Goal: Information Seeking & Learning: Learn about a topic

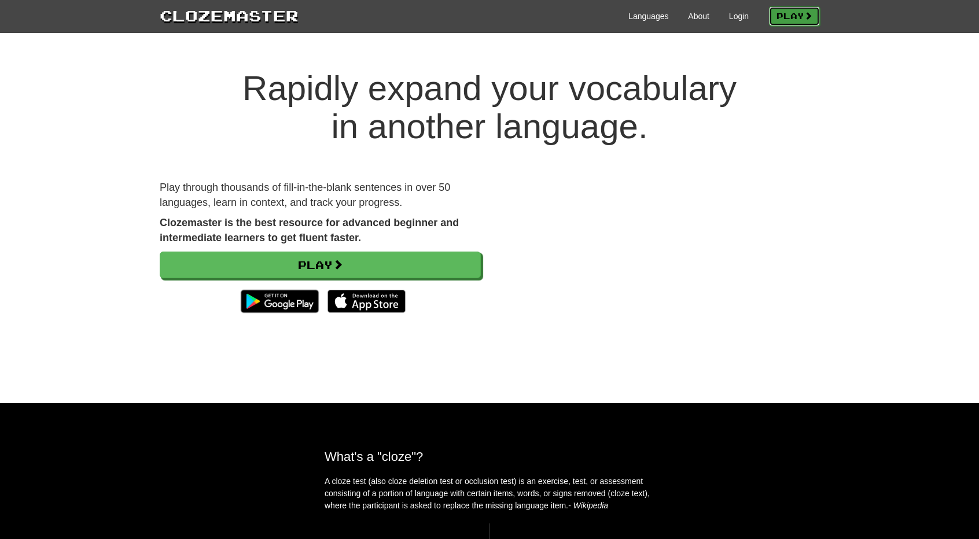
click at [792, 9] on link "Play" at bounding box center [794, 16] width 51 height 20
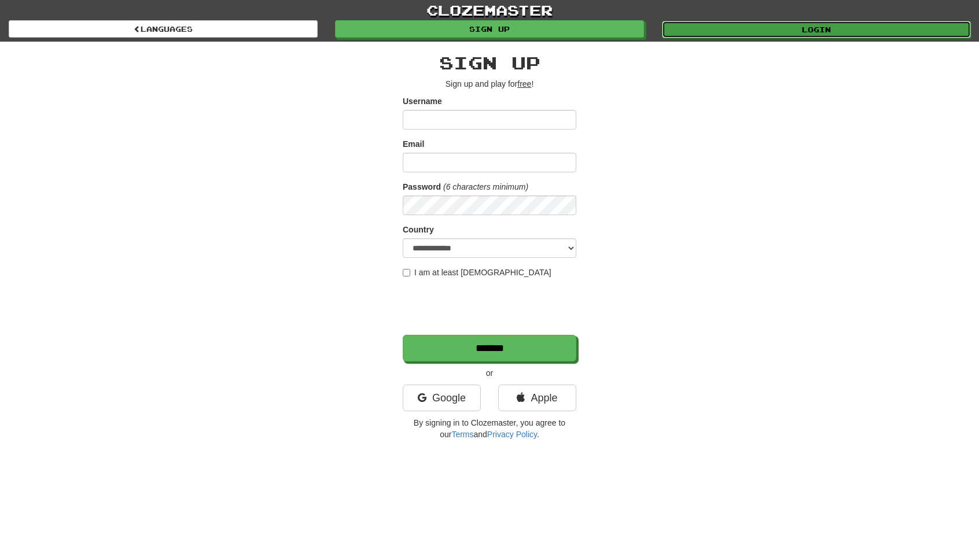
click at [781, 26] on link "Login" at bounding box center [816, 29] width 309 height 17
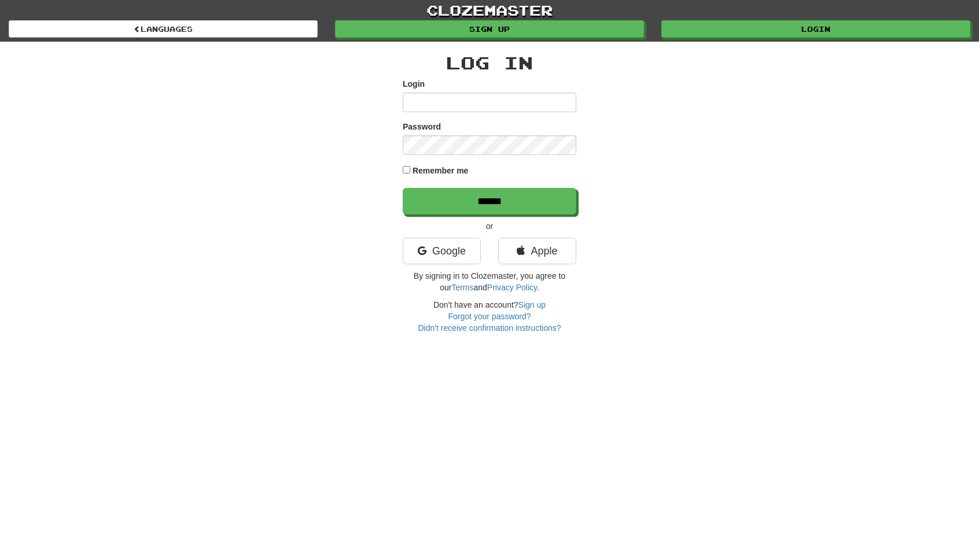
click at [530, 111] on input "Login" at bounding box center [490, 103] width 174 height 20
type input "**********"
click at [508, 90] on div "**********" at bounding box center [490, 95] width 174 height 34
click at [403, 188] on input "******" at bounding box center [490, 201] width 174 height 27
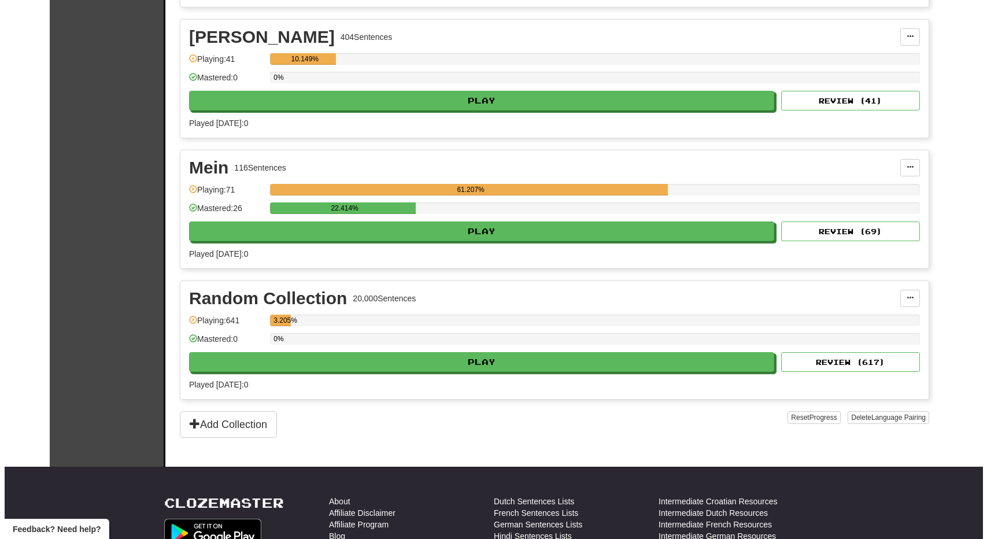
scroll to position [405, 0]
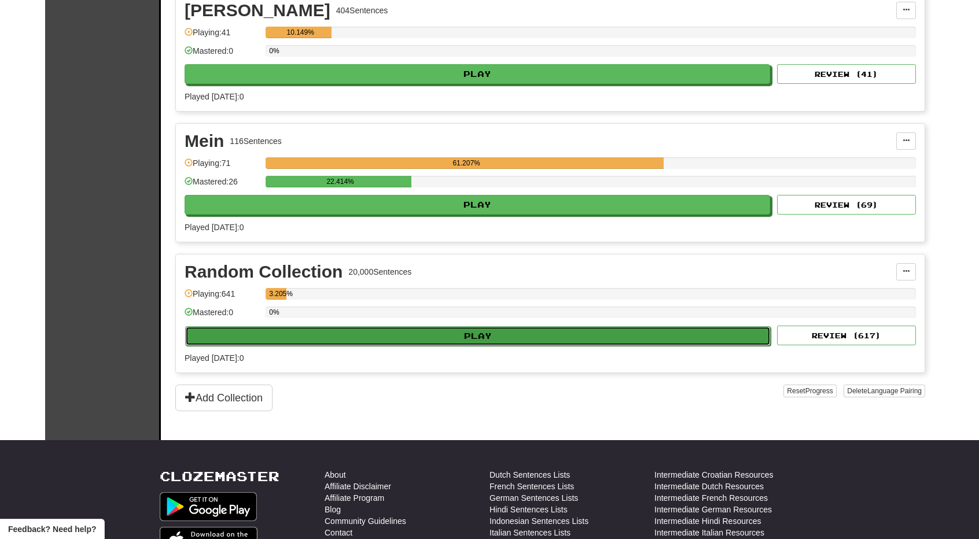
click at [500, 330] on button "Play" at bounding box center [477, 336] width 585 height 20
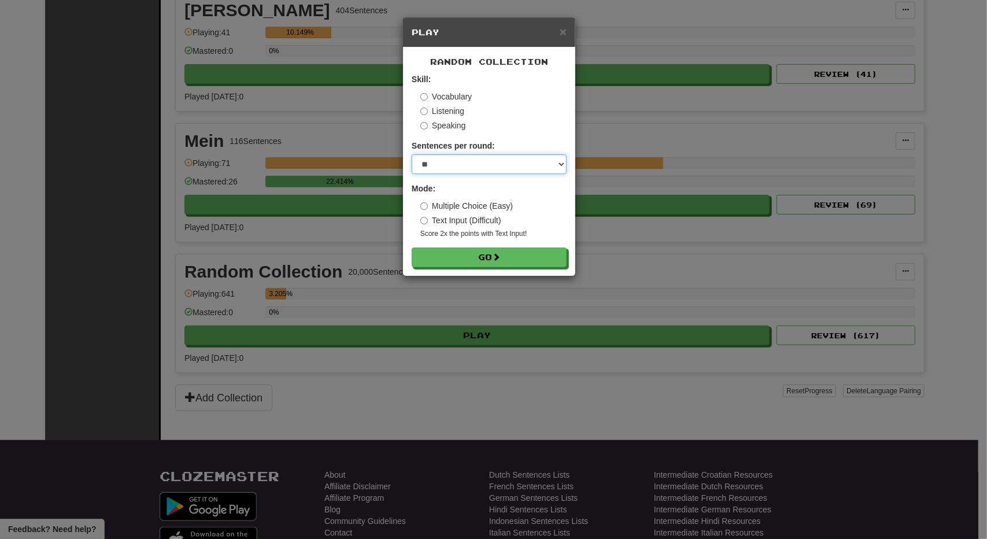
click at [501, 166] on select "* ** ** ** ** ** *** ********" at bounding box center [489, 164] width 155 height 20
select select "**"
click at [412, 154] on select "* ** ** ** ** ** *** ********" at bounding box center [489, 164] width 155 height 20
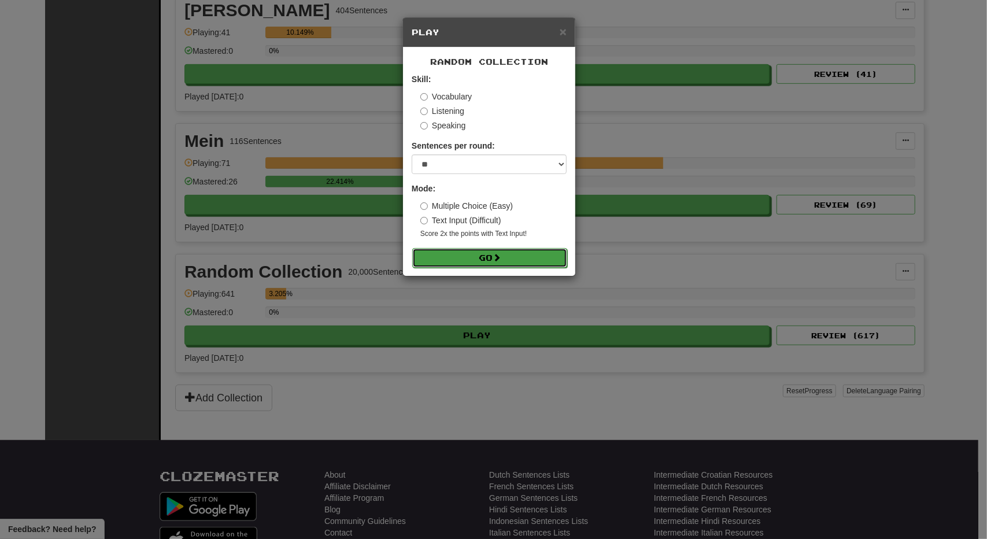
click at [484, 259] on button "Go" at bounding box center [489, 258] width 155 height 20
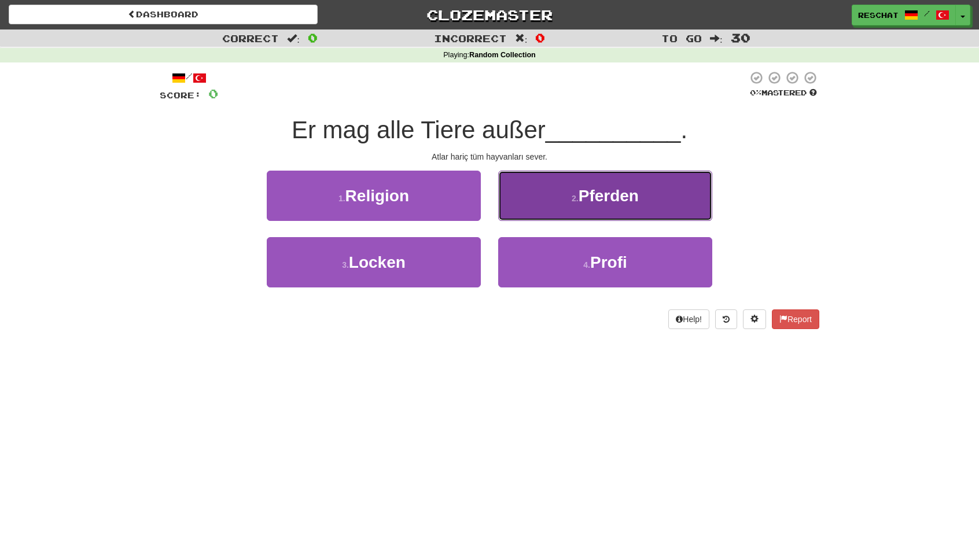
click at [612, 204] on span "Pferden" at bounding box center [608, 196] width 60 height 18
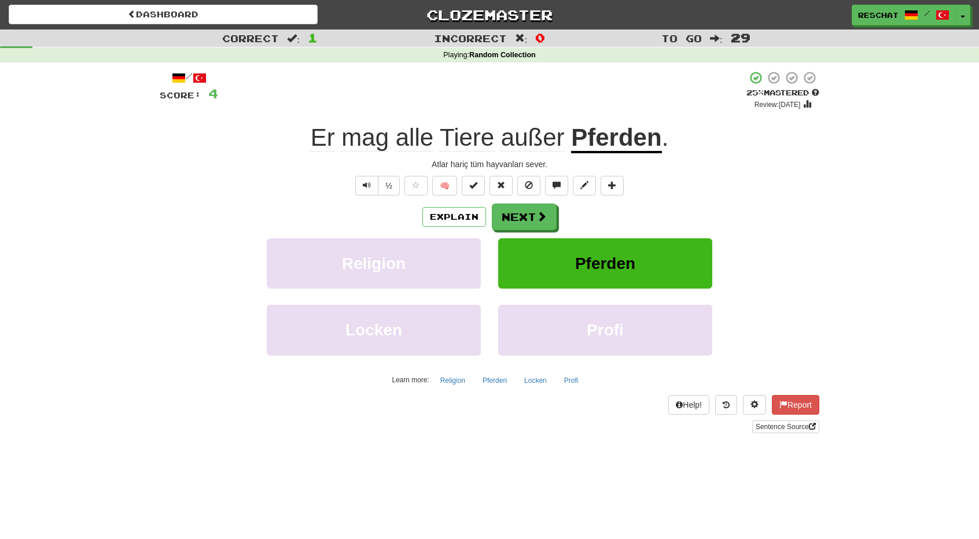
click at [532, 143] on span "außer" at bounding box center [533, 138] width 64 height 28
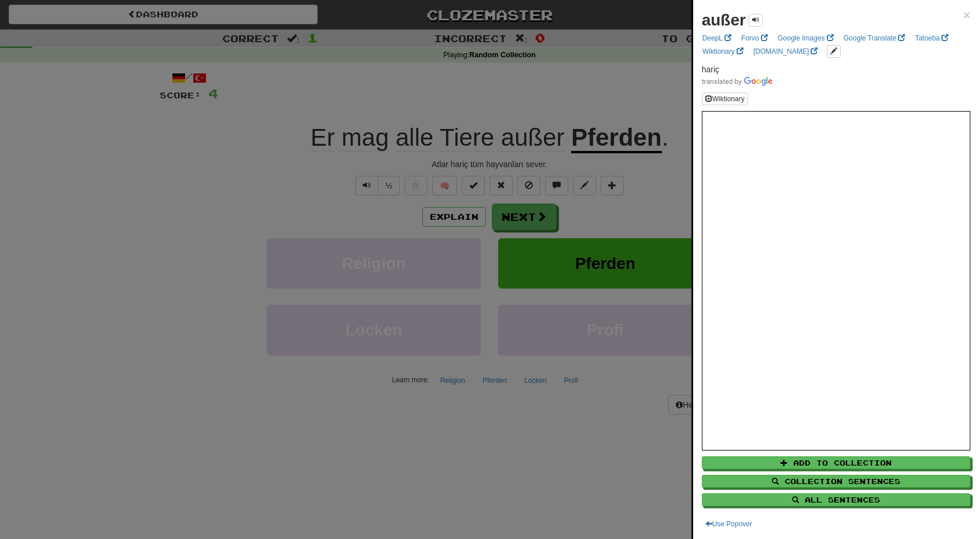
click at [249, 203] on div at bounding box center [489, 269] width 979 height 539
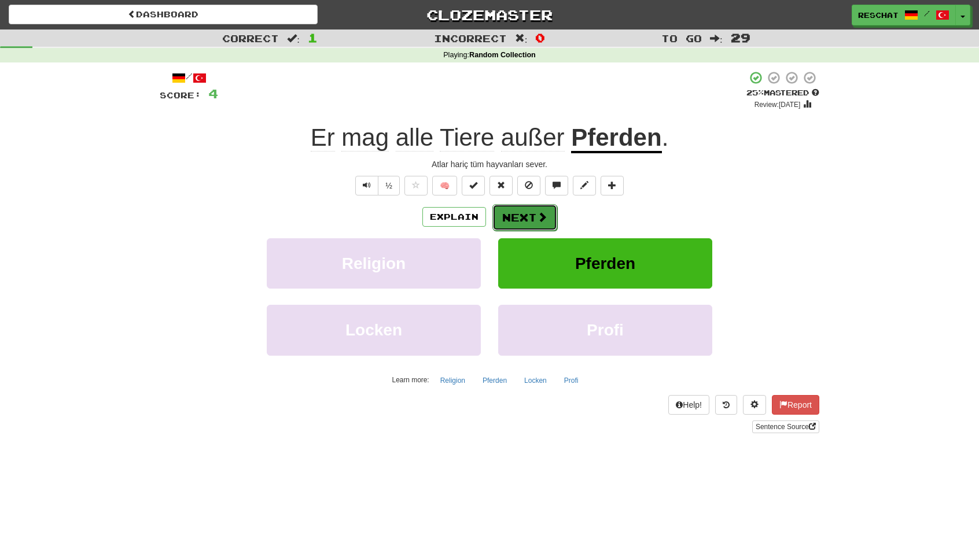
click at [531, 213] on button "Next" at bounding box center [524, 217] width 65 height 27
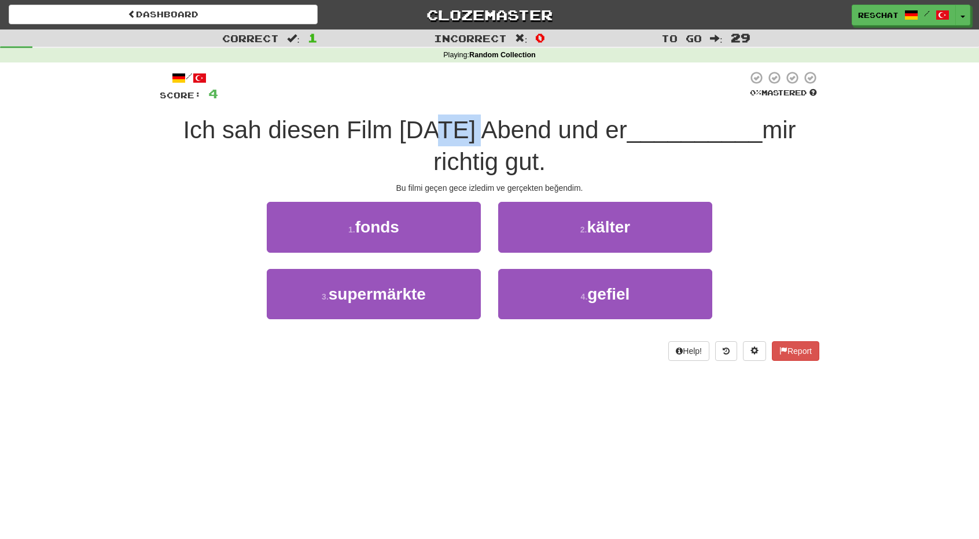
drag, startPoint x: 472, startPoint y: 134, endPoint x: 431, endPoint y: 134, distance: 41.1
click at [431, 134] on span "Ich sah diesen Film gestern Abend und er" at bounding box center [405, 129] width 444 height 27
click at [508, 149] on span "mir richtig gut." at bounding box center [614, 145] width 362 height 59
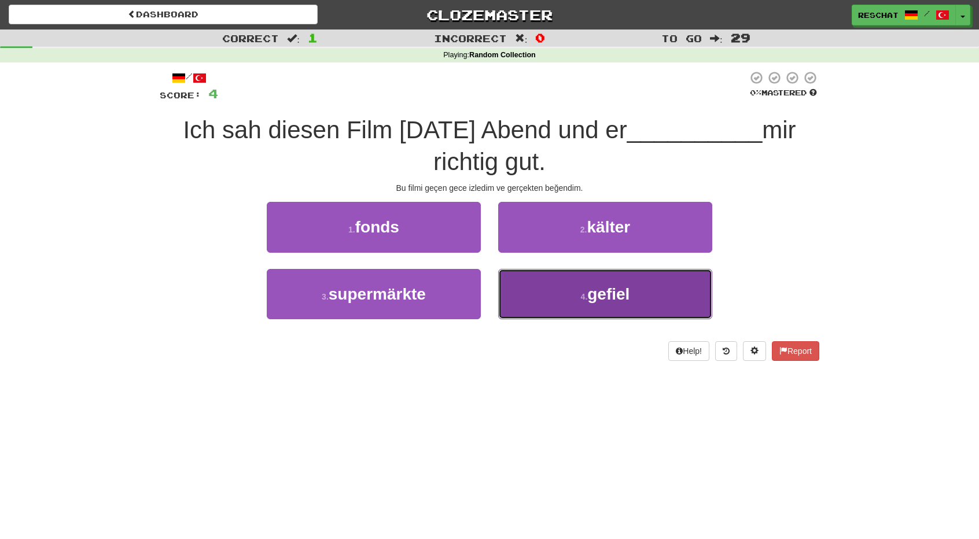
click at [588, 297] on span "gefiel" at bounding box center [608, 294] width 42 height 18
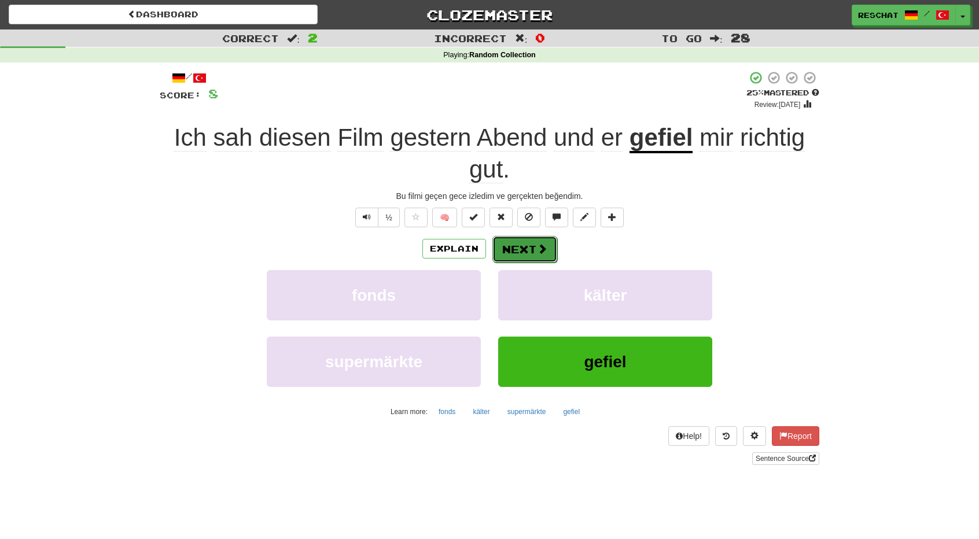
click at [508, 250] on button "Next" at bounding box center [524, 249] width 65 height 27
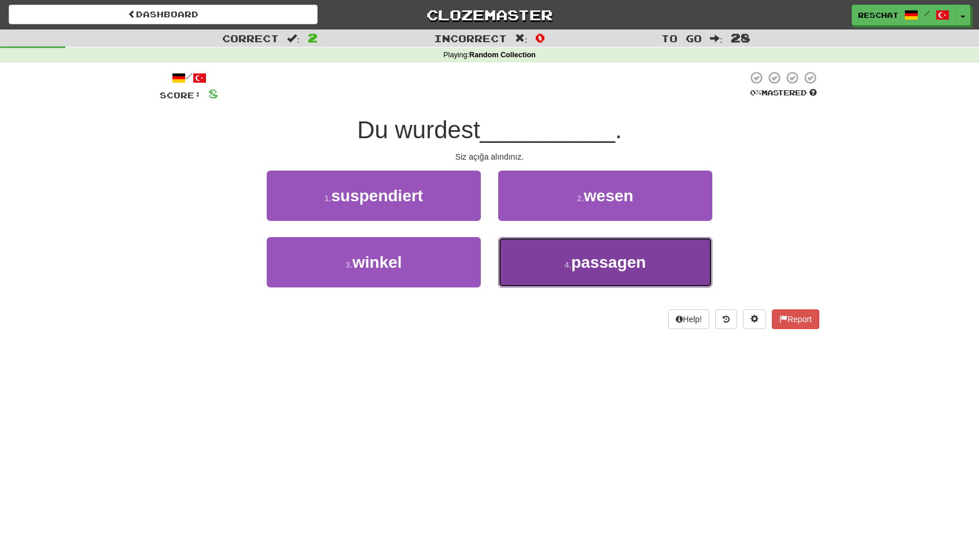
click at [556, 260] on button "4 . passagen" at bounding box center [605, 262] width 214 height 50
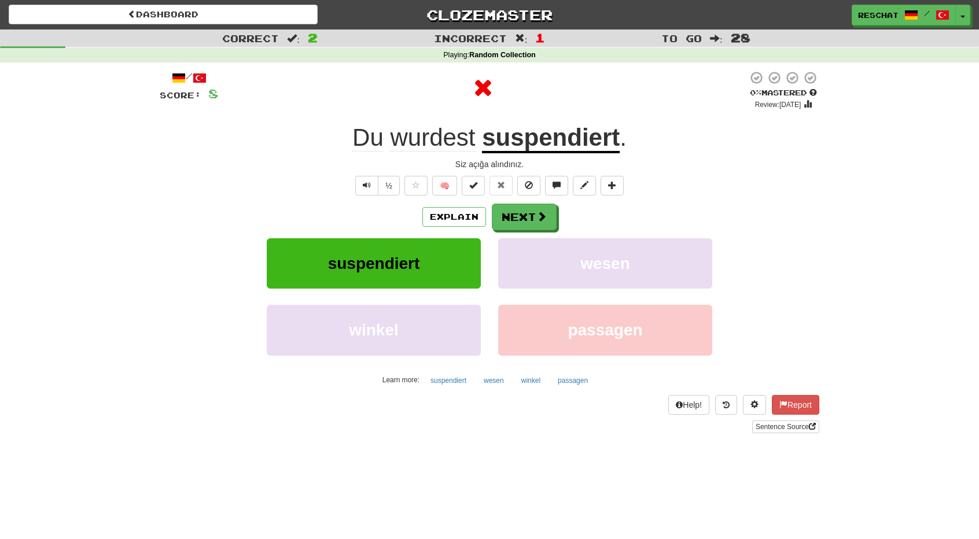
click at [541, 141] on u "suspendiert" at bounding box center [551, 138] width 138 height 29
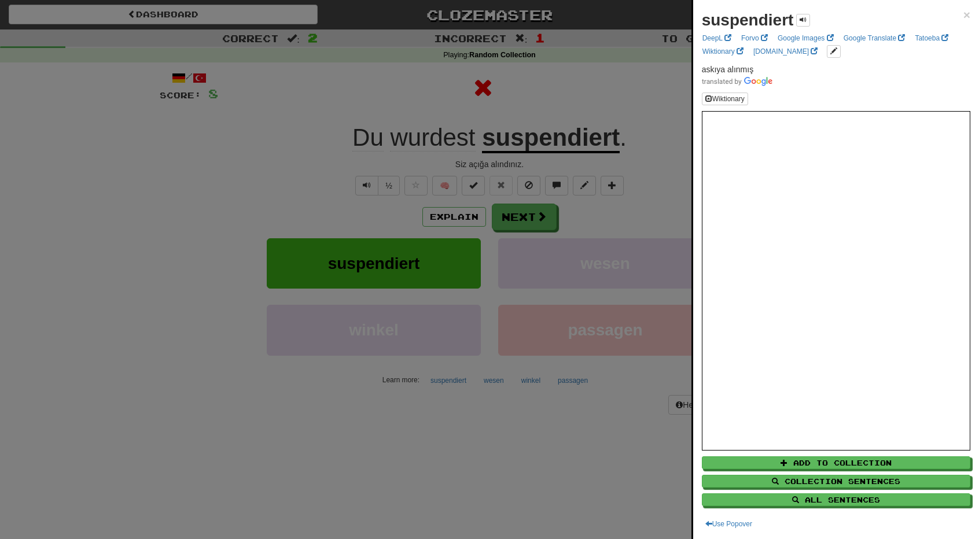
click at [299, 148] on div at bounding box center [489, 269] width 979 height 539
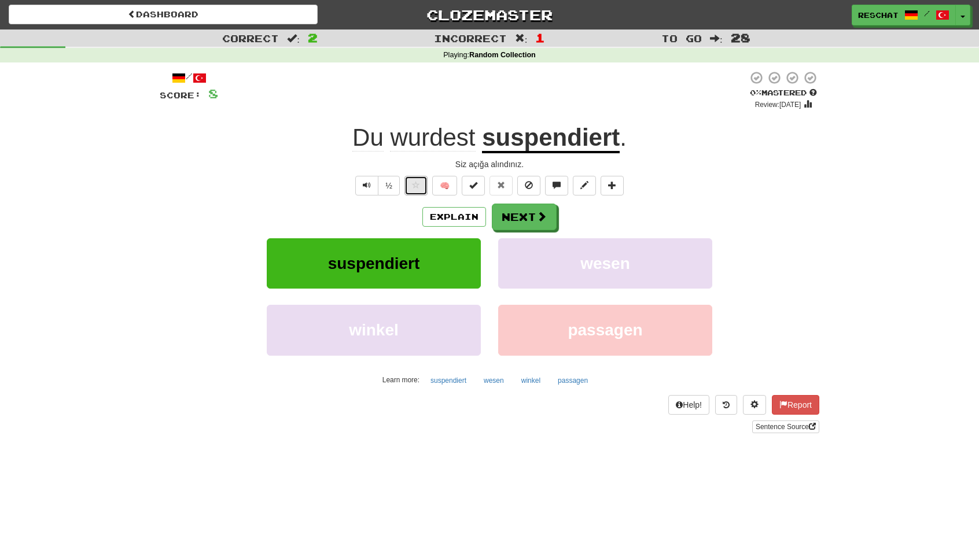
click at [423, 184] on button at bounding box center [415, 186] width 23 height 20
click at [525, 219] on button "Next" at bounding box center [524, 217] width 65 height 27
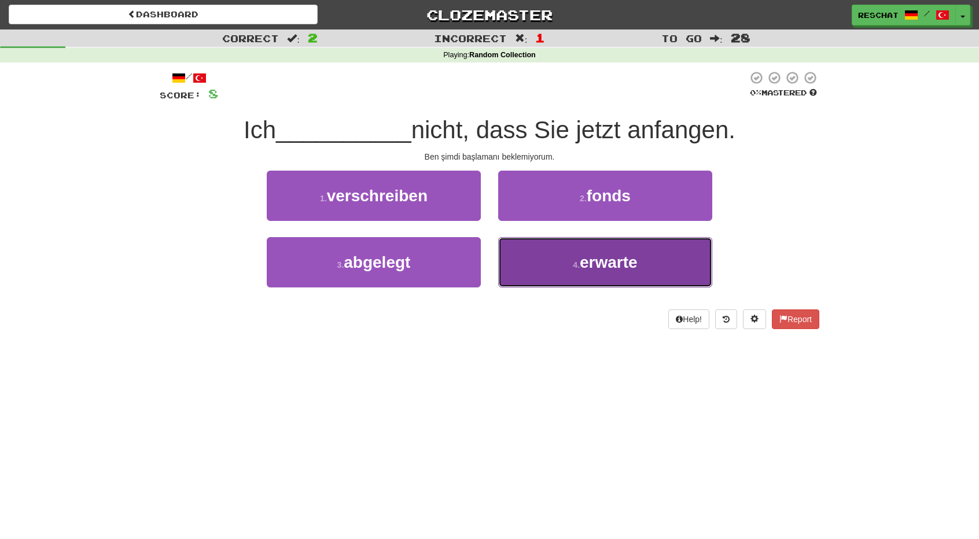
click at [606, 260] on span "erwarte" at bounding box center [608, 262] width 58 height 18
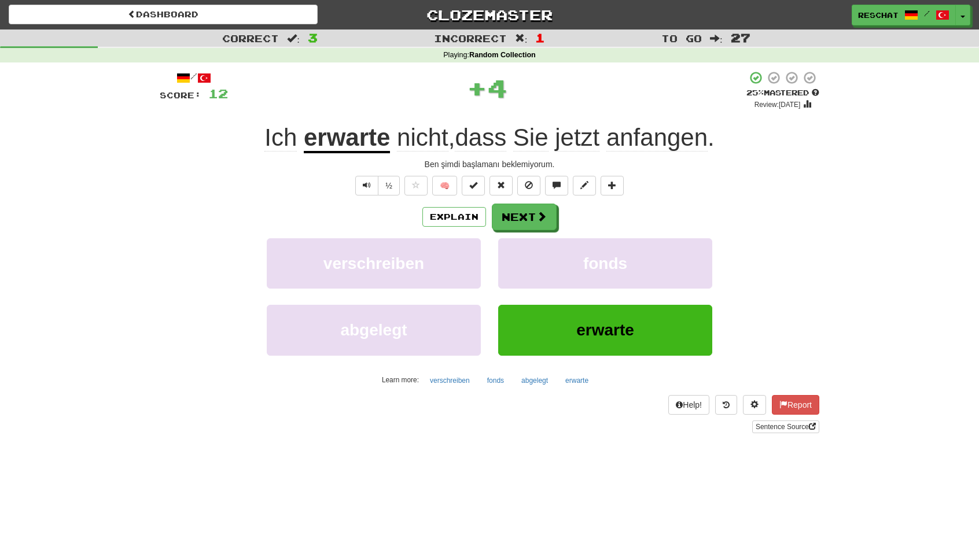
click at [328, 142] on u "erwarte" at bounding box center [347, 138] width 86 height 29
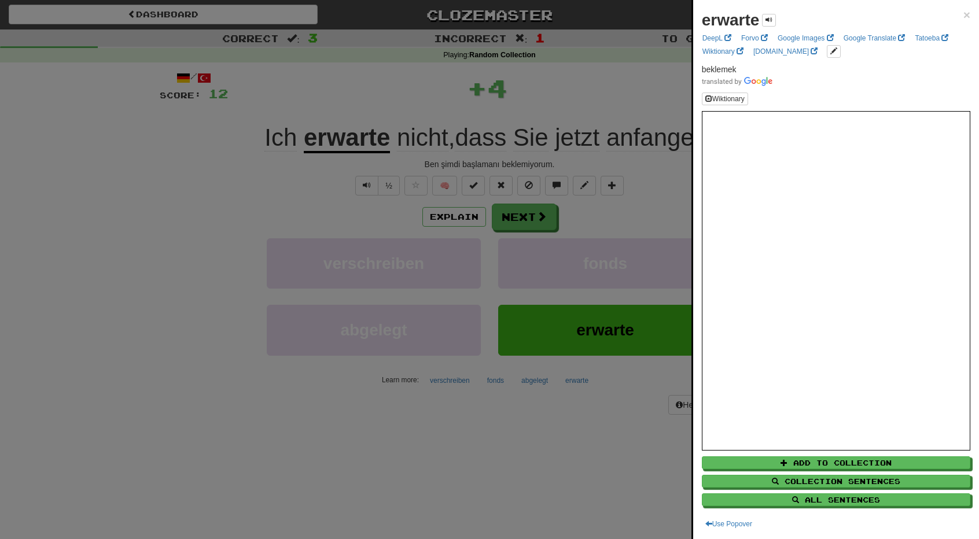
click at [194, 190] on div at bounding box center [489, 269] width 979 height 539
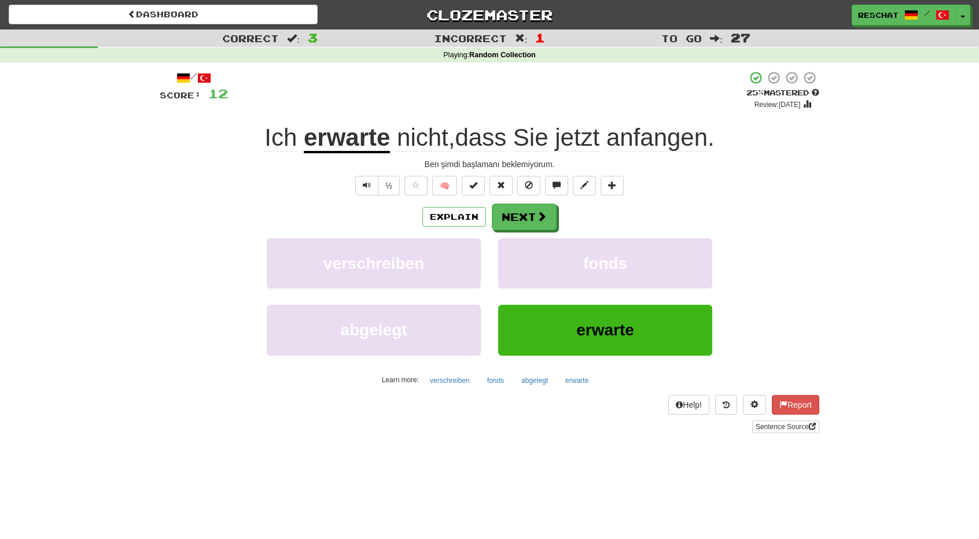
click at [660, 145] on span "anfangen" at bounding box center [656, 138] width 101 height 28
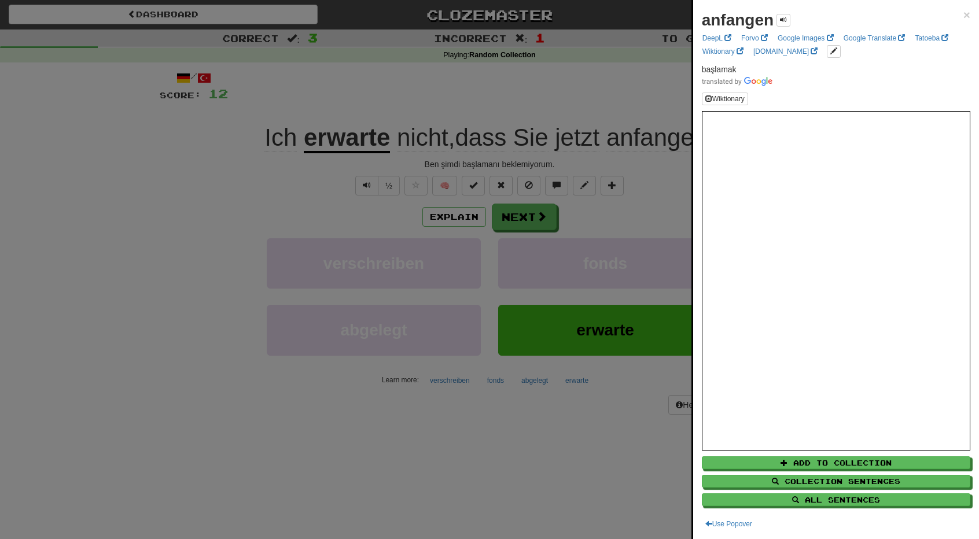
click at [95, 250] on div at bounding box center [489, 269] width 979 height 539
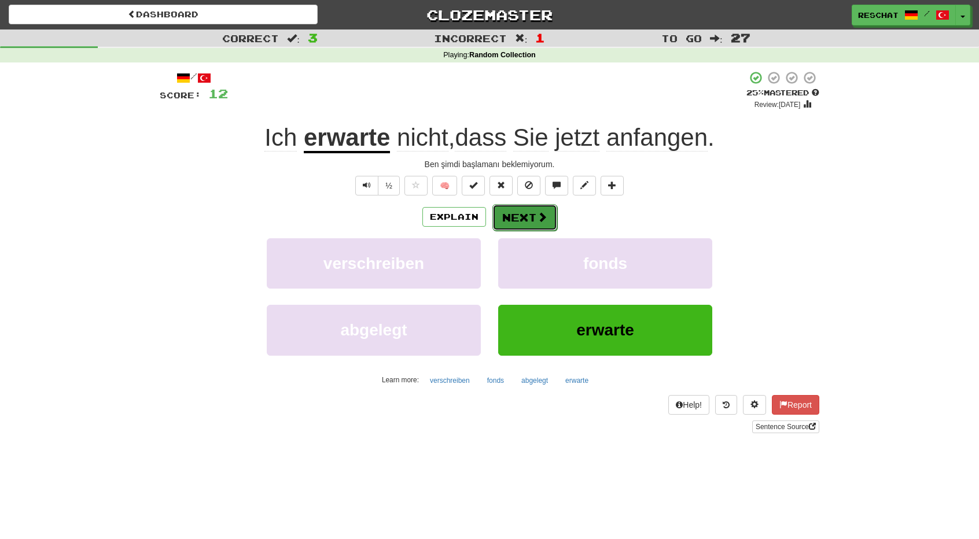
click at [526, 217] on button "Next" at bounding box center [524, 217] width 65 height 27
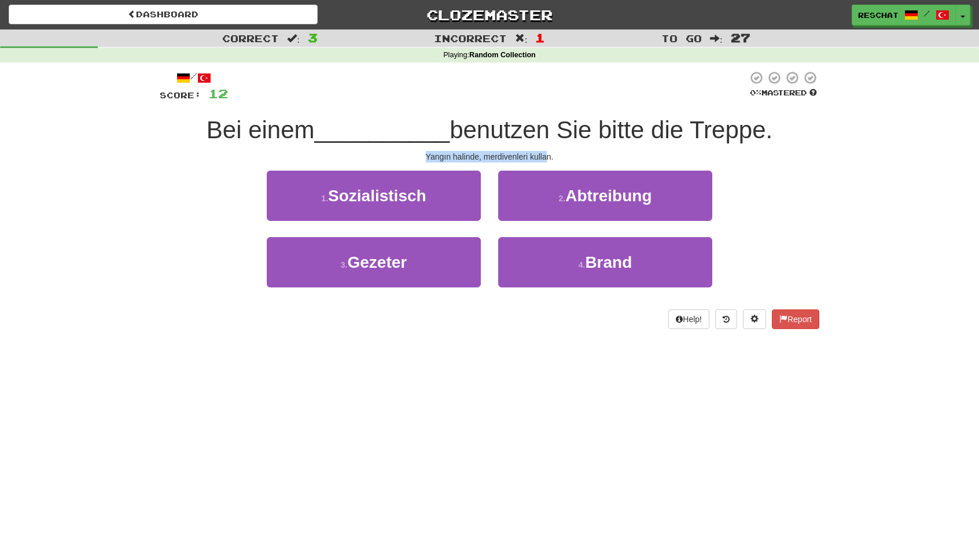
drag, startPoint x: 427, startPoint y: 154, endPoint x: 547, endPoint y: 155, distance: 119.7
click at [547, 155] on div "Yangın halinde, merdivenleri kullan." at bounding box center [489, 157] width 659 height 12
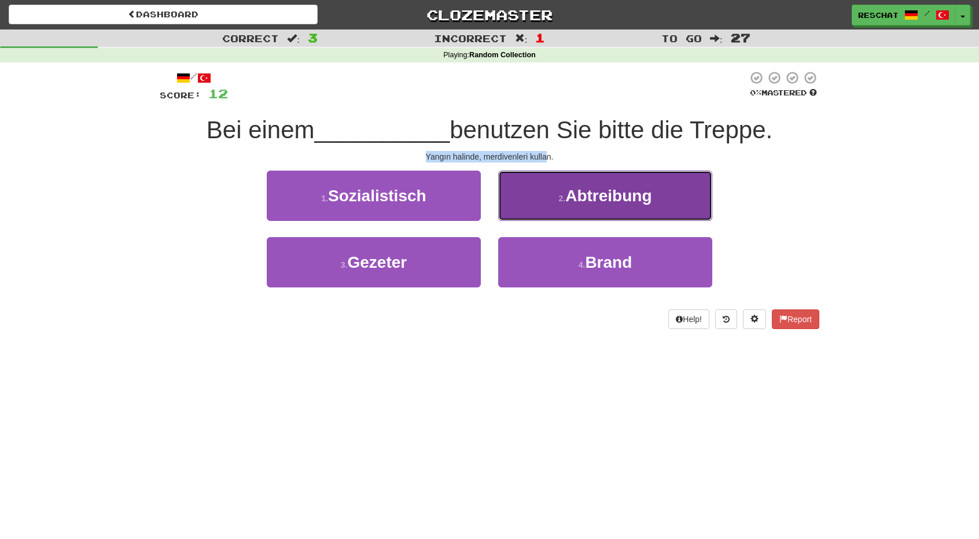
click at [574, 210] on button "2 . Abtreibung" at bounding box center [605, 196] width 214 height 50
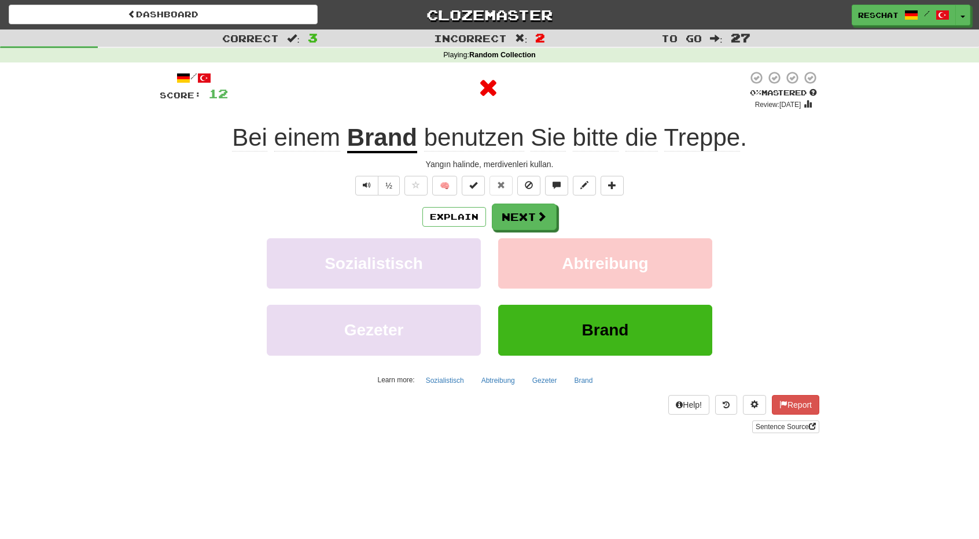
click at [381, 139] on u "Brand" at bounding box center [382, 138] width 70 height 29
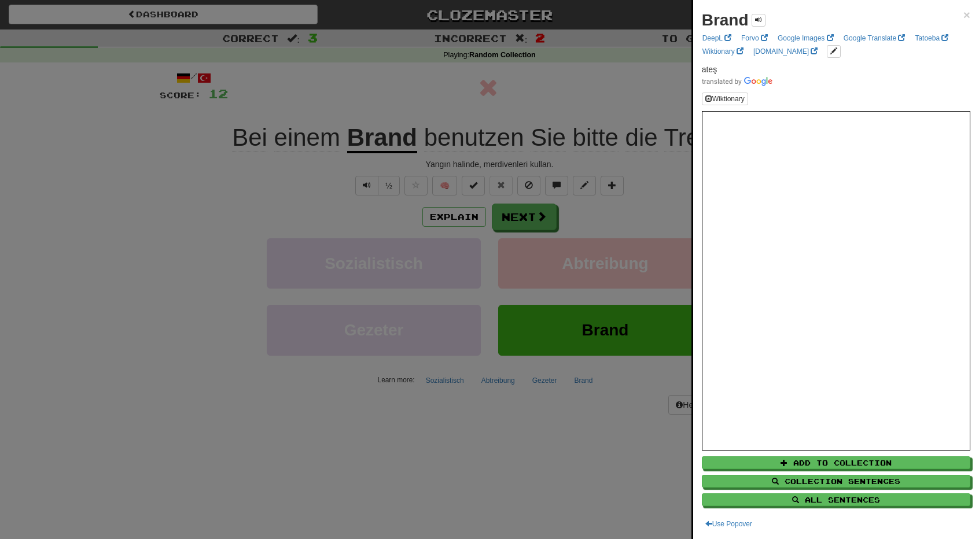
click at [267, 160] on div at bounding box center [489, 269] width 979 height 539
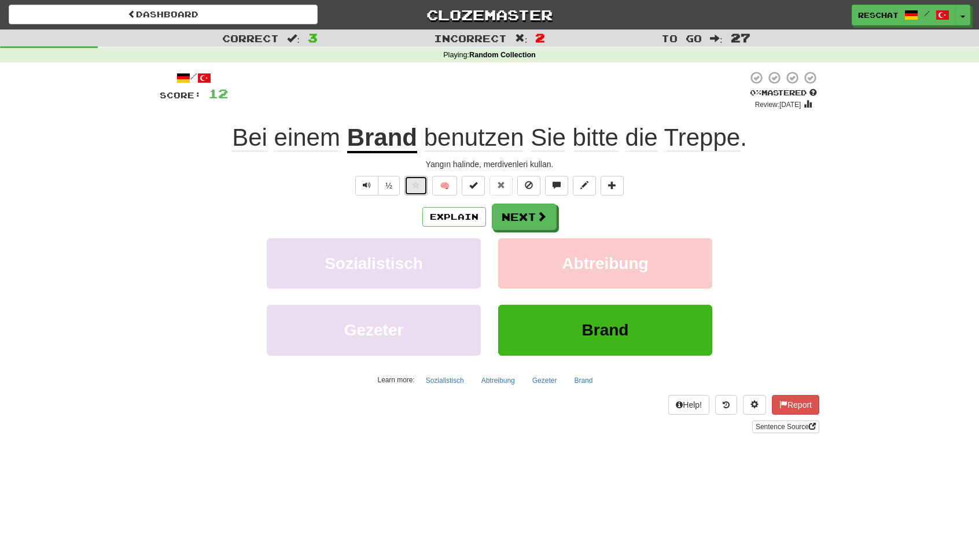
click at [412, 178] on button at bounding box center [415, 186] width 23 height 20
click at [525, 208] on button "Next" at bounding box center [524, 217] width 65 height 27
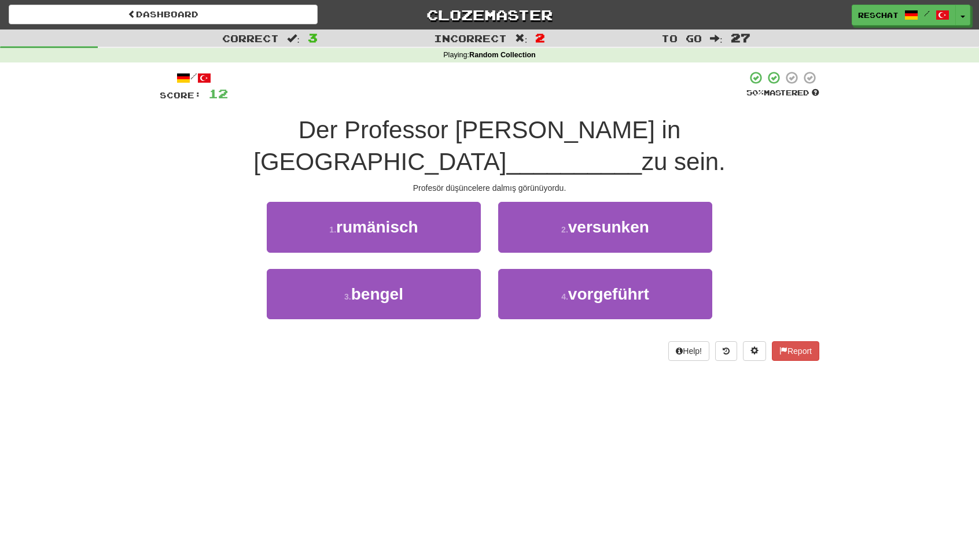
click at [367, 134] on span "Der Professor schien in Gedanken" at bounding box center [466, 145] width 427 height 59
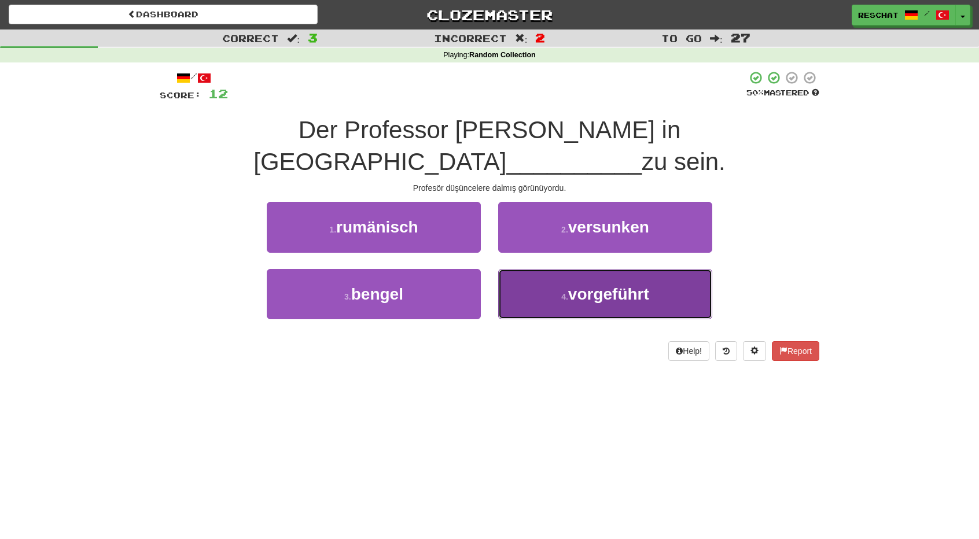
click at [611, 269] on button "4 . vorgeführt" at bounding box center [605, 294] width 214 height 50
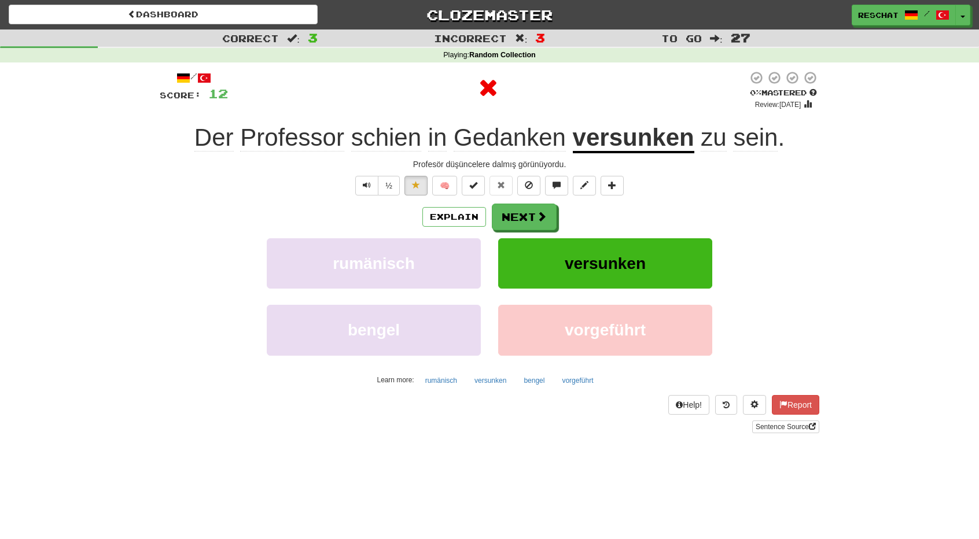
click at [618, 144] on u "versunken" at bounding box center [633, 138] width 121 height 29
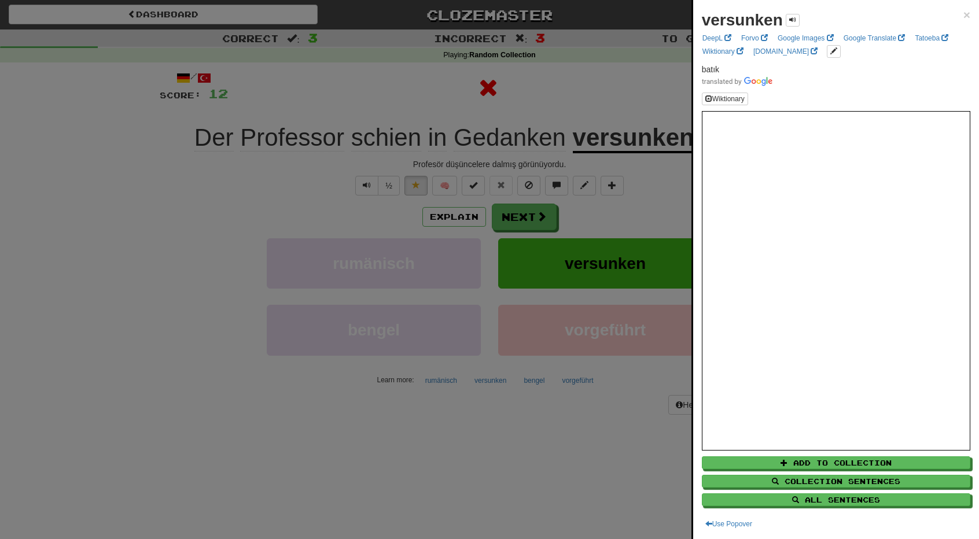
click at [323, 159] on div at bounding box center [489, 269] width 979 height 539
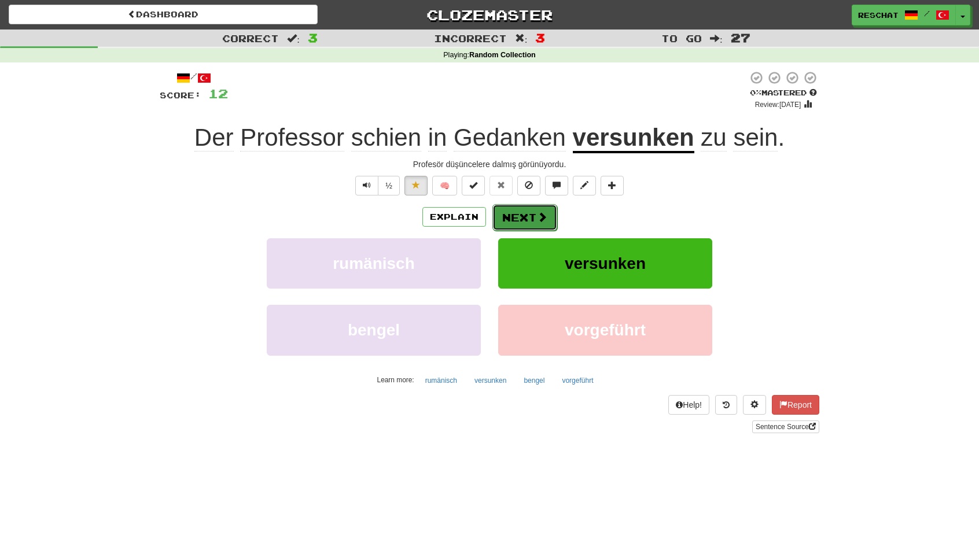
click at [544, 215] on span at bounding box center [542, 217] width 10 height 10
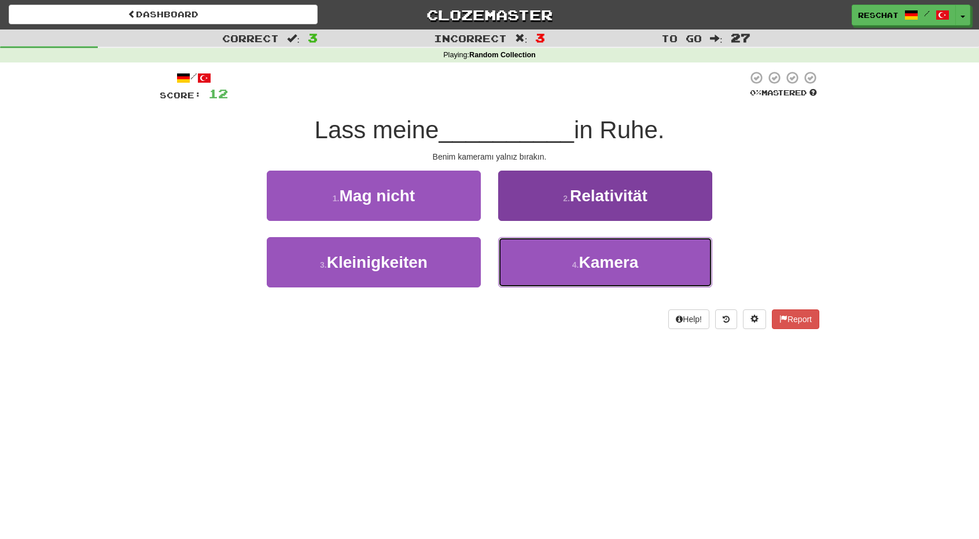
click at [581, 265] on span "Kamera" at bounding box center [608, 262] width 60 height 18
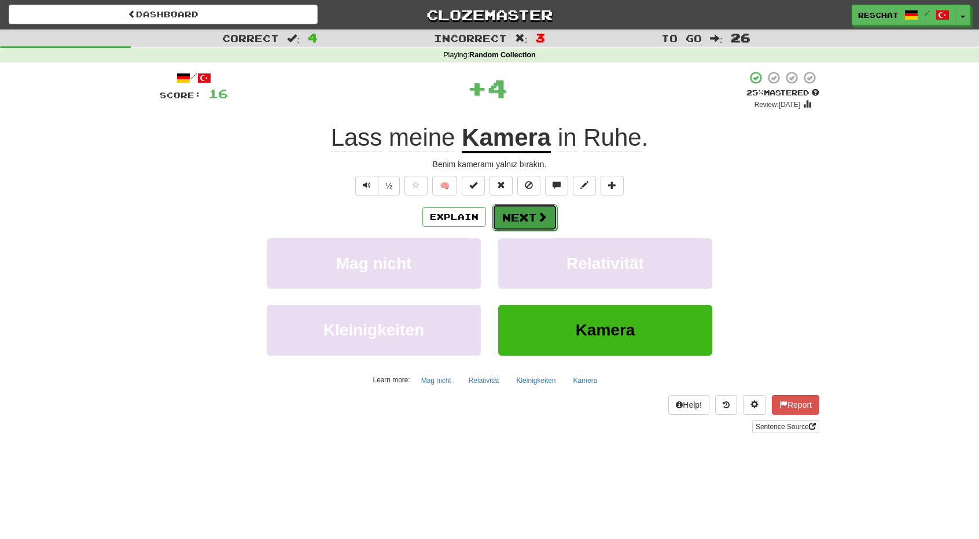
click at [531, 224] on button "Next" at bounding box center [524, 217] width 65 height 27
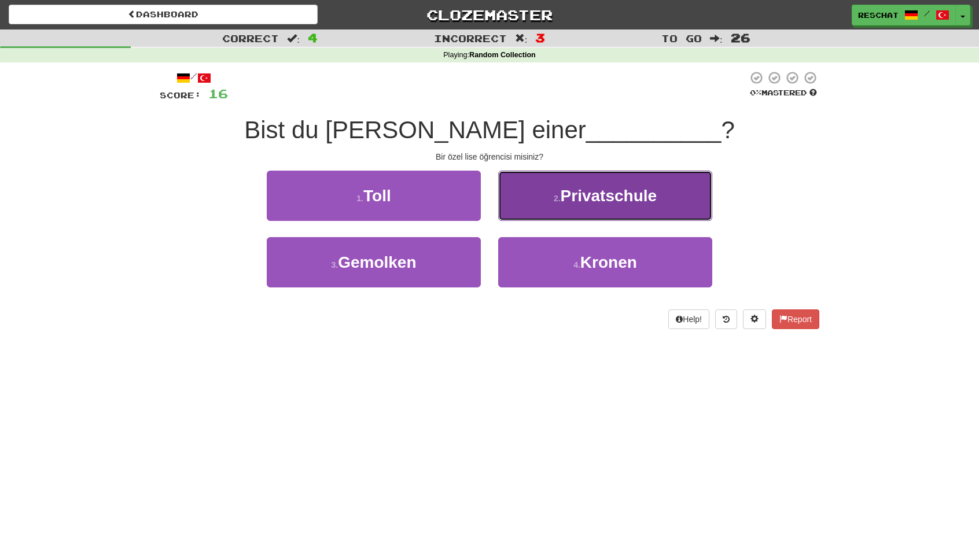
click at [570, 204] on span "Privatschule" at bounding box center [608, 196] width 97 height 18
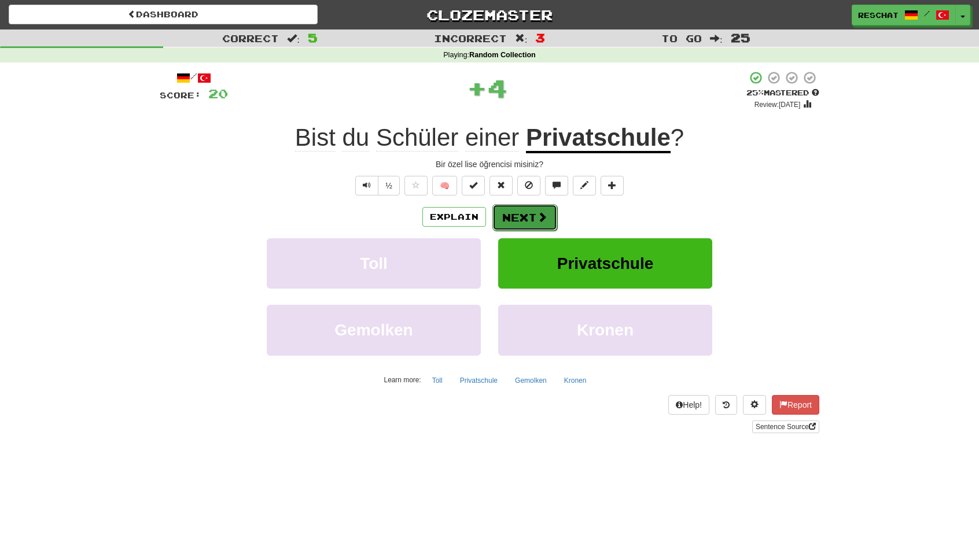
click at [530, 217] on button "Next" at bounding box center [524, 217] width 65 height 27
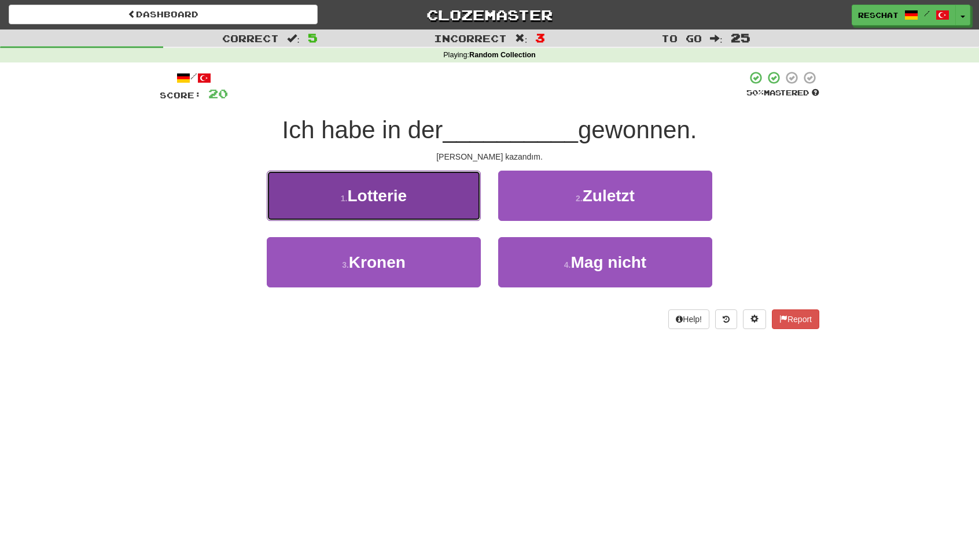
click at [441, 197] on button "1 . Lotterie" at bounding box center [374, 196] width 214 height 50
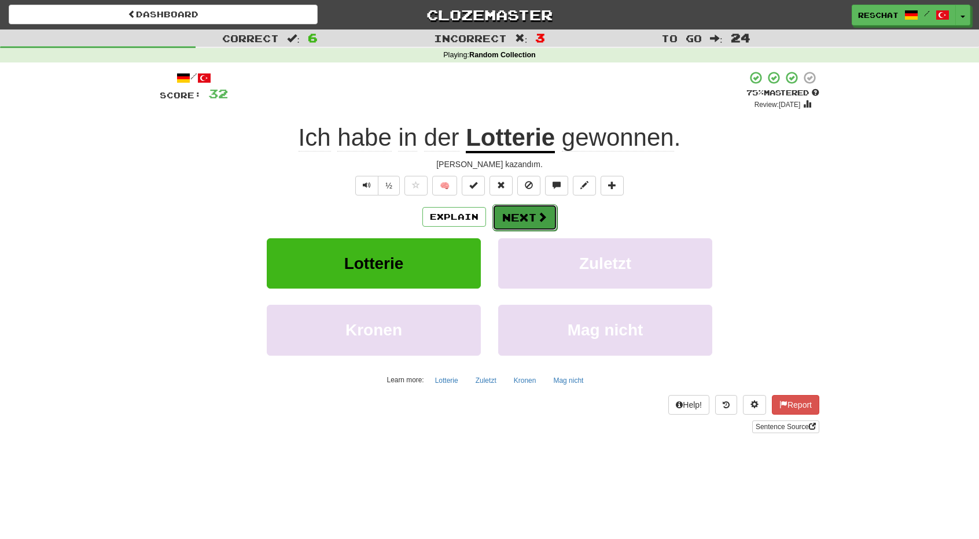
click at [539, 223] on button "Next" at bounding box center [524, 217] width 65 height 27
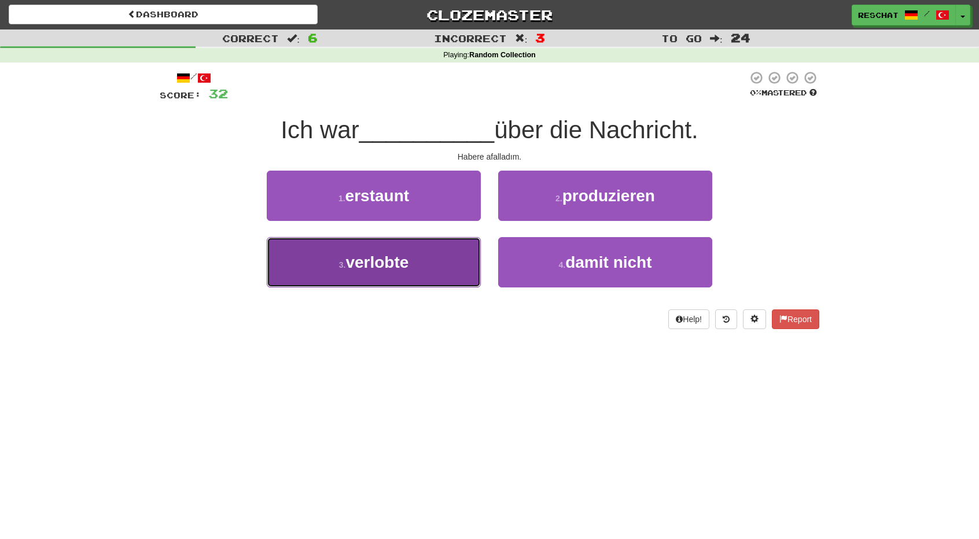
click at [381, 270] on span "verlobte" at bounding box center [376, 262] width 63 height 18
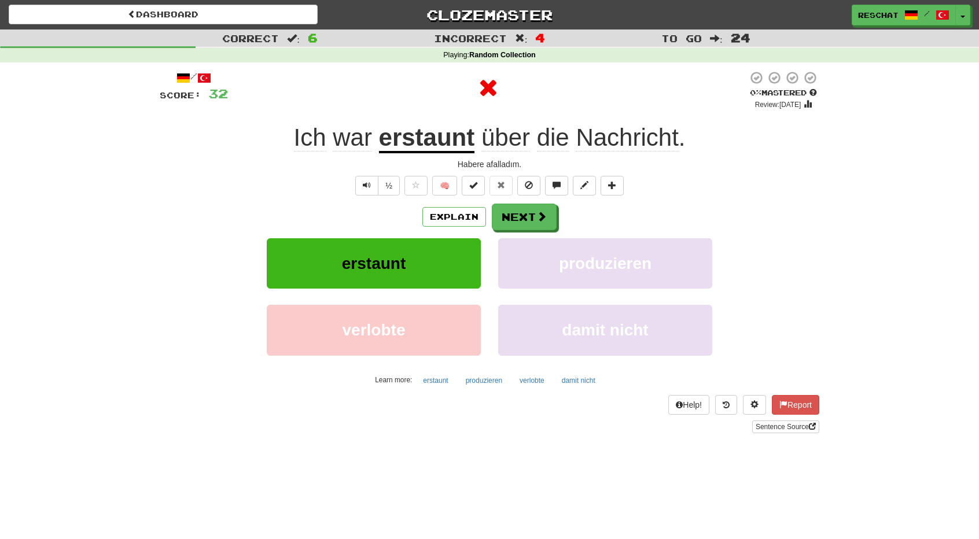
click at [423, 143] on u "erstaunt" at bounding box center [427, 138] width 96 height 29
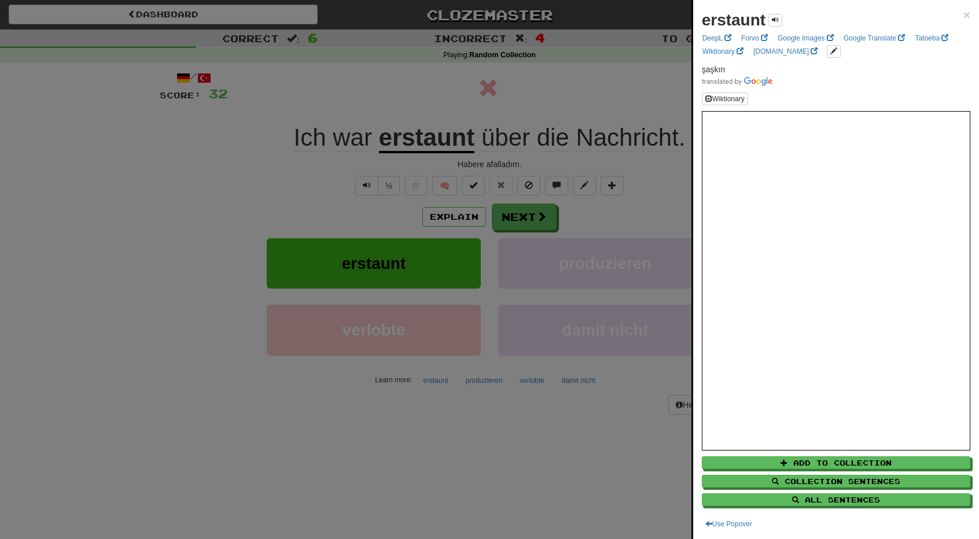
click at [423, 143] on div at bounding box center [489, 269] width 979 height 539
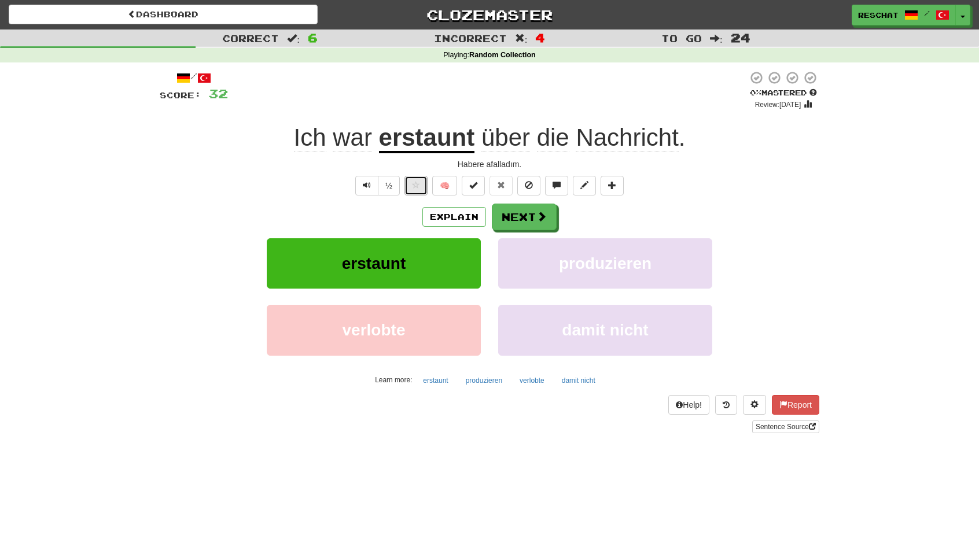
click at [418, 189] on span at bounding box center [416, 185] width 8 height 8
click at [526, 224] on button "Next" at bounding box center [524, 217] width 65 height 27
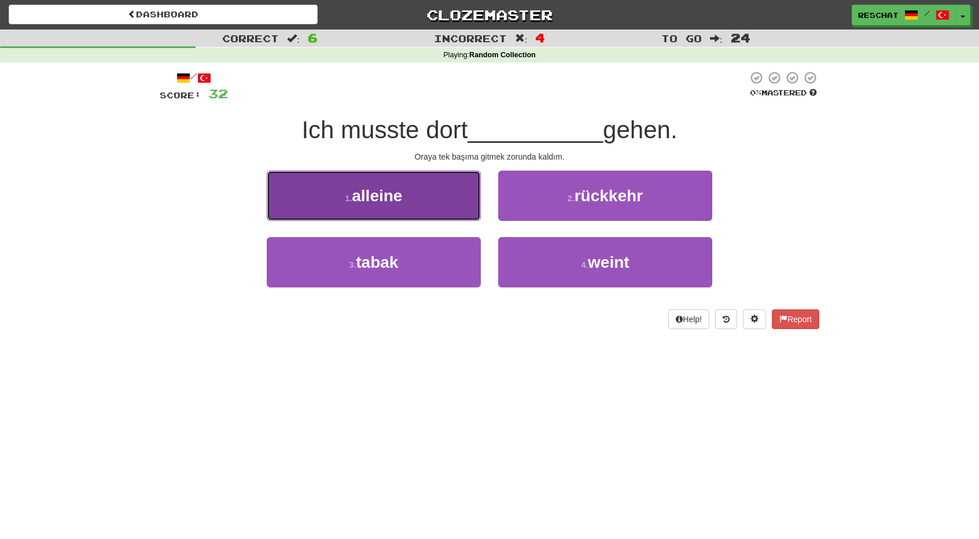
click at [420, 210] on button "1 . alleine" at bounding box center [374, 196] width 214 height 50
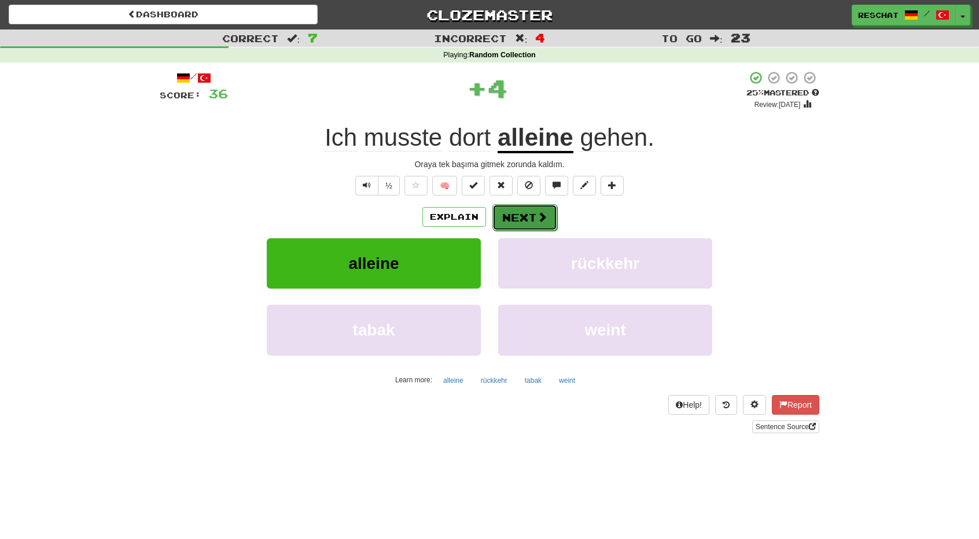
click at [539, 219] on span at bounding box center [542, 217] width 10 height 10
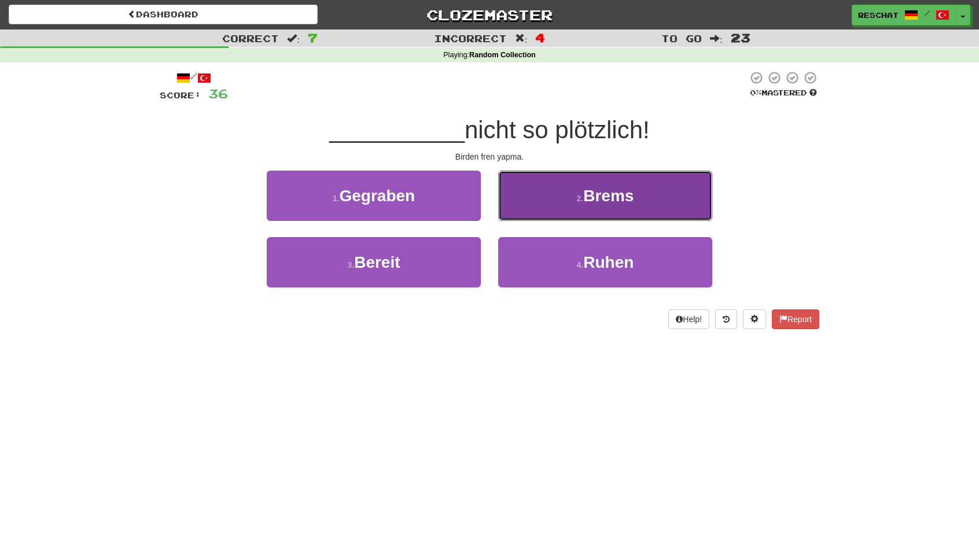
click at [545, 201] on button "2 . Brems" at bounding box center [605, 196] width 214 height 50
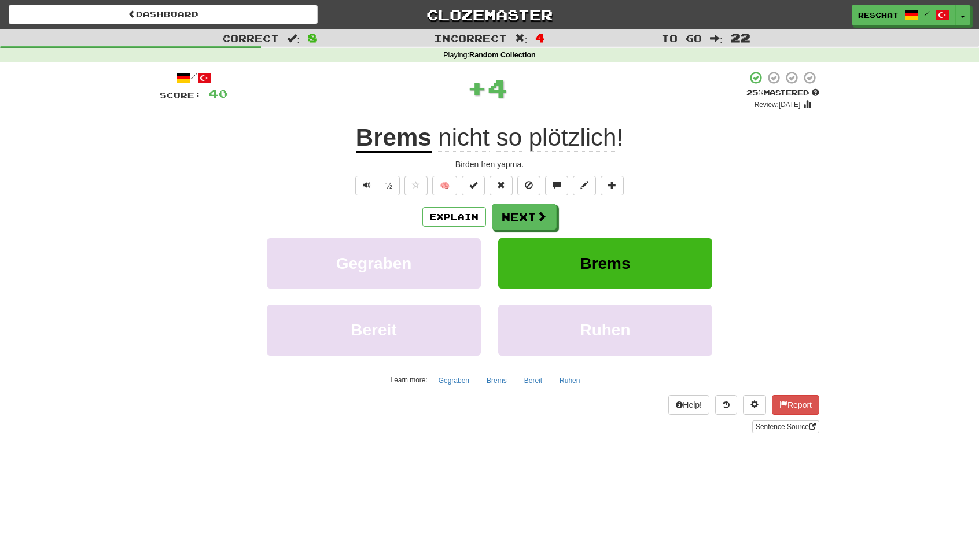
click at [558, 144] on span "plötzlich" at bounding box center [573, 138] width 88 height 28
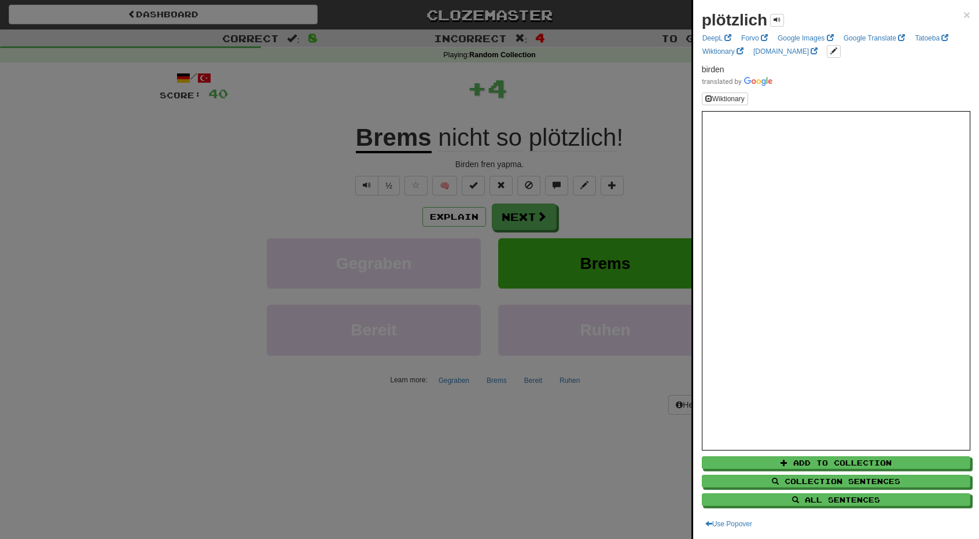
drag, startPoint x: 144, startPoint y: 204, endPoint x: 386, endPoint y: 204, distance: 242.3
click at [146, 204] on div at bounding box center [489, 269] width 979 height 539
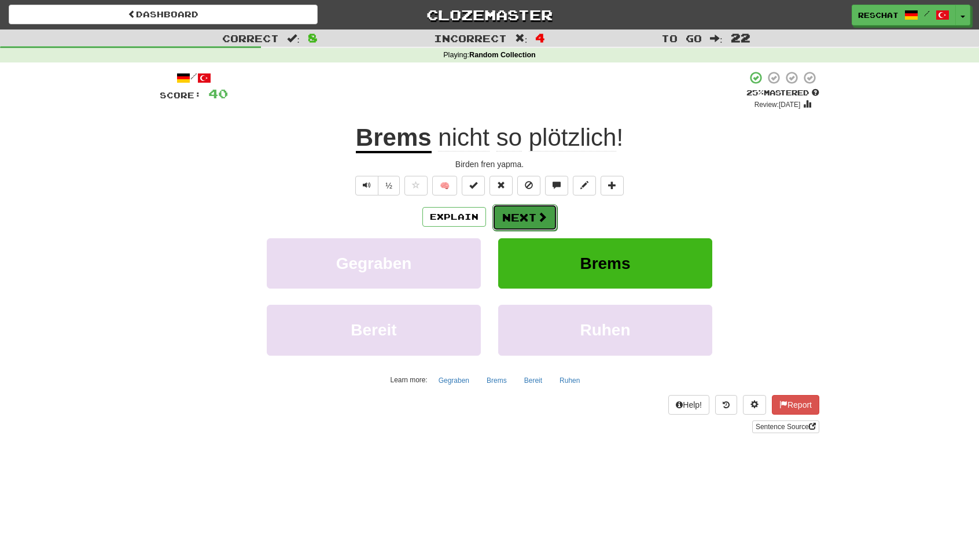
click at [514, 215] on button "Next" at bounding box center [524, 217] width 65 height 27
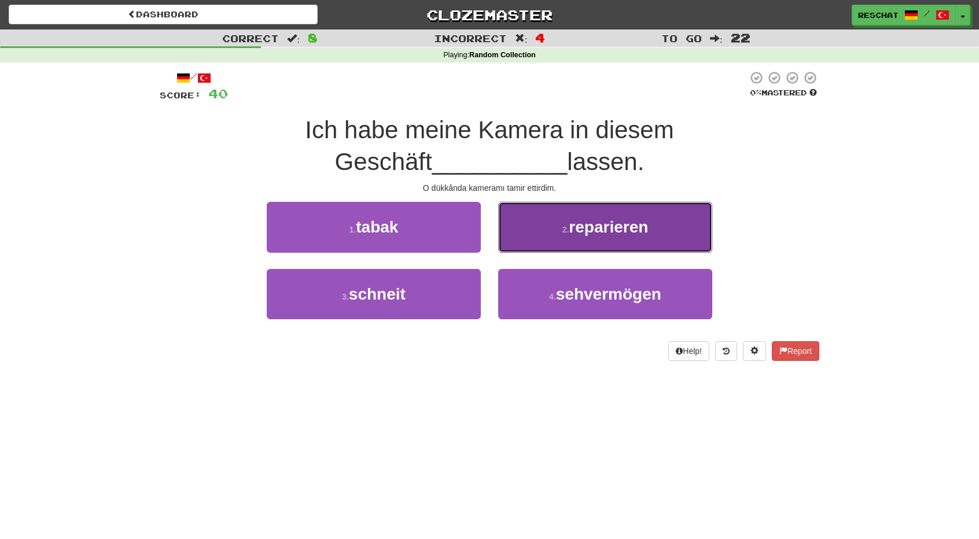
click at [576, 230] on span "reparieren" at bounding box center [608, 227] width 79 height 18
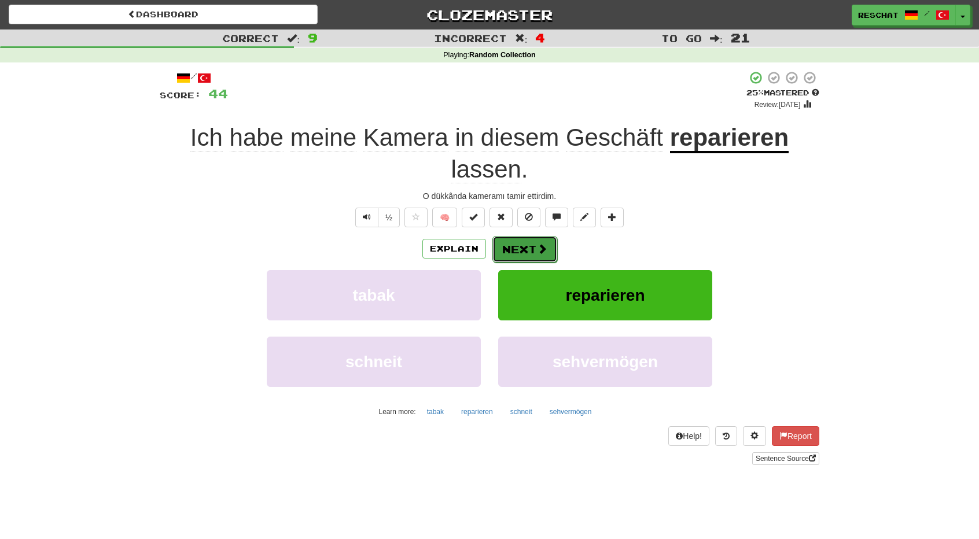
click at [532, 248] on button "Next" at bounding box center [524, 249] width 65 height 27
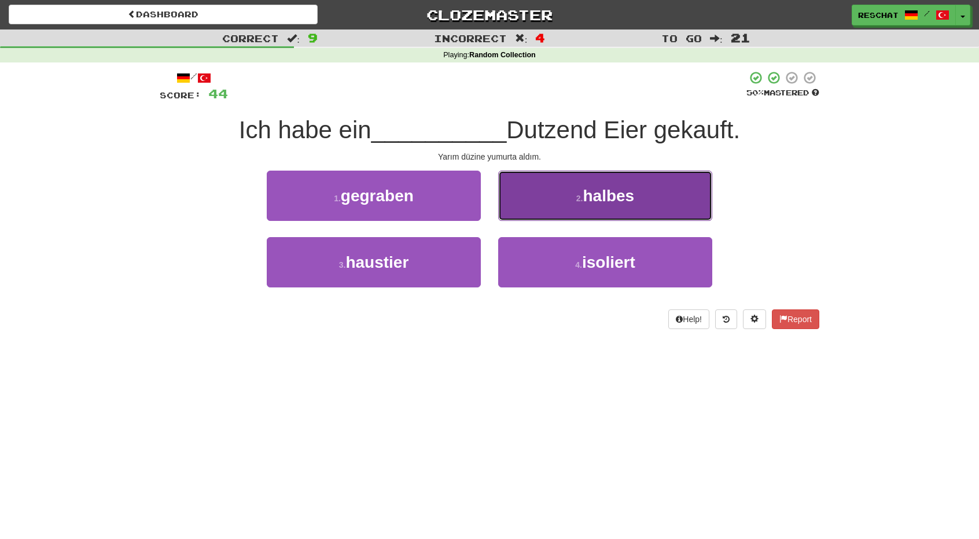
click at [576, 195] on small "2 ." at bounding box center [579, 198] width 7 height 9
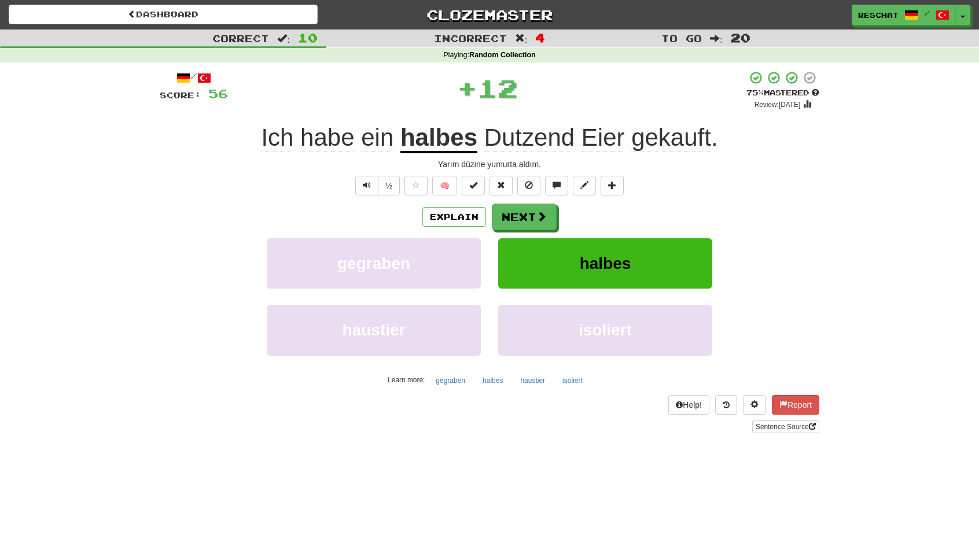
click at [554, 141] on span "Dutzend" at bounding box center [529, 138] width 90 height 28
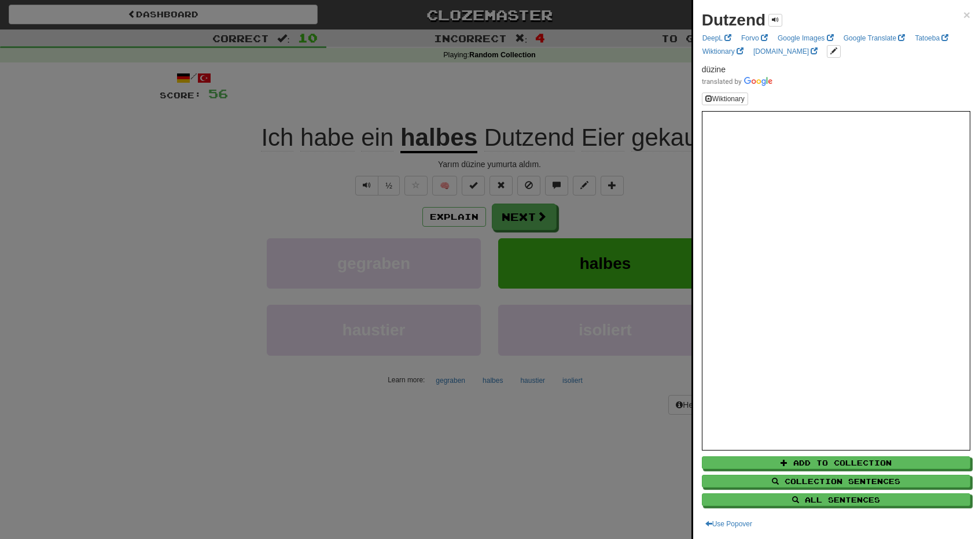
click at [324, 190] on div at bounding box center [489, 269] width 979 height 539
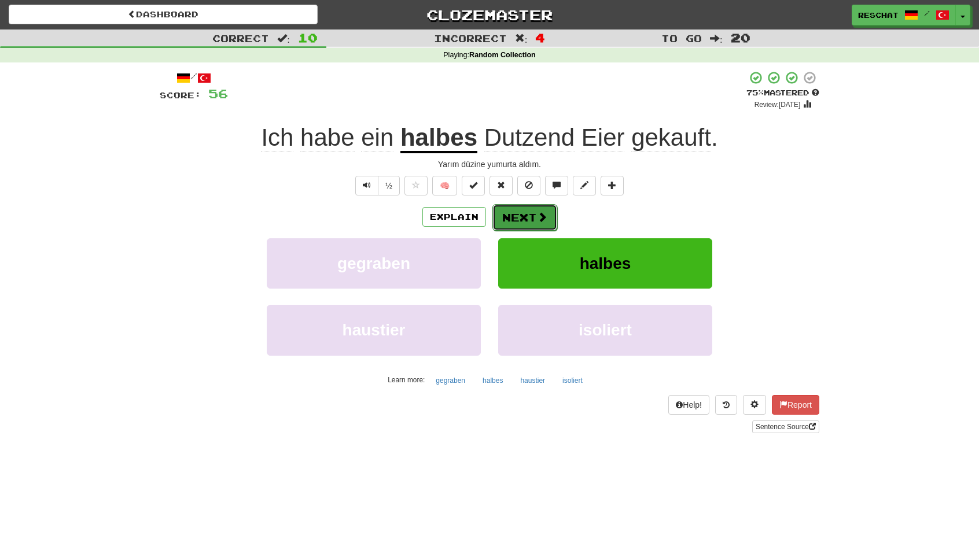
click at [521, 220] on button "Next" at bounding box center [524, 217] width 65 height 27
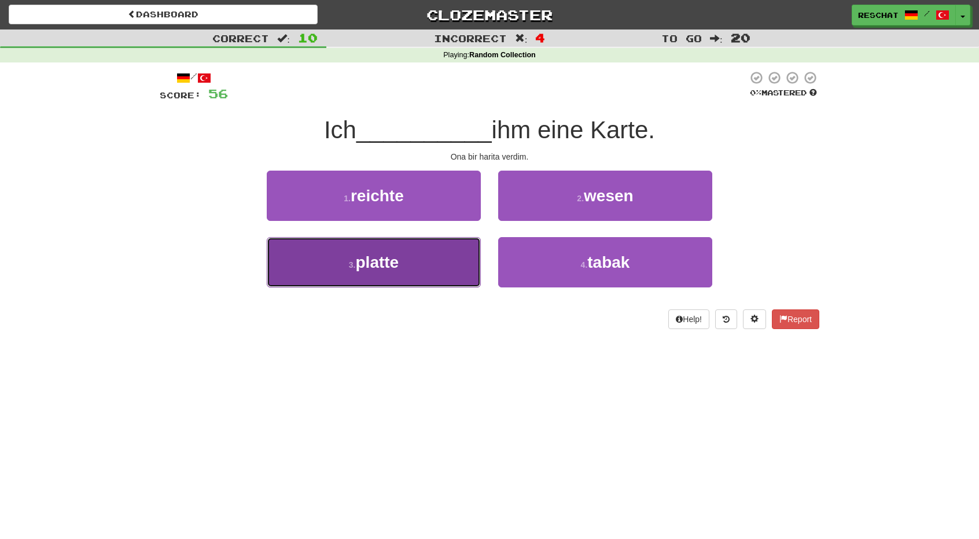
click at [410, 264] on button "3 . platte" at bounding box center [374, 262] width 214 height 50
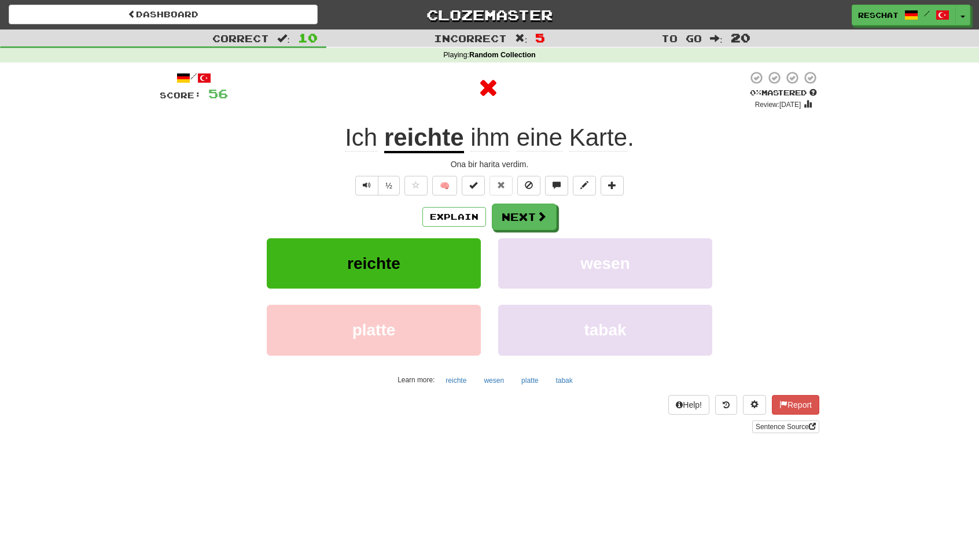
click at [449, 145] on u "reichte" at bounding box center [424, 138] width 80 height 29
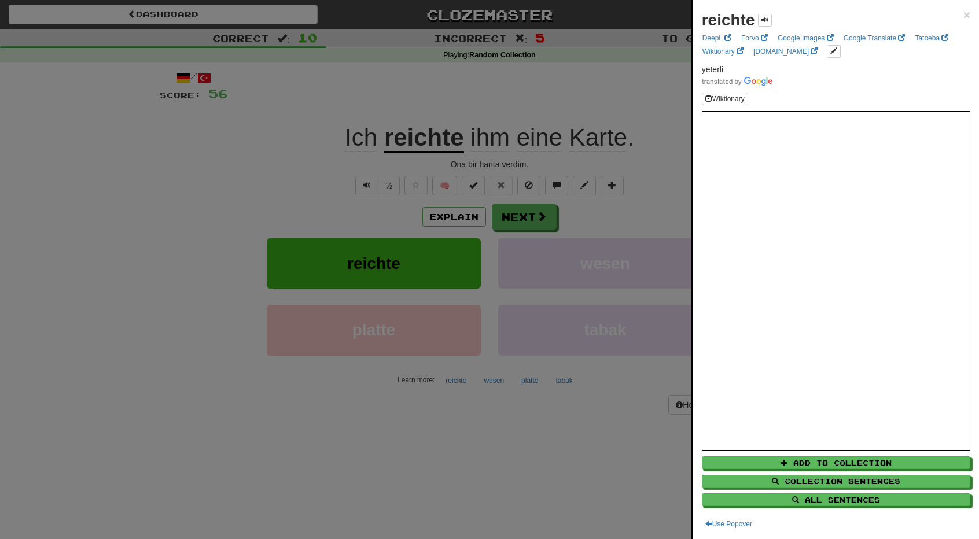
click at [298, 157] on div at bounding box center [489, 269] width 979 height 539
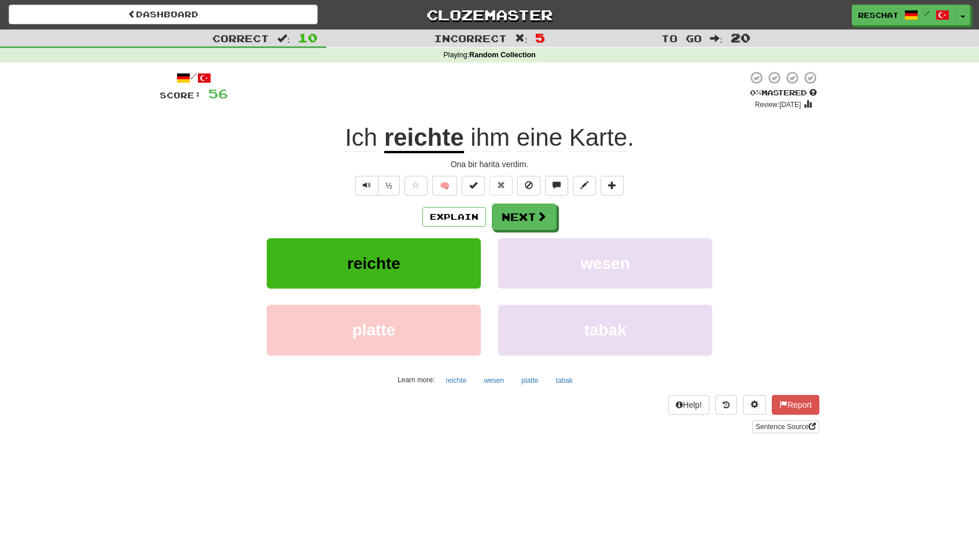
click at [590, 151] on span "Karte" at bounding box center [598, 138] width 58 height 28
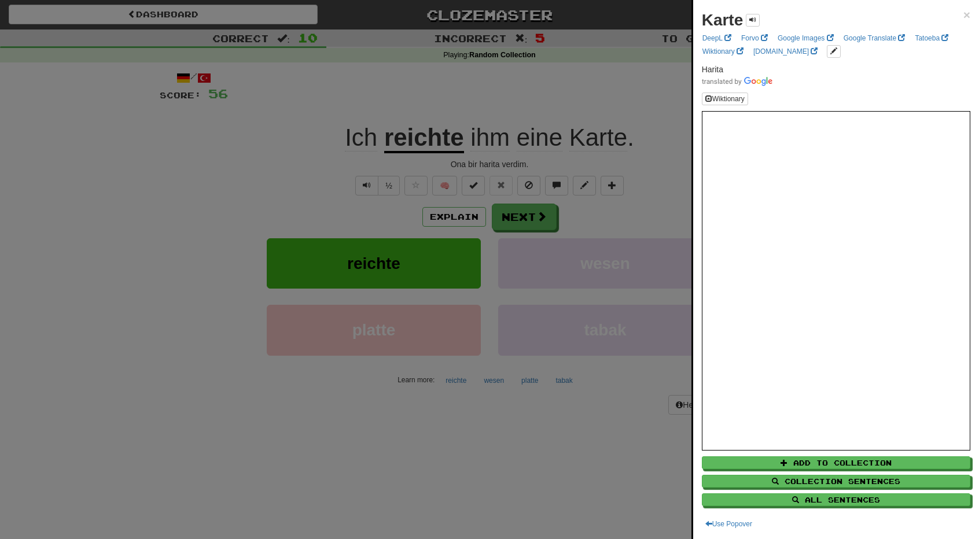
click at [560, 156] on div at bounding box center [489, 269] width 979 height 539
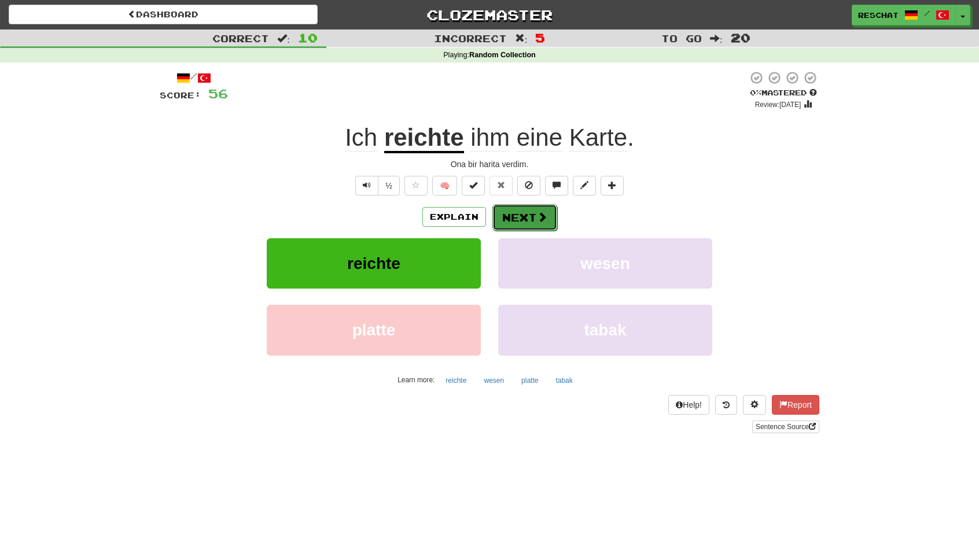
click at [515, 216] on button "Next" at bounding box center [524, 217] width 65 height 27
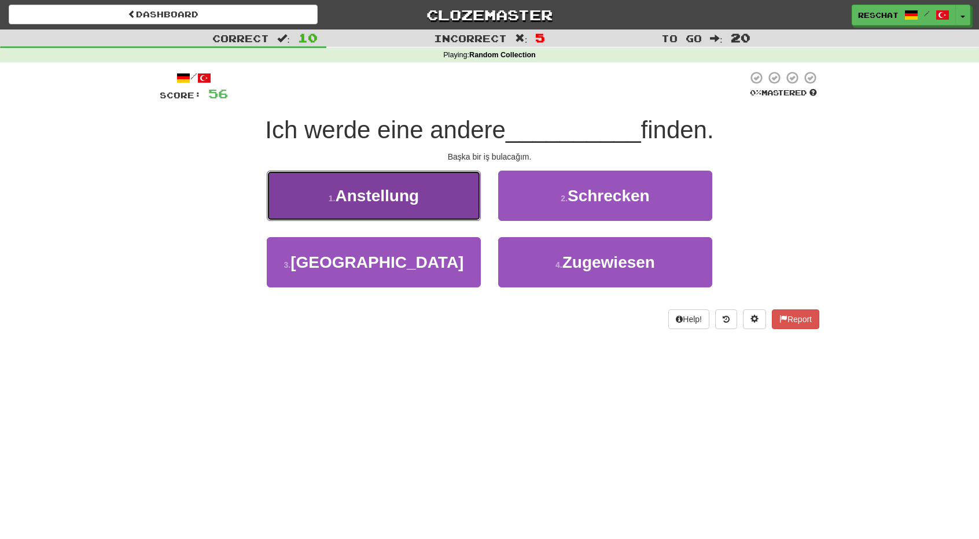
click at [384, 217] on button "1 . Anstellung" at bounding box center [374, 196] width 214 height 50
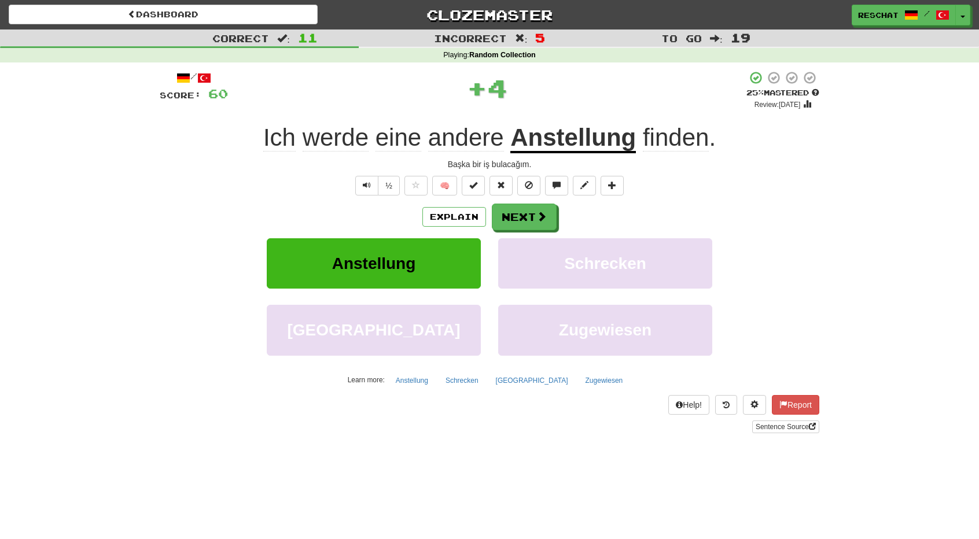
click at [555, 145] on u "Anstellung" at bounding box center [573, 138] width 126 height 29
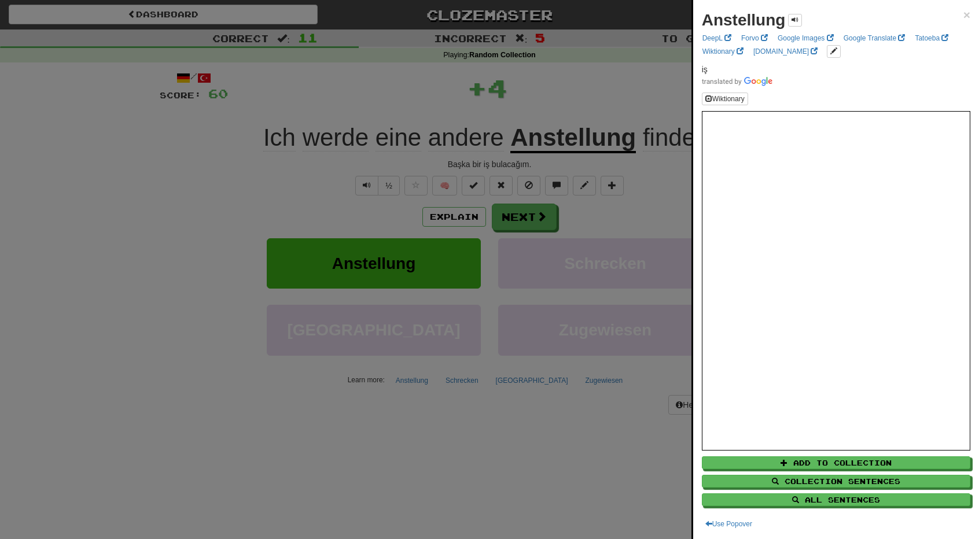
click at [422, 150] on div at bounding box center [489, 269] width 979 height 539
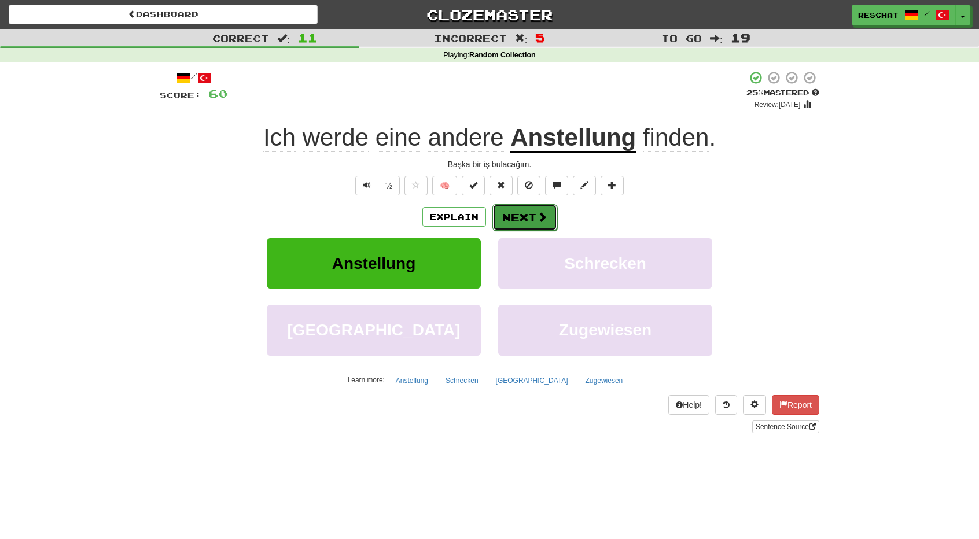
click at [529, 222] on button "Next" at bounding box center [524, 217] width 65 height 27
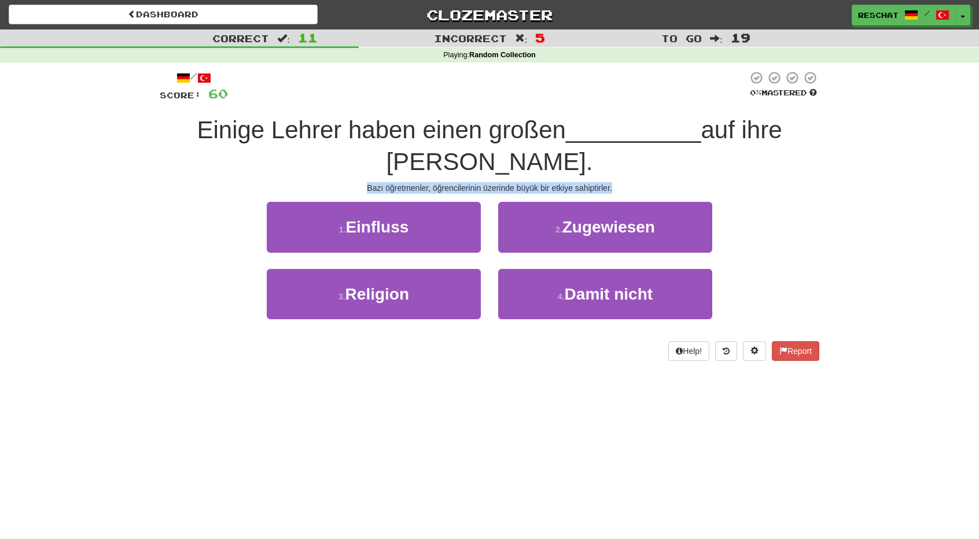
drag, startPoint x: 614, startPoint y: 189, endPoint x: 355, endPoint y: 191, distance: 259.1
click at [355, 191] on div "Bazı öğretmenler, öğrencilerinin üzerinde büyük bir etkiye sahiptirler." at bounding box center [489, 188] width 659 height 12
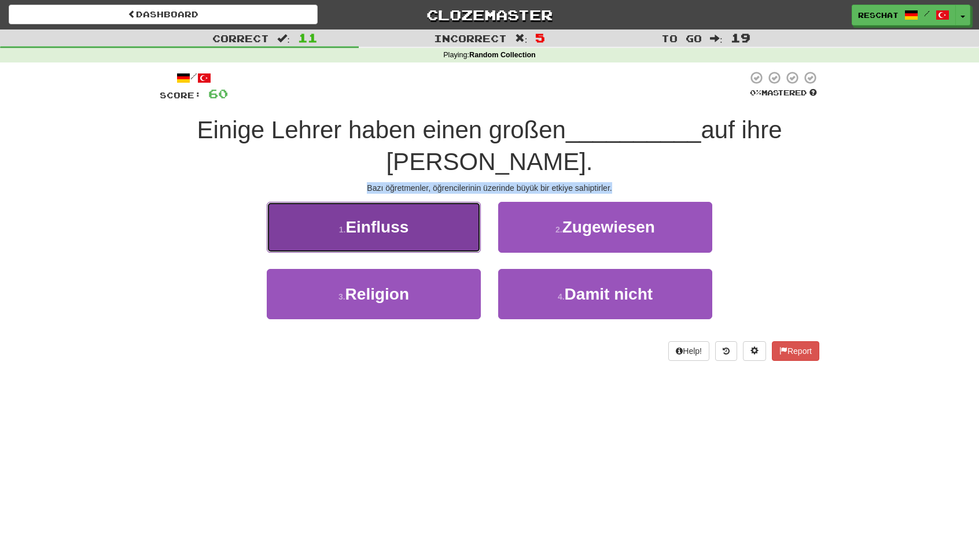
click at [374, 216] on button "1 . Einfluss" at bounding box center [374, 227] width 214 height 50
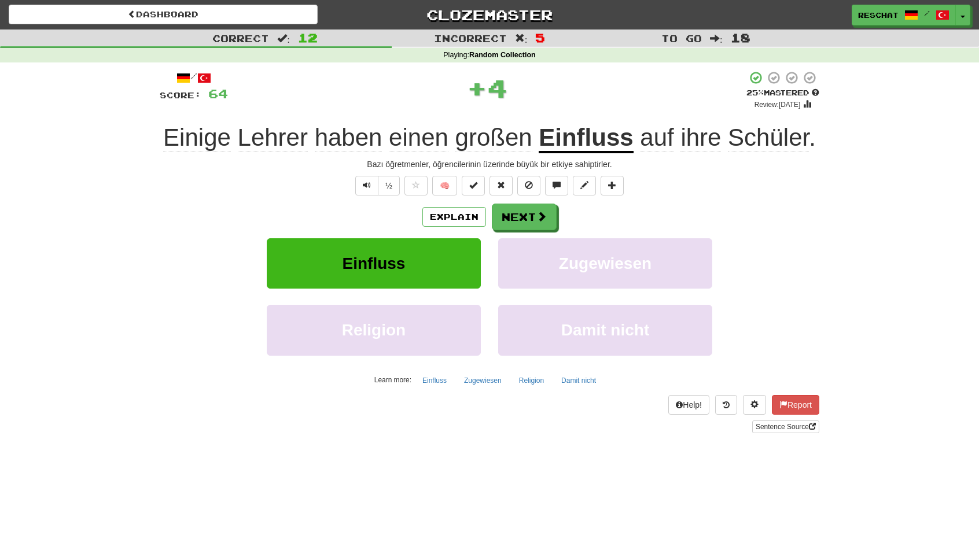
click at [586, 143] on u "Einfluss" at bounding box center [585, 138] width 94 height 29
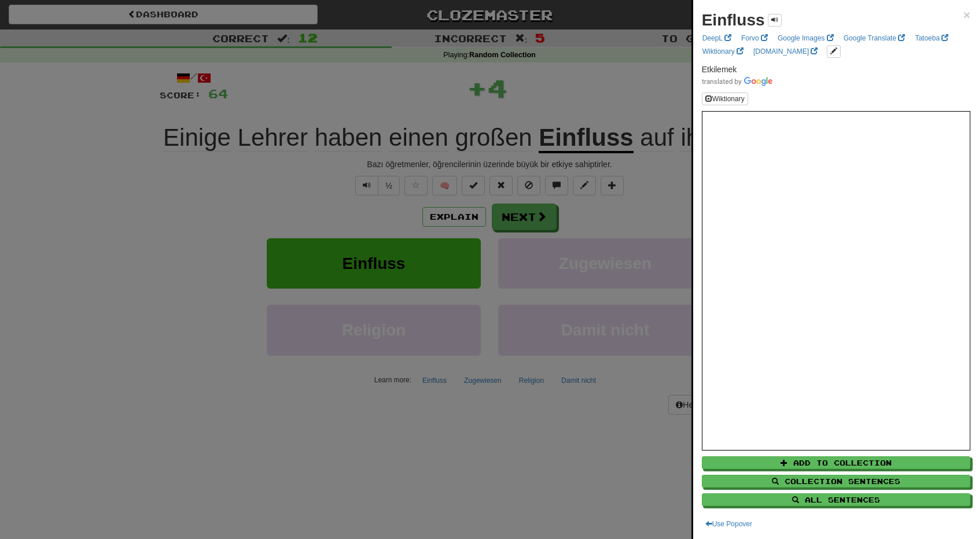
click at [268, 213] on div at bounding box center [489, 269] width 979 height 539
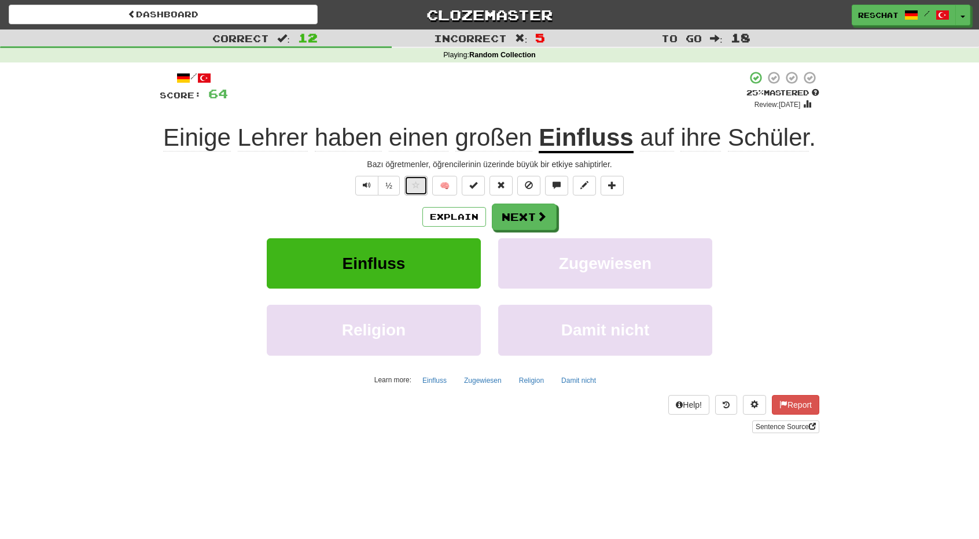
click at [418, 182] on span at bounding box center [416, 185] width 8 height 8
click at [514, 204] on button "Next" at bounding box center [524, 217] width 65 height 27
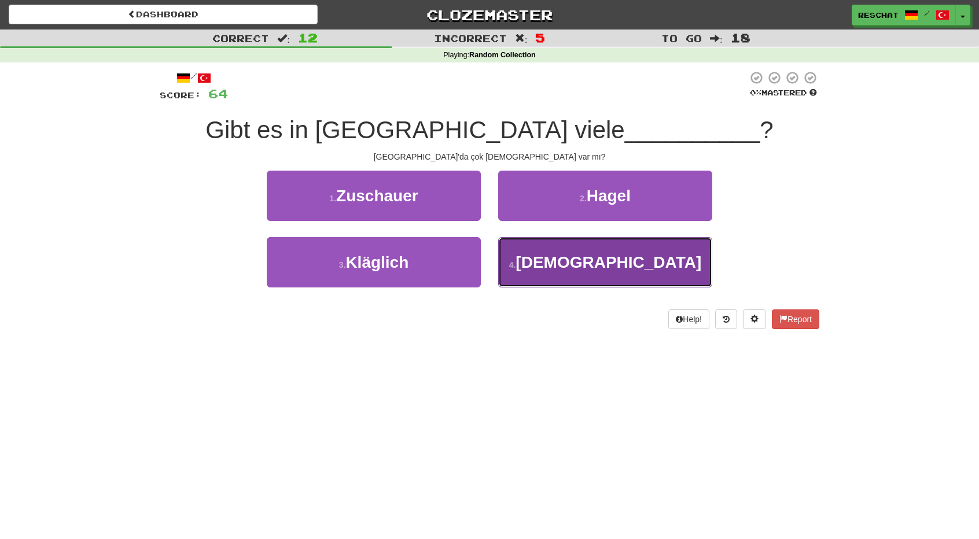
click at [634, 268] on span "Afrikaner" at bounding box center [608, 262] width 186 height 18
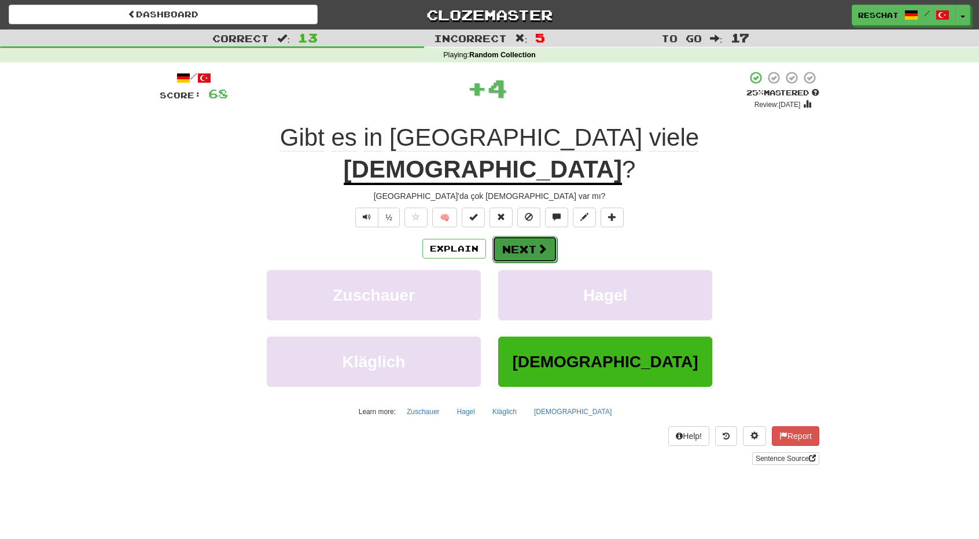
click at [538, 243] on span at bounding box center [542, 248] width 10 height 10
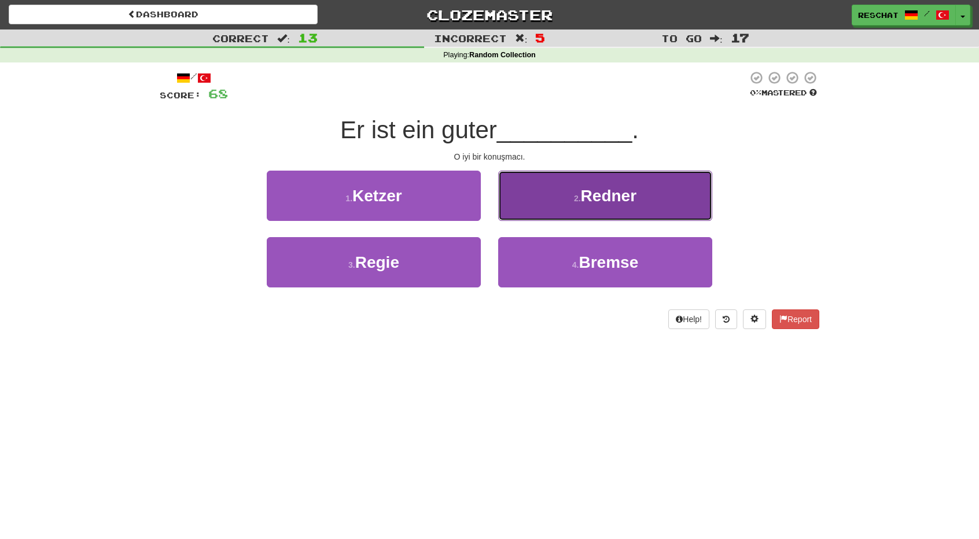
click at [595, 193] on span "Redner" at bounding box center [609, 196] width 56 height 18
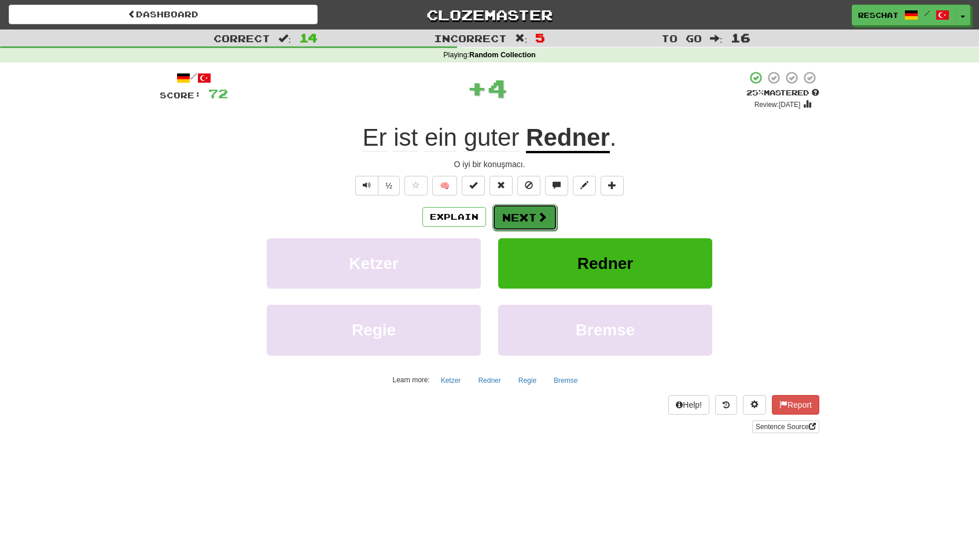
click at [530, 212] on button "Next" at bounding box center [524, 217] width 65 height 27
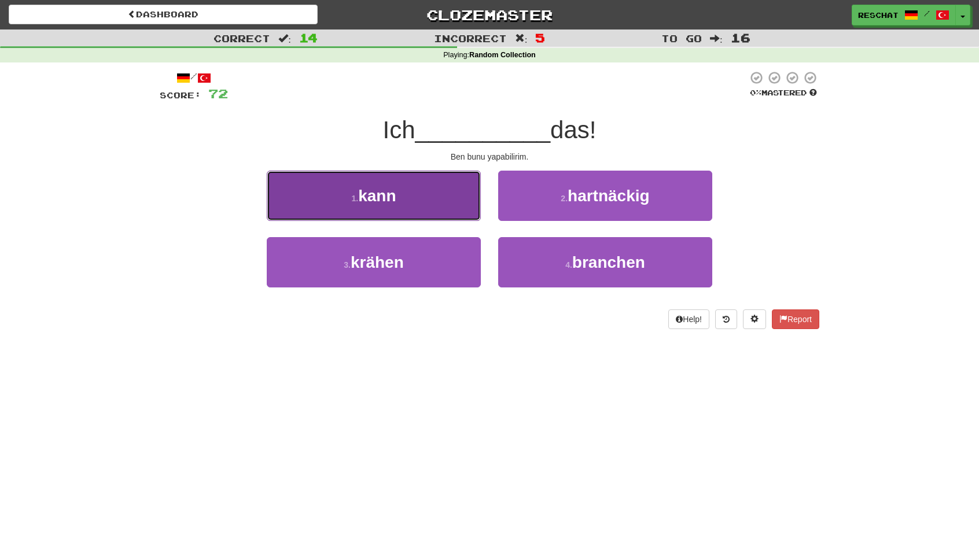
click at [440, 205] on button "1 . kann" at bounding box center [374, 196] width 214 height 50
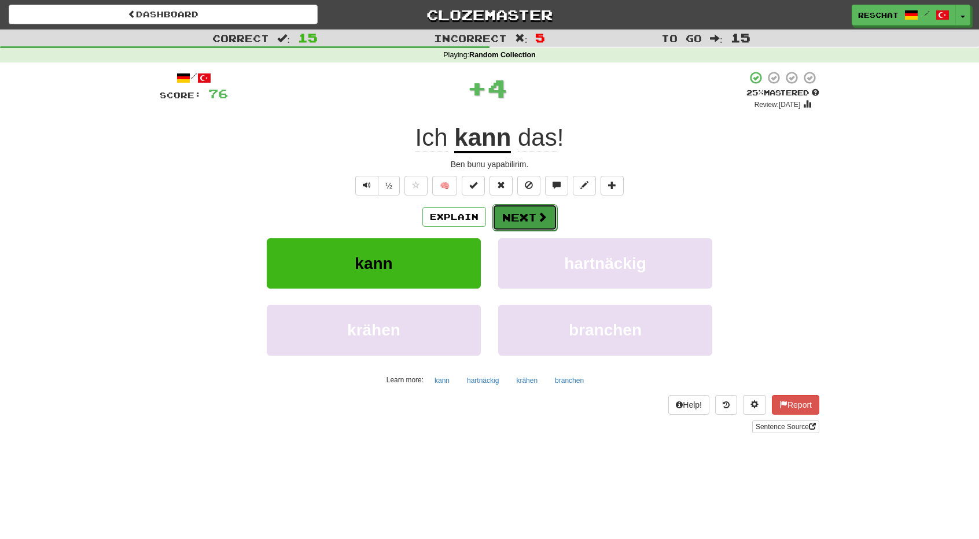
click at [538, 210] on button "Next" at bounding box center [524, 217] width 65 height 27
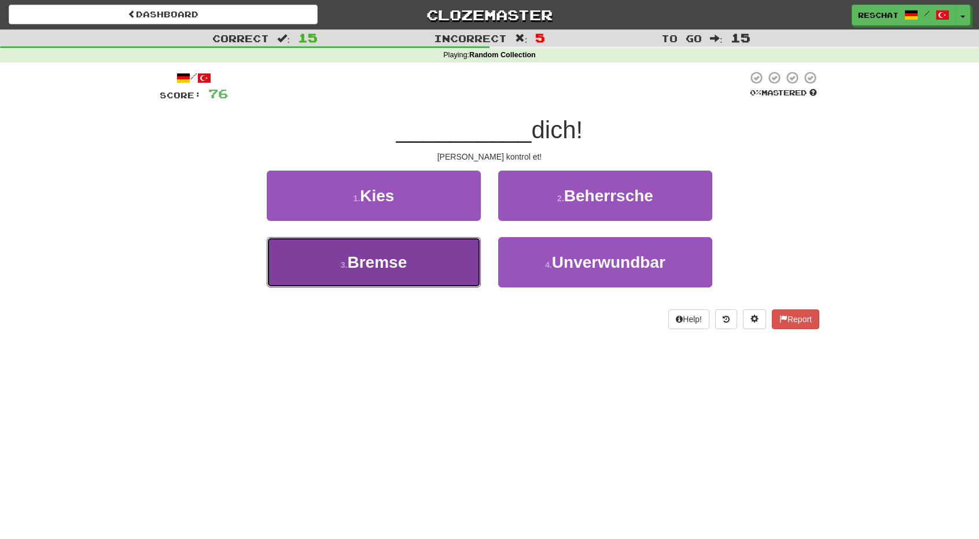
click at [426, 262] on button "3 . Bremse" at bounding box center [374, 262] width 214 height 50
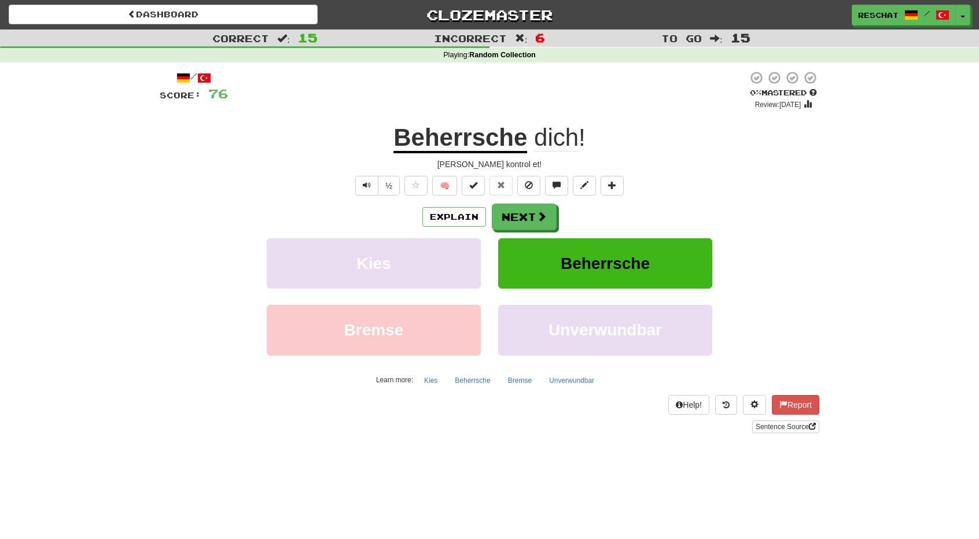
click at [499, 142] on u "Beherrsche" at bounding box center [460, 138] width 134 height 29
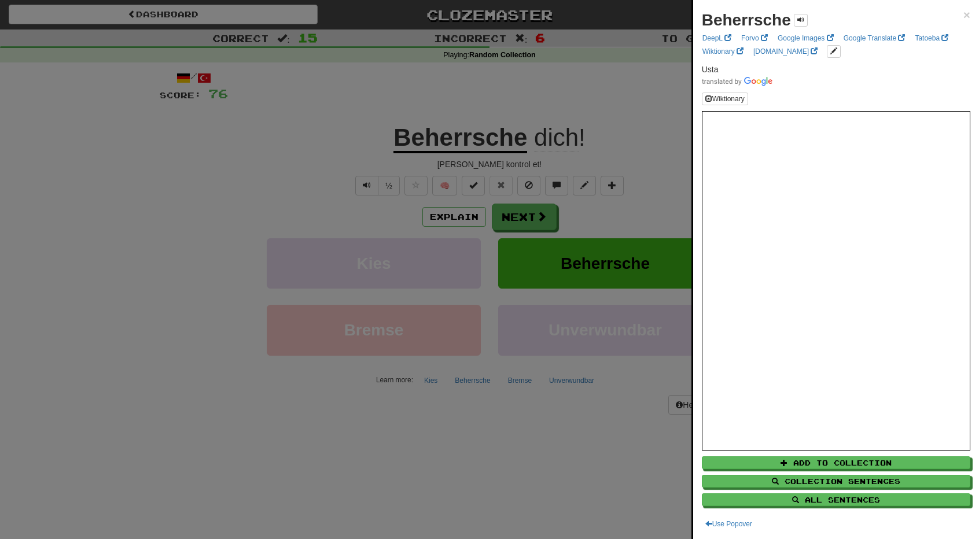
click at [331, 147] on div at bounding box center [489, 269] width 979 height 539
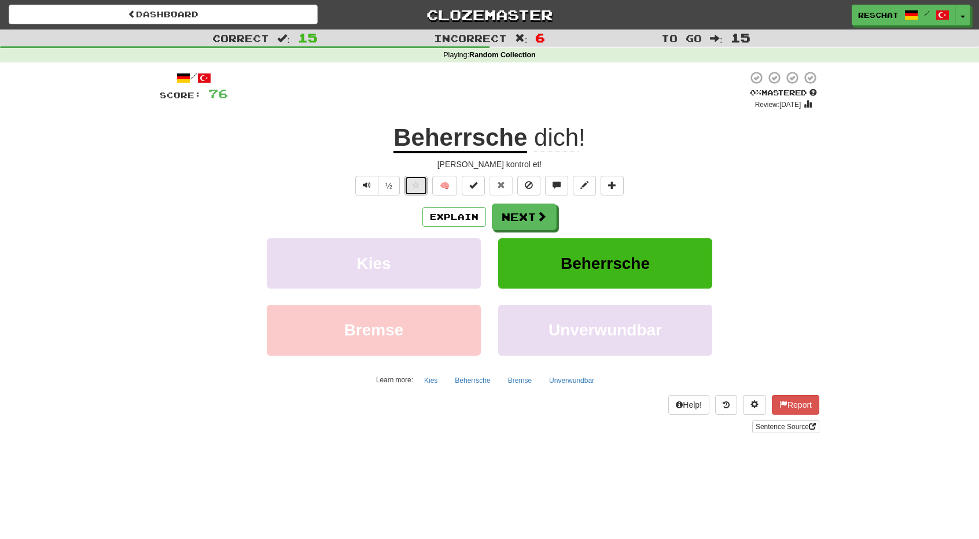
click at [418, 187] on span at bounding box center [416, 185] width 8 height 8
click at [523, 215] on button "Next" at bounding box center [524, 217] width 65 height 27
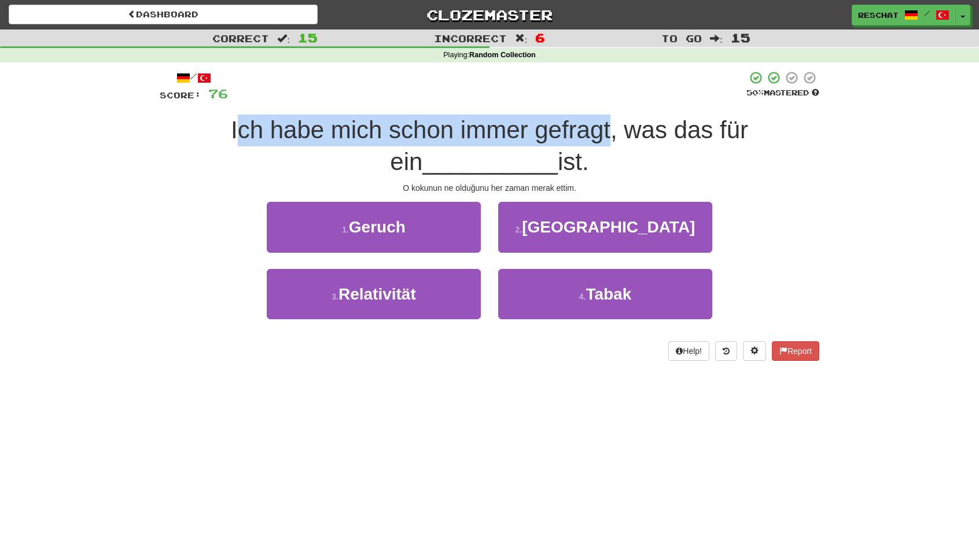
drag, startPoint x: 590, startPoint y: 131, endPoint x: 217, endPoint y: 134, distance: 372.5
click at [231, 134] on span "Ich habe mich schon immer gefragt, was das für ein" at bounding box center [489, 145] width 517 height 59
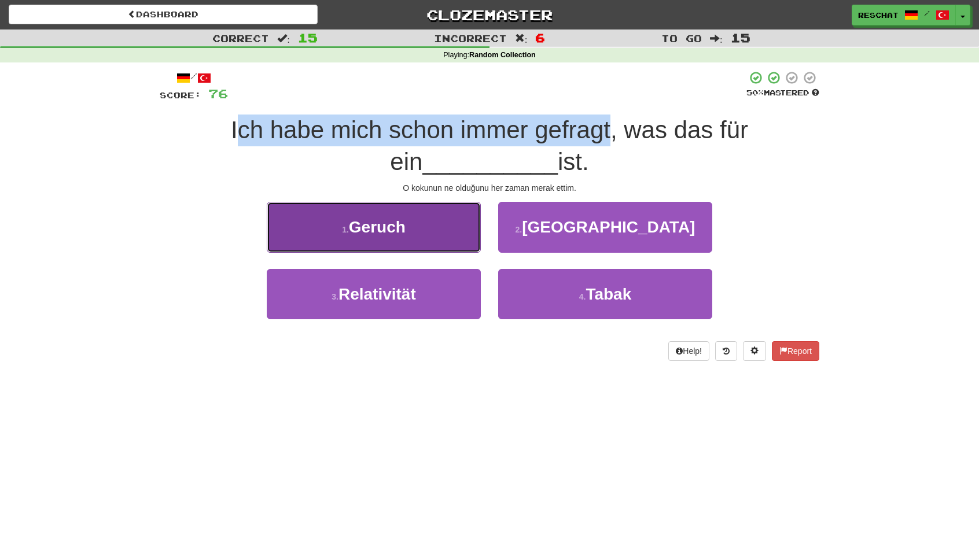
click at [421, 233] on button "1 . Geruch" at bounding box center [374, 227] width 214 height 50
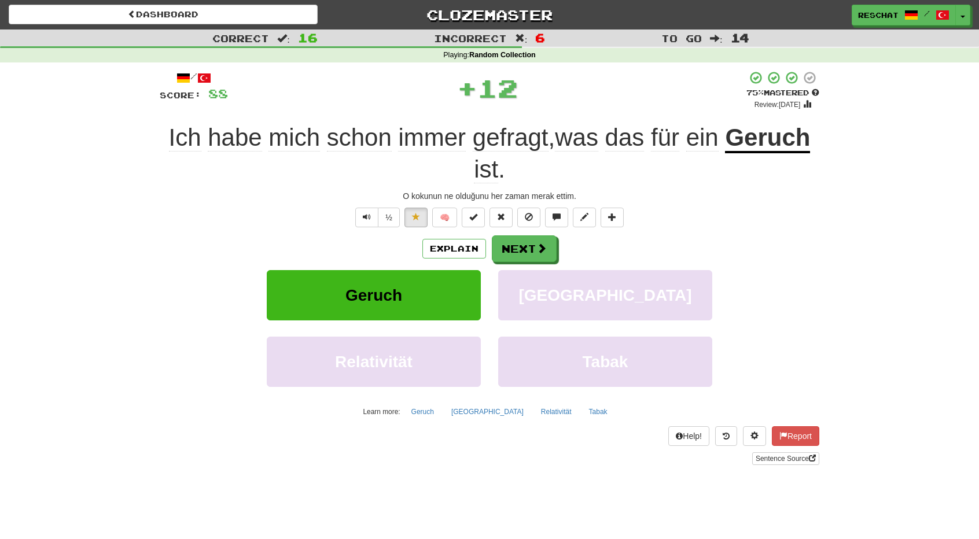
click at [802, 142] on u "Geruch" at bounding box center [767, 138] width 85 height 29
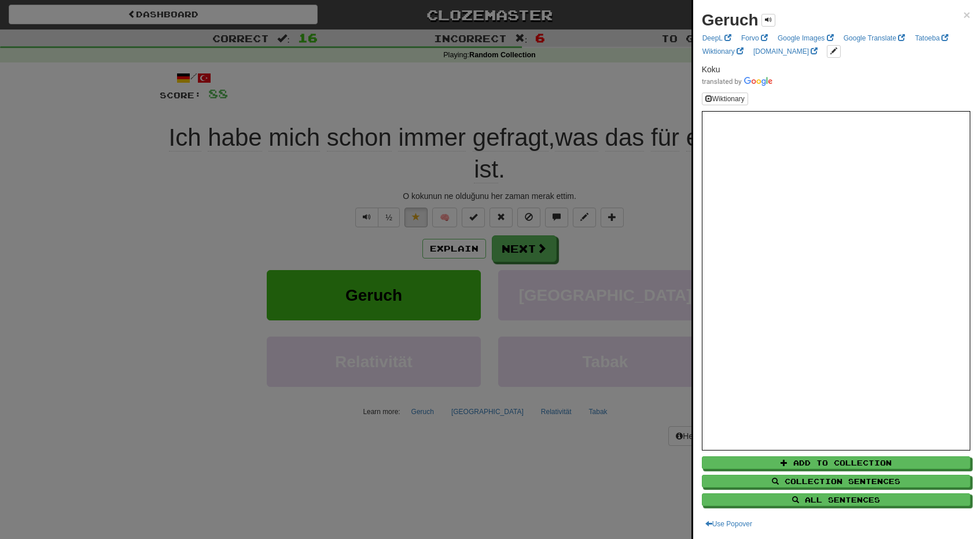
click at [243, 210] on div at bounding box center [489, 269] width 979 height 539
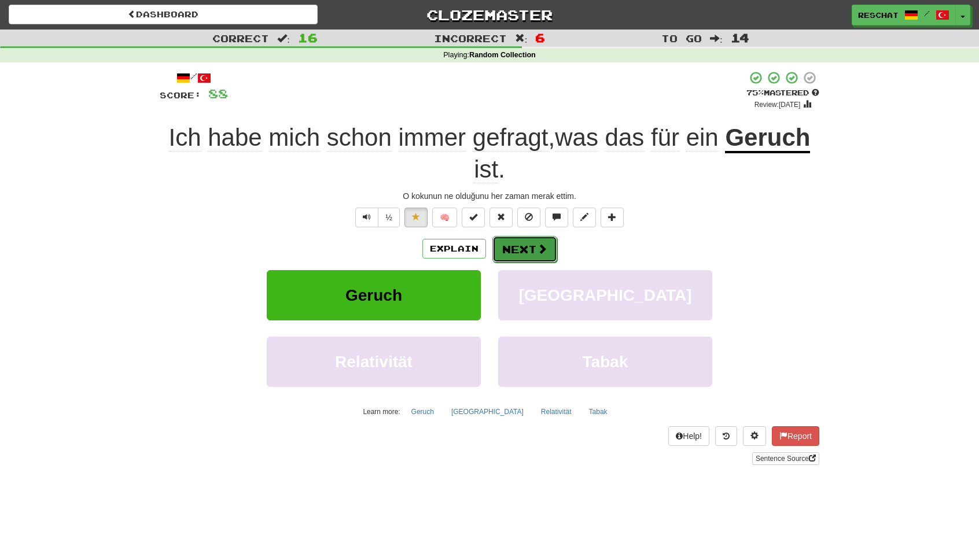
click at [534, 240] on button "Next" at bounding box center [524, 249] width 65 height 27
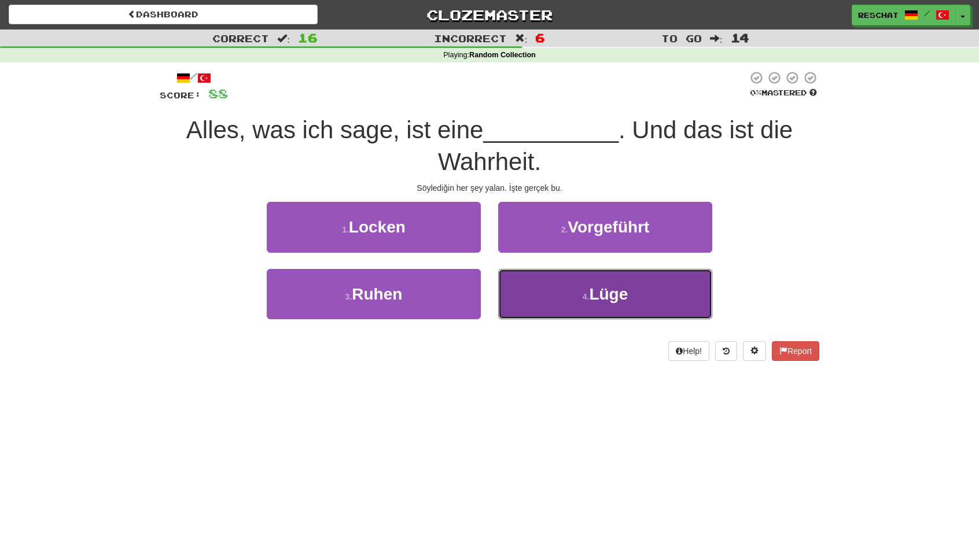
click at [623, 305] on button "4 . Lüge" at bounding box center [605, 294] width 214 height 50
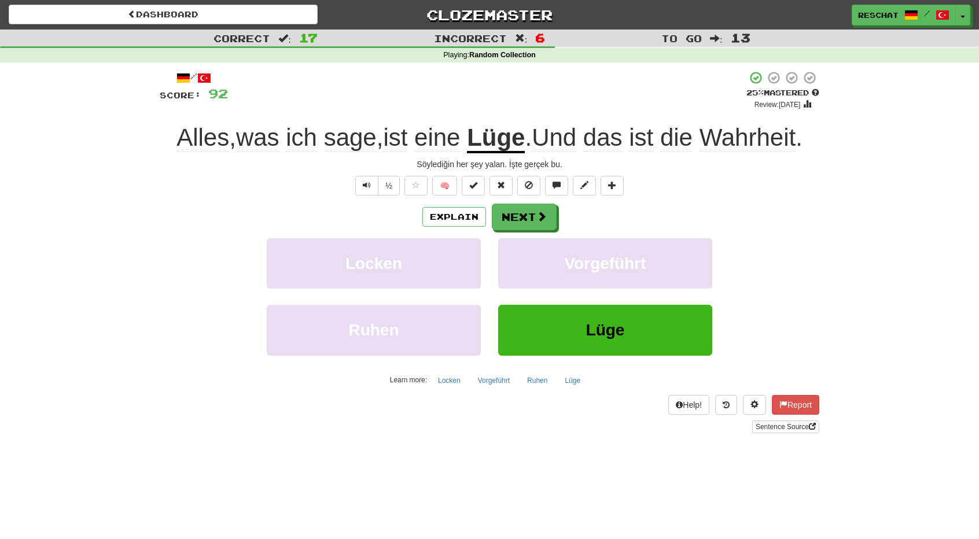
click at [756, 145] on span "Wahrheit" at bounding box center [747, 138] width 97 height 28
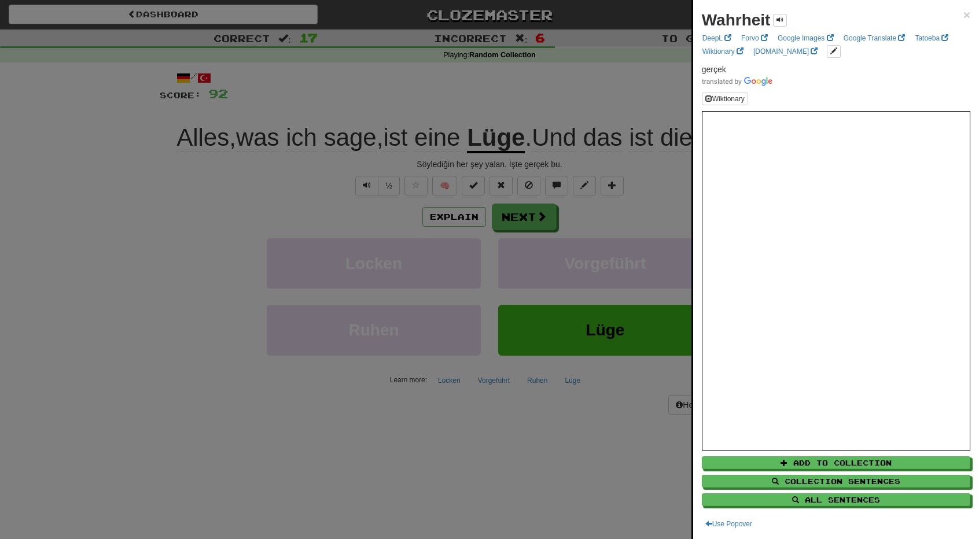
click at [674, 157] on div at bounding box center [489, 269] width 979 height 539
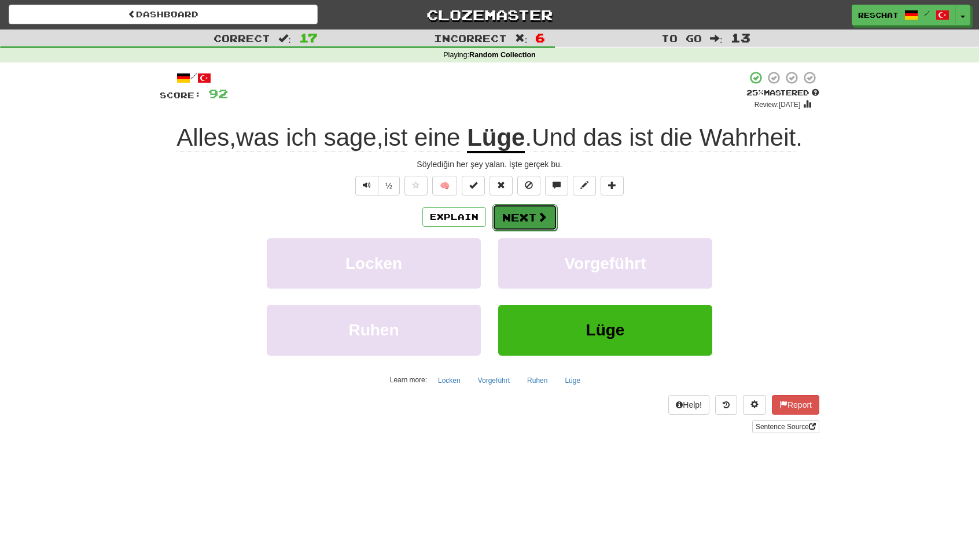
click at [519, 209] on button "Next" at bounding box center [524, 217] width 65 height 27
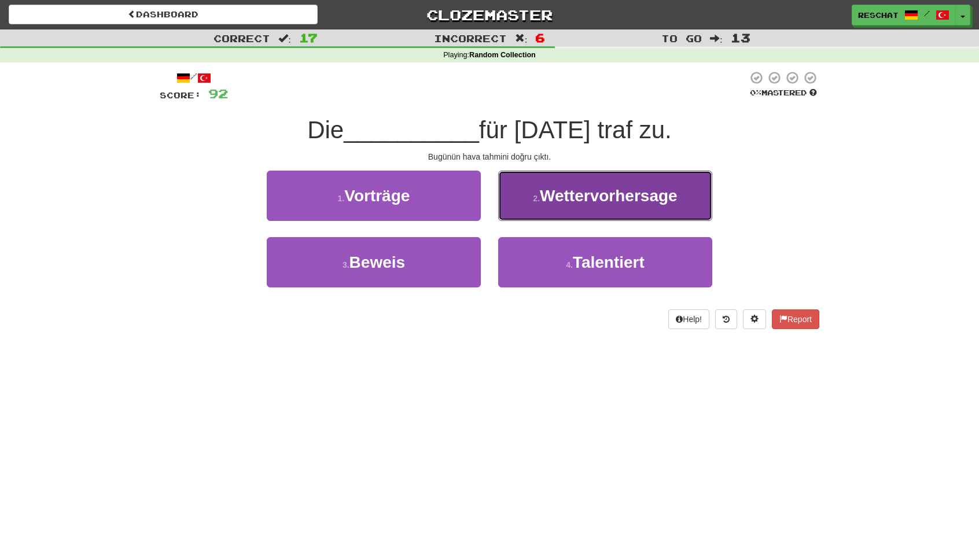
click at [612, 194] on span "Wettervorhersage" at bounding box center [609, 196] width 138 height 18
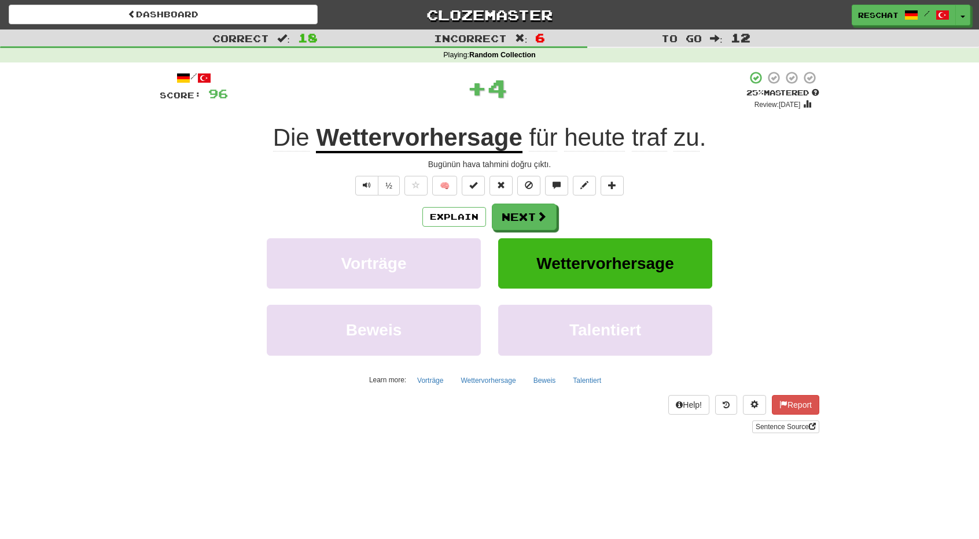
click at [406, 146] on u "Wettervorhersage" at bounding box center [419, 138] width 206 height 29
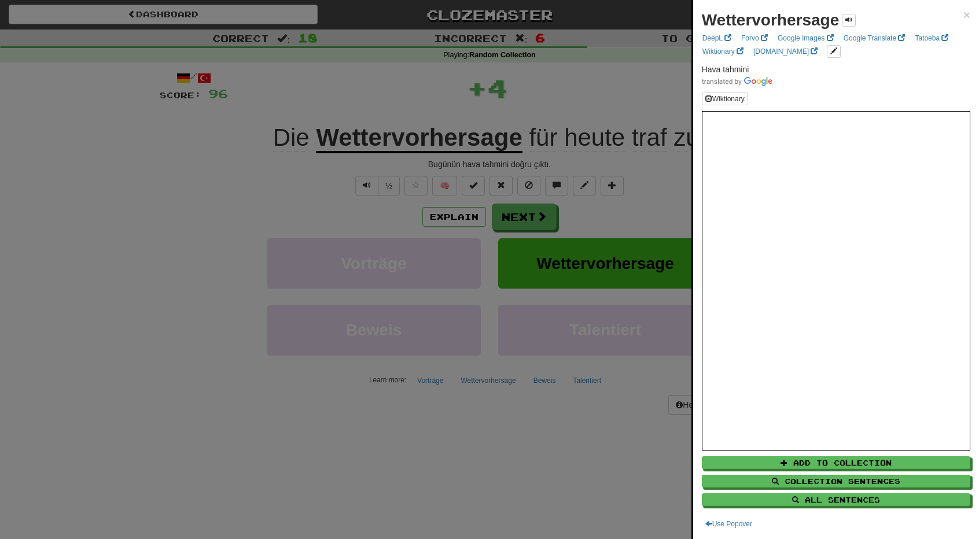
click at [260, 190] on div at bounding box center [489, 269] width 979 height 539
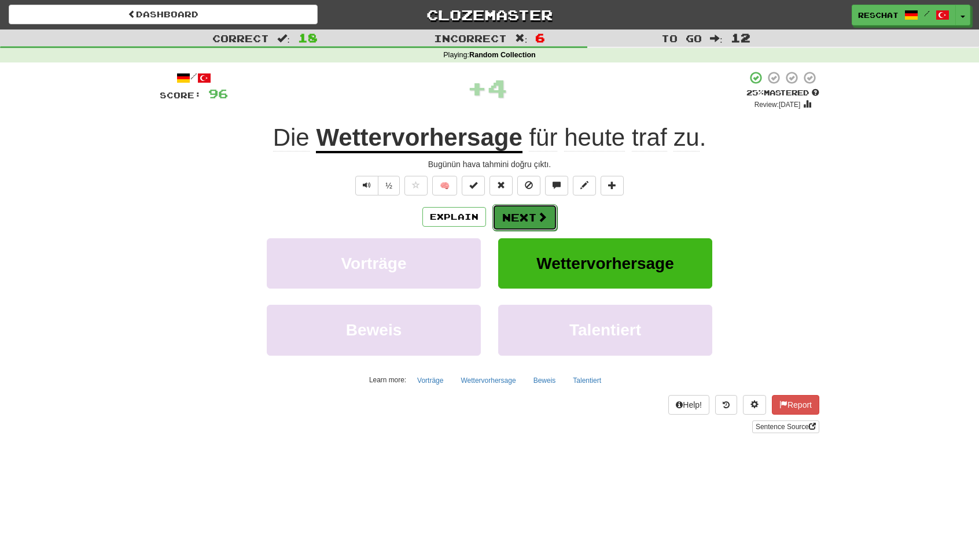
click at [551, 219] on button "Next" at bounding box center [524, 217] width 65 height 27
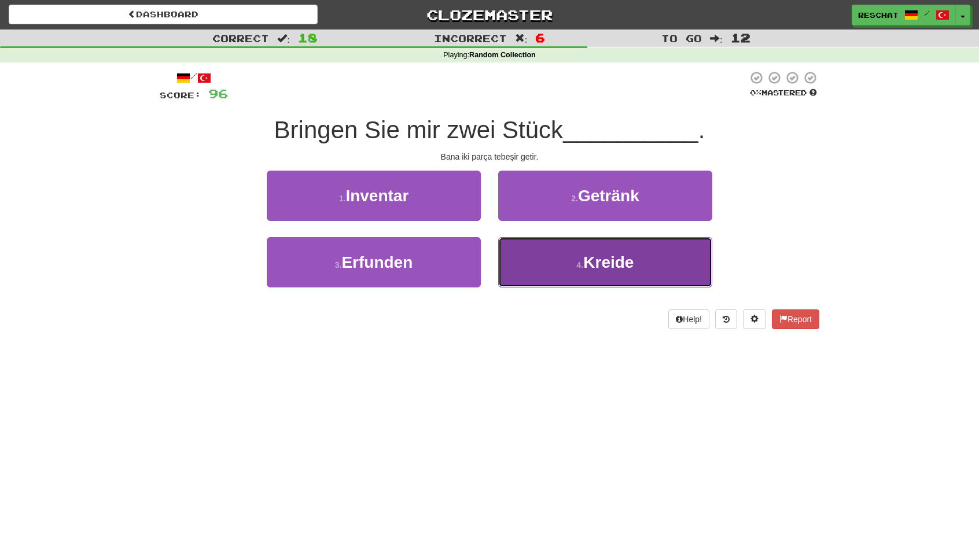
click at [568, 264] on button "4 . Kreide" at bounding box center [605, 262] width 214 height 50
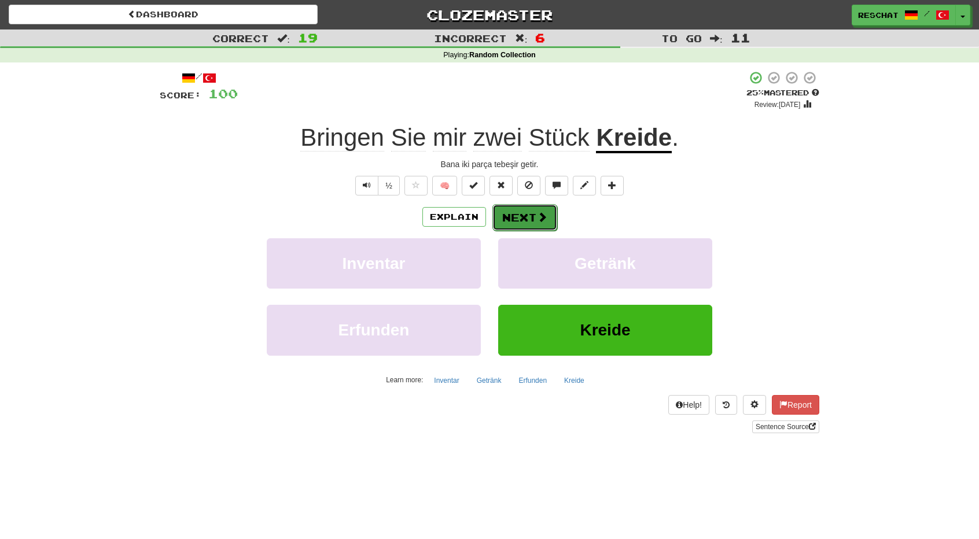
click at [530, 216] on button "Next" at bounding box center [524, 217] width 65 height 27
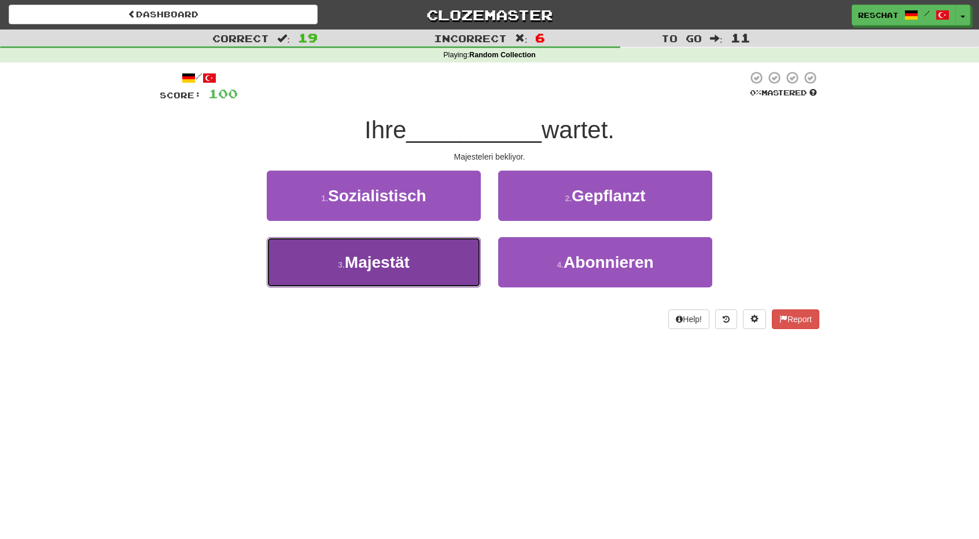
click at [419, 247] on button "3 . Majestät" at bounding box center [374, 262] width 214 height 50
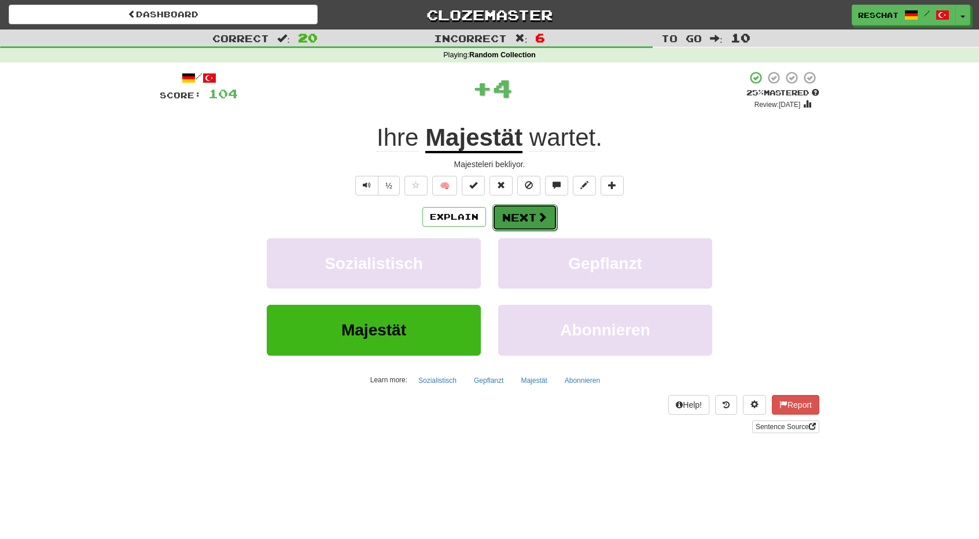
click at [527, 222] on button "Next" at bounding box center [524, 217] width 65 height 27
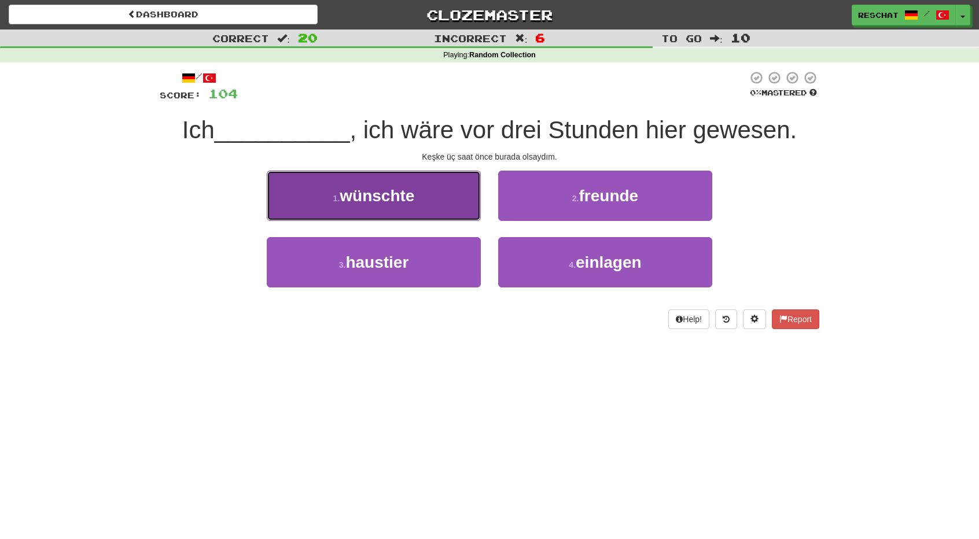
click at [419, 205] on button "1 . wünschte" at bounding box center [374, 196] width 214 height 50
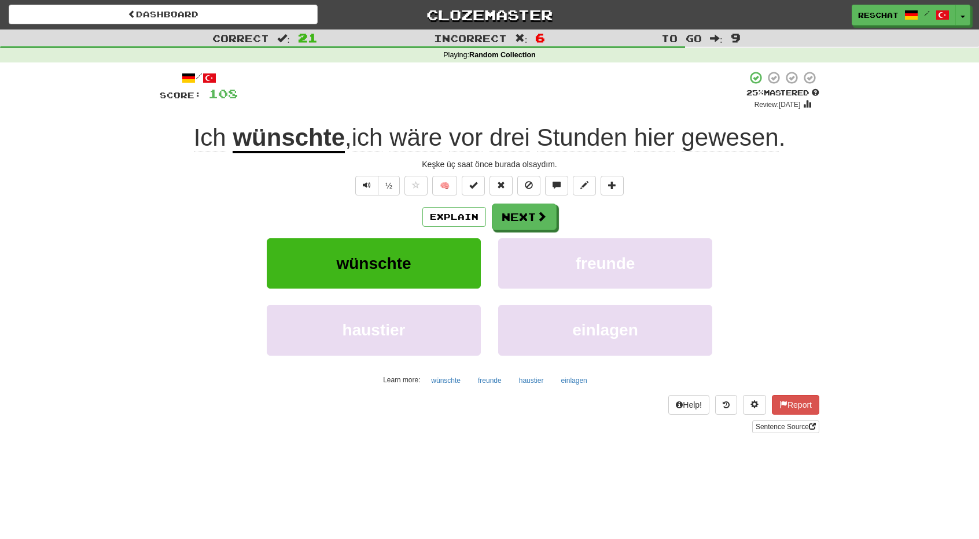
click at [726, 147] on span "gewesen" at bounding box center [729, 138] width 97 height 28
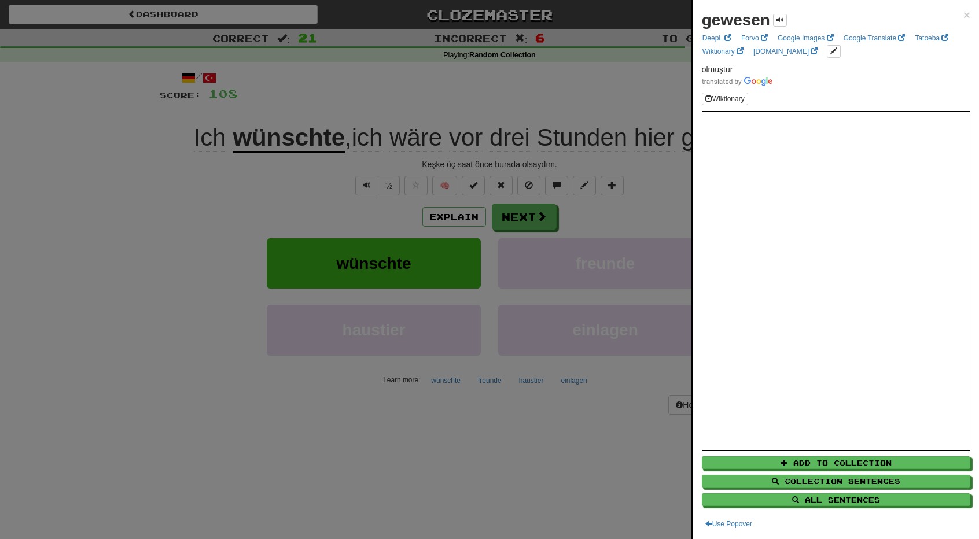
click at [674, 156] on div at bounding box center [489, 269] width 979 height 539
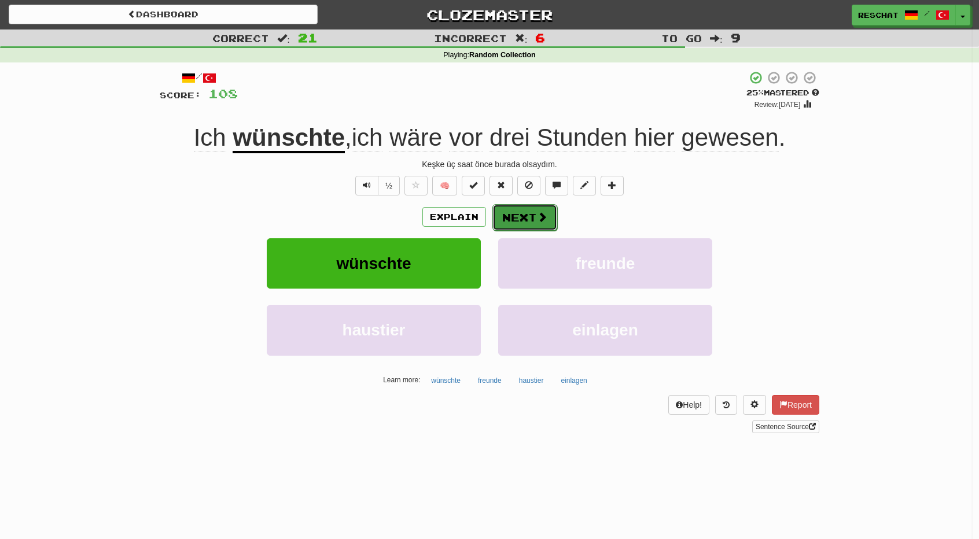
click at [547, 211] on button "Next" at bounding box center [524, 217] width 65 height 27
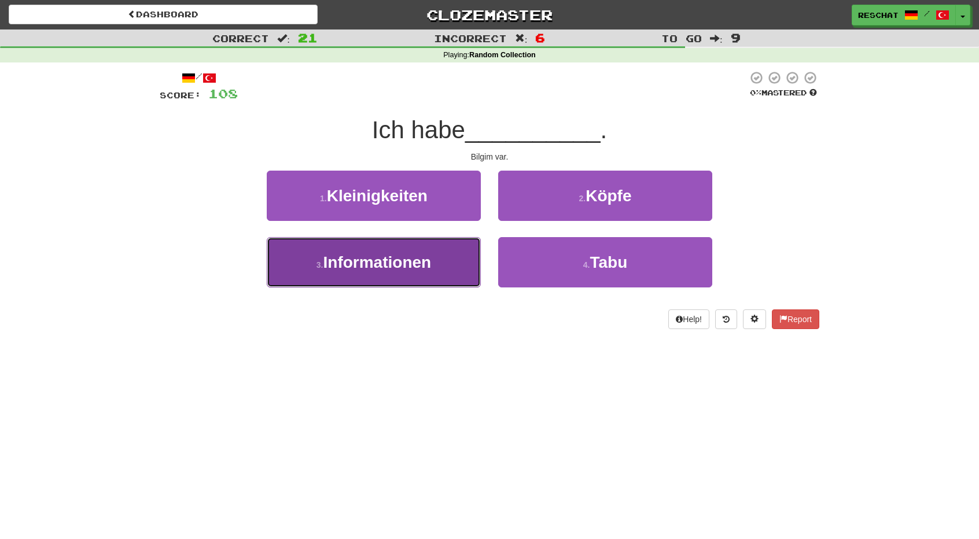
click at [356, 244] on button "3 . Informationen" at bounding box center [374, 262] width 214 height 50
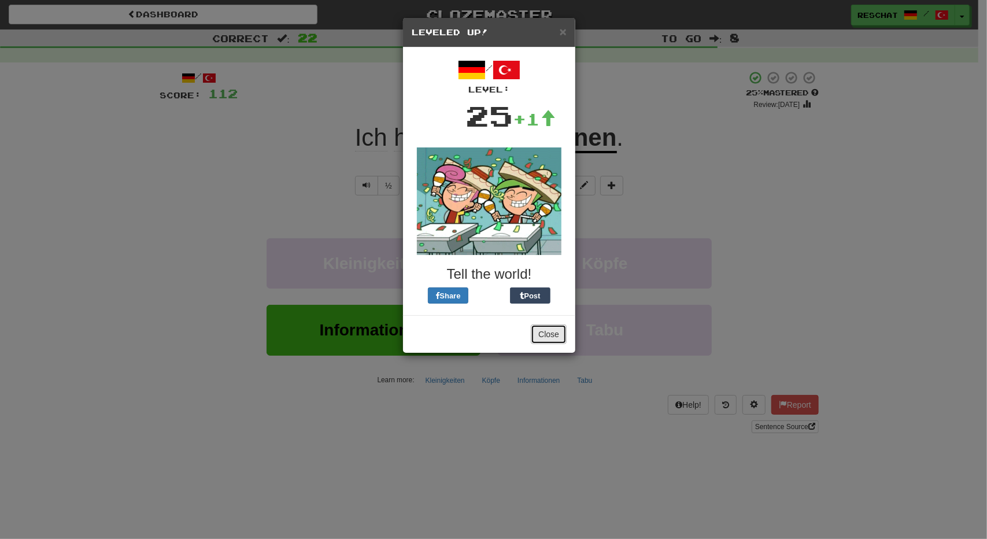
click at [547, 338] on button "Close" at bounding box center [549, 334] width 36 height 20
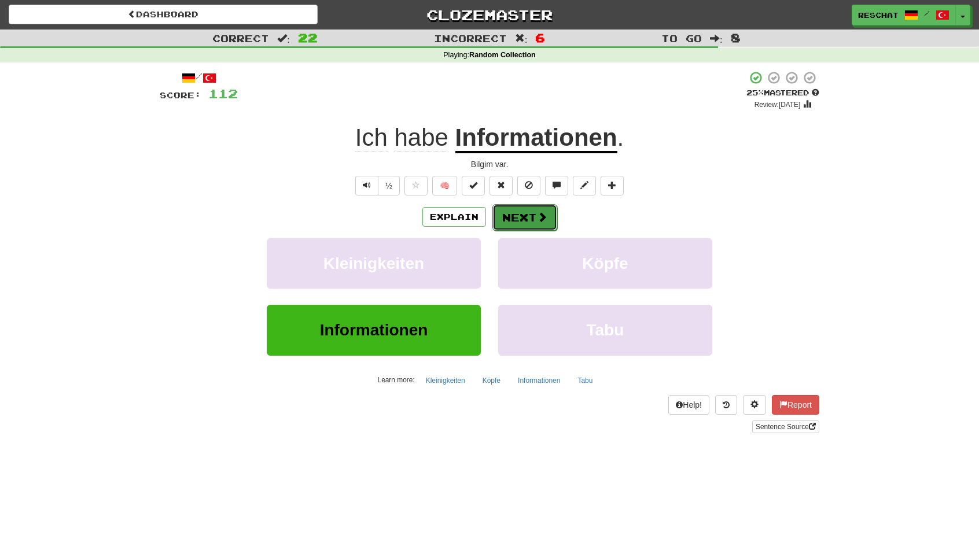
click at [527, 219] on button "Next" at bounding box center [524, 217] width 65 height 27
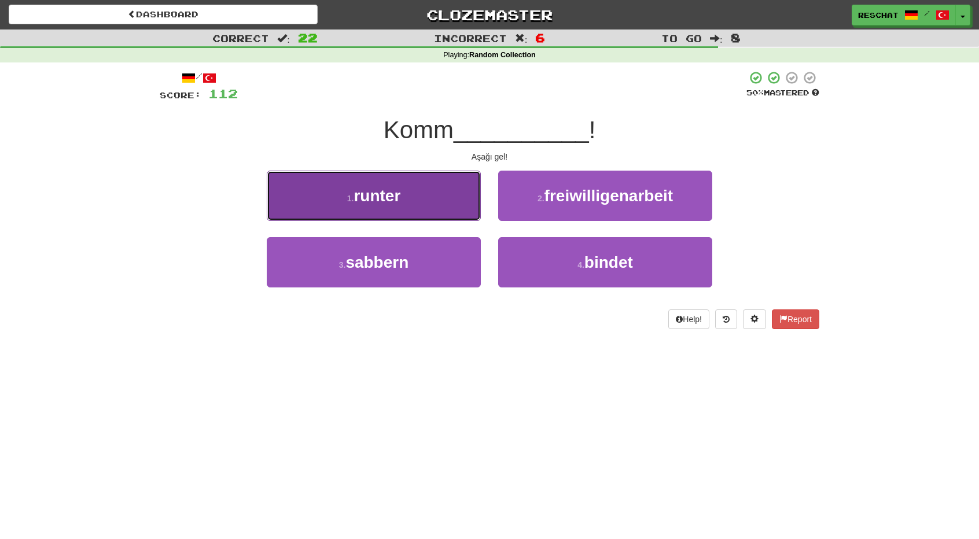
click at [395, 187] on span "runter" at bounding box center [376, 196] width 47 height 18
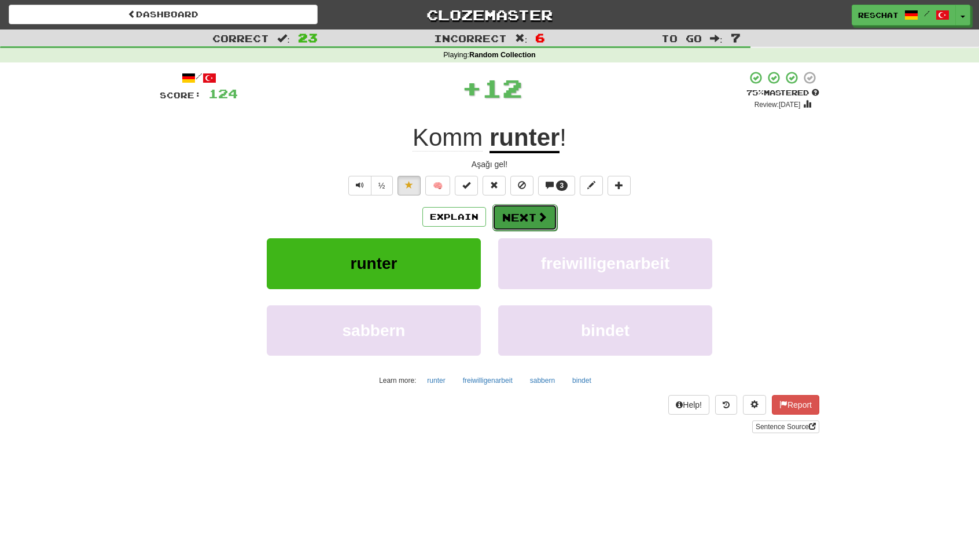
click at [527, 219] on button "Next" at bounding box center [524, 217] width 65 height 27
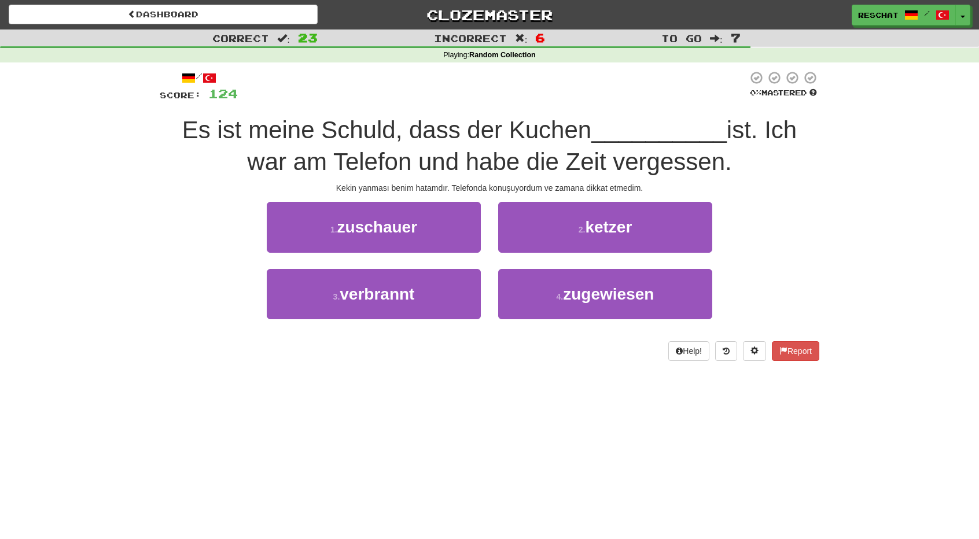
click at [355, 127] on span "Es ist meine Schuld, dass der Kuchen" at bounding box center [386, 129] width 409 height 27
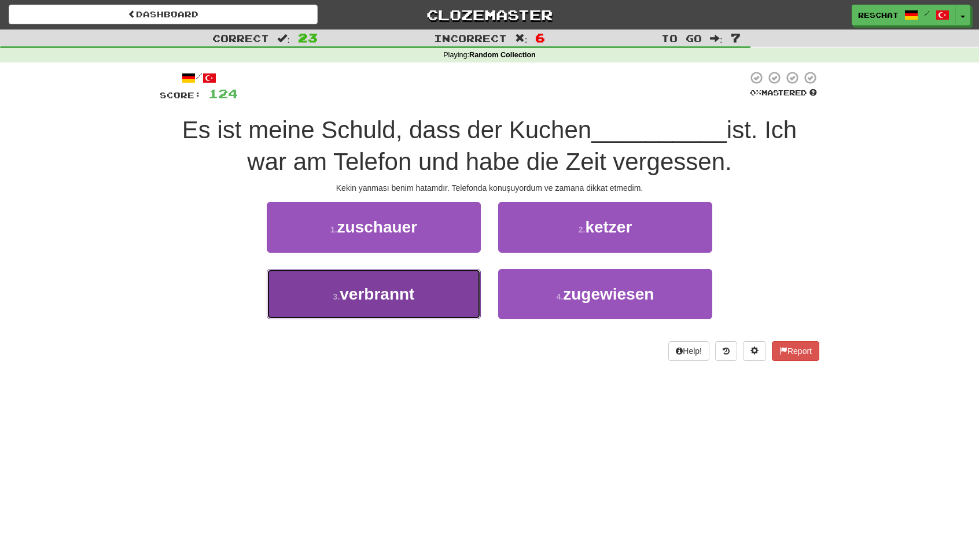
click at [426, 286] on button "3 . verbrannt" at bounding box center [374, 294] width 214 height 50
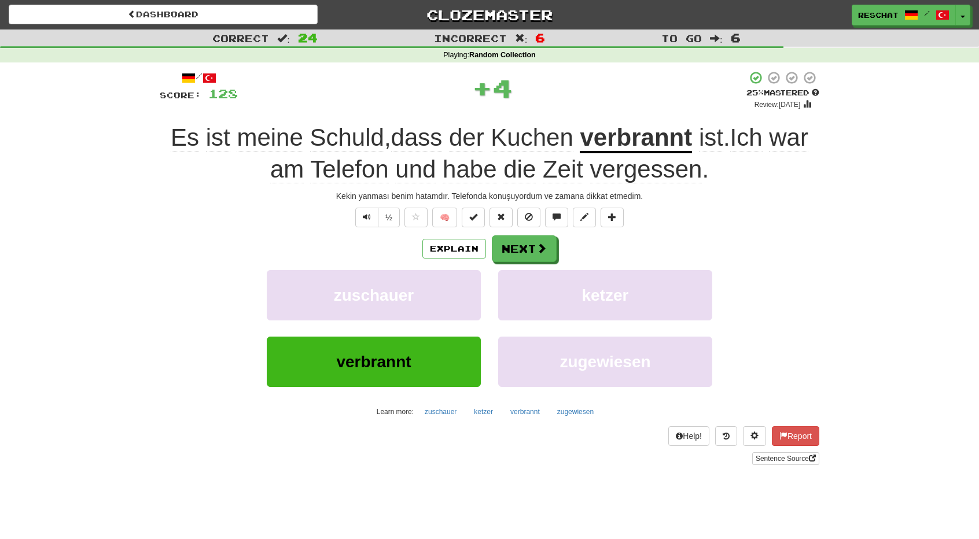
click at [660, 142] on u "verbrannt" at bounding box center [635, 138] width 112 height 29
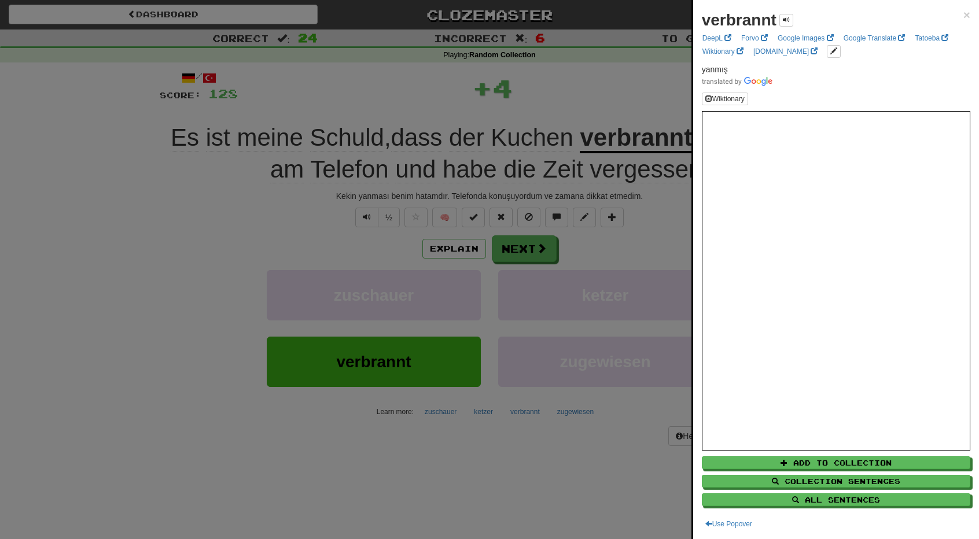
click at [660, 142] on div at bounding box center [489, 269] width 979 height 539
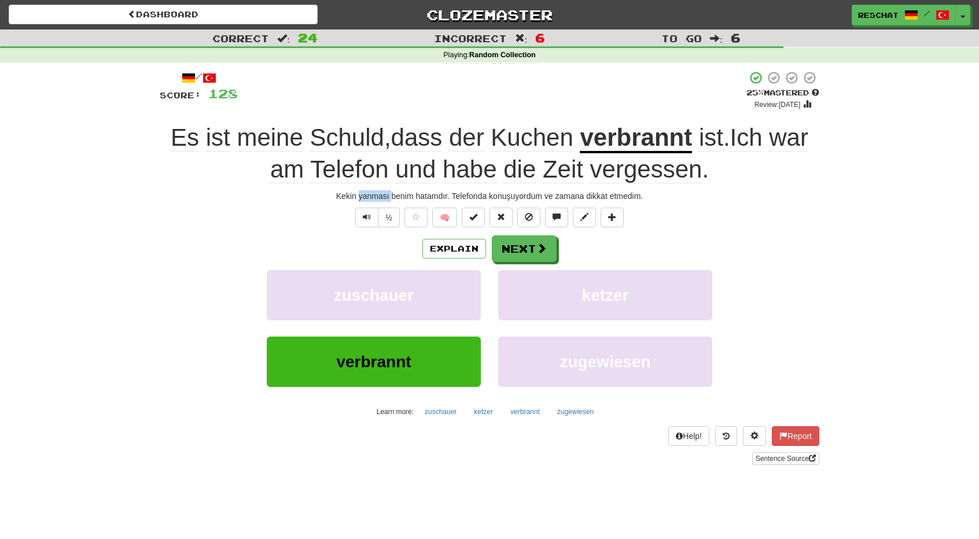
drag, startPoint x: 358, startPoint y: 194, endPoint x: 392, endPoint y: 196, distance: 34.2
click at [392, 196] on div "Kekin yanması benim hatamdır. Telefonda konuşuyordum ve zamana dikkat etmedim." at bounding box center [489, 196] width 659 height 12
click at [425, 218] on button at bounding box center [415, 218] width 23 height 20
click at [535, 242] on button "Next" at bounding box center [524, 249] width 65 height 27
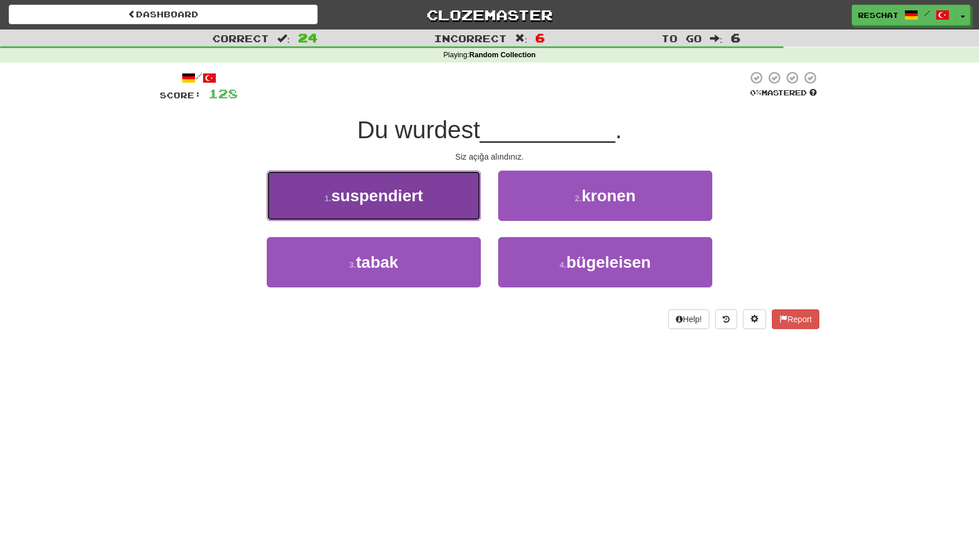
click at [427, 196] on button "1 . suspendiert" at bounding box center [374, 196] width 214 height 50
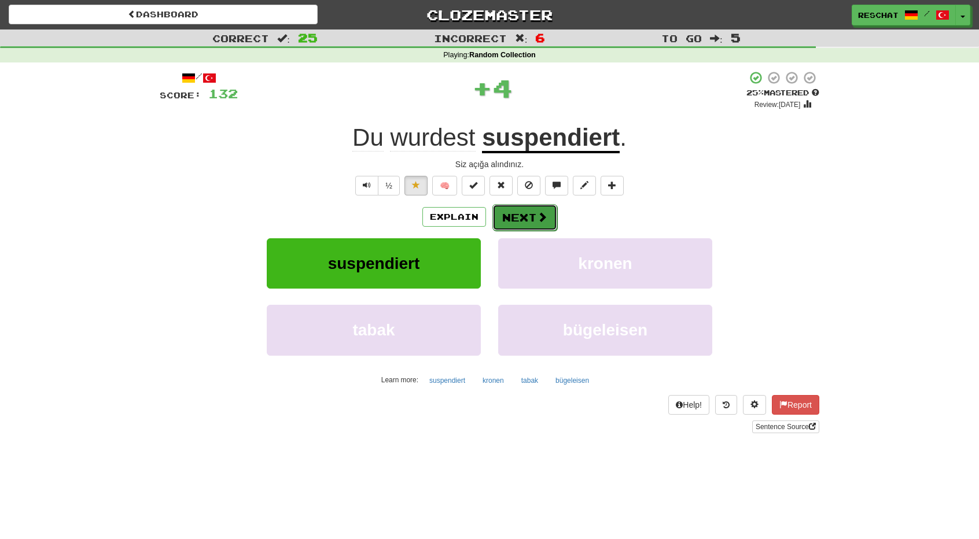
click at [528, 223] on button "Next" at bounding box center [524, 217] width 65 height 27
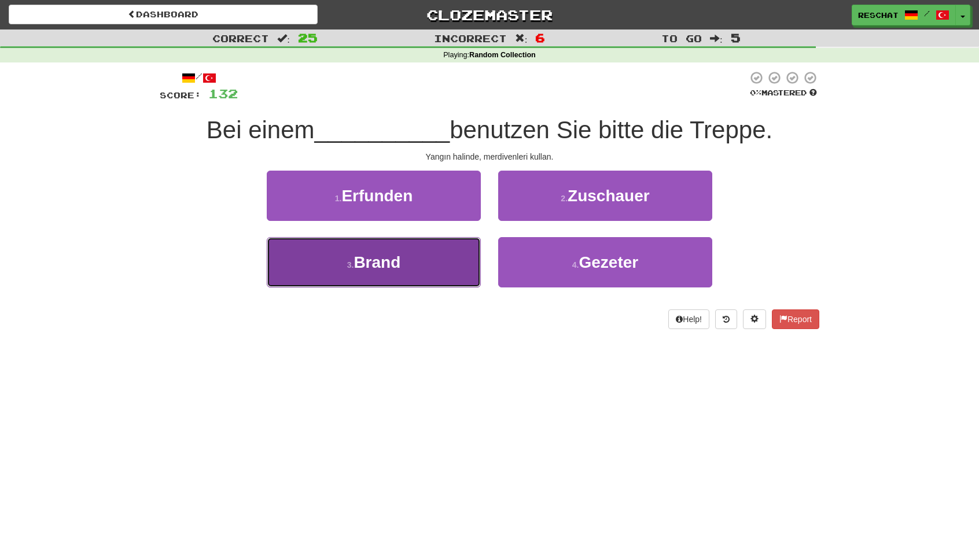
click at [383, 282] on button "3 . Brand" at bounding box center [374, 262] width 214 height 50
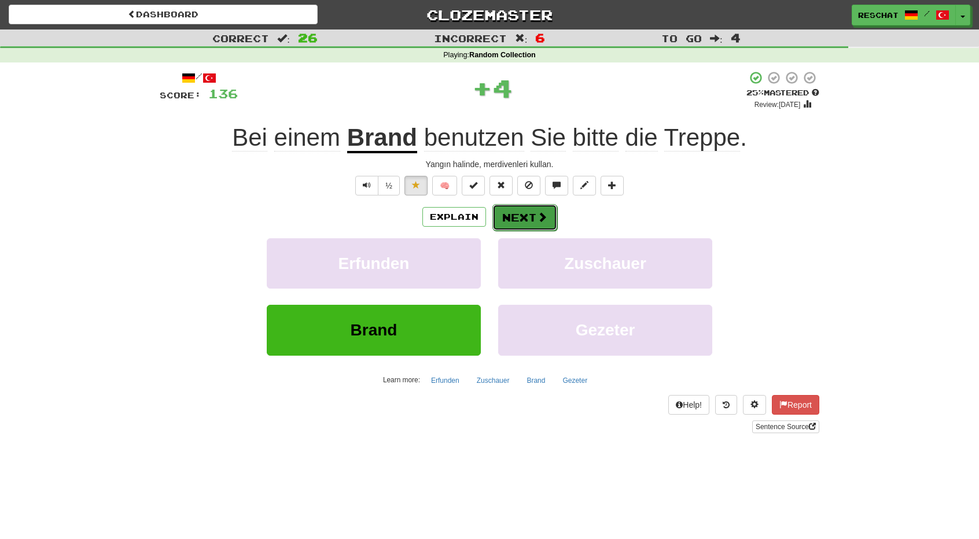
click at [535, 214] on button "Next" at bounding box center [524, 217] width 65 height 27
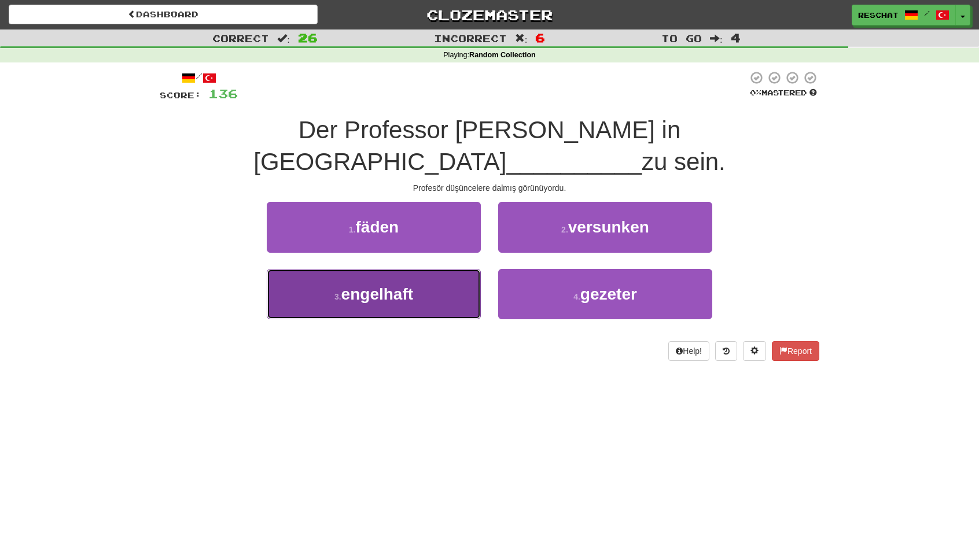
click at [428, 269] on button "3 . engelhaft" at bounding box center [374, 294] width 214 height 50
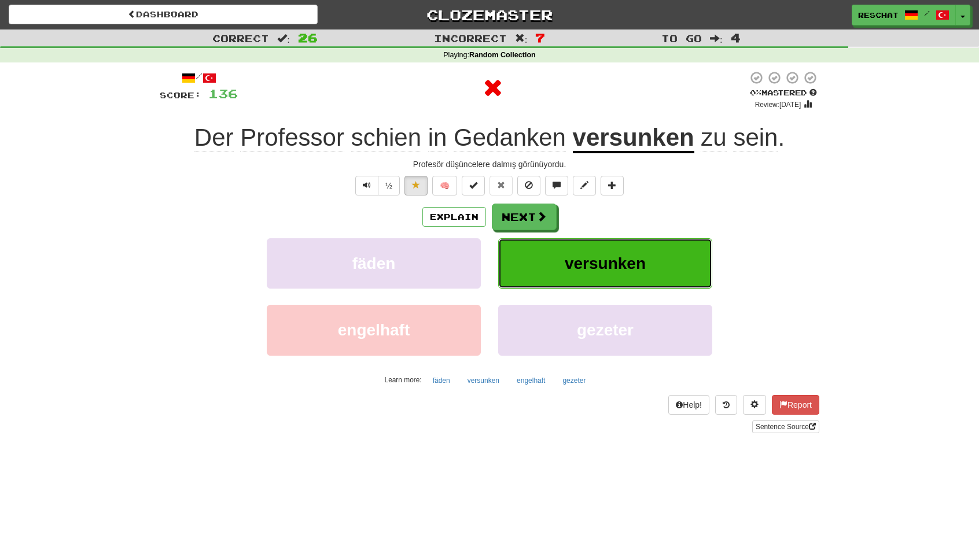
click at [606, 259] on span "versunken" at bounding box center [604, 263] width 81 height 18
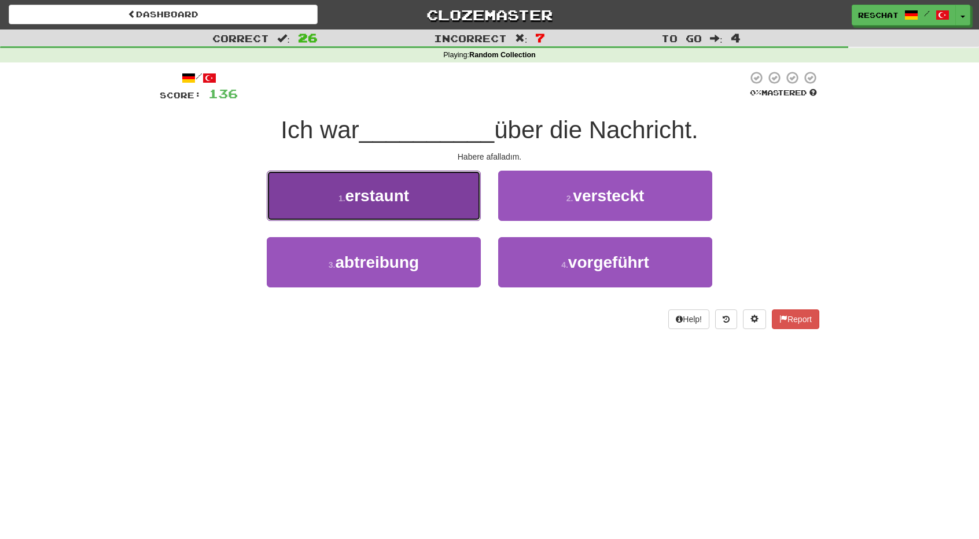
click at [421, 195] on button "1 . erstaunt" at bounding box center [374, 196] width 214 height 50
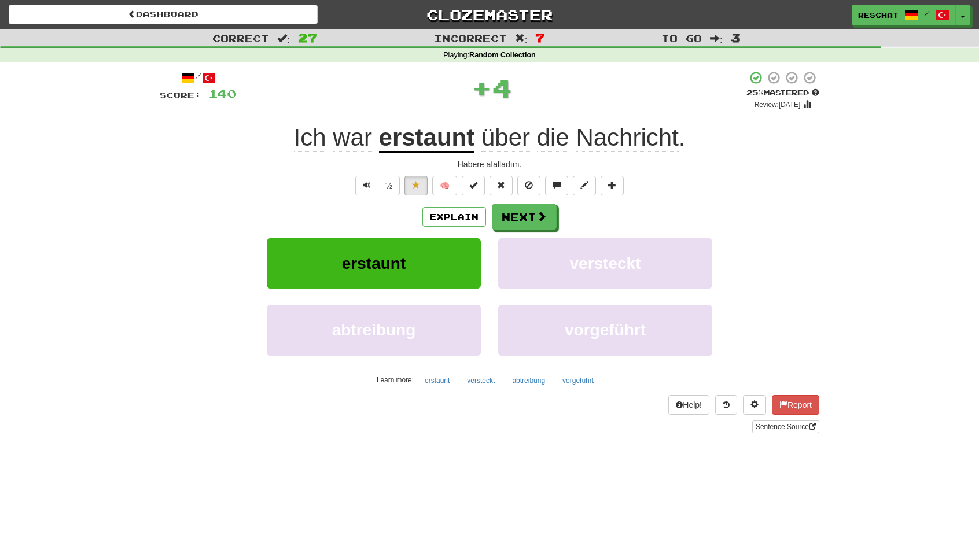
click at [409, 143] on u "erstaunt" at bounding box center [427, 138] width 96 height 29
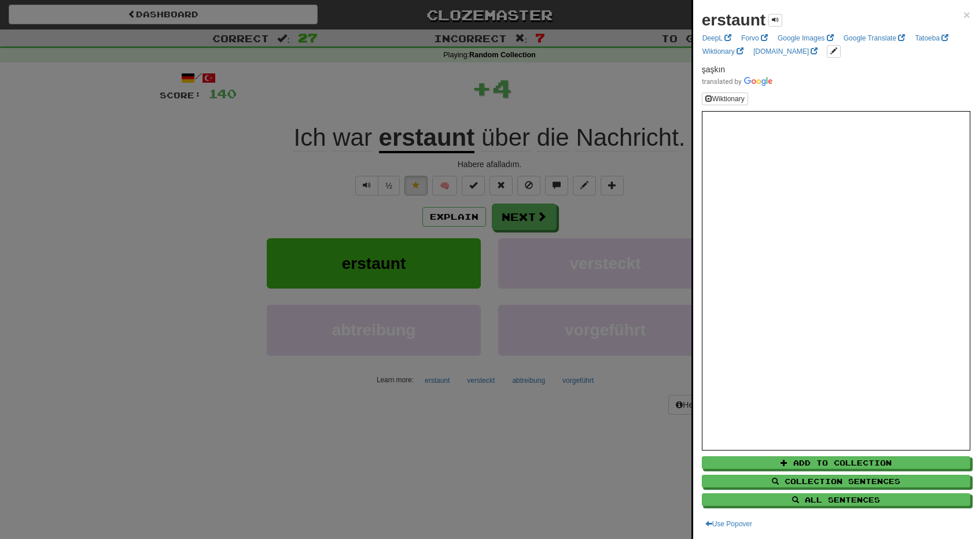
click at [224, 186] on div at bounding box center [489, 269] width 979 height 539
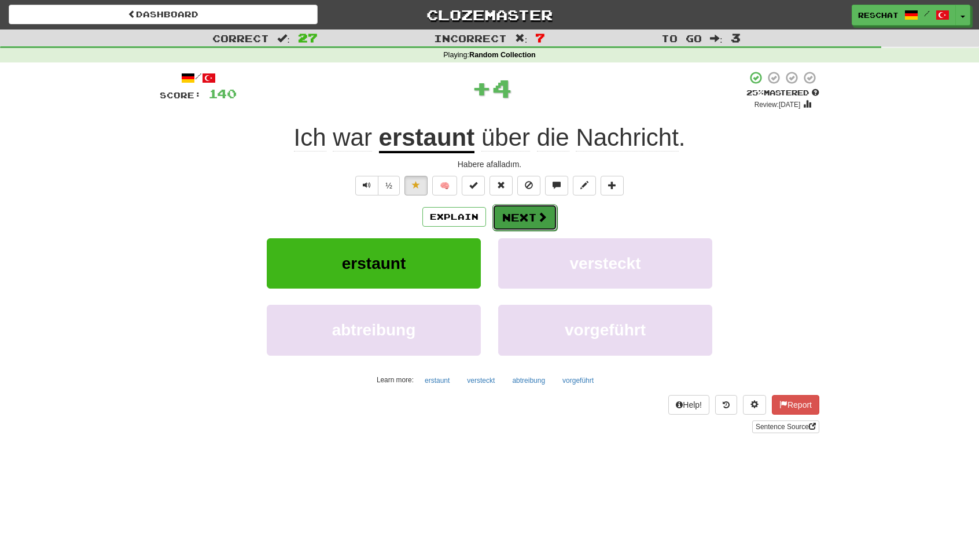
click at [516, 218] on button "Next" at bounding box center [524, 217] width 65 height 27
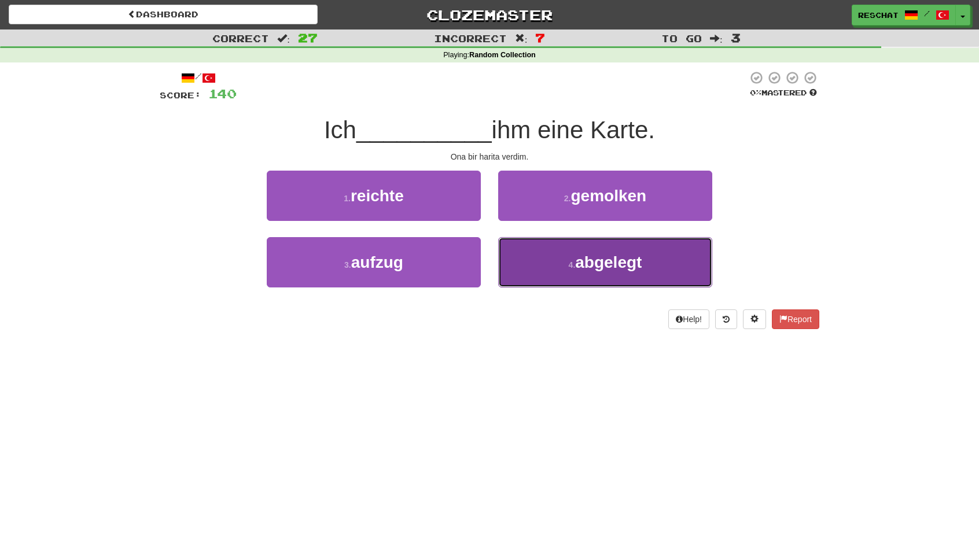
click at [610, 269] on span "abgelegt" at bounding box center [608, 262] width 67 height 18
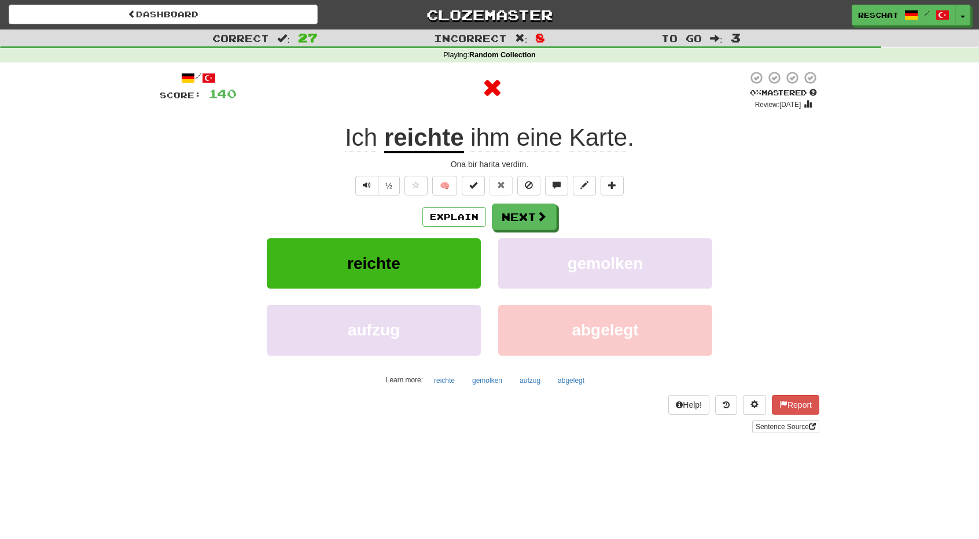
click at [423, 139] on u "reichte" at bounding box center [424, 138] width 80 height 29
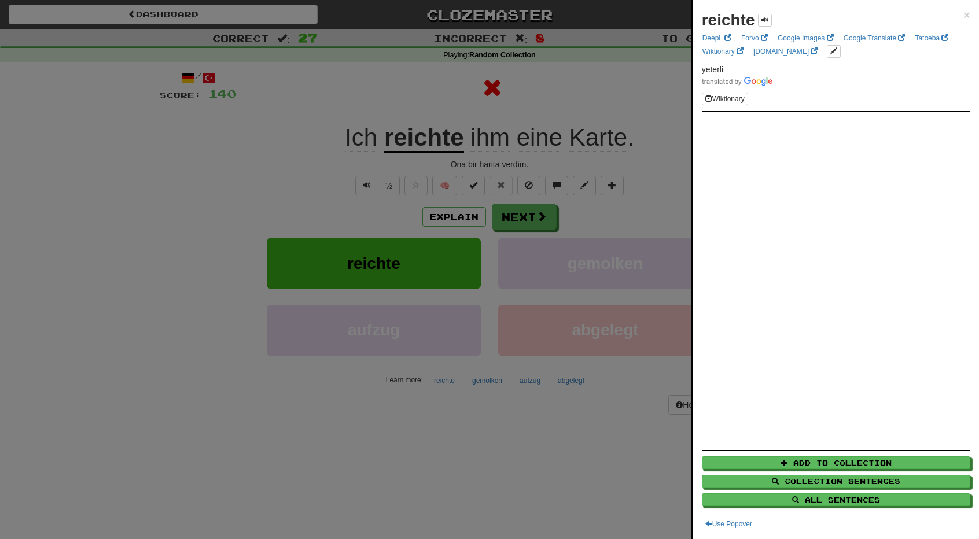
click at [313, 158] on div at bounding box center [489, 269] width 979 height 539
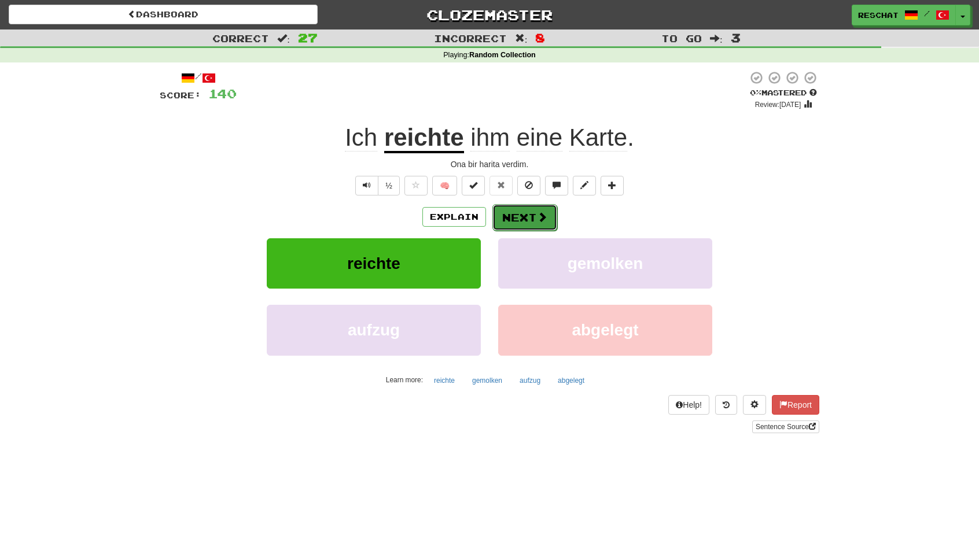
click at [510, 216] on button "Next" at bounding box center [524, 217] width 65 height 27
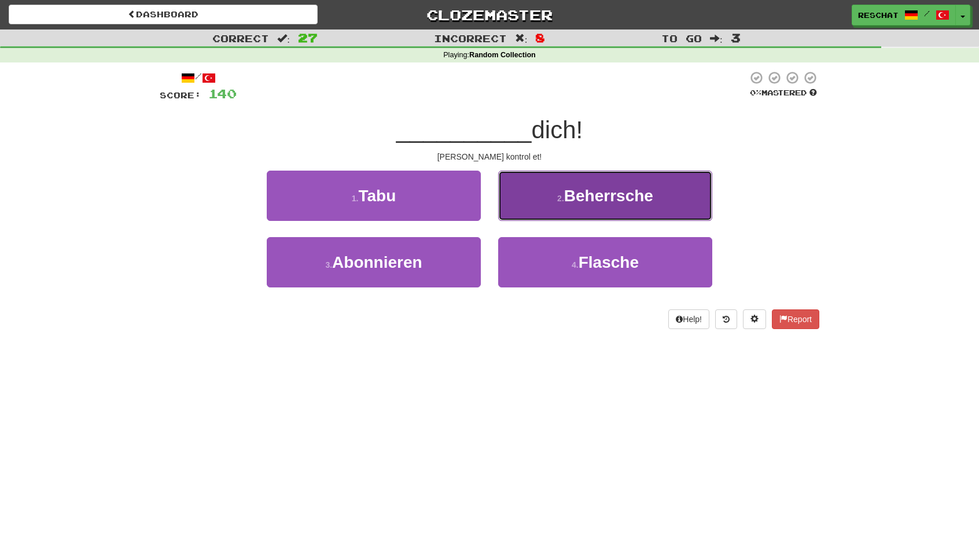
click at [612, 211] on button "2 . Beherrsche" at bounding box center [605, 196] width 214 height 50
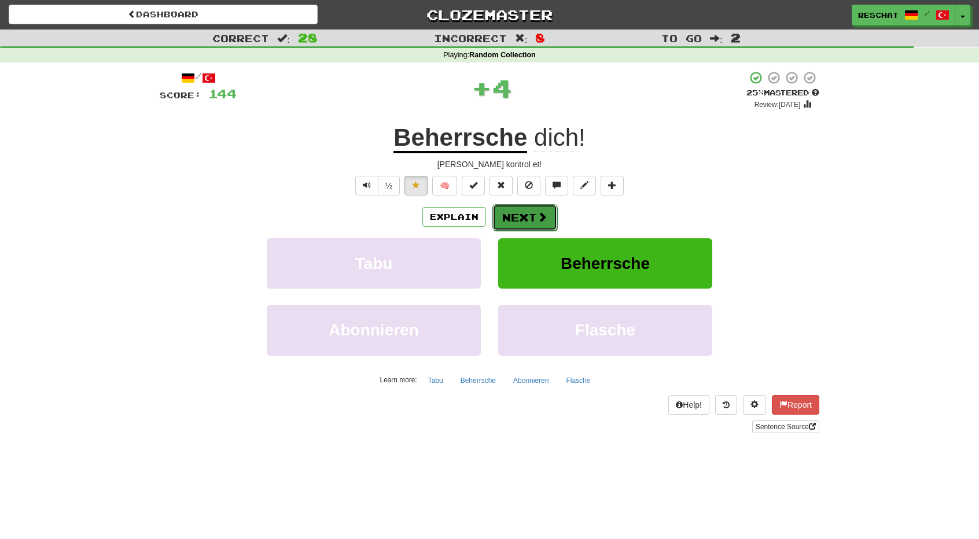
click at [516, 219] on button "Next" at bounding box center [524, 217] width 65 height 27
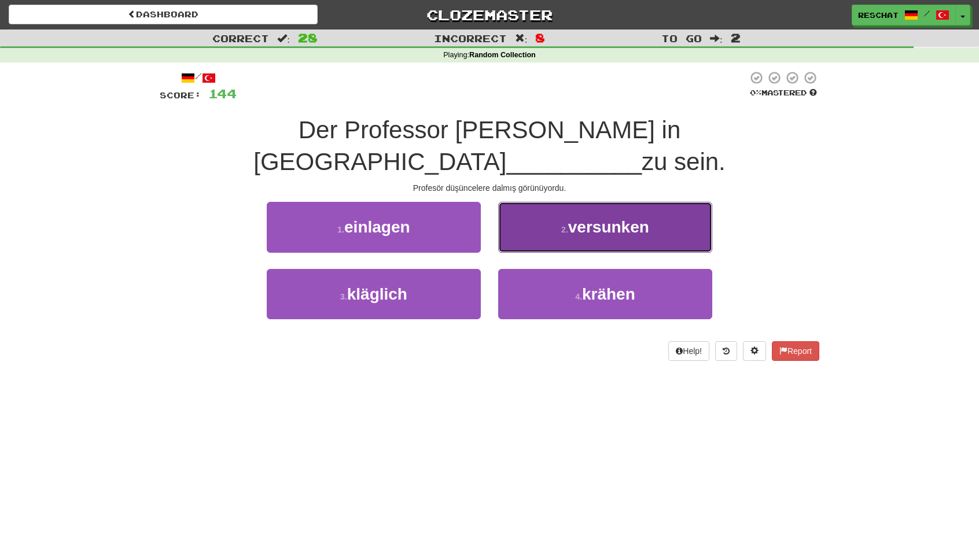
click at [573, 218] on span "versunken" at bounding box center [608, 227] width 81 height 18
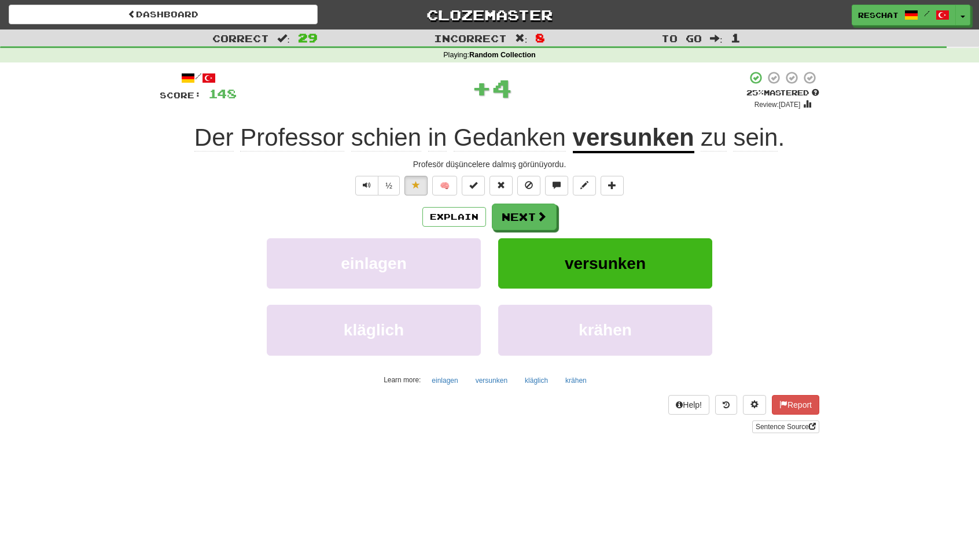
click at [612, 147] on u "versunken" at bounding box center [633, 138] width 121 height 29
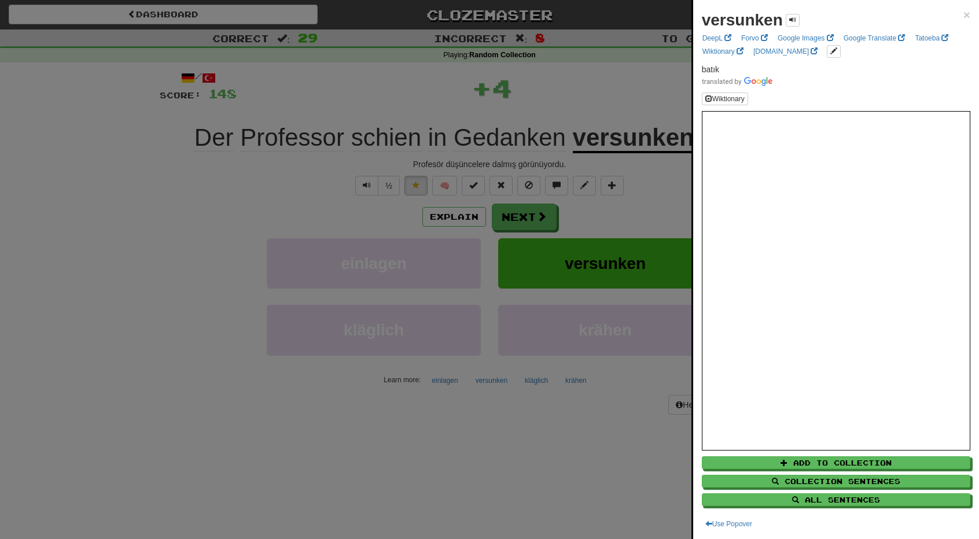
click at [612, 147] on div at bounding box center [489, 269] width 979 height 539
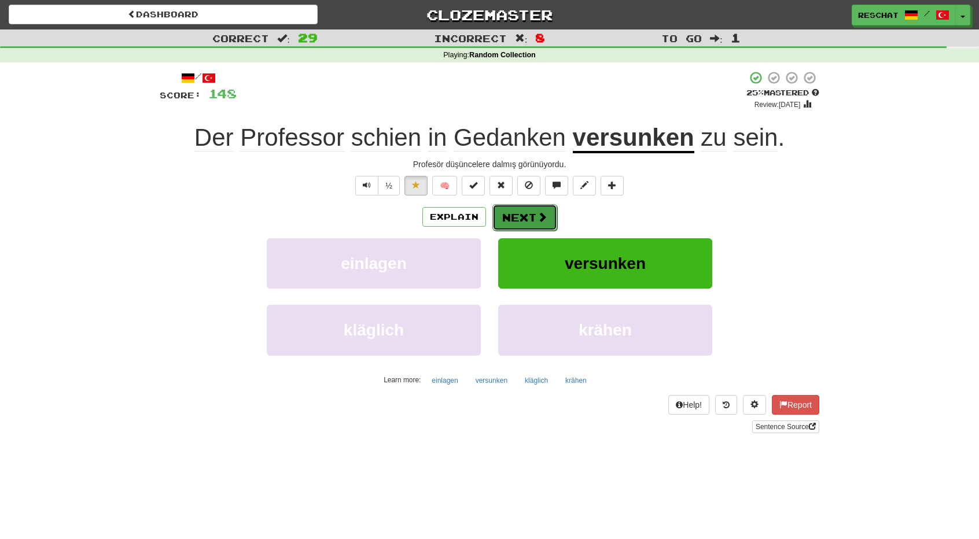
click at [540, 222] on span at bounding box center [542, 217] width 10 height 10
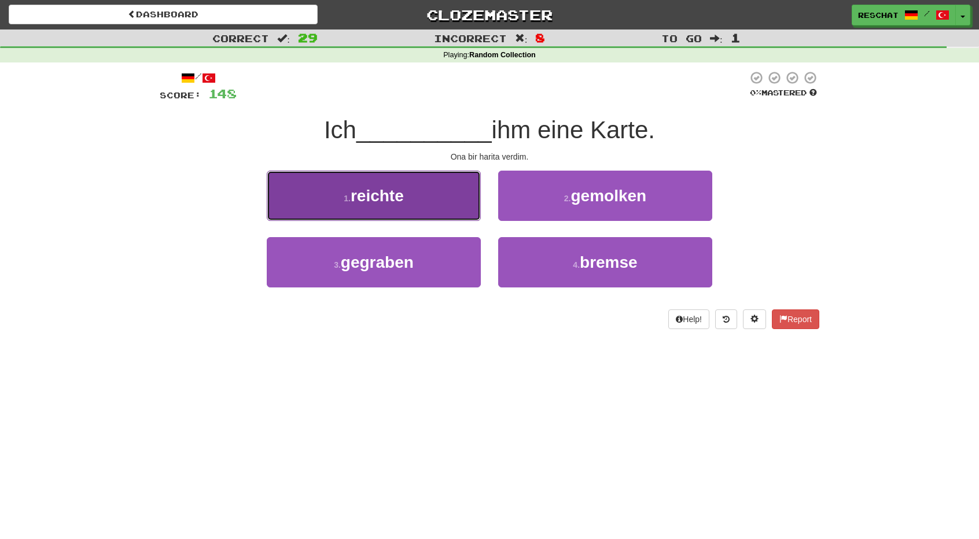
click at [408, 206] on button "1 . reichte" at bounding box center [374, 196] width 214 height 50
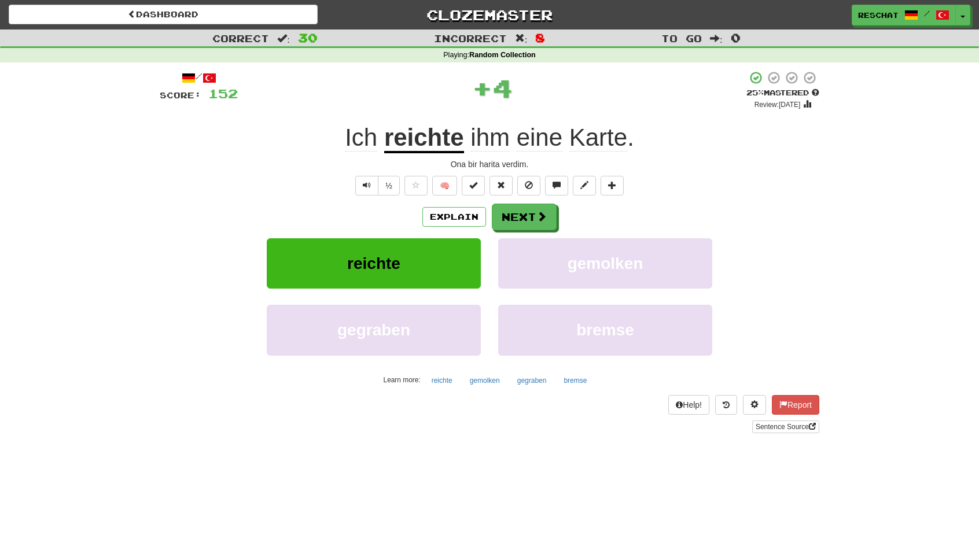
click at [427, 142] on u "reichte" at bounding box center [424, 138] width 80 height 29
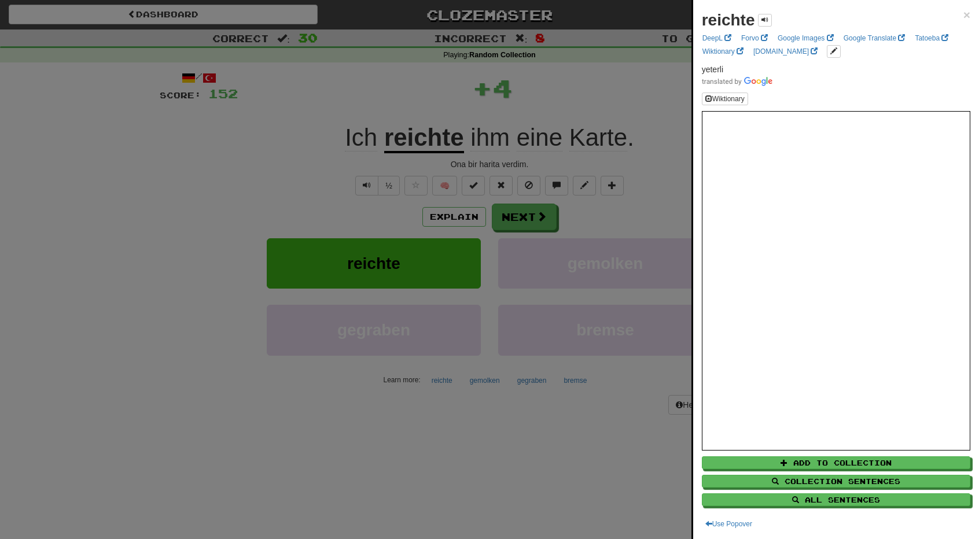
click at [265, 169] on div at bounding box center [489, 269] width 979 height 539
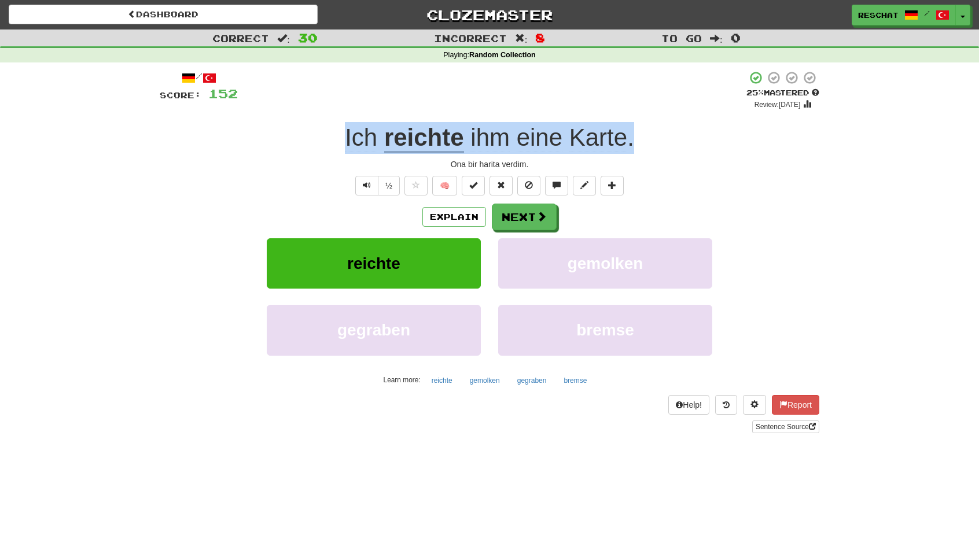
drag, startPoint x: 634, startPoint y: 142, endPoint x: 353, endPoint y: 144, distance: 281.1
click at [348, 145] on div "Ich reichte ihm eine Karte ." at bounding box center [489, 138] width 659 height 32
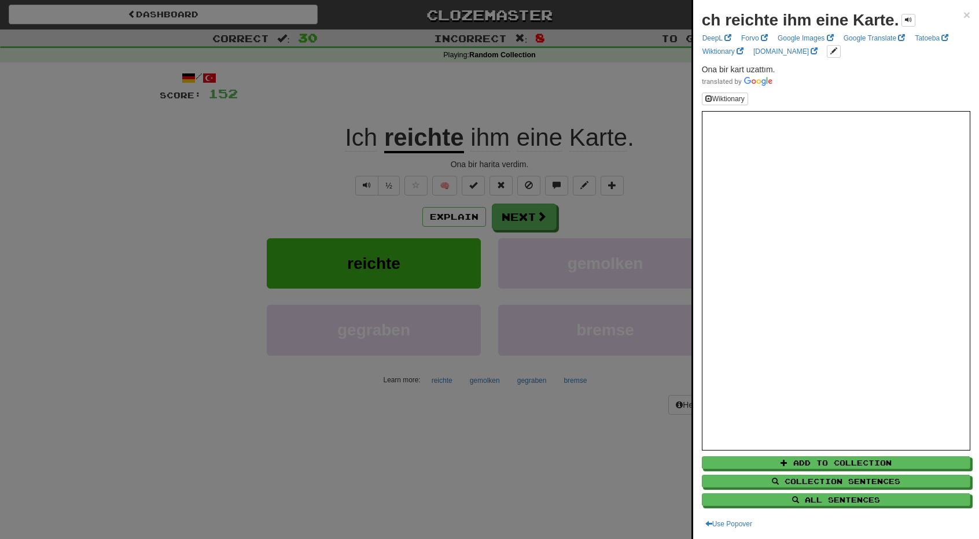
drag, startPoint x: 353, startPoint y: 144, endPoint x: 262, endPoint y: 144, distance: 90.8
click at [262, 144] on div at bounding box center [489, 269] width 979 height 539
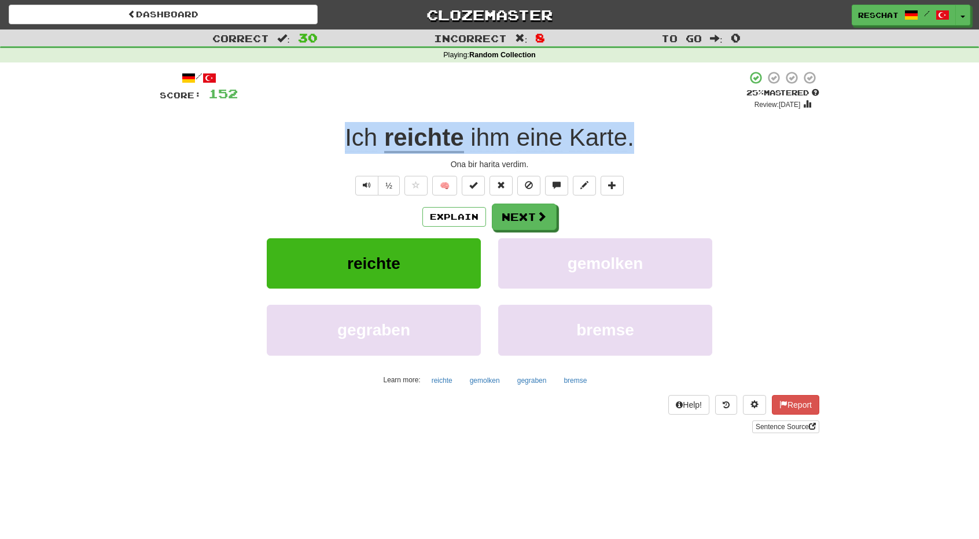
drag, startPoint x: 699, startPoint y: 143, endPoint x: 273, endPoint y: 143, distance: 425.7
click at [288, 142] on div "Ich reichte ihm eine Karte ." at bounding box center [489, 138] width 659 height 32
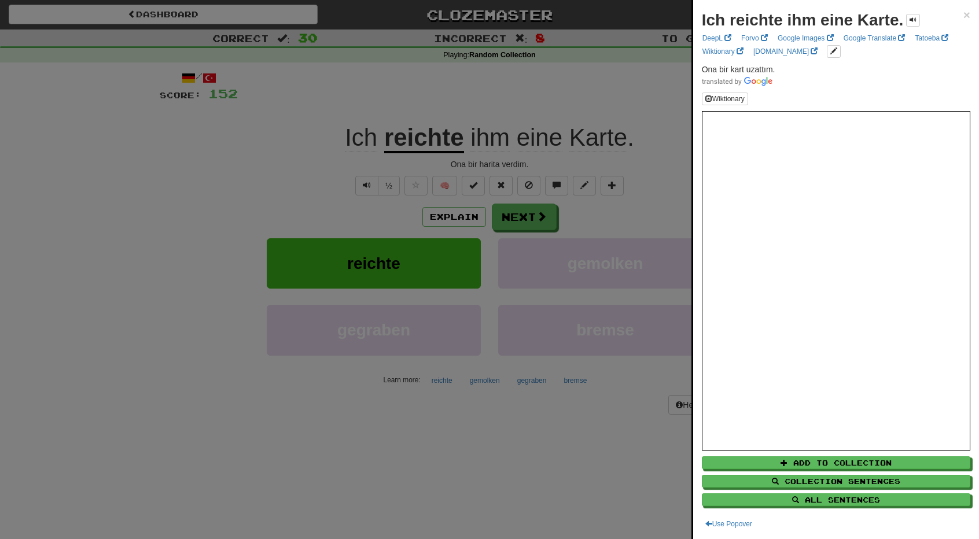
click at [271, 156] on div at bounding box center [489, 269] width 979 height 539
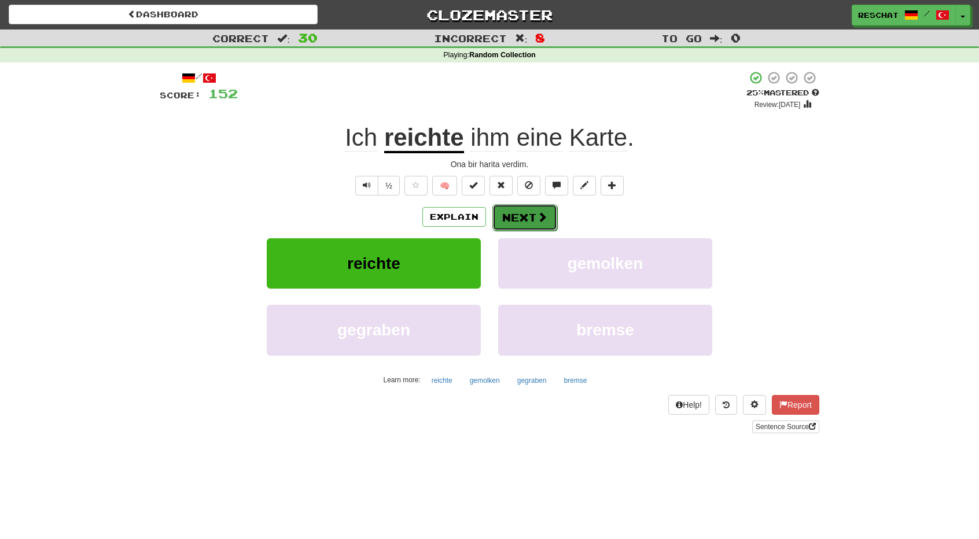
click at [523, 226] on button "Next" at bounding box center [524, 217] width 65 height 27
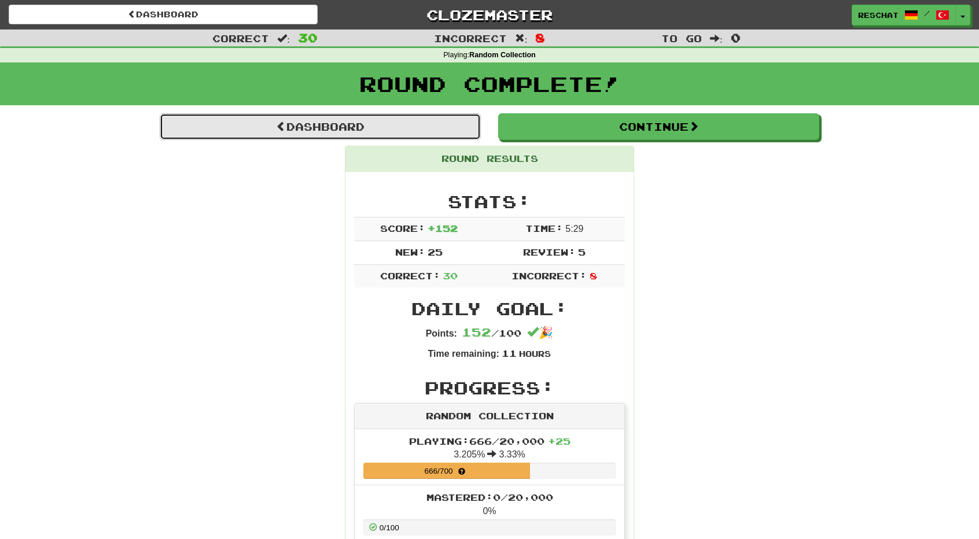
click at [378, 138] on link "Dashboard" at bounding box center [320, 126] width 321 height 27
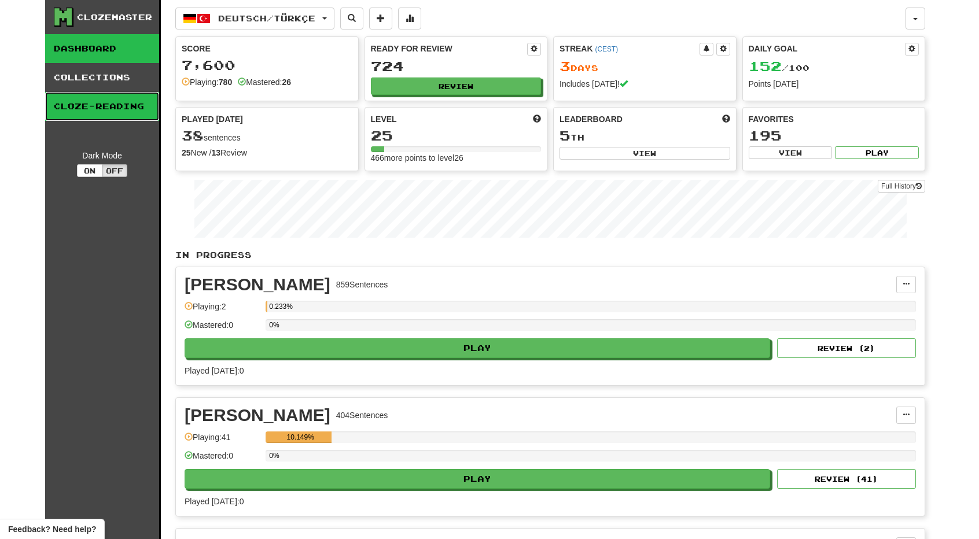
click at [115, 110] on link "Cloze-Reading" at bounding box center [102, 106] width 114 height 29
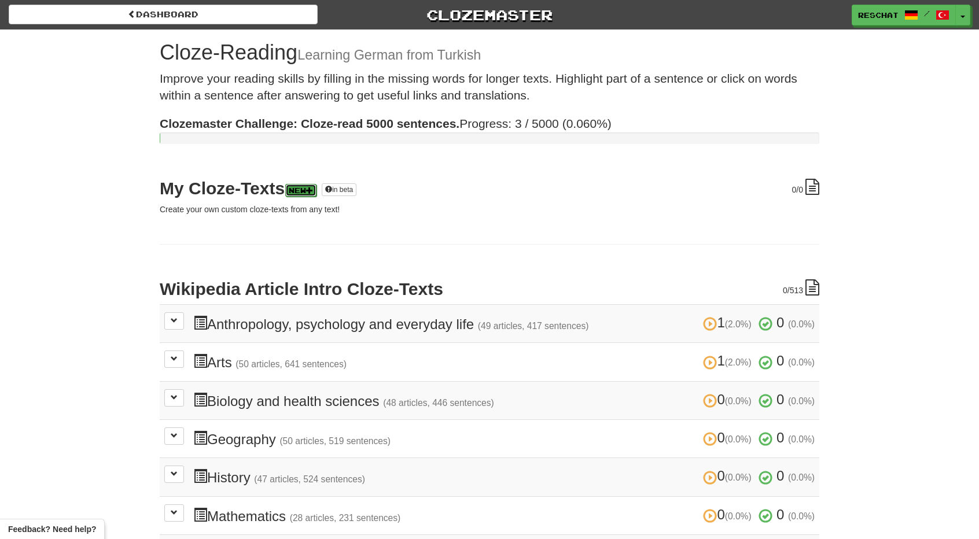
click at [316, 190] on link "New" at bounding box center [300, 190] width 31 height 13
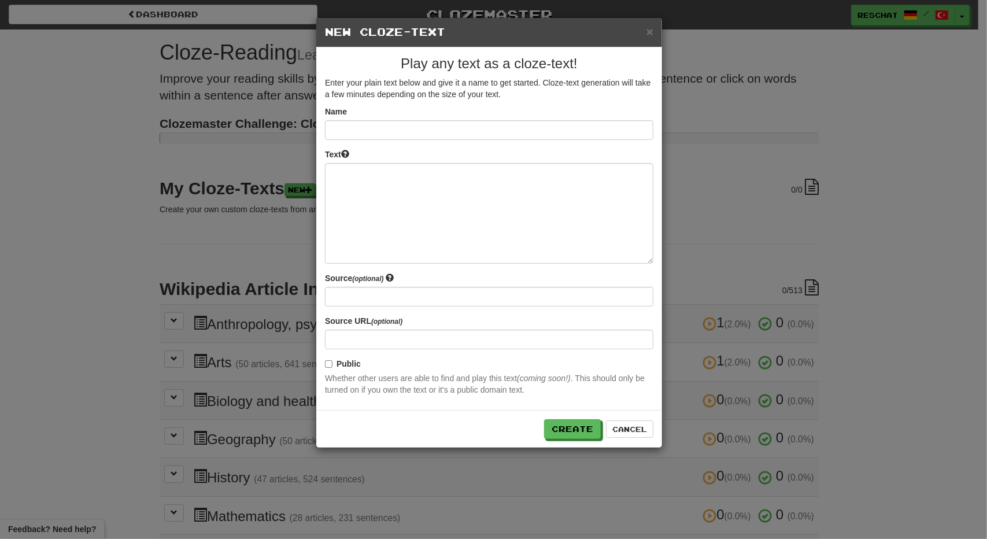
click at [215, 239] on div "× New Cloze-Text Play any text as a cloze-text! Enter your plain text below and…" at bounding box center [493, 269] width 987 height 539
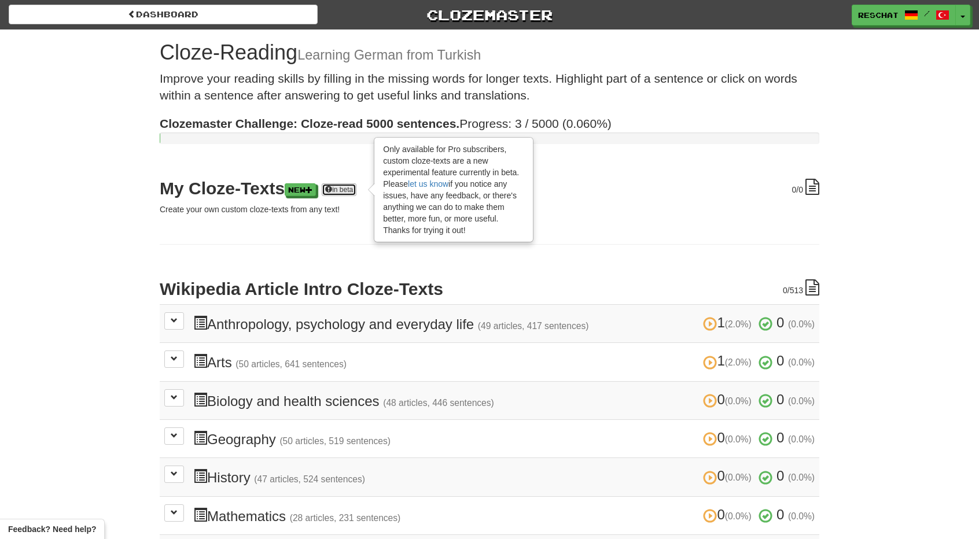
click at [350, 191] on link "in beta" at bounding box center [339, 189] width 35 height 13
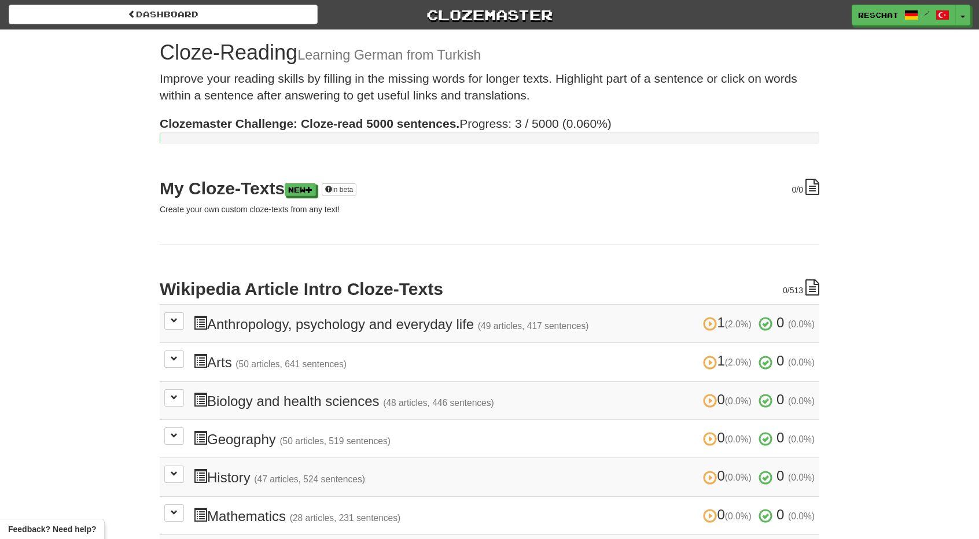
click at [318, 226] on div "0 /0 My Cloze-Texts New in beta Only available for Pro subscribers, custom cloz…" at bounding box center [489, 453] width 659 height 548
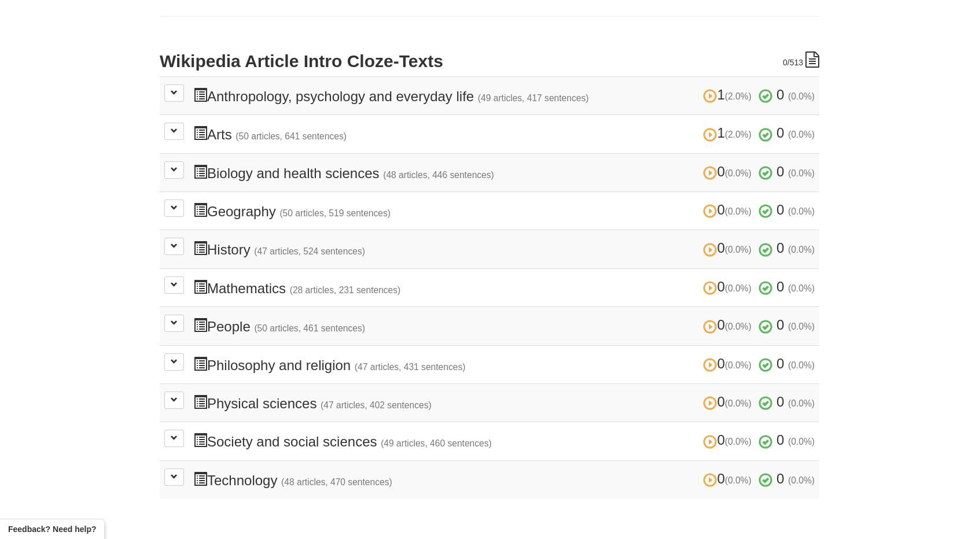
scroll to position [231, 0]
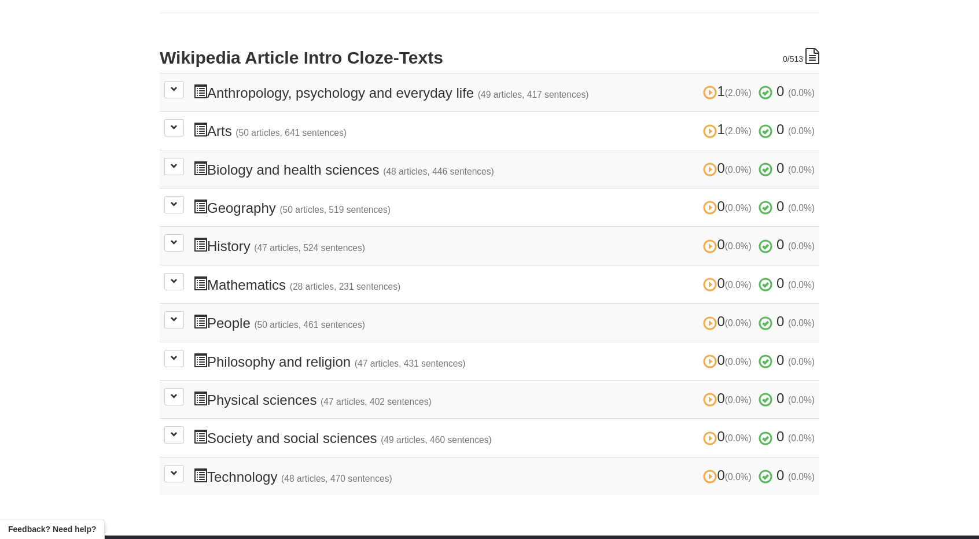
click at [171, 323] on td "0 (0.0%) 0 (0.0%) People (50 articles, 461 sentences) 0 (0.0%) 0 (0.0%) Loading…" at bounding box center [489, 323] width 659 height 38
click at [172, 316] on span at bounding box center [174, 319] width 7 height 7
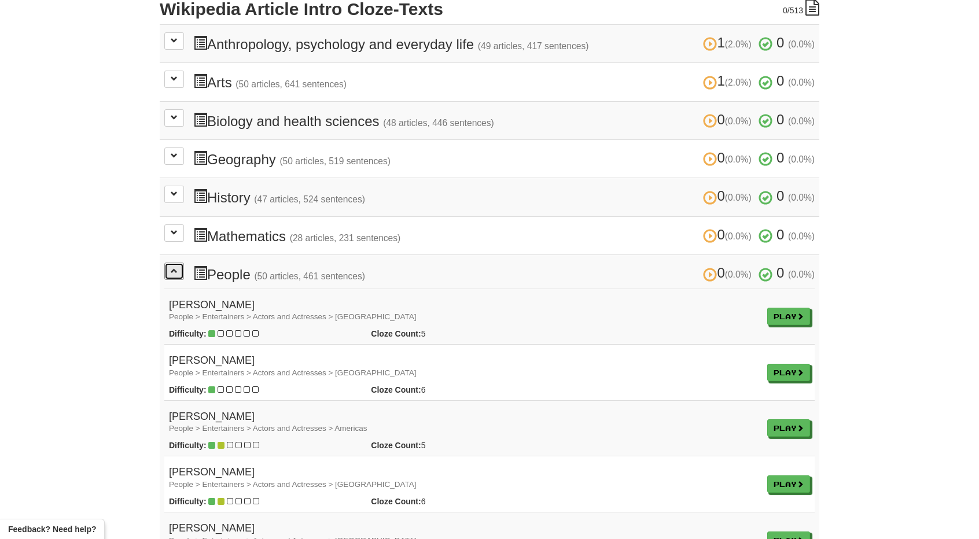
scroll to position [289, 0]
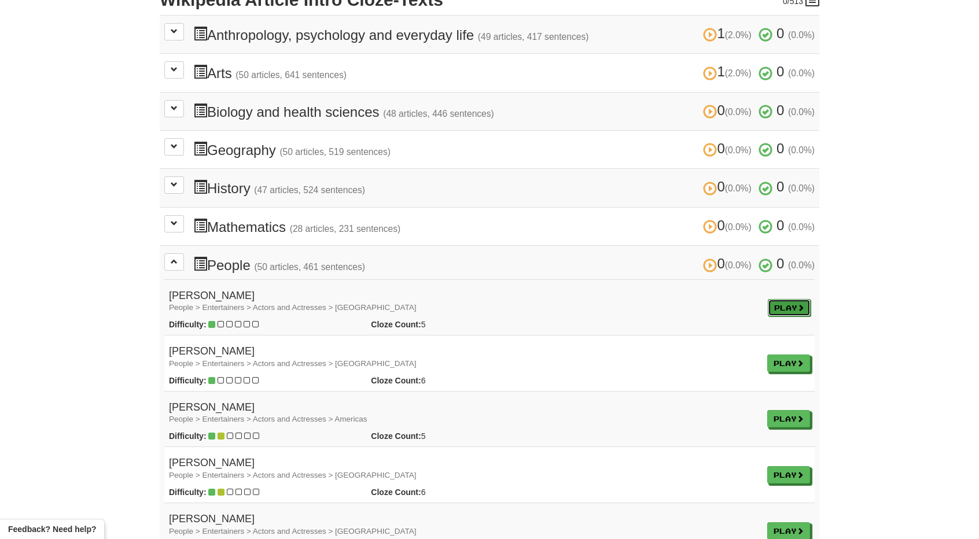
click at [788, 305] on link "Play" at bounding box center [788, 307] width 43 height 17
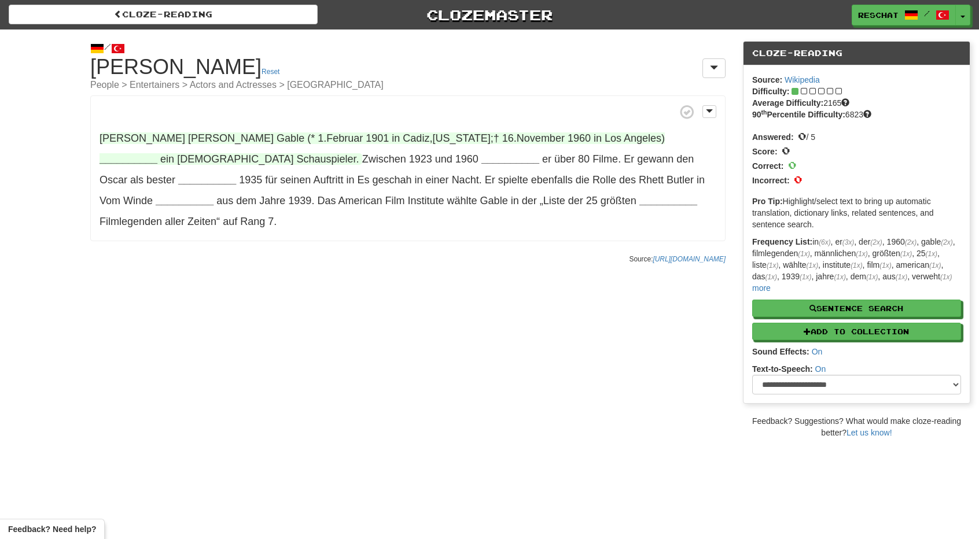
click at [157, 153] on strong "__________" at bounding box center [128, 159] width 58 height 12
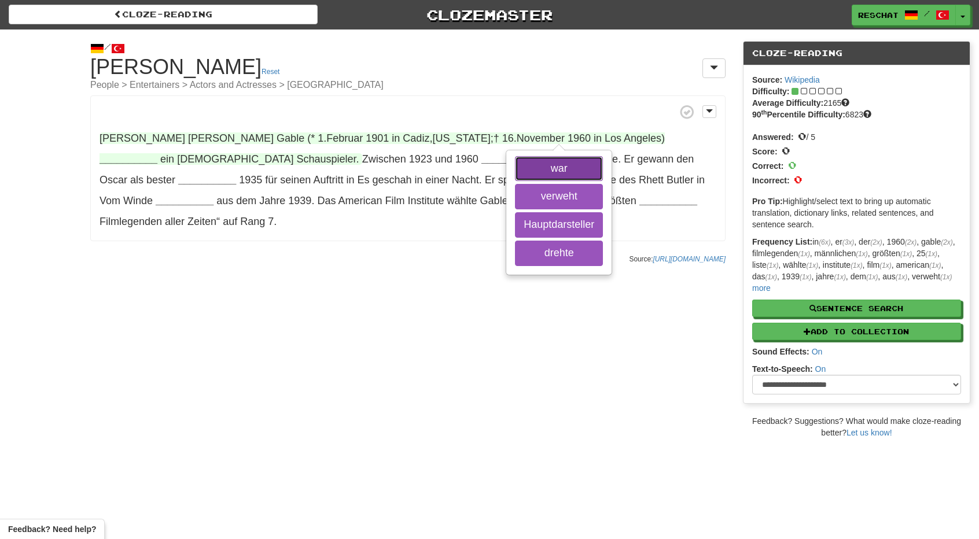
click at [564, 175] on button "war" at bounding box center [559, 168] width 88 height 25
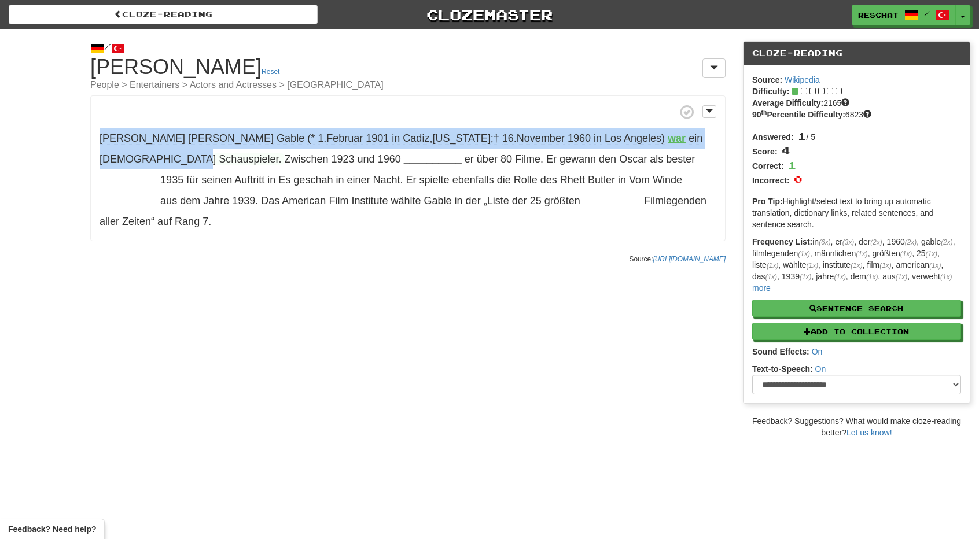
drag, startPoint x: 667, startPoint y: 135, endPoint x: 98, endPoint y: 124, distance: 569.8
click at [98, 124] on p "William Clark Gable (* 1 . Februar 1901 in Cadiz , Ohio ; † 16 . November 1960 …" at bounding box center [407, 168] width 635 height 146
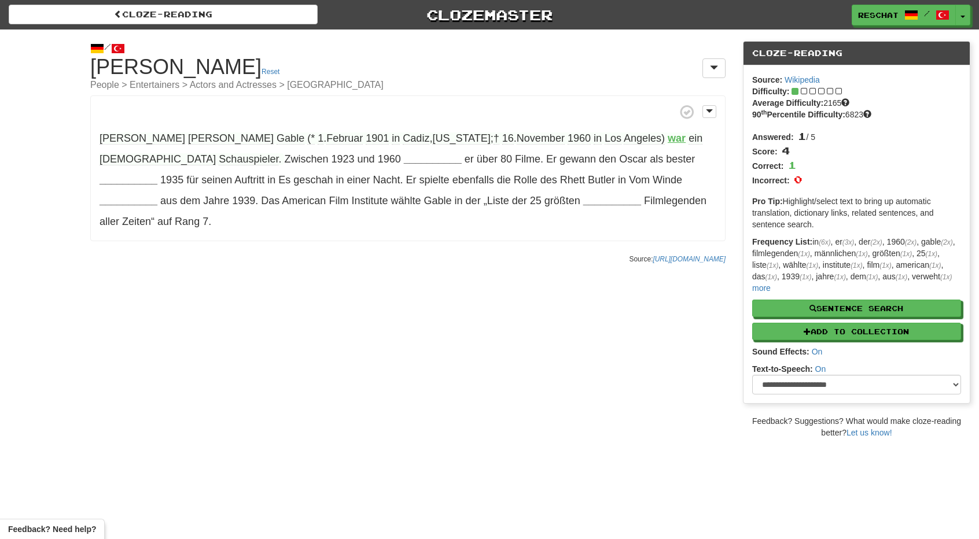
click at [302, 308] on div "/ Cloze-Reading Clark Gable Reset People > Entertainers > Actors and Actresses …" at bounding box center [489, 233] width 979 height 409
drag, startPoint x: 95, startPoint y: 156, endPoint x: 151, endPoint y: 158, distance: 55.6
click at [151, 158] on p "William Clark Gable (* 1 . Februar 1901 in Cadiz , Ohio ; † 16 . November 1960 …" at bounding box center [407, 168] width 635 height 146
click at [219, 158] on span "Schauspieler" at bounding box center [249, 159] width 60 height 12
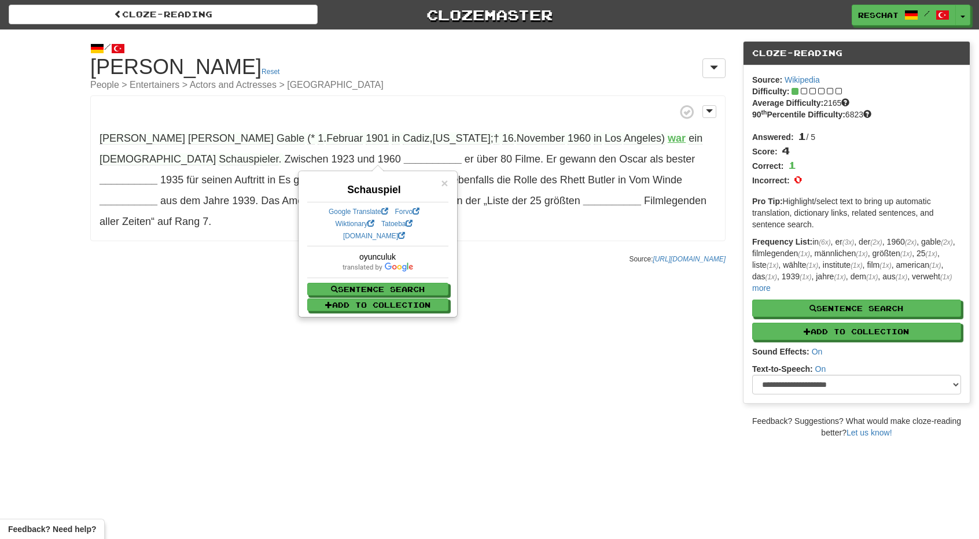
click at [136, 225] on div "/ Cloze-Reading Clark Gable Reset People > Entertainers > Actors and Actresses …" at bounding box center [408, 149] width 652 height 241
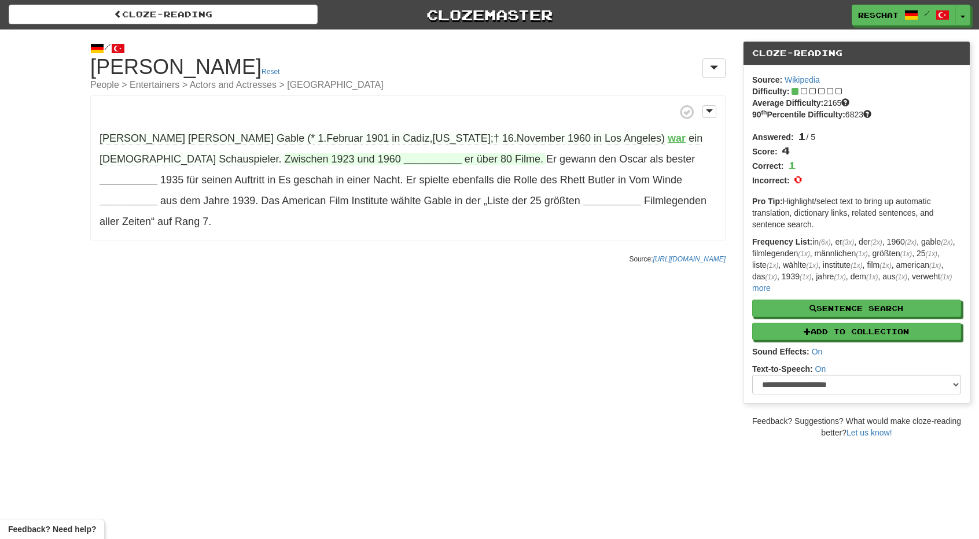
click at [284, 158] on span "Zwischen" at bounding box center [306, 159] width 44 height 12
click at [404, 160] on strong "__________" at bounding box center [433, 159] width 58 height 12
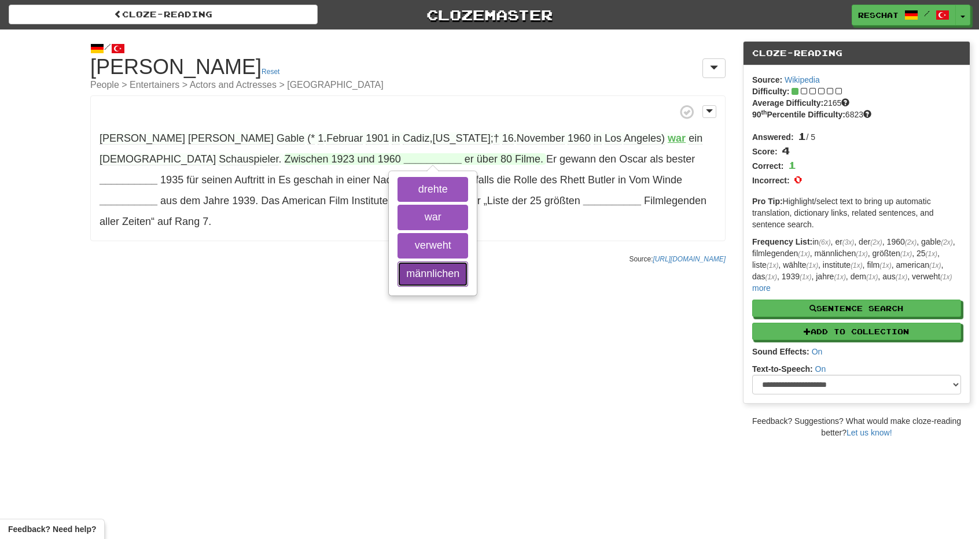
click at [397, 271] on button "männlichen" at bounding box center [432, 273] width 71 height 25
click at [397, 216] on button "war" at bounding box center [432, 217] width 71 height 25
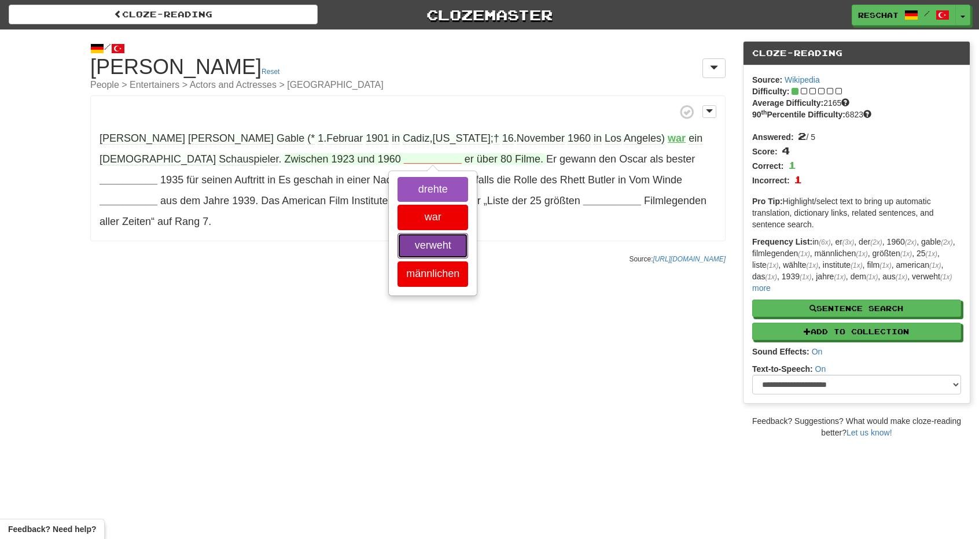
click at [397, 248] on button "verweht" at bounding box center [432, 245] width 71 height 25
click at [397, 190] on button "drehte" at bounding box center [432, 189] width 71 height 25
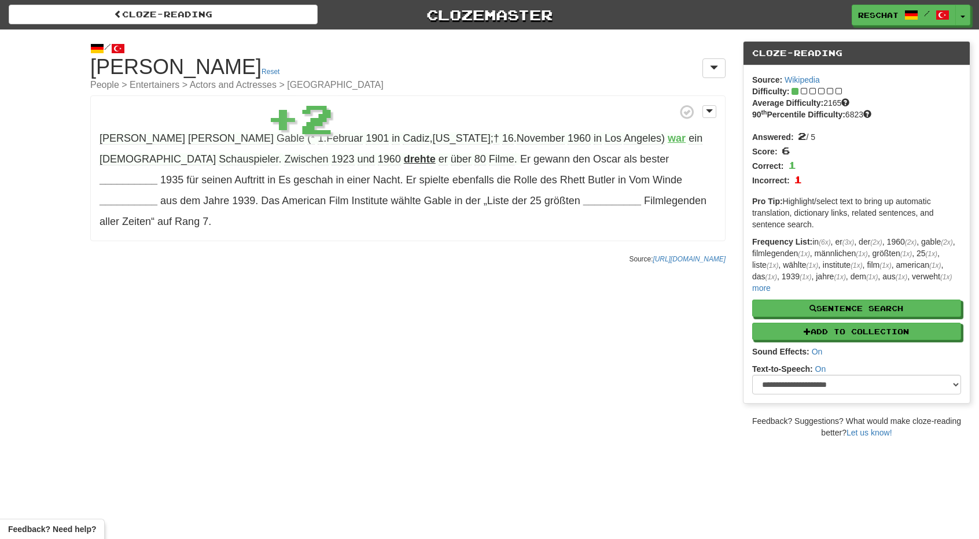
click at [404, 161] on strong "drehte" at bounding box center [420, 159] width 32 height 12
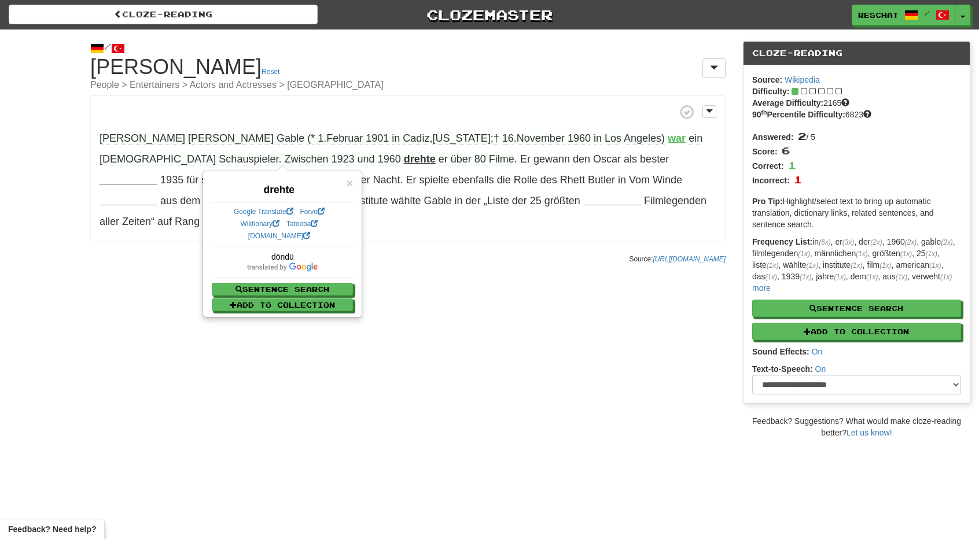
click at [378, 219] on p "William Clark Gable (* 1 . Februar 1901 in Cadiz , Ohio ; † 16 . November 1960 …" at bounding box center [407, 168] width 635 height 146
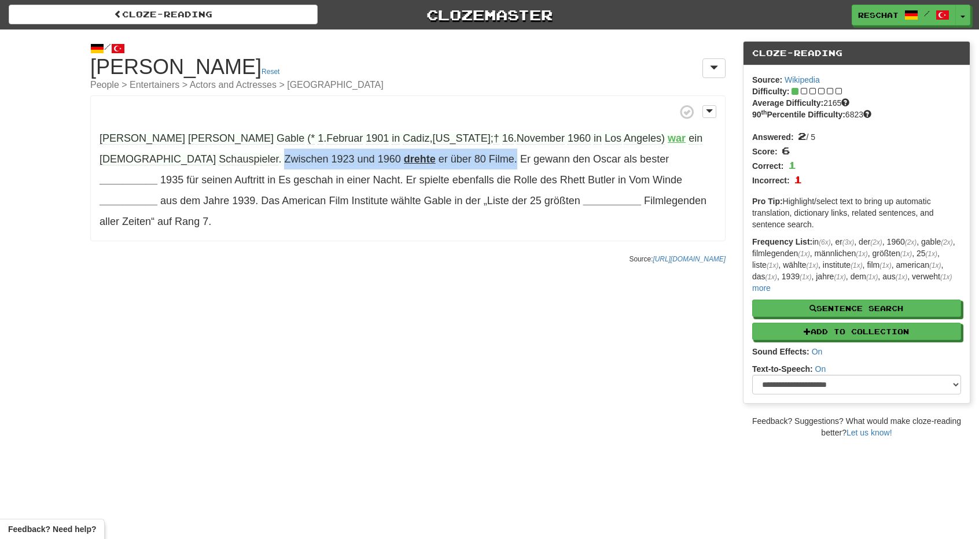
drag, startPoint x: 398, startPoint y: 157, endPoint x: 164, endPoint y: 151, distance: 234.3
click at [164, 151] on p "William Clark Gable (* 1 . Februar 1901 in Cadiz , Ohio ; † 16 . November 1960 …" at bounding box center [407, 168] width 635 height 146
click at [245, 256] on div "/ Cloze-Reading Clark Gable Reset People > Entertainers > Actors and Actresses …" at bounding box center [489, 233] width 979 height 409
click at [404, 154] on strong "drehte" at bounding box center [420, 159] width 32 height 12
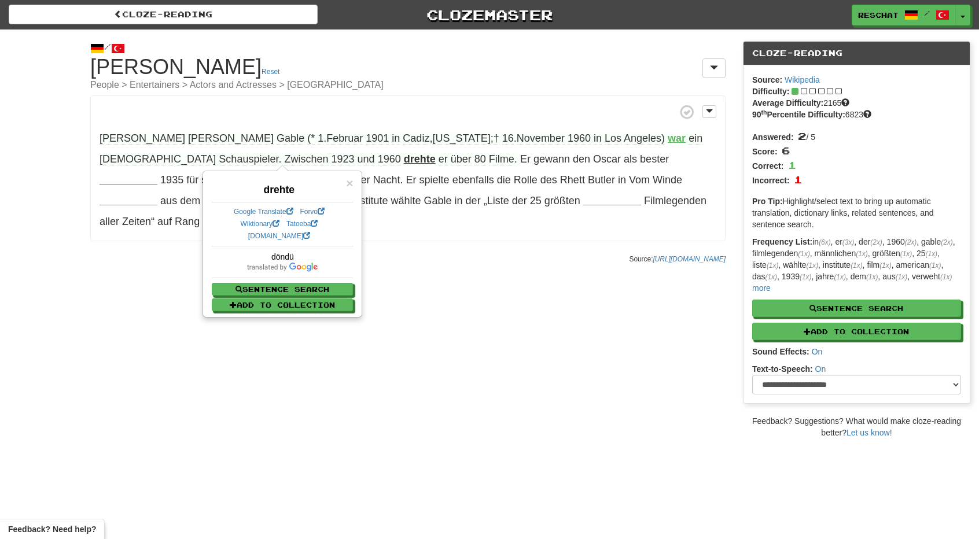
click at [381, 248] on div "/ Cloze-Reading Clark Gable Reset People > Entertainers > Actors and Actresses …" at bounding box center [408, 149] width 652 height 241
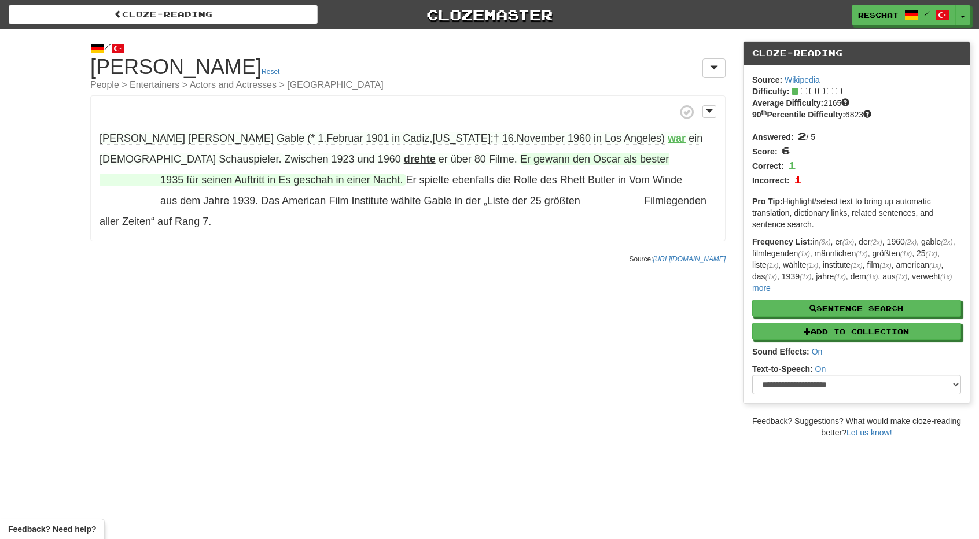
click at [234, 179] on span "Auftritt" at bounding box center [249, 180] width 30 height 12
click at [157, 174] on strong "__________" at bounding box center [128, 180] width 58 height 12
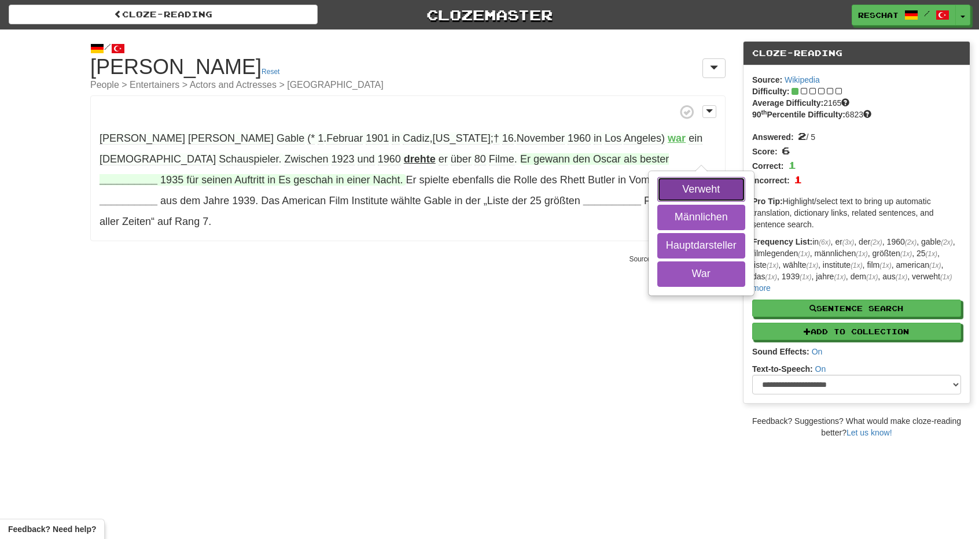
click at [657, 184] on button "Verweht" at bounding box center [701, 189] width 88 height 25
click at [657, 245] on button "Hauptdarsteller" at bounding box center [701, 245] width 88 height 25
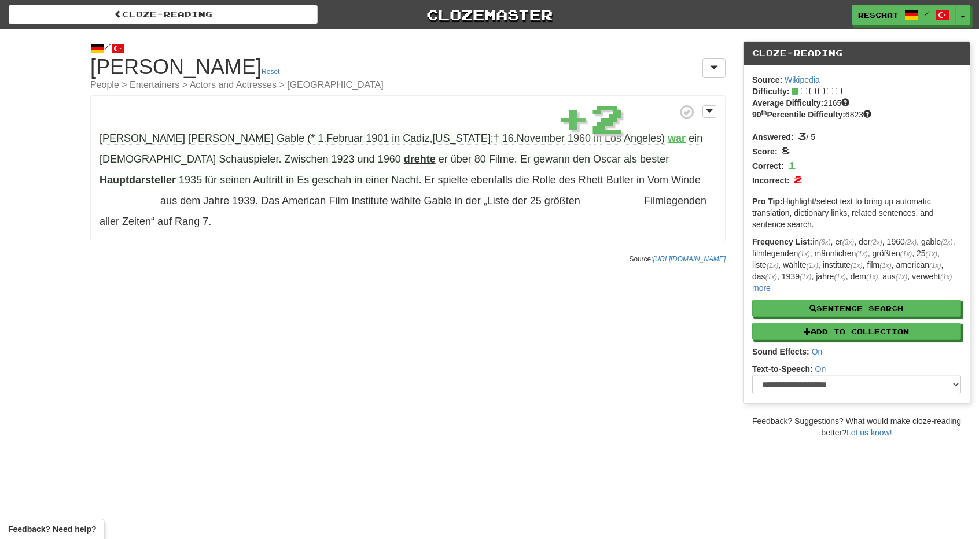
click at [176, 174] on strong "Hauptdarsteller" at bounding box center [137, 180] width 76 height 12
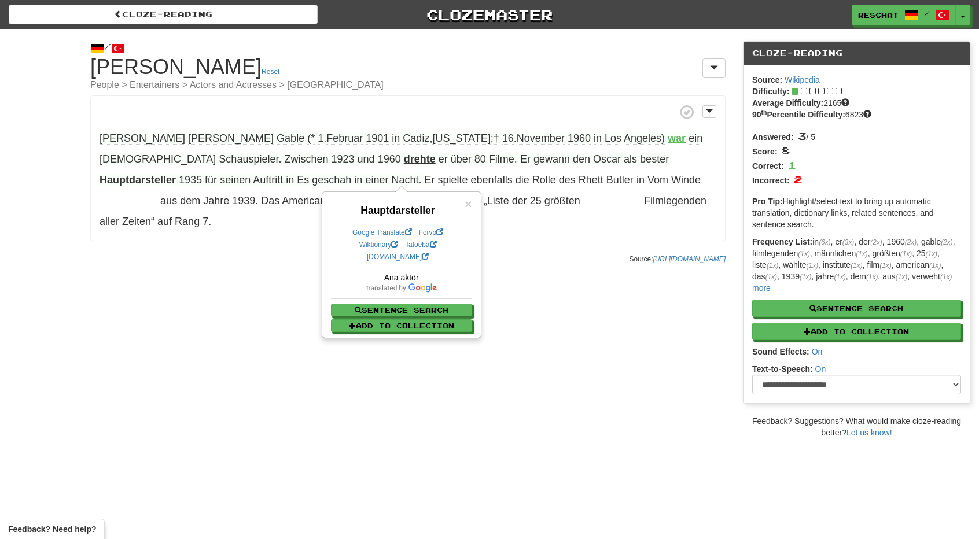
click at [547, 255] on div "/ Cloze-Reading Clark Gable Reset People > Entertainers > Actors and Actresses …" at bounding box center [489, 233] width 979 height 409
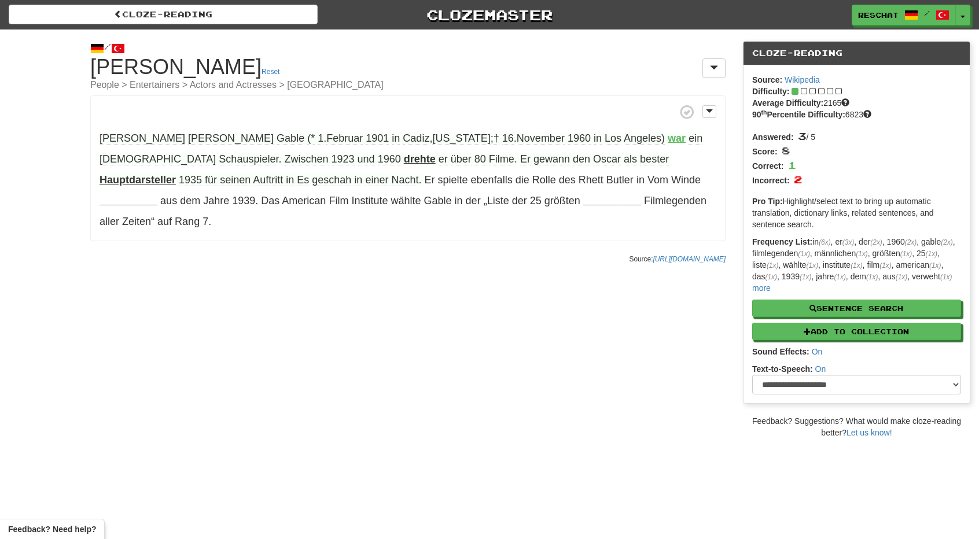
click at [533, 158] on span "gewann" at bounding box center [551, 159] width 36 height 12
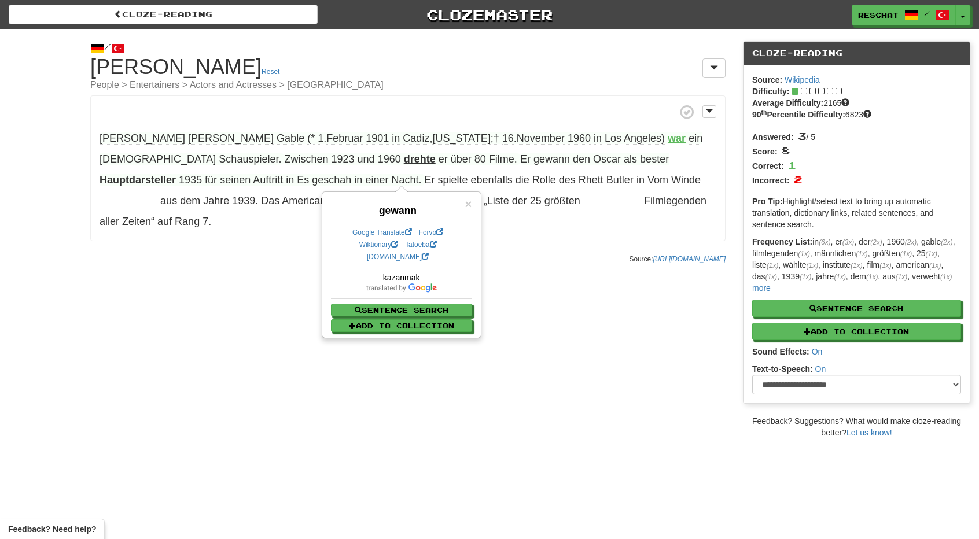
click at [529, 253] on p "Source: https://de.wikipedia.org/wiki/Clark_Gable" at bounding box center [407, 259] width 635 height 12
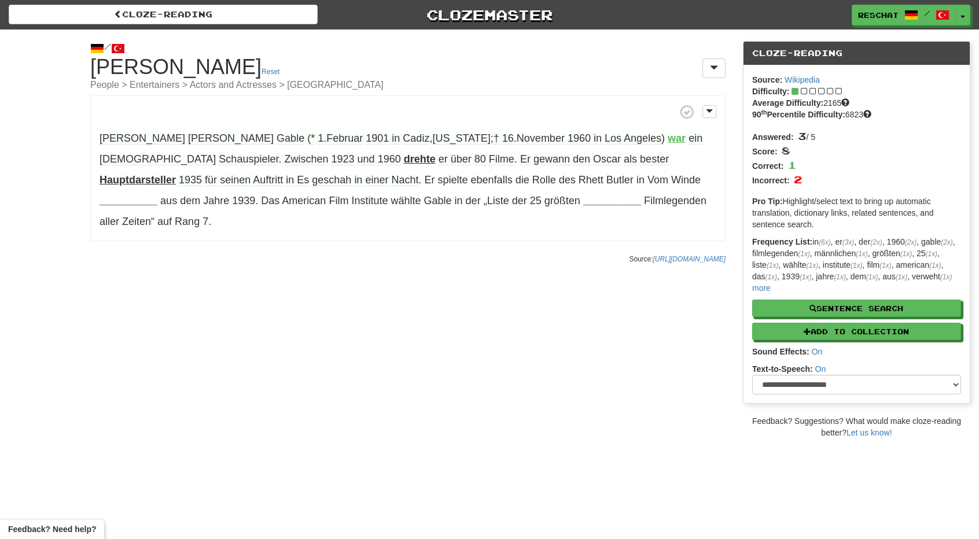
click at [253, 182] on span "Auftritt" at bounding box center [268, 180] width 30 height 12
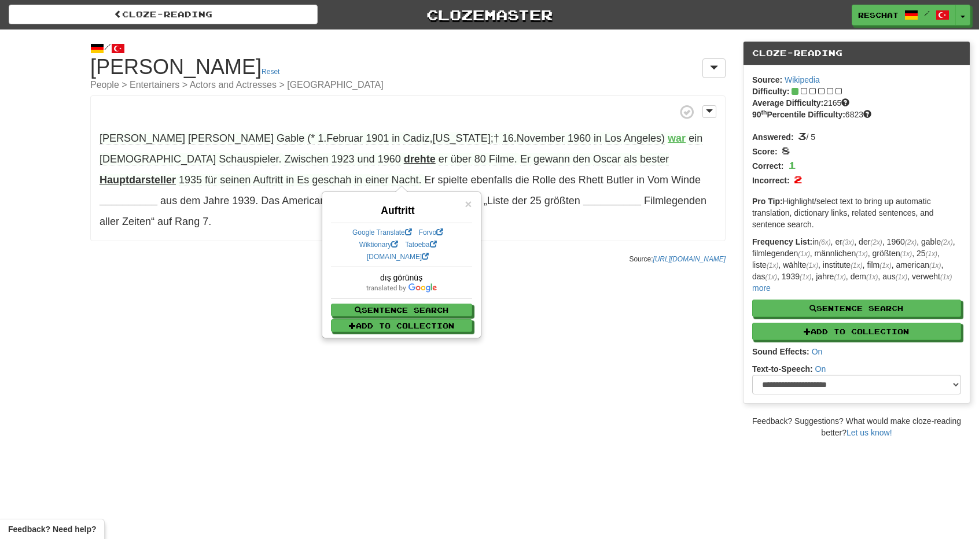
click at [165, 262] on div "/ Cloze-Reading Clark Gable Reset People > Entertainers > Actors and Actresses …" at bounding box center [489, 233] width 979 height 409
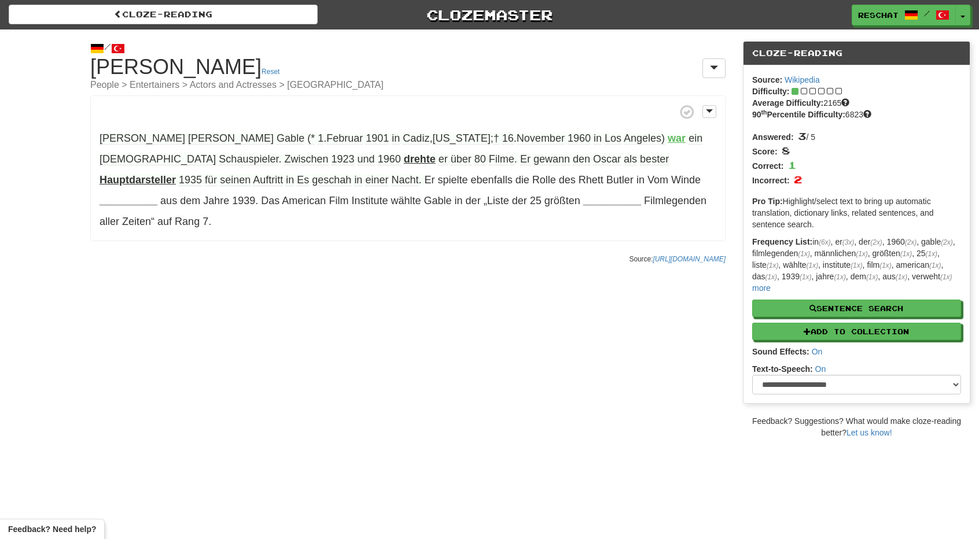
click at [312, 184] on span "geschah" at bounding box center [331, 180] width 39 height 12
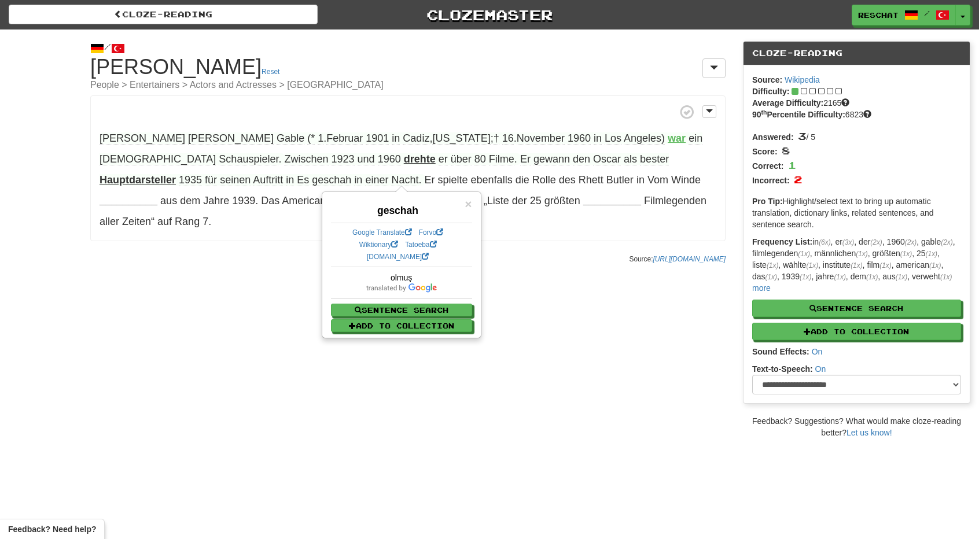
click at [189, 263] on div "/ Cloze-Reading Clark Gable Reset People > Entertainers > Actors and Actresses …" at bounding box center [489, 233] width 979 height 409
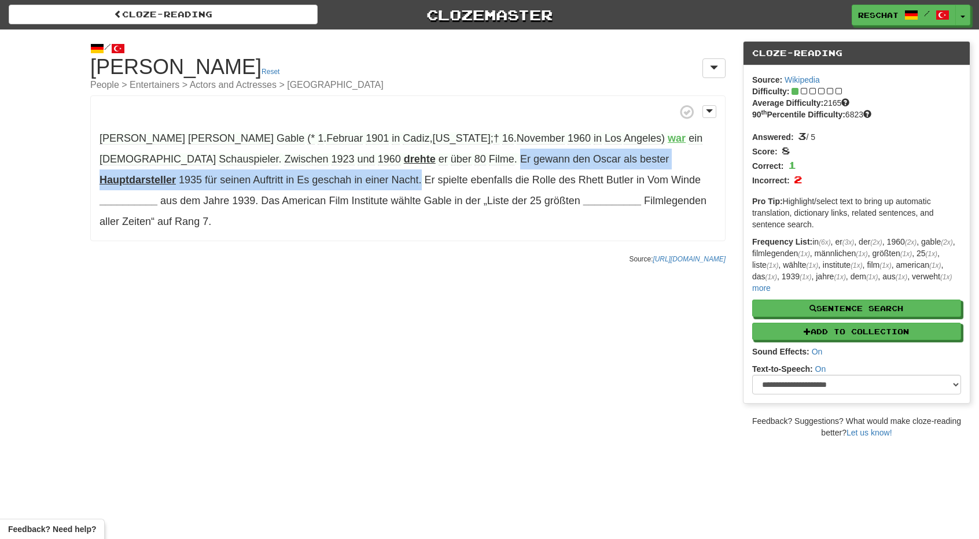
drag, startPoint x: 268, startPoint y: 178, endPoint x: 401, endPoint y: 167, distance: 133.5
click at [401, 167] on p "William Clark Gable (* 1 . Februar 1901 in Cadiz , Ohio ; † 16 . November 1960 …" at bounding box center [407, 168] width 635 height 146
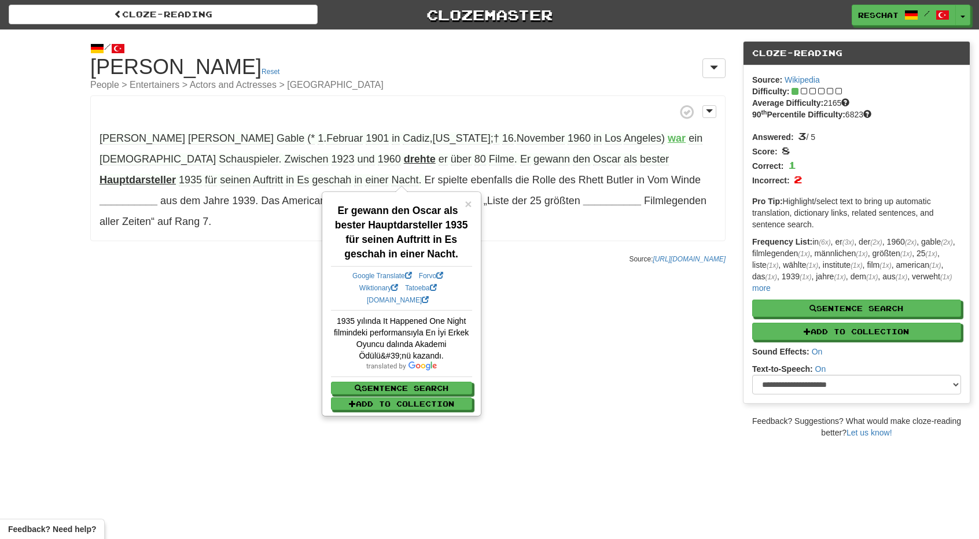
click at [537, 304] on div "/ Cloze-Reading Clark Gable Reset People > Entertainers > Actors and Actresses …" at bounding box center [489, 233] width 979 height 409
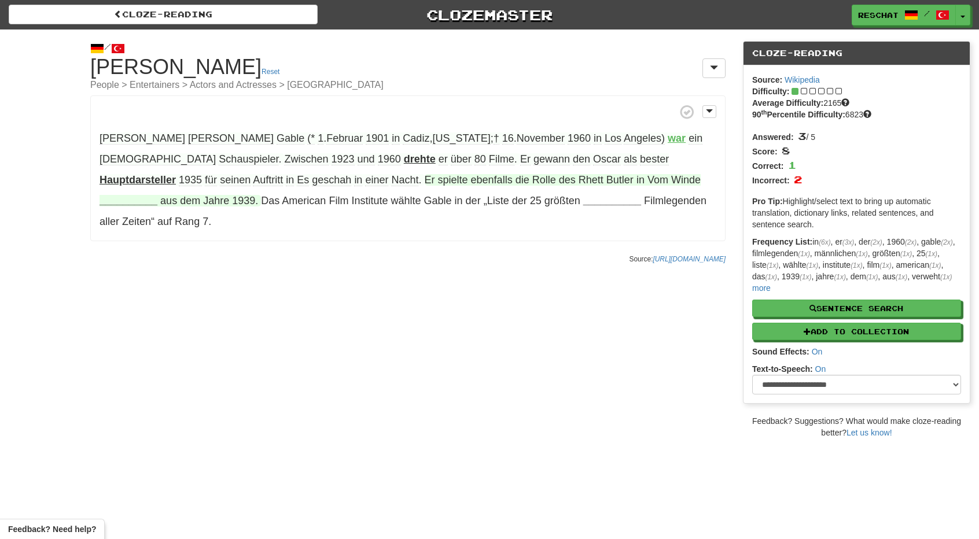
click at [157, 195] on strong "__________" at bounding box center [128, 201] width 58 height 12
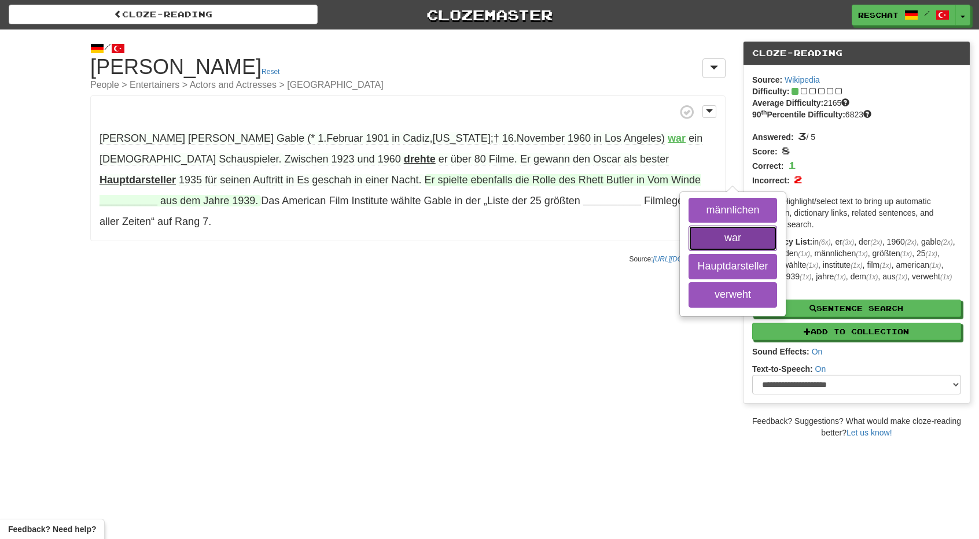
click at [688, 231] on button "war" at bounding box center [732, 238] width 88 height 25
click at [688, 204] on button "männlichen" at bounding box center [732, 210] width 88 height 25
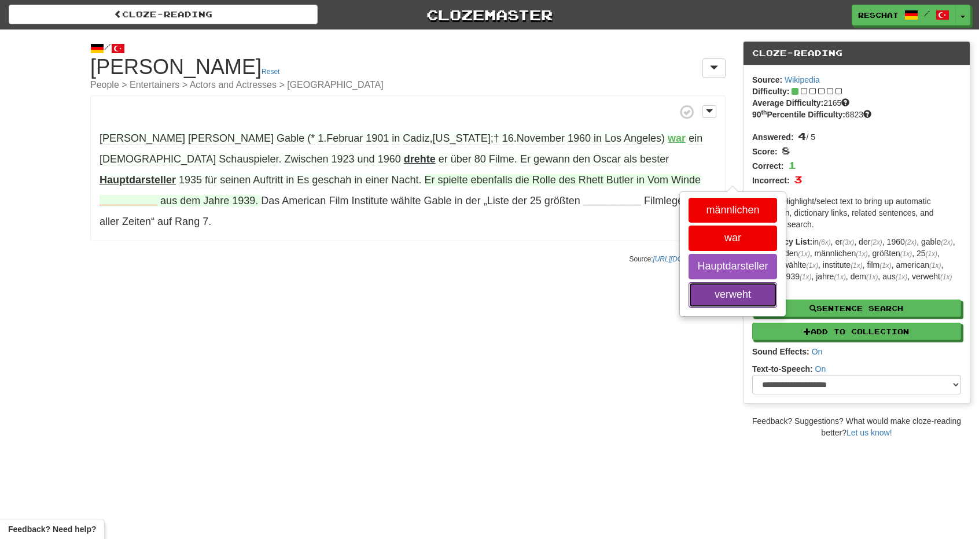
click at [688, 300] on button "verweht" at bounding box center [732, 294] width 88 height 25
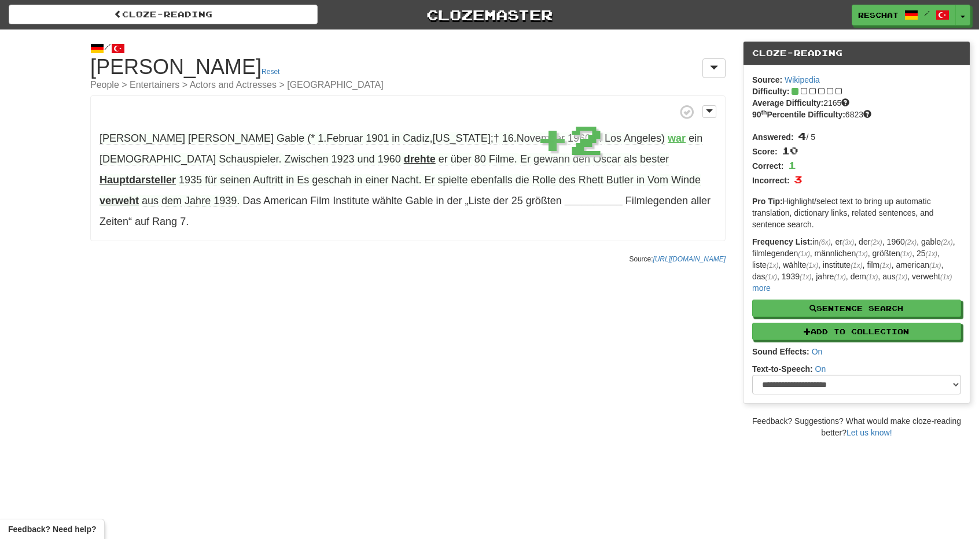
click at [139, 195] on strong "verweht" at bounding box center [118, 201] width 39 height 12
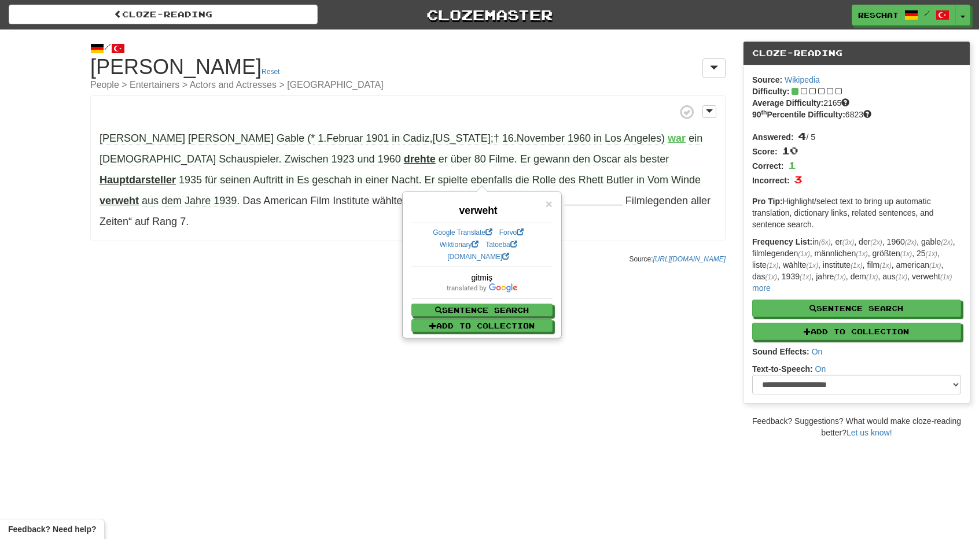
click at [583, 249] on div "/ Cloze-Reading Clark Gable Reset People > Entertainers > Actors and Actresses …" at bounding box center [489, 233] width 979 height 409
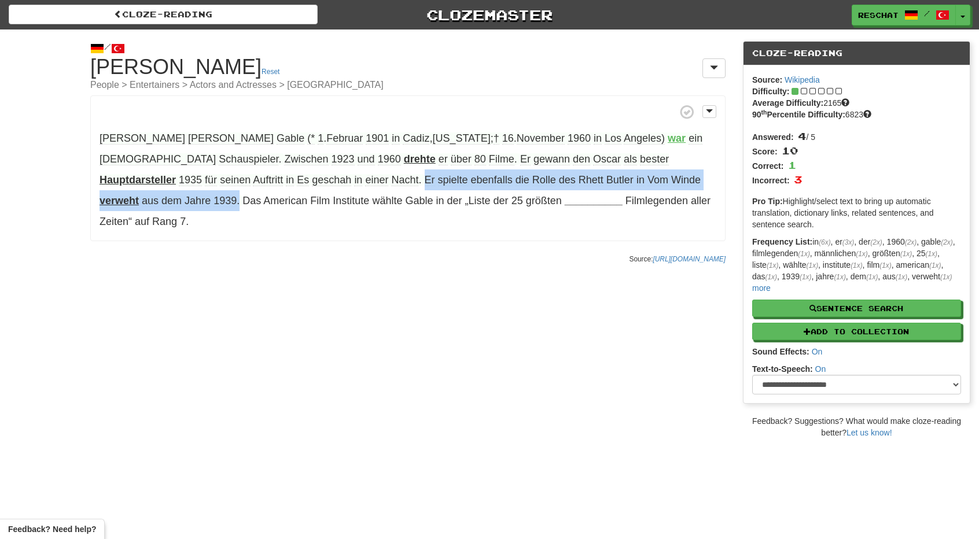
drag, startPoint x: 270, startPoint y: 180, endPoint x: 658, endPoint y: 182, distance: 388.1
click at [689, 183] on span "Er spielte ebenfalls die Rolle des Rhett Butler in Vom Winde verweht aus dem Ja…" at bounding box center [399, 190] width 601 height 33
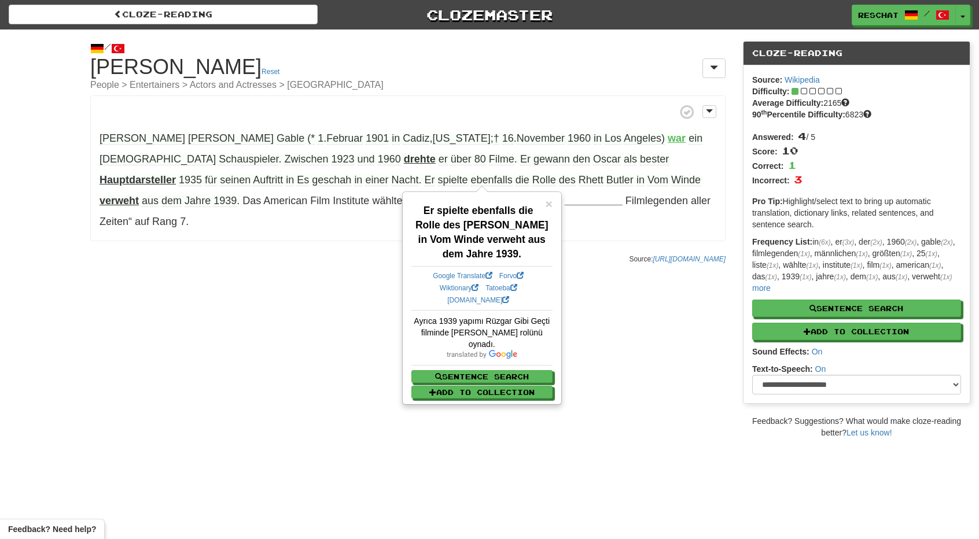
click at [639, 290] on div "/ Cloze-Reading Clark Gable Reset People > Entertainers > Actors and Actresses …" at bounding box center [489, 233] width 979 height 409
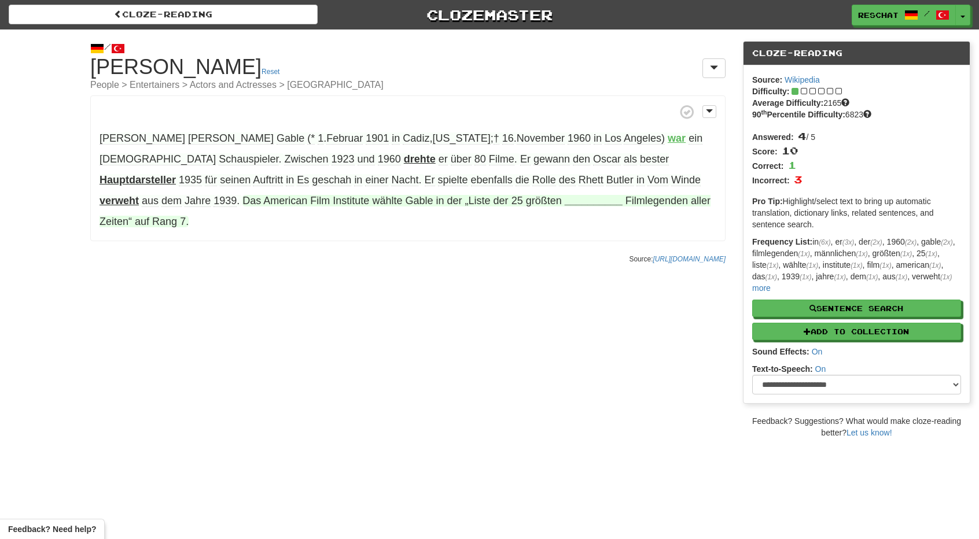
click at [372, 199] on span "wählte" at bounding box center [387, 201] width 30 height 12
click at [564, 201] on strong "__________" at bounding box center [593, 201] width 58 height 12
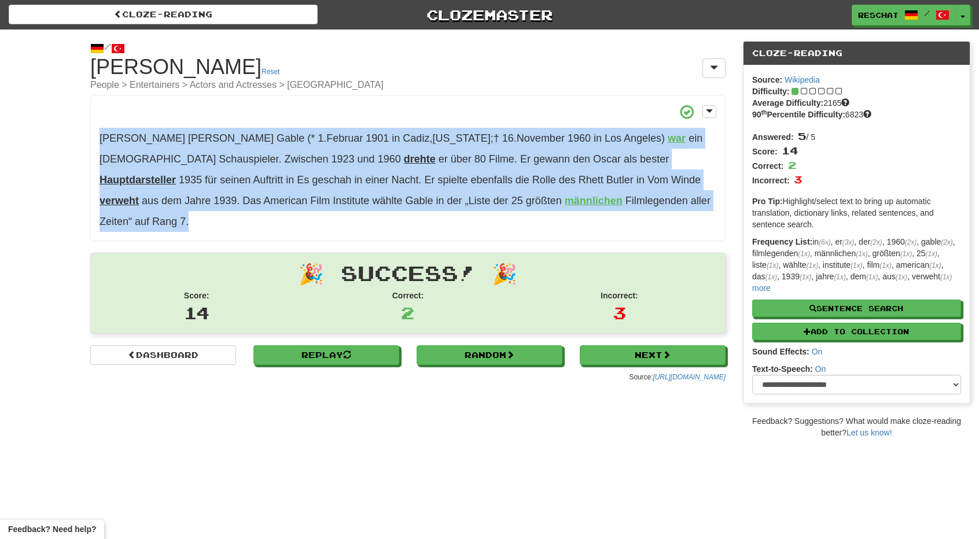
drag, startPoint x: 647, startPoint y: 197, endPoint x: 96, endPoint y: 130, distance: 554.7
click at [97, 130] on p "William Clark Gable (* 1 . Februar 1901 in Cadiz , Ohio ; † 16 . November 1960 …" at bounding box center [407, 168] width 635 height 146
click at [250, 168] on p "William Clark Gable (* 1 . Februar 1901 in Cadiz , Ohio ; † 16 . November 1960 …" at bounding box center [407, 168] width 635 height 146
click at [404, 156] on strong "drehte" at bounding box center [420, 159] width 32 height 12
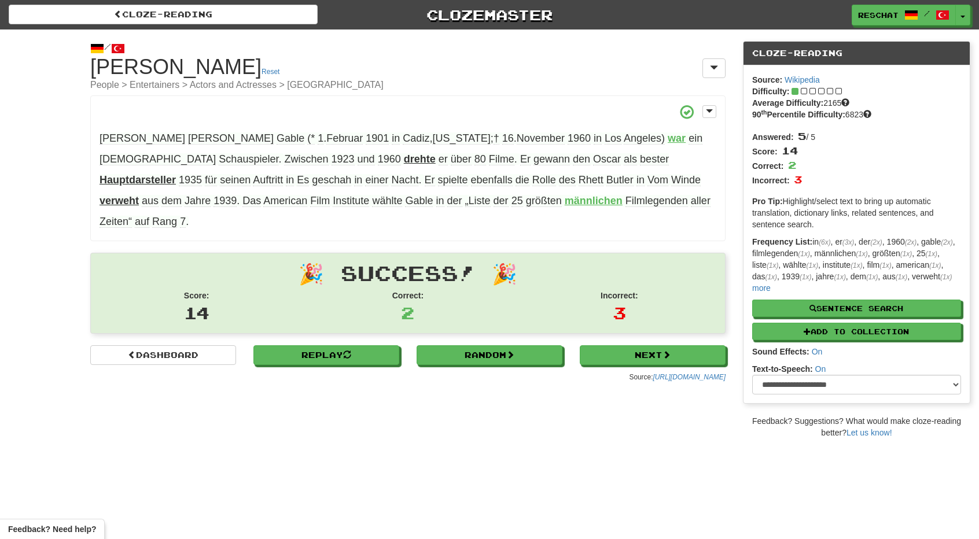
click at [404, 157] on strong "drehte" at bounding box center [420, 159] width 32 height 12
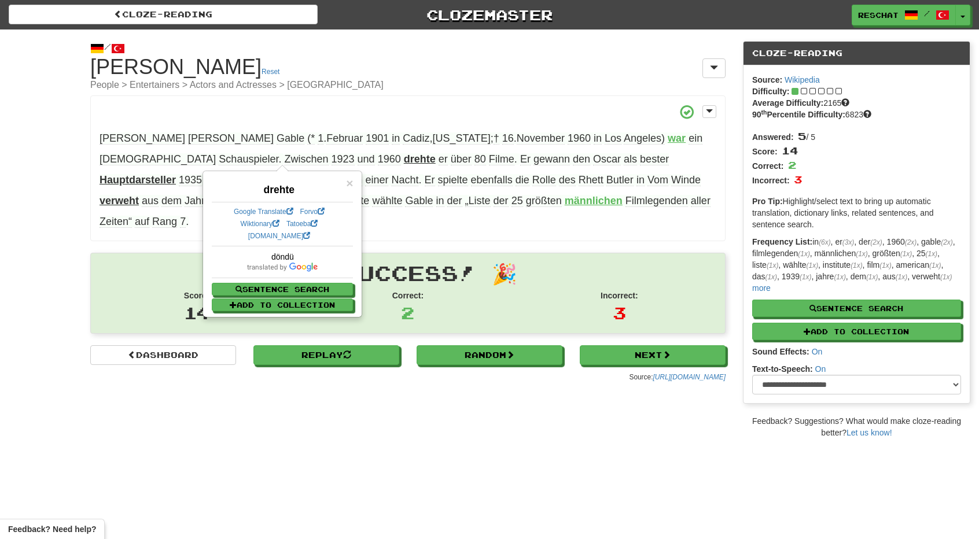
click at [404, 157] on strong "drehte" at bounding box center [420, 159] width 32 height 12
drag, startPoint x: 549, startPoint y: 147, endPoint x: 556, endPoint y: 153, distance: 8.6
click at [553, 150] on p "William Clark Gable (* 1 . Februar 1901 in Cadiz , Ohio ; † 16 . November 1960 …" at bounding box center [407, 168] width 635 height 146
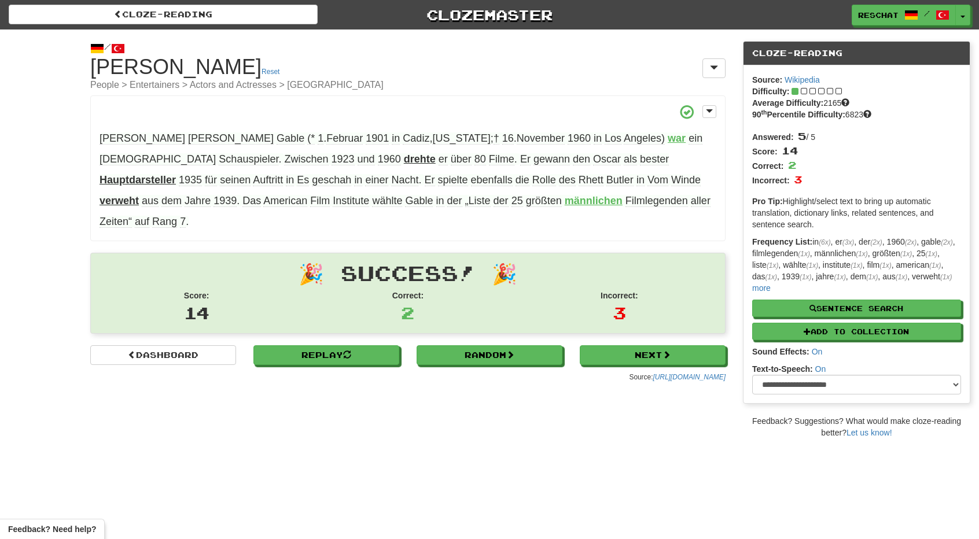
click at [176, 174] on strong "Hauptdarsteller" at bounding box center [137, 180] width 76 height 12
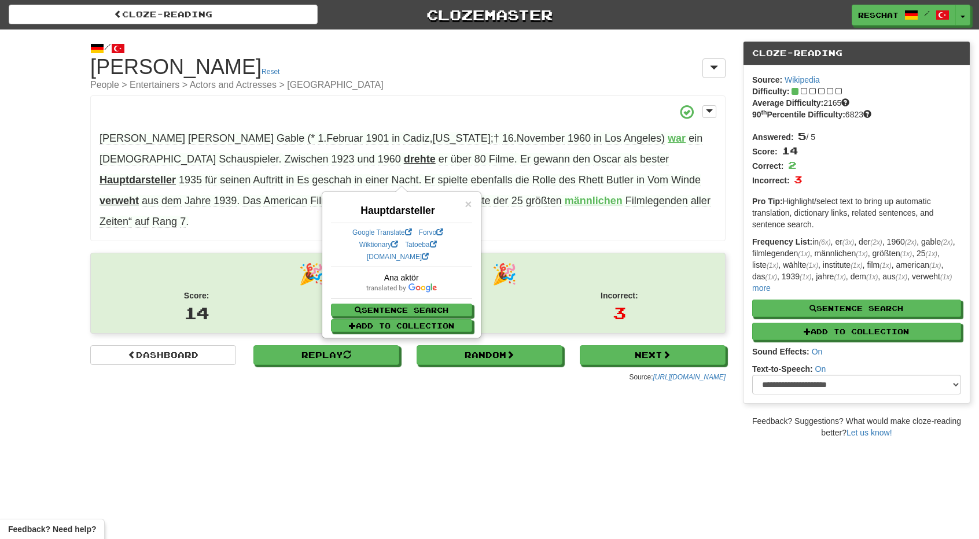
click at [139, 195] on strong "verweht" at bounding box center [118, 201] width 39 height 12
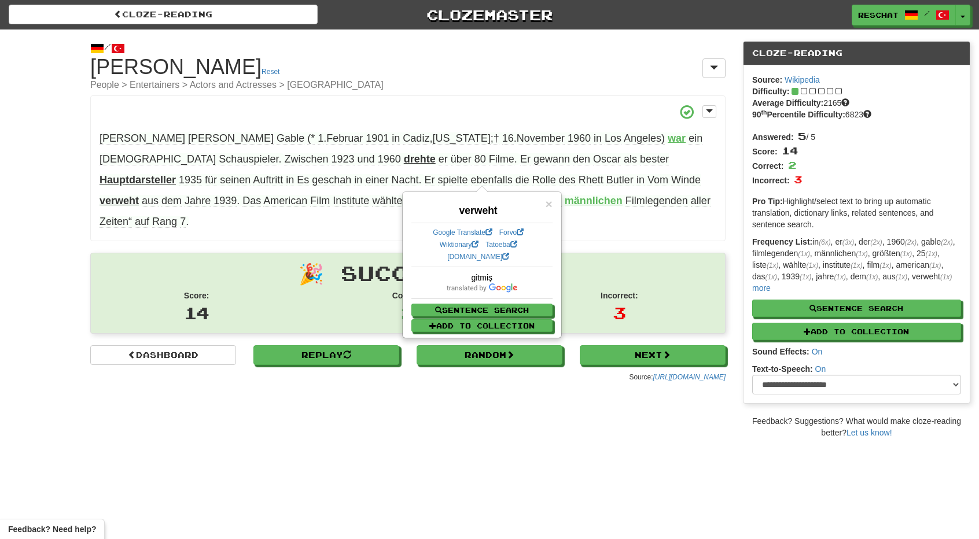
click at [226, 388] on div "/ Cloze-Reading Clark Gable Reset People > Entertainers > Actors and Actresses …" at bounding box center [489, 233] width 979 height 409
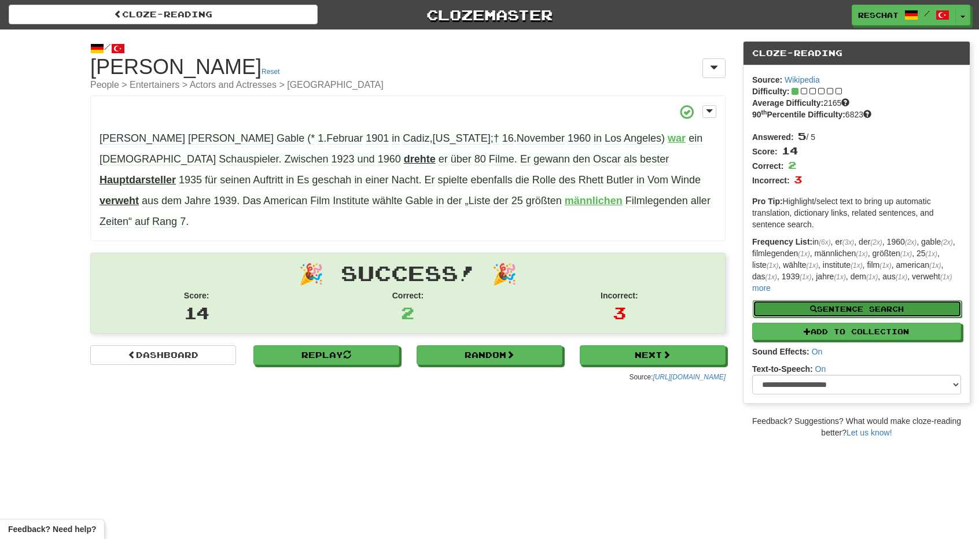
click at [885, 307] on button "Sentence Search" at bounding box center [856, 308] width 209 height 17
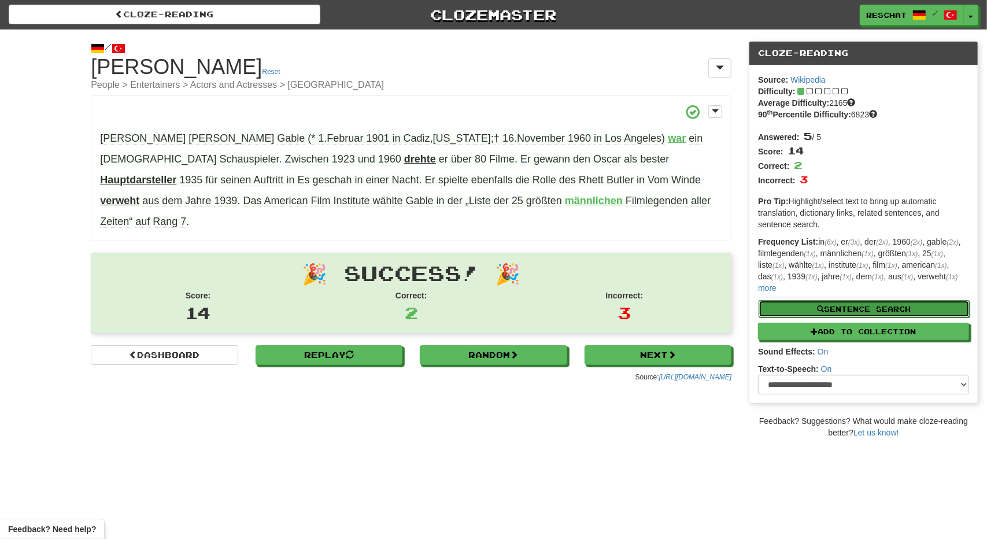
select select "****"
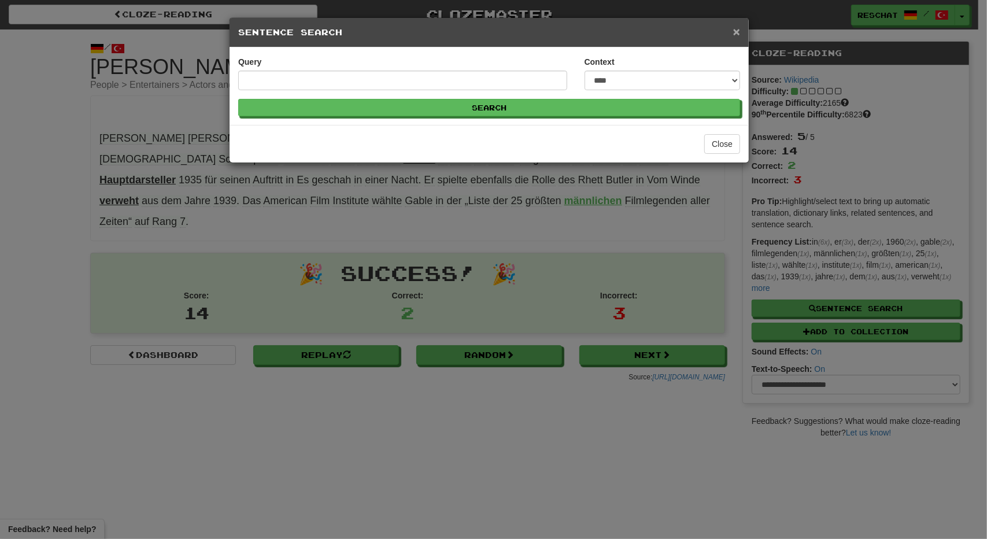
click at [739, 31] on span "×" at bounding box center [736, 31] width 7 height 13
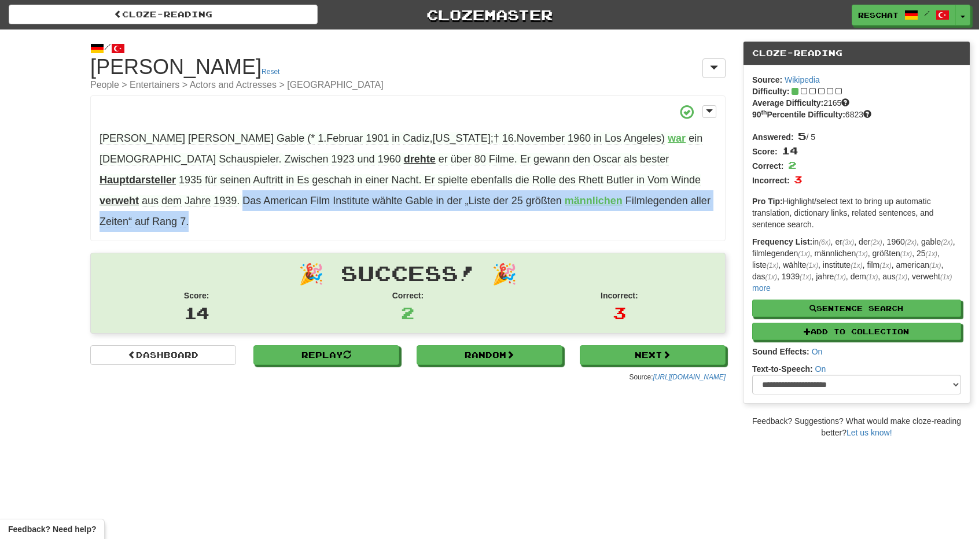
drag, startPoint x: 647, startPoint y: 199, endPoint x: 691, endPoint y: 179, distance: 48.9
click at [691, 179] on p "William Clark Gable (* 1 . Februar 1901 in Cadiz , Ohio ; † 16 . November 1960 …" at bounding box center [407, 168] width 635 height 146
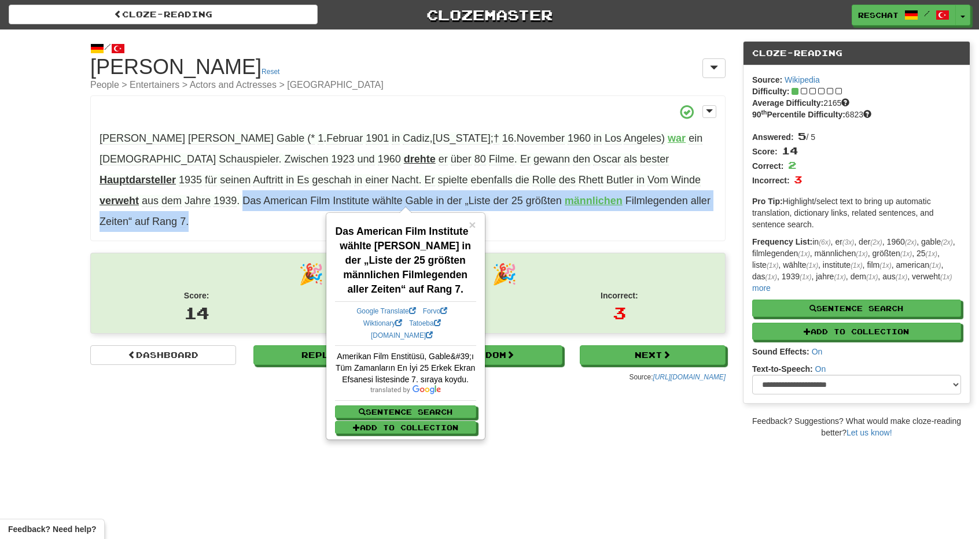
copy span "Das American Film Institute wählte Gable in der „Liste der 25 größten männliche…"
click at [825, 310] on button "Sentence Search" at bounding box center [856, 308] width 209 height 17
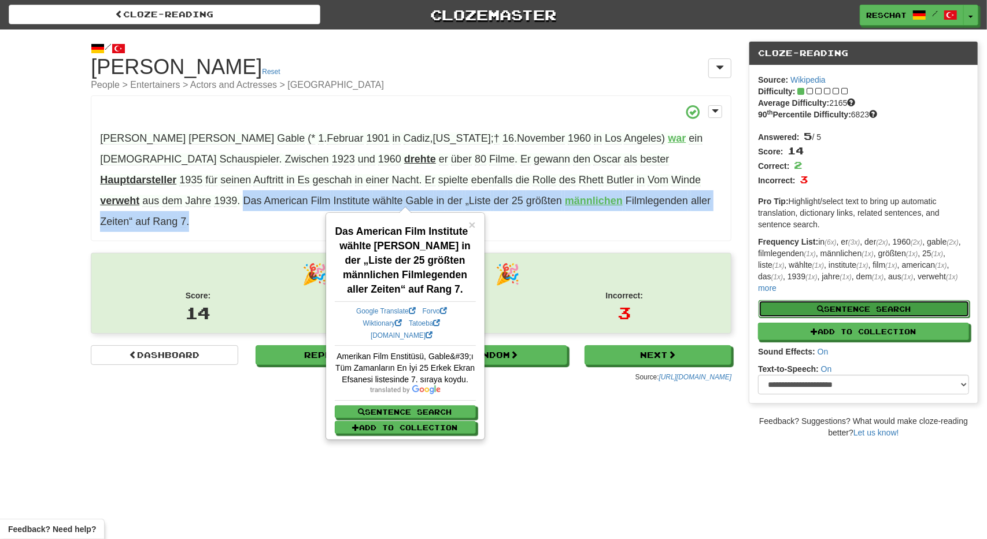
select select "****"
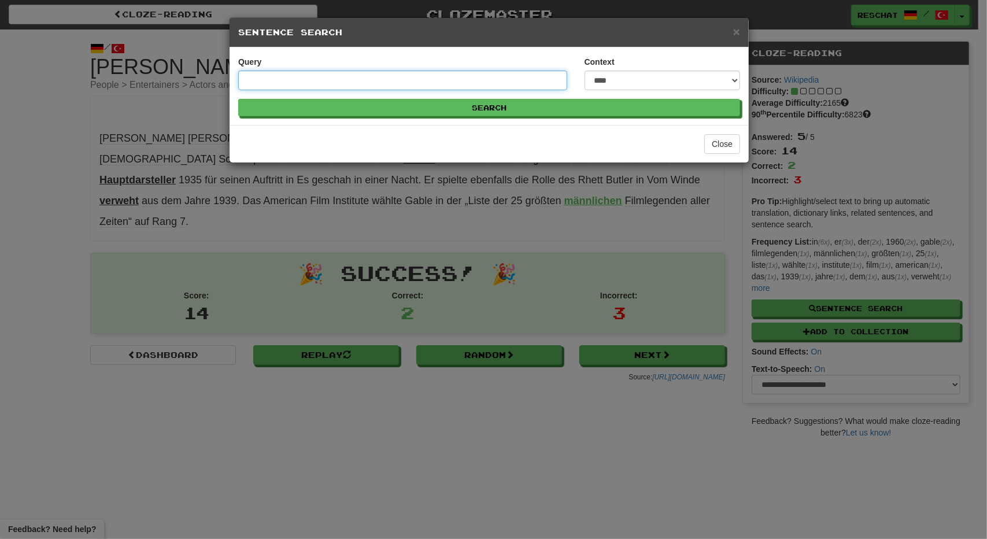
click at [344, 84] on input "Query" at bounding box center [402, 81] width 329 height 20
paste input "**********"
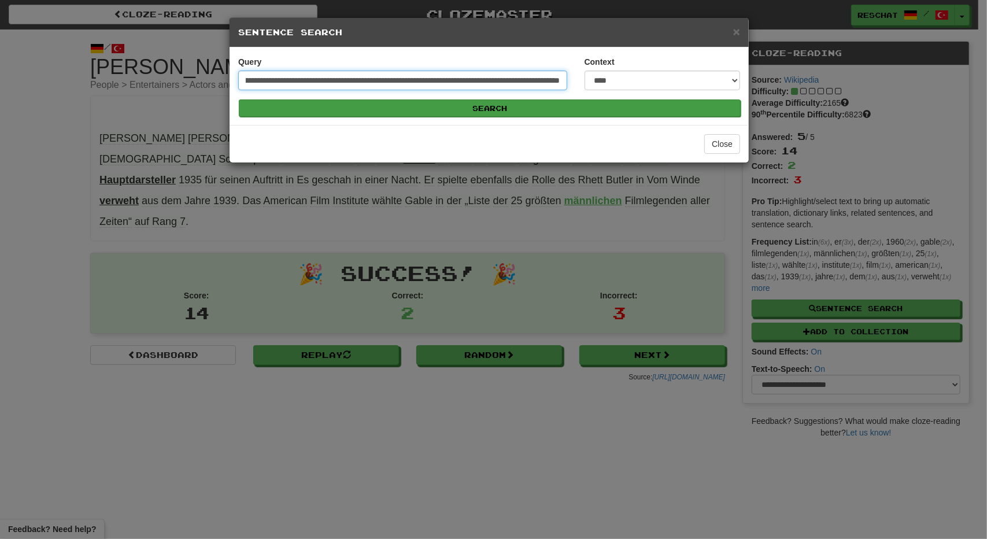
type input "**********"
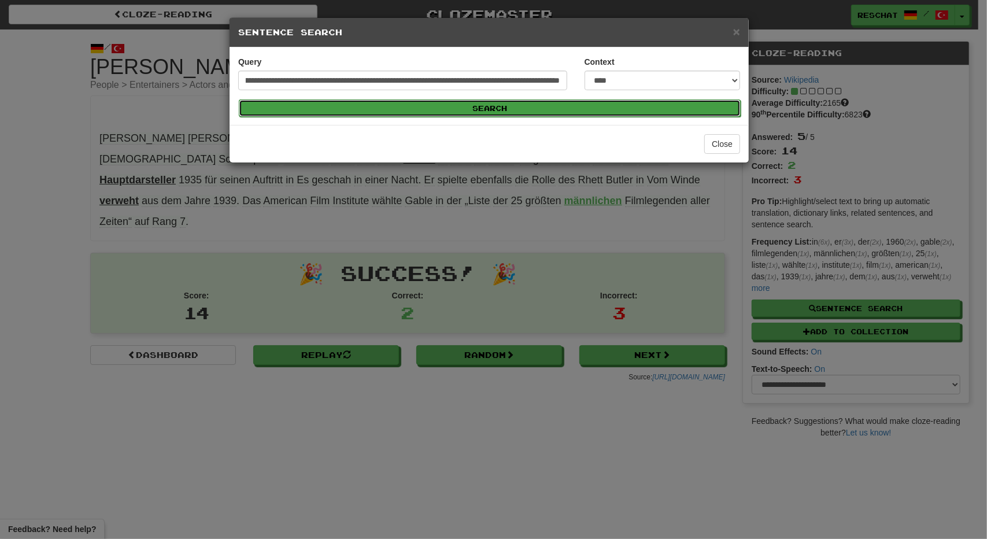
scroll to position [0, 0]
click at [429, 108] on button "Search" at bounding box center [490, 107] width 502 height 17
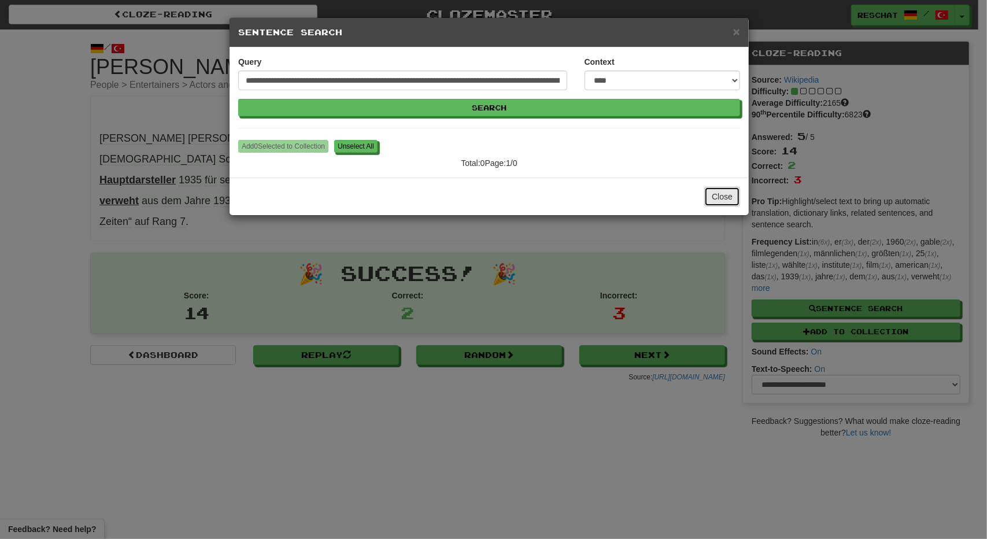
click at [728, 200] on button "Close" at bounding box center [722, 197] width 36 height 20
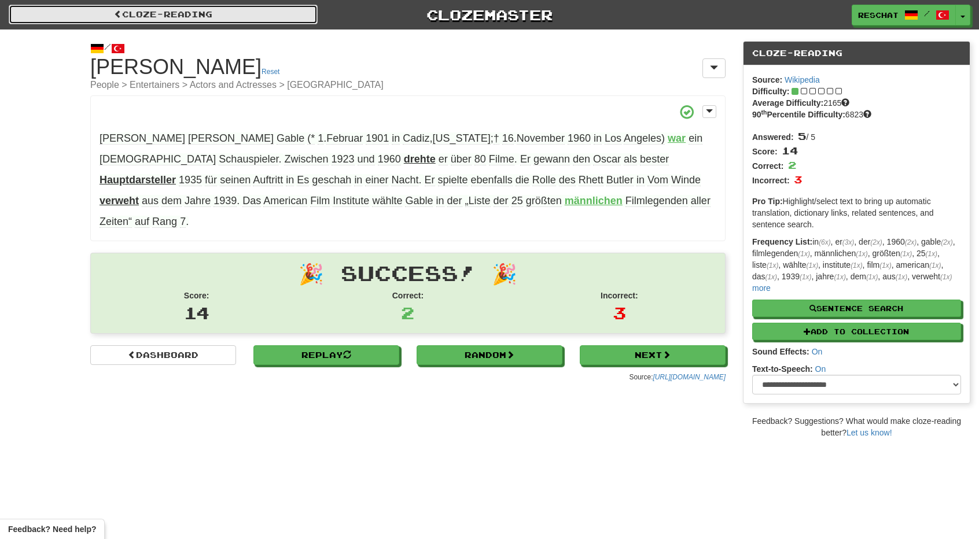
click at [167, 12] on link "Cloze-Reading" at bounding box center [163, 15] width 309 height 20
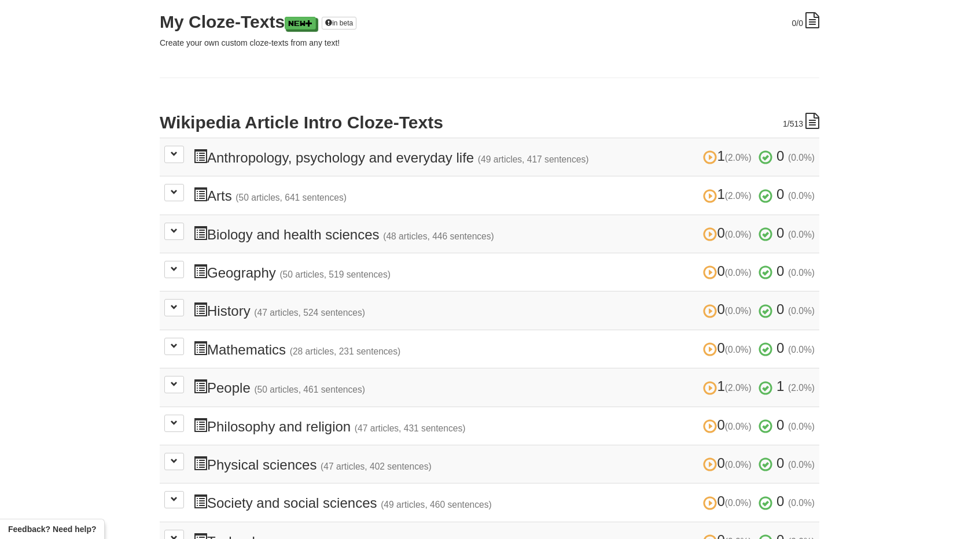
scroll to position [174, 0]
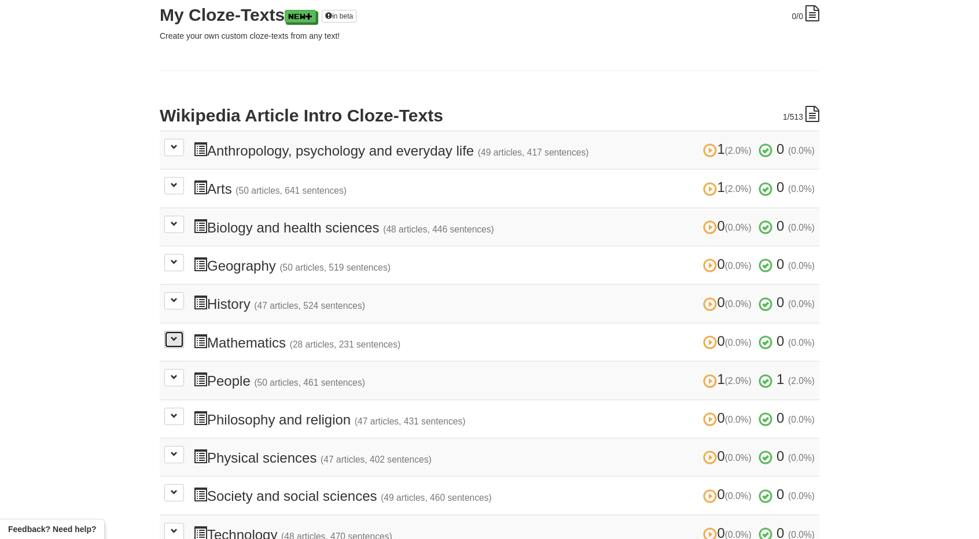
click at [176, 339] on button at bounding box center [174, 339] width 20 height 17
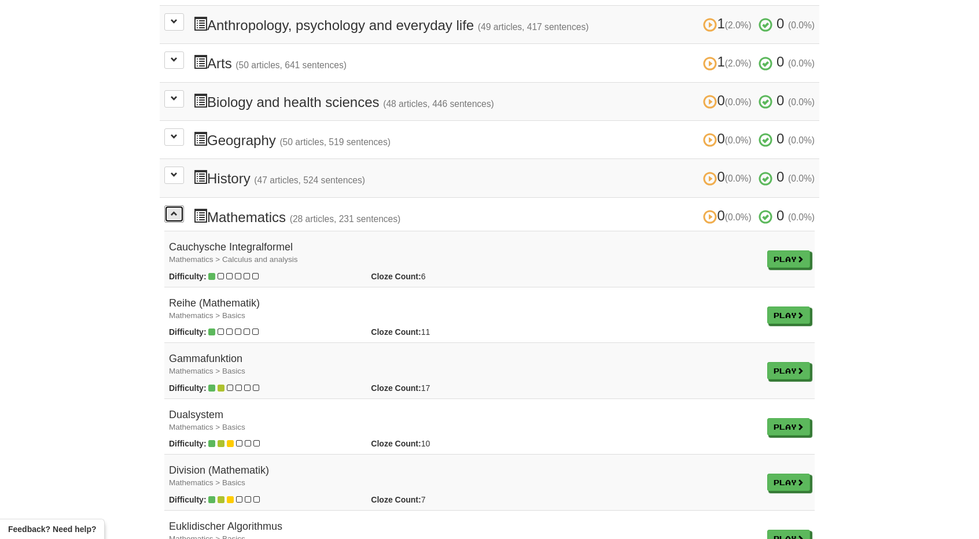
scroll to position [289, 0]
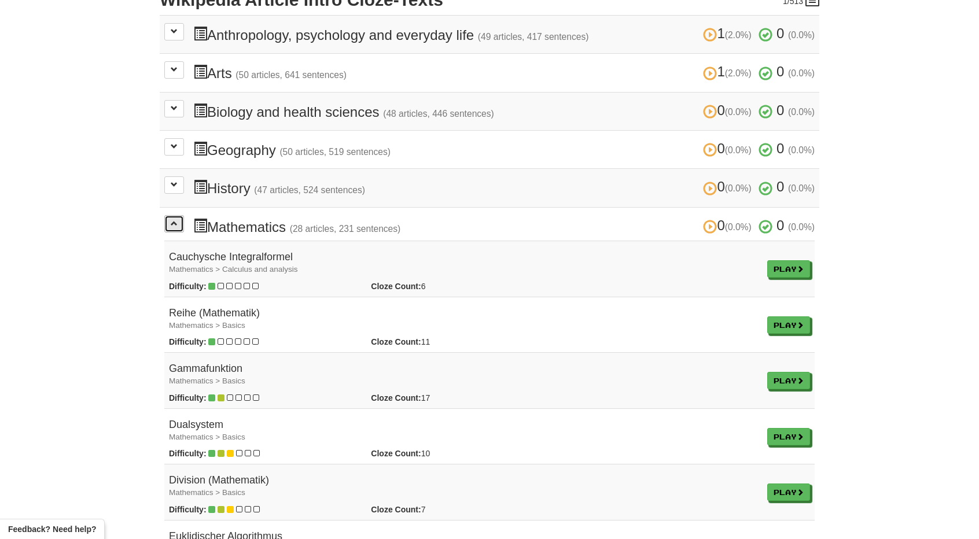
click at [171, 220] on span at bounding box center [174, 223] width 7 height 7
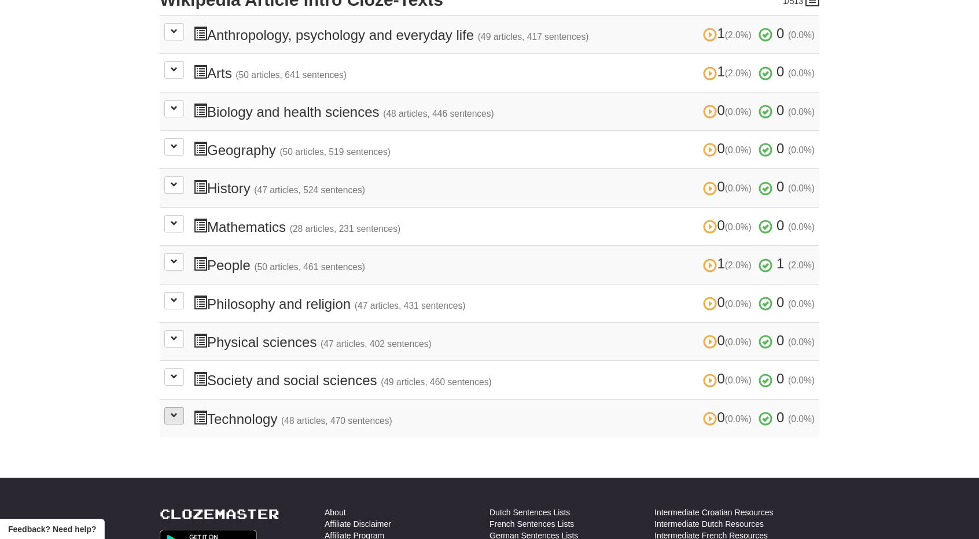
click at [179, 415] on td "0 (0.0%) 0 (0.0%) Technology (48 articles, 470 sentences) 0 (0.0%) 0 (0.0%) Loa…" at bounding box center [489, 418] width 659 height 38
click at [178, 409] on button at bounding box center [174, 415] width 20 height 17
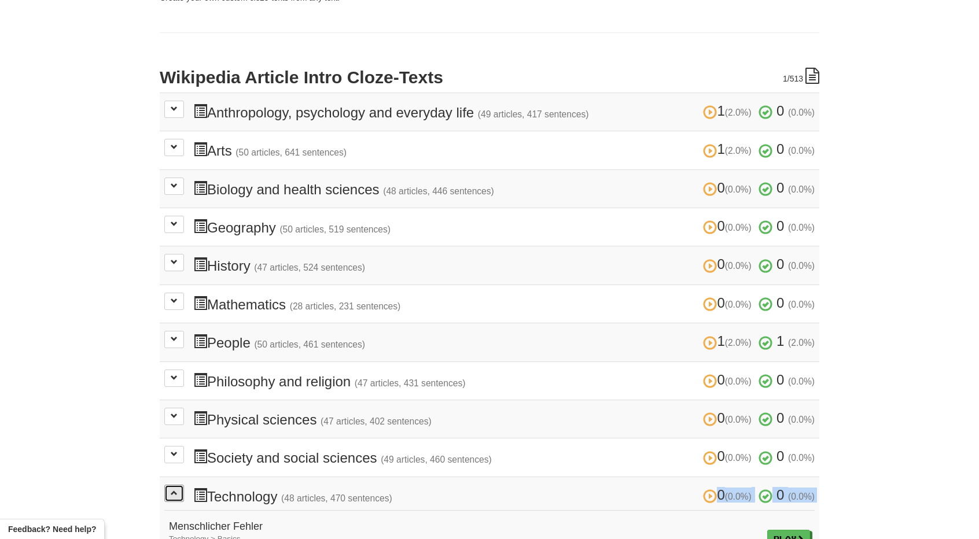
scroll to position [347, 0]
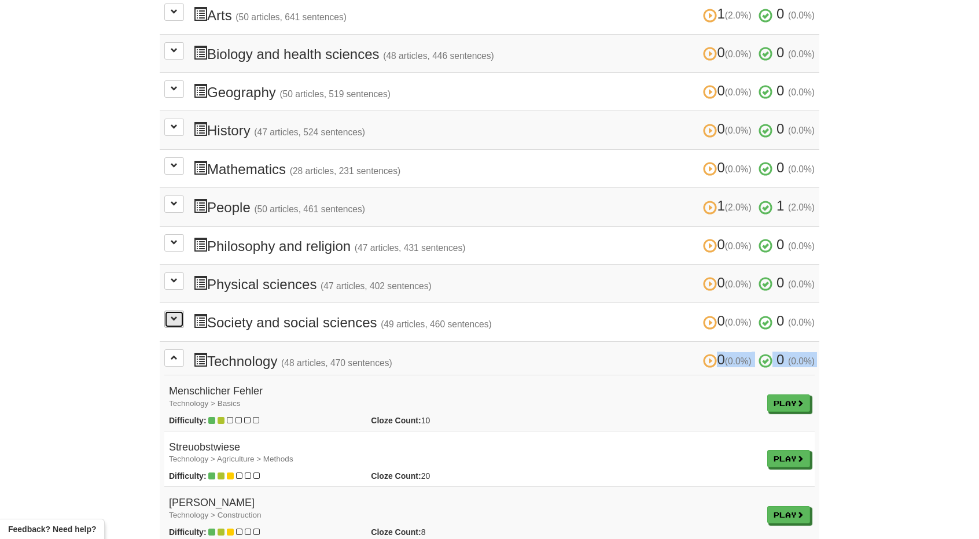
click at [172, 315] on span at bounding box center [174, 318] width 7 height 7
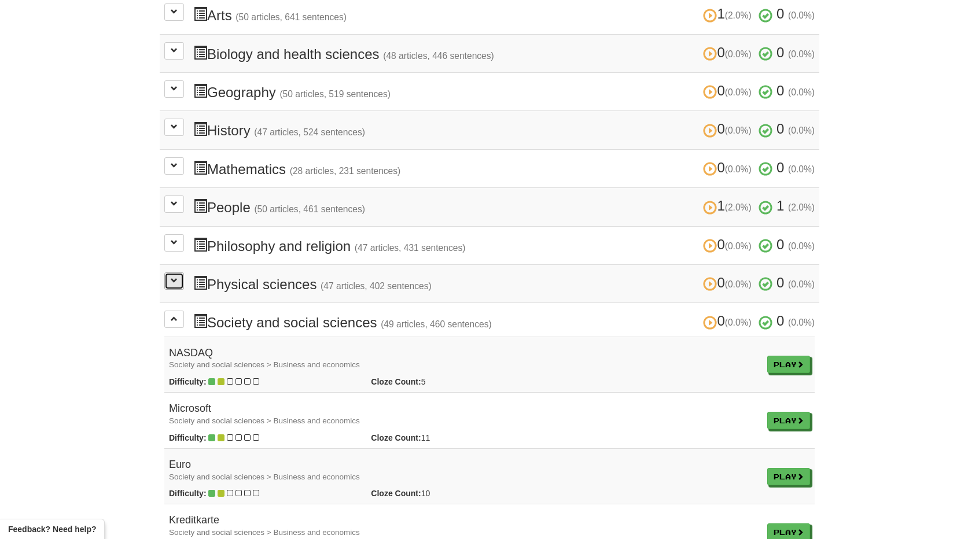
click at [174, 278] on button at bounding box center [174, 280] width 20 height 17
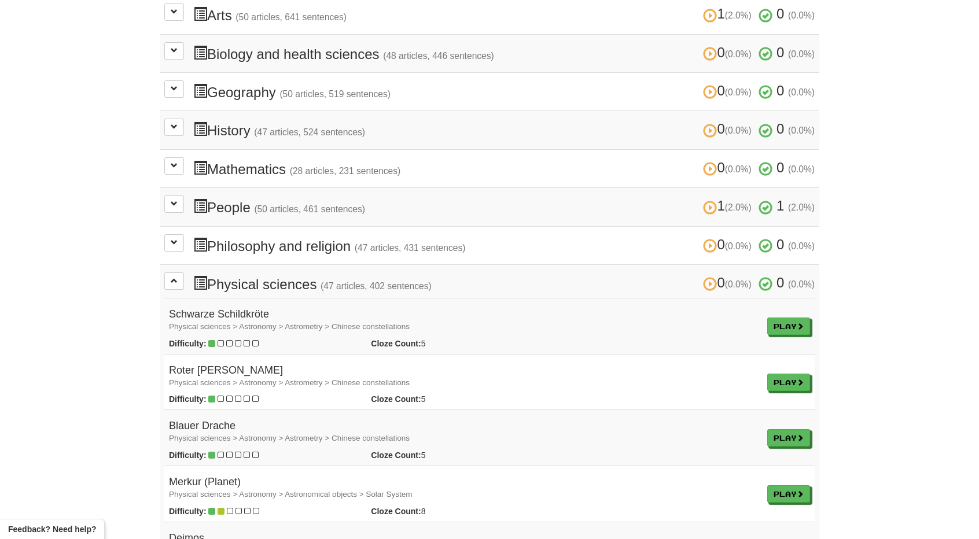
click at [171, 249] on td "0 (0.0%) 0 (0.0%) Philosophy and religion (47 articles, 431 sentences) 0 (0.0%)…" at bounding box center [489, 245] width 659 height 38
click at [171, 239] on span at bounding box center [174, 242] width 7 height 7
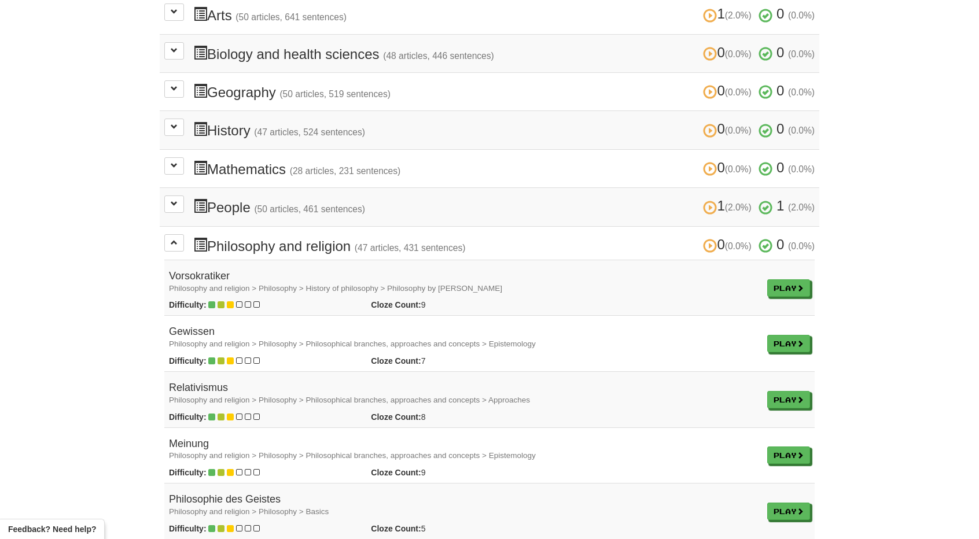
click at [170, 211] on td "1 (2.0%) 1 (2.0%) People (50 articles, 461 sentences) 1 (2.0%) 1 (2.0%) Loading…" at bounding box center [489, 207] width 659 height 38
click at [170, 208] on td "1 (2.0%) 1 (2.0%) People (50 articles, 461 sentences) 1 (2.0%) 1 (2.0%) Loading…" at bounding box center [489, 207] width 659 height 38
click at [169, 202] on button at bounding box center [174, 203] width 20 height 17
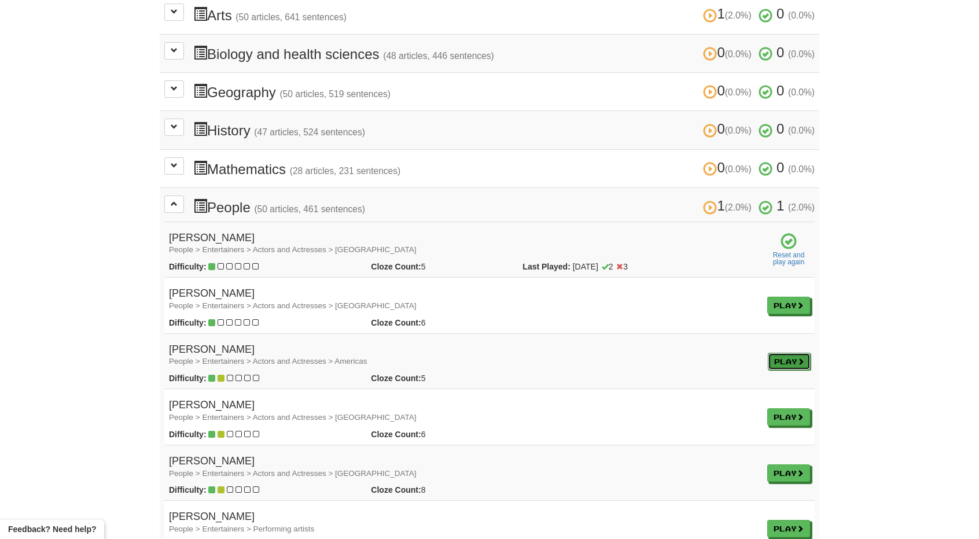
click at [796, 355] on link "Play" at bounding box center [788, 361] width 43 height 17
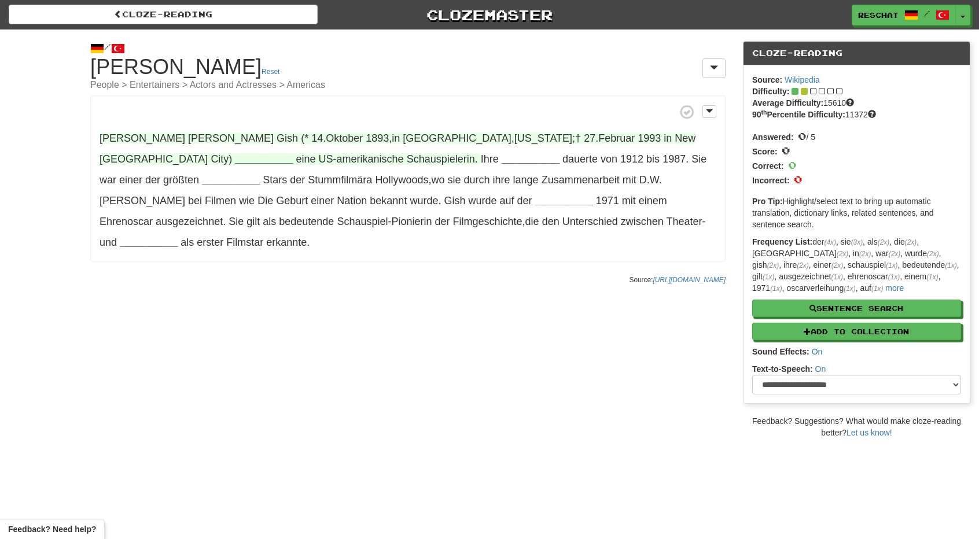
click at [293, 153] on strong "__________" at bounding box center [264, 159] width 58 height 12
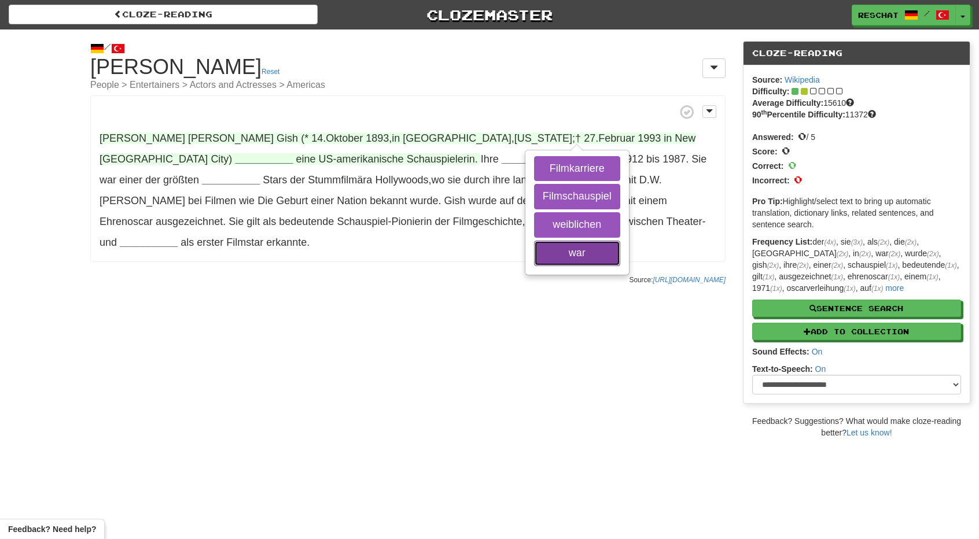
click at [567, 248] on button "war" at bounding box center [577, 253] width 86 height 25
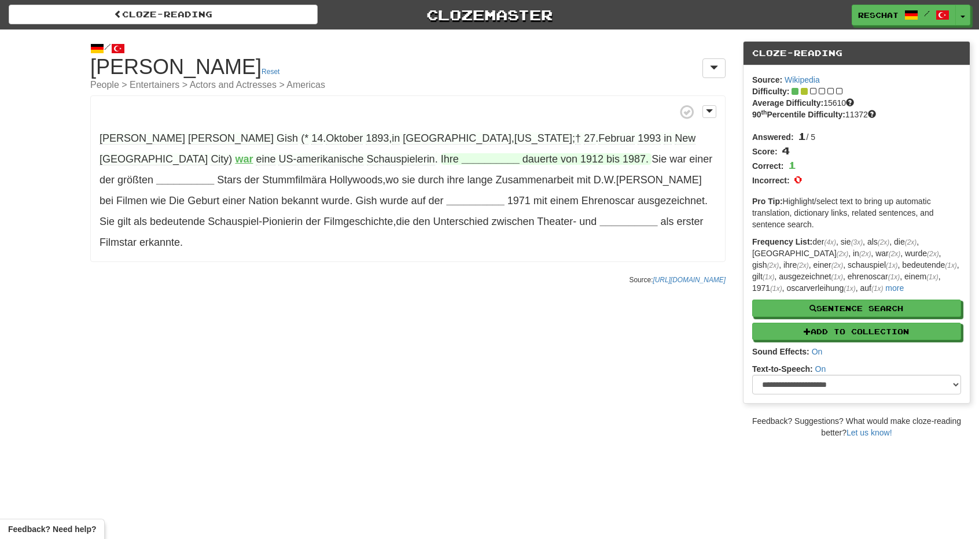
click at [462, 159] on strong "__________" at bounding box center [491, 159] width 58 height 12
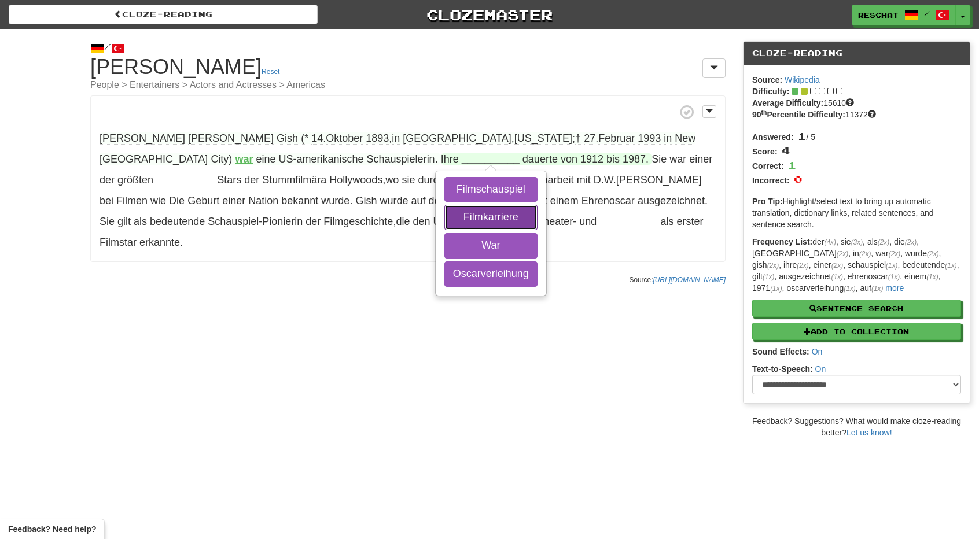
click at [444, 217] on button "Filmkarriere" at bounding box center [490, 217] width 93 height 25
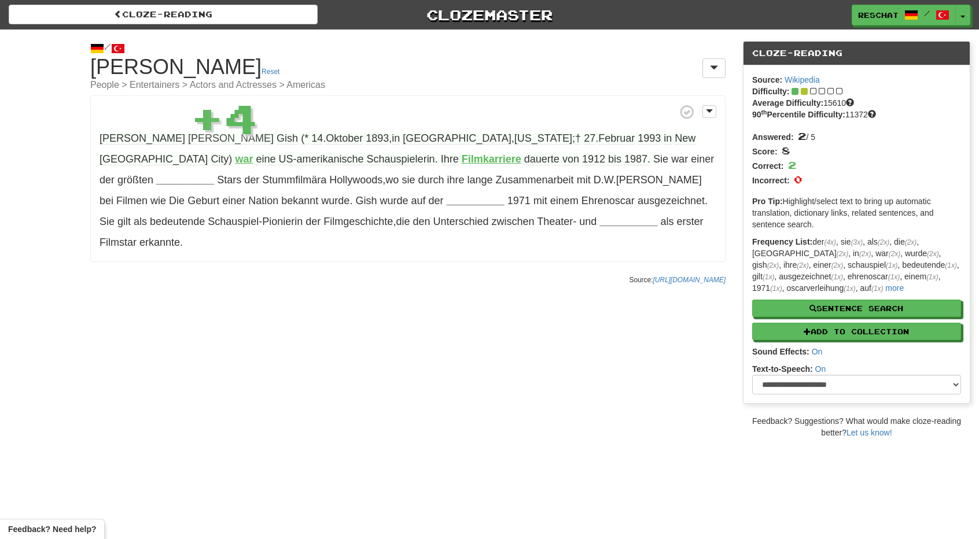
click at [377, 287] on div "/ Cloze-[GEOGRAPHIC_DATA] [PERSON_NAME] Reset People > Entertainers > Actors an…" at bounding box center [489, 233] width 979 height 409
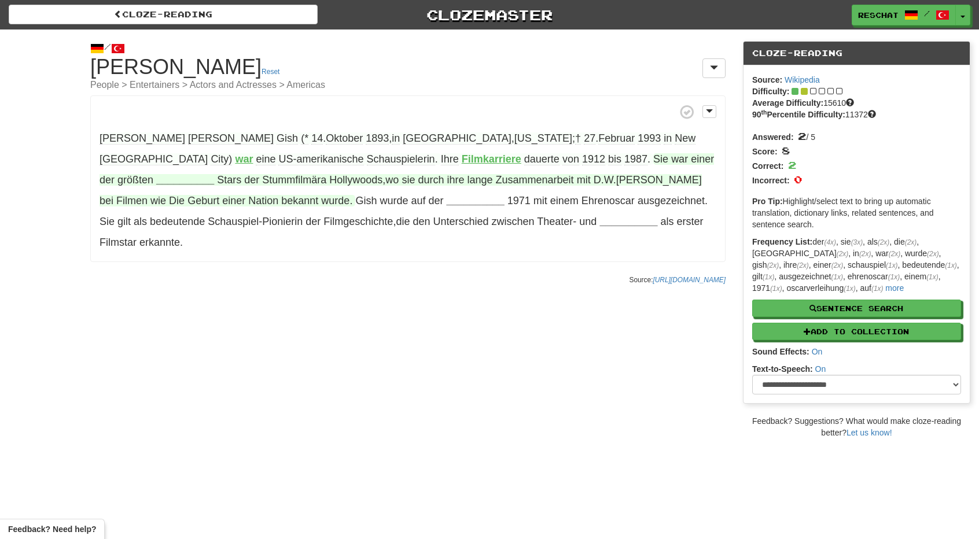
click at [214, 174] on strong "__________" at bounding box center [185, 180] width 58 height 12
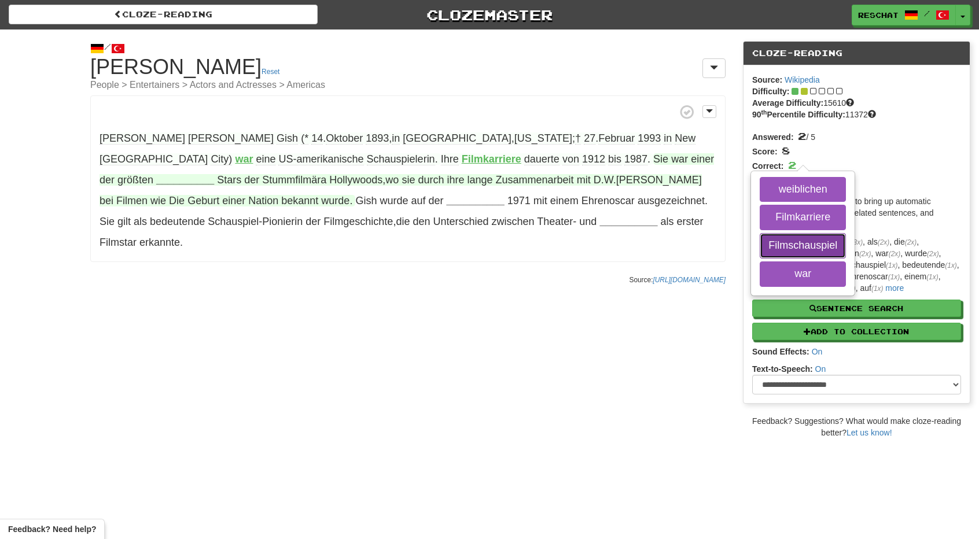
click at [759, 243] on button "Filmschauspiel" at bounding box center [802, 245] width 86 height 25
click at [759, 186] on button "weiblichen" at bounding box center [802, 189] width 86 height 25
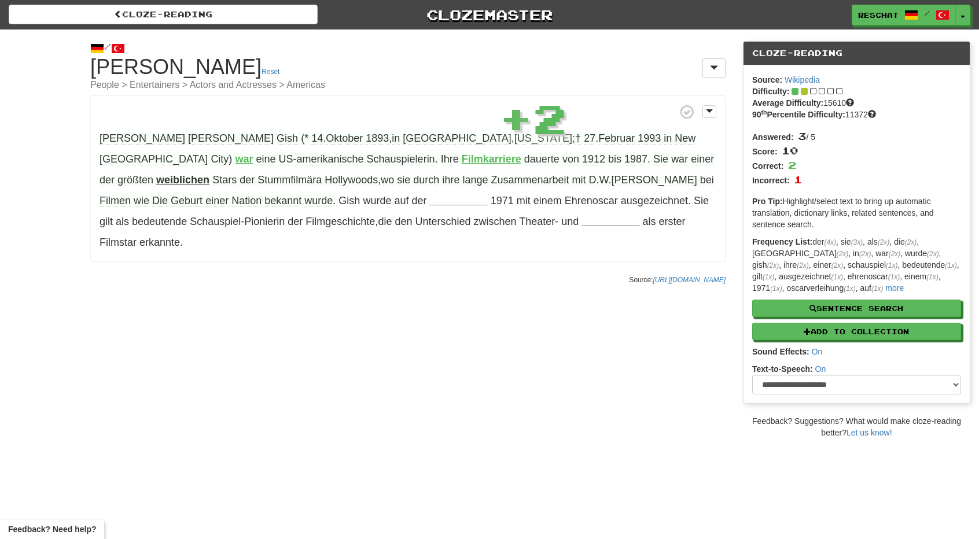
click at [209, 174] on strong "weiblichen" at bounding box center [182, 180] width 53 height 12
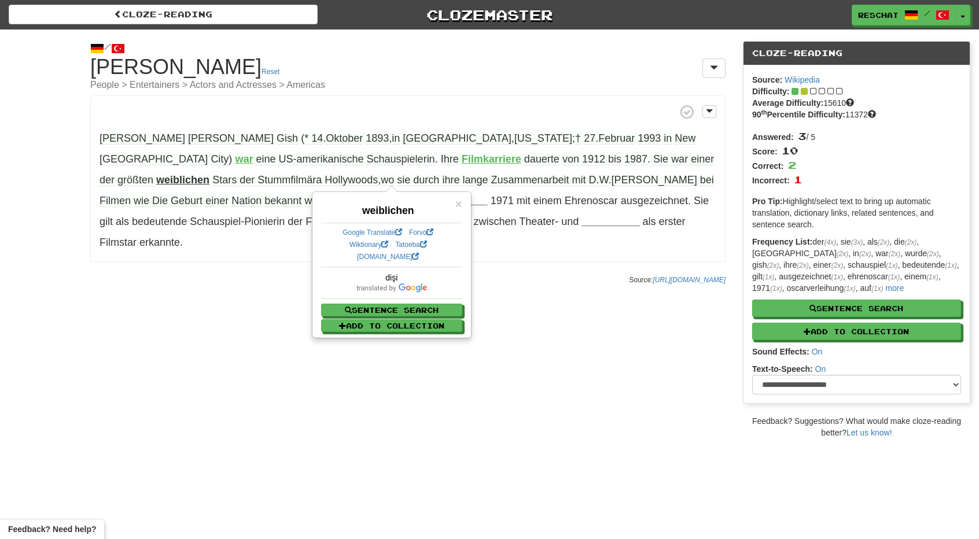
click at [560, 276] on div "/ Cloze-[GEOGRAPHIC_DATA] [PERSON_NAME] Reset People > Entertainers > Actors an…" at bounding box center [489, 233] width 979 height 409
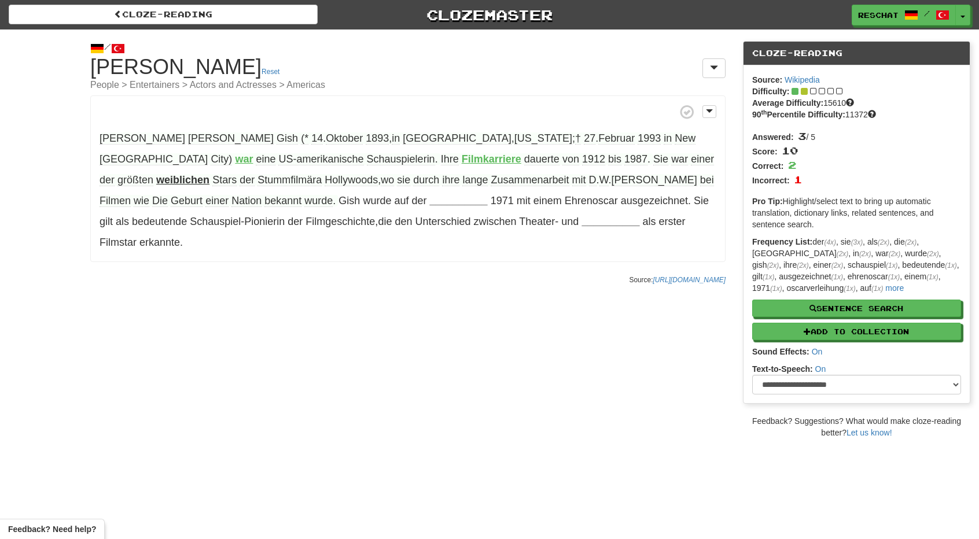
drag, startPoint x: 633, startPoint y: 180, endPoint x: 631, endPoint y: 186, distance: 6.0
click at [301, 195] on span "bekannt" at bounding box center [282, 201] width 37 height 12
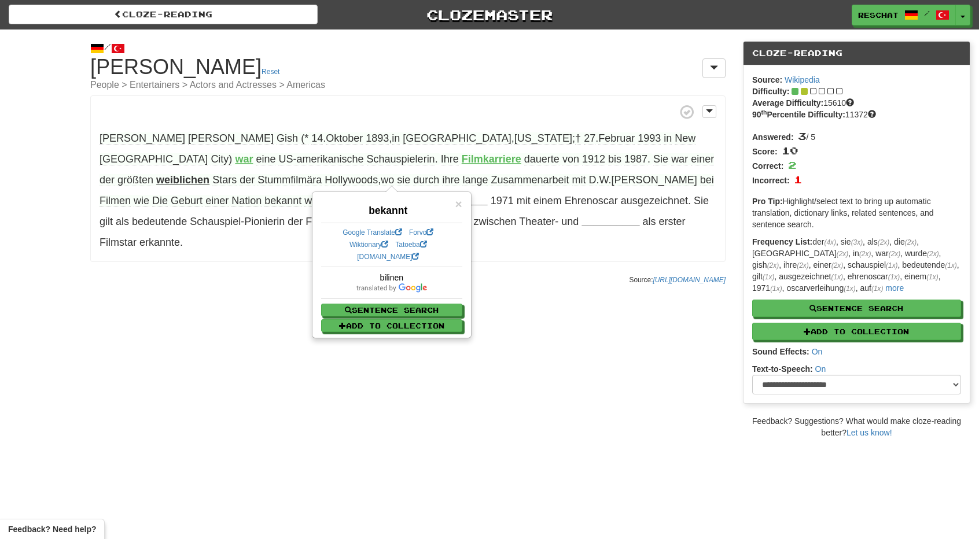
click at [630, 294] on div "/ Cloze-[GEOGRAPHIC_DATA] [PERSON_NAME] Reset People > Entertainers > Actors an…" at bounding box center [489, 233] width 979 height 409
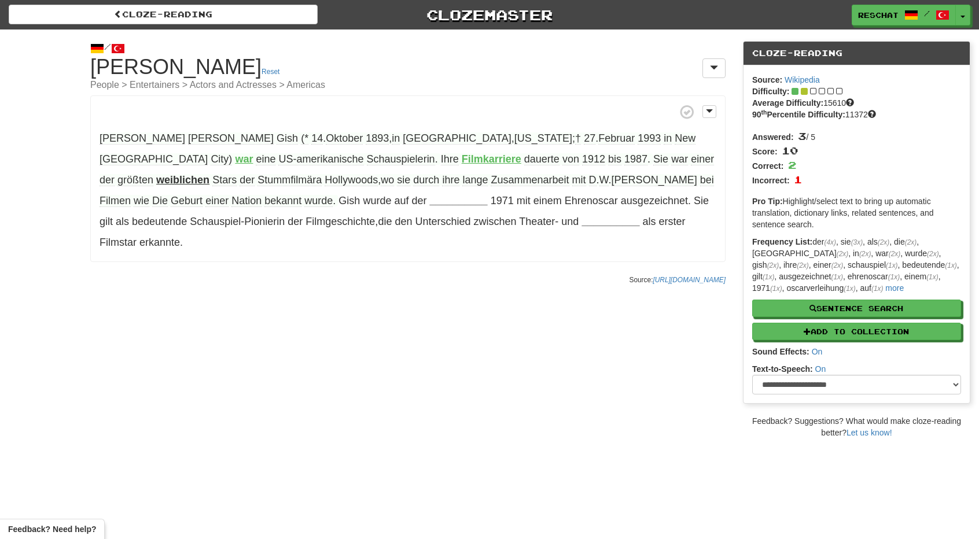
click at [333, 195] on span "wurde" at bounding box center [318, 201] width 28 height 12
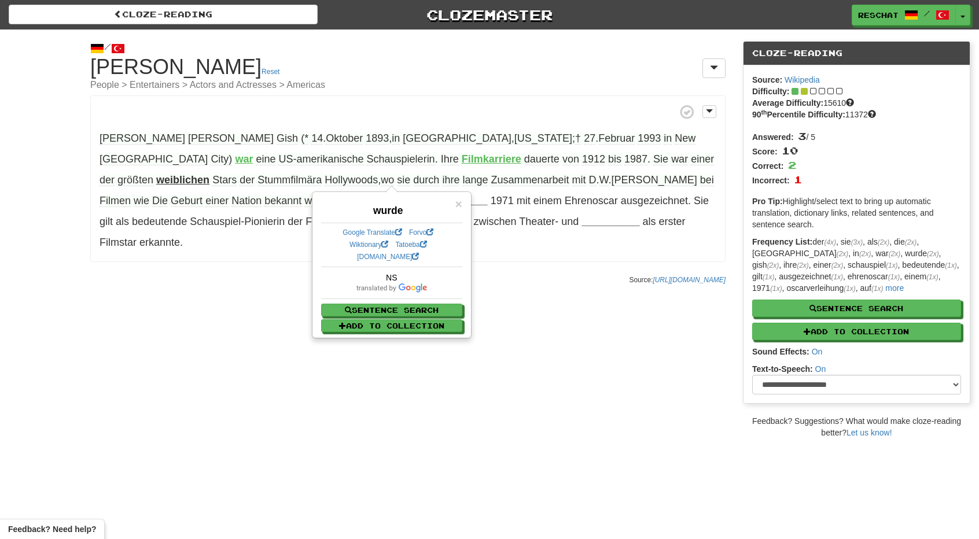
click at [629, 276] on small "Source: [URL][DOMAIN_NAME]" at bounding box center [677, 280] width 97 height 8
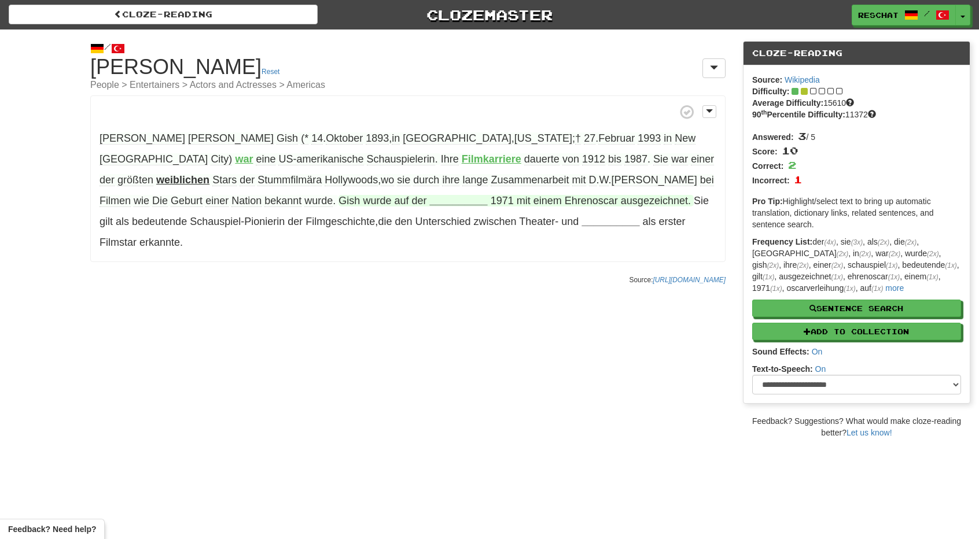
click at [430, 202] on strong "__________" at bounding box center [459, 201] width 58 height 12
click at [430, 203] on strong "Oscarverleihung" at bounding box center [471, 201] width 82 height 12
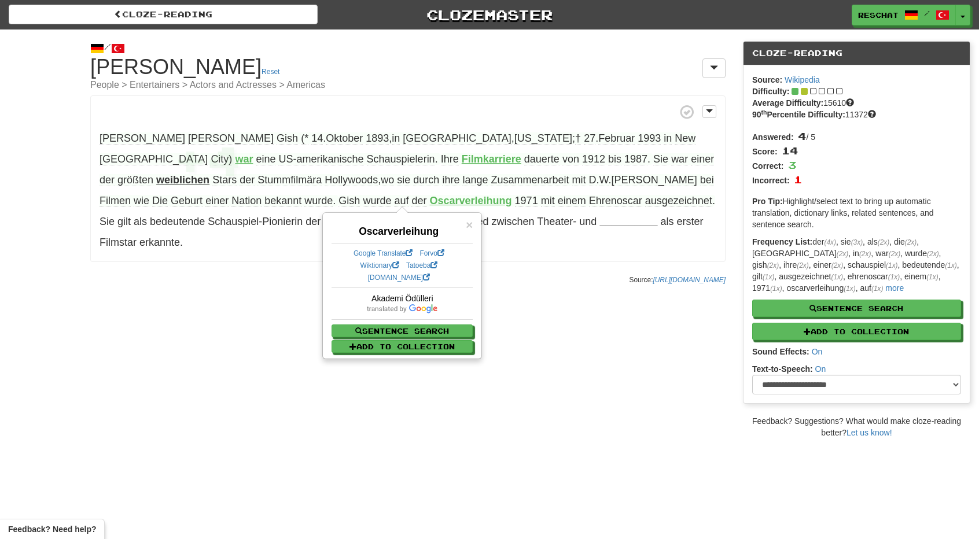
click at [232, 271] on div "/ Cloze-[GEOGRAPHIC_DATA] [PERSON_NAME] Reset People > Entertainers > Actors an…" at bounding box center [489, 233] width 979 height 409
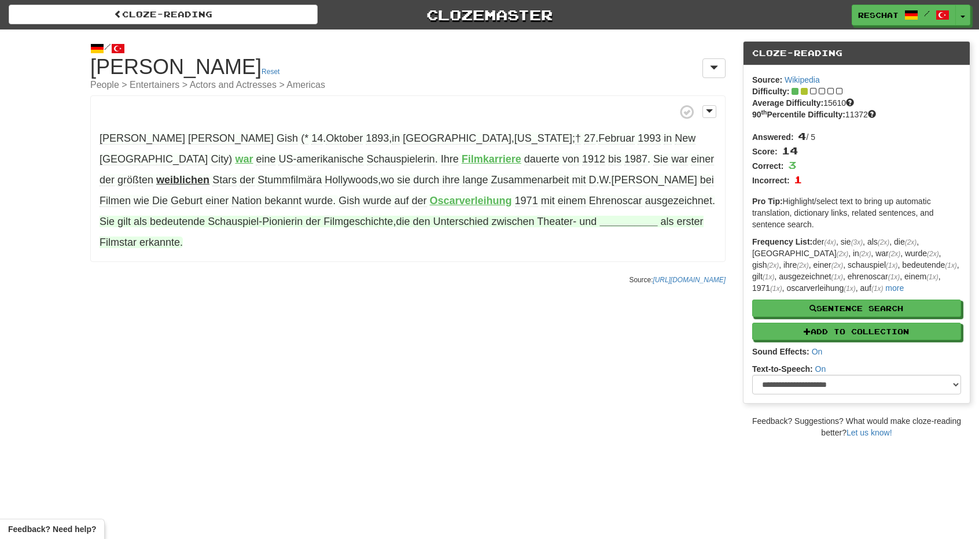
click at [599, 220] on strong "__________" at bounding box center [628, 222] width 58 height 12
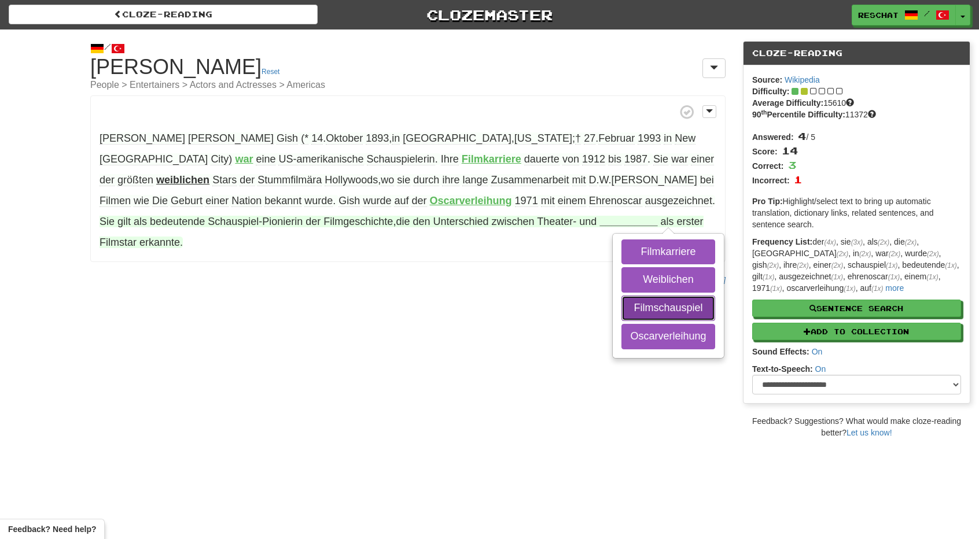
click at [621, 306] on button "Filmschauspiel" at bounding box center [667, 308] width 93 height 25
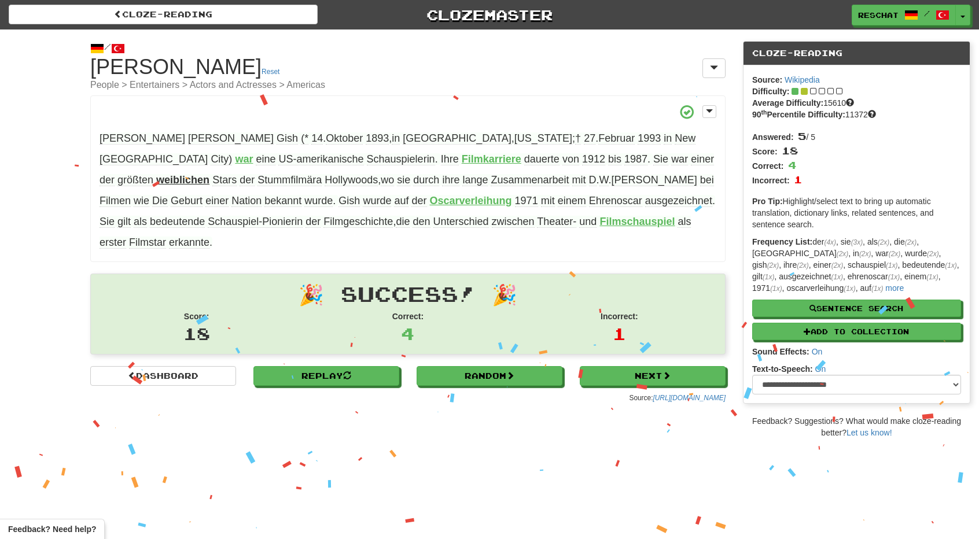
click at [209, 237] on span "erkannte" at bounding box center [189, 243] width 40 height 12
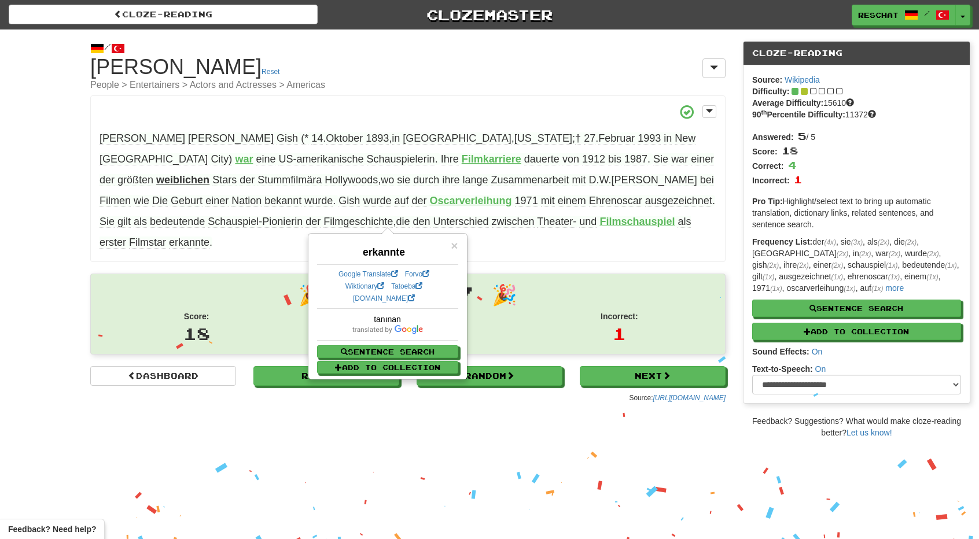
click at [209, 237] on span "erkannte" at bounding box center [189, 243] width 40 height 12
click at [599, 219] on strong "Filmschauspiel" at bounding box center [636, 222] width 75 height 12
click at [302, 216] on span "Schauspiel-Pionierin" at bounding box center [255, 222] width 95 height 12
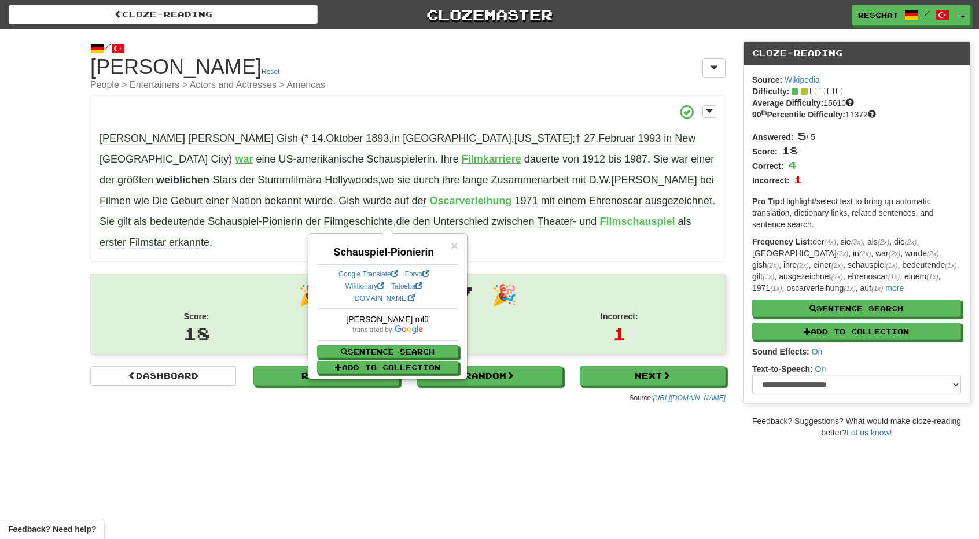
click at [302, 216] on span "Schauspiel-Pionierin" at bounding box center [255, 222] width 95 height 12
click at [131, 216] on span "gilt" at bounding box center [123, 222] width 13 height 12
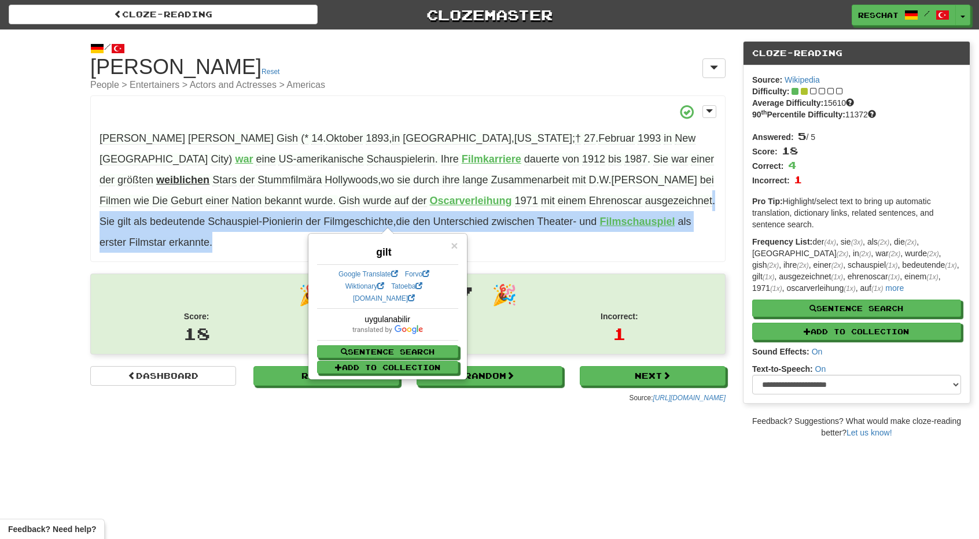
drag, startPoint x: 449, startPoint y: 198, endPoint x: 663, endPoint y: 220, distance: 214.5
click at [663, 220] on p "Lillian Diana Gish (* 14 . Oktober 1893 , in Springfield , Ohio ; † 27 . Februa…" at bounding box center [407, 178] width 635 height 167
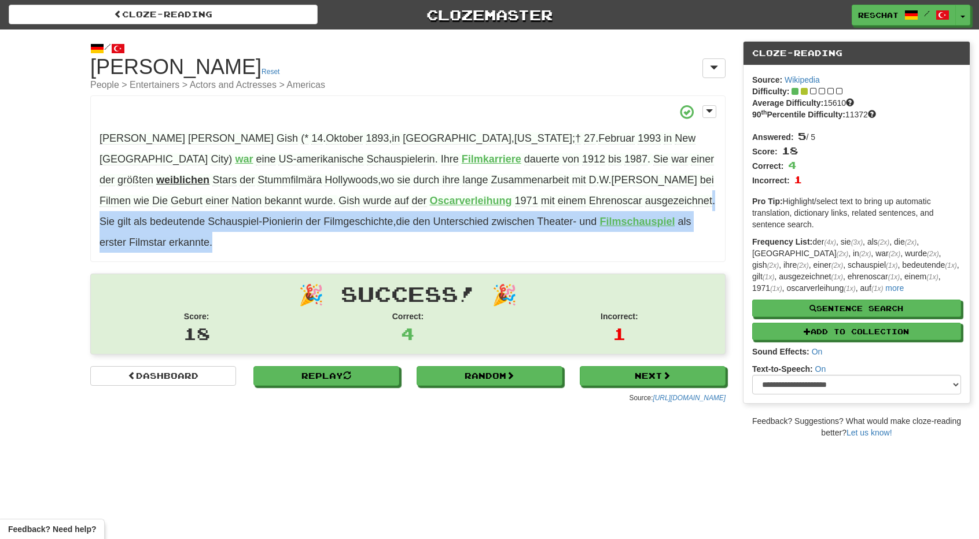
drag, startPoint x: 529, startPoint y: 216, endPoint x: 585, endPoint y: 210, distance: 56.4
click at [592, 212] on p "Lillian Diana Gish (* 14 . Oktober 1893 , in Springfield , Ohio ; † 27 . Februa…" at bounding box center [407, 178] width 635 height 167
click at [590, 225] on p "Lillian Diana Gish (* 14 . Oktober 1893 , in Springfield , Ohio ; † 27 . Februa…" at bounding box center [407, 178] width 635 height 167
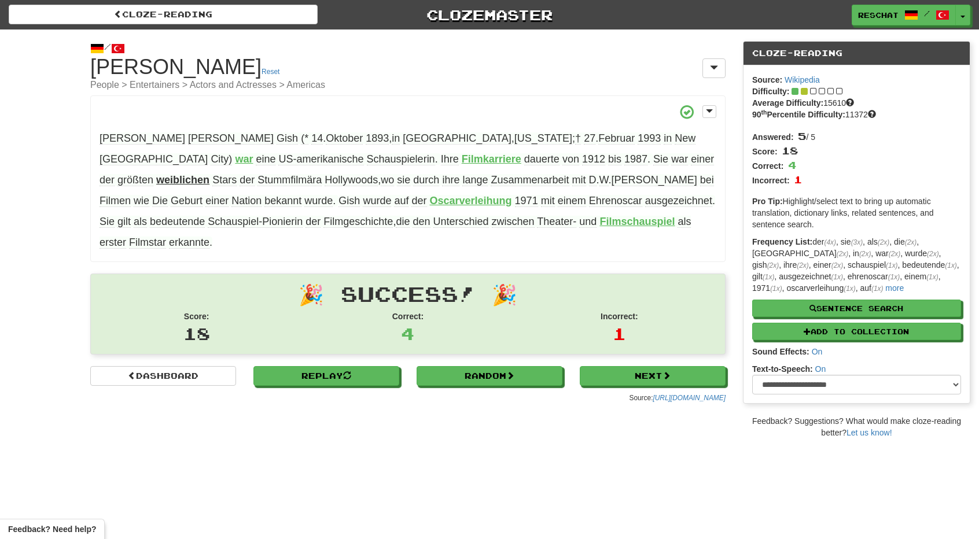
click at [205, 216] on span "bedeutende" at bounding box center [177, 222] width 55 height 12
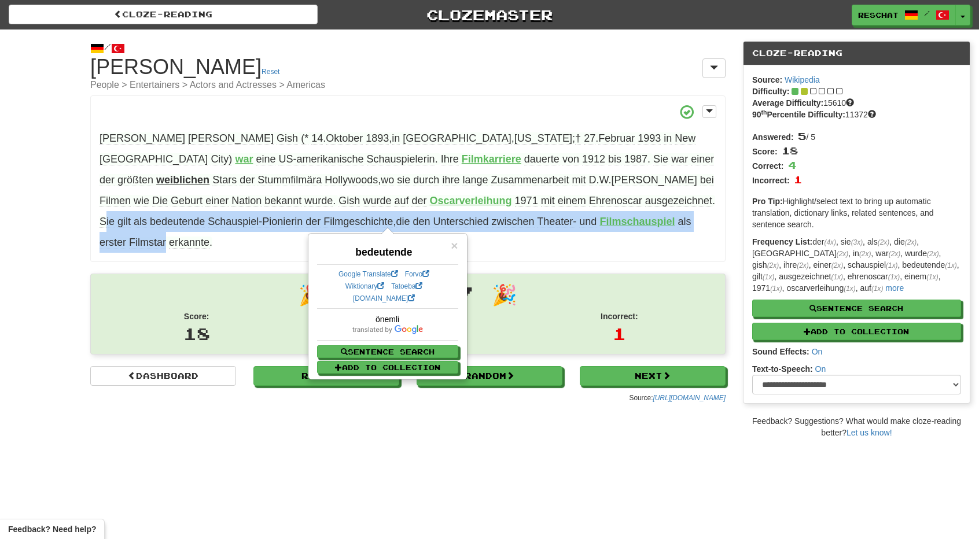
drag, startPoint x: 462, startPoint y: 199, endPoint x: 541, endPoint y: 222, distance: 82.9
click at [539, 220] on span "Sie gilt als bedeutende Schauspiel-Pionierin der Filmgeschichte , die den Unter…" at bounding box center [395, 232] width 592 height 33
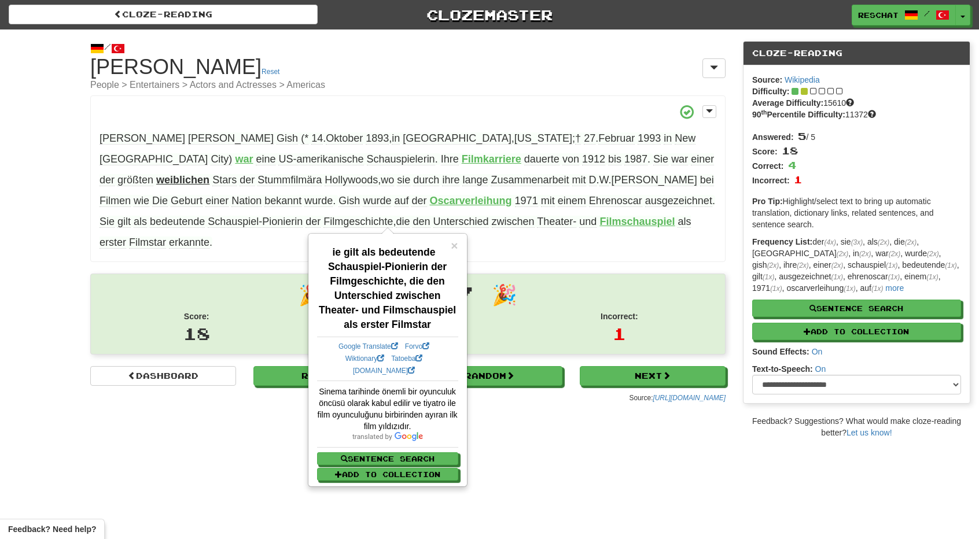
click at [614, 220] on p "Lillian Diana Gish (* 14 . Oktober 1893 , in Springfield , Ohio ; † 27 . Februa…" at bounding box center [407, 178] width 635 height 167
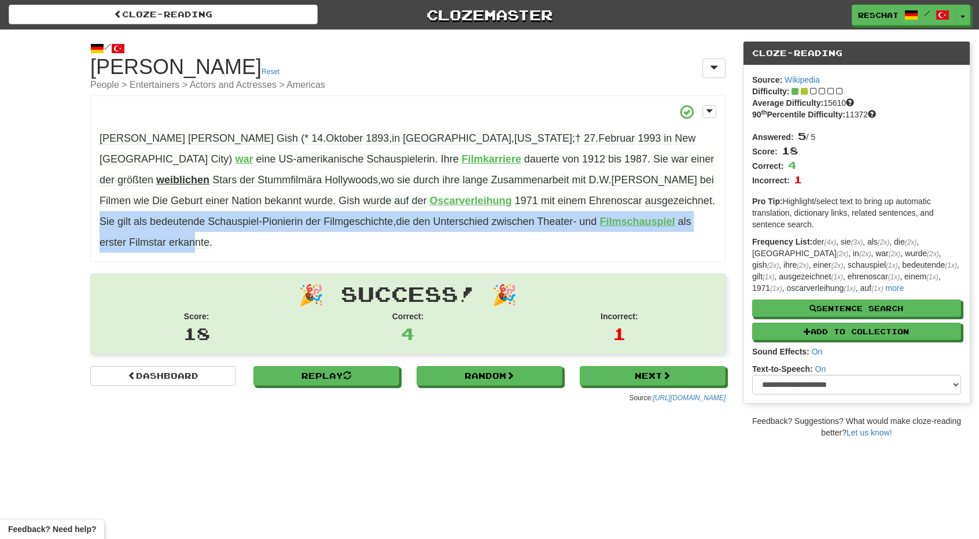
drag, startPoint x: 472, startPoint y: 202, endPoint x: 569, endPoint y: 220, distance: 98.7
click at [569, 220] on span "Sie gilt als bedeutende Schauspiel-Pionierin der Filmgeschichte , die den Unter…" at bounding box center [395, 232] width 592 height 33
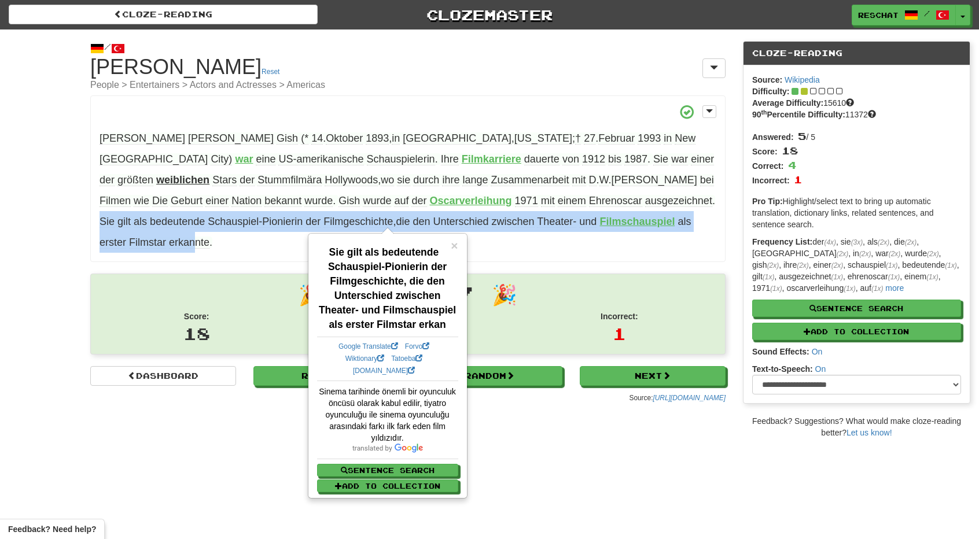
click at [630, 193] on p "Lillian Diana Gish (* 14 . Oktober 1893 , in Springfield , Ohio ; † 27 . Februa…" at bounding box center [407, 178] width 635 height 167
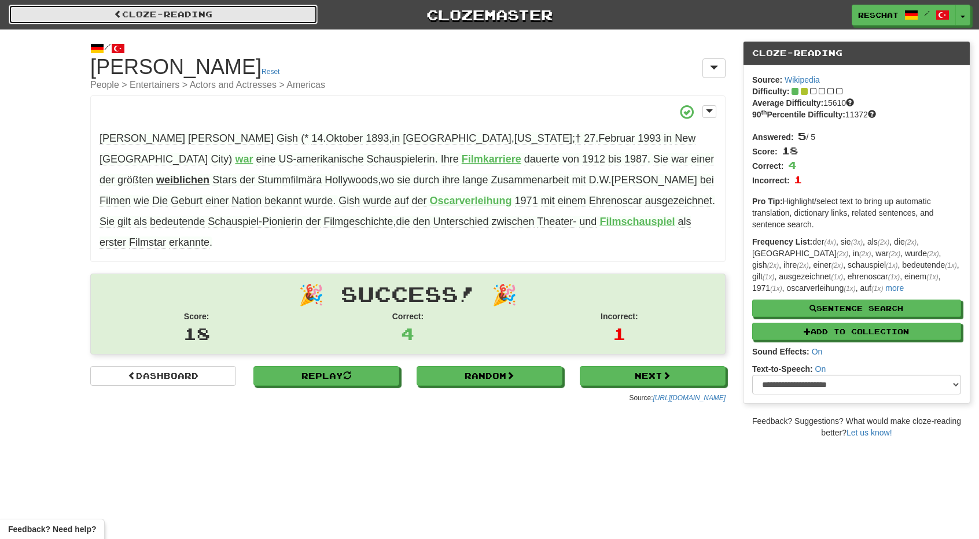
click at [148, 16] on link "Cloze-Reading" at bounding box center [163, 15] width 309 height 20
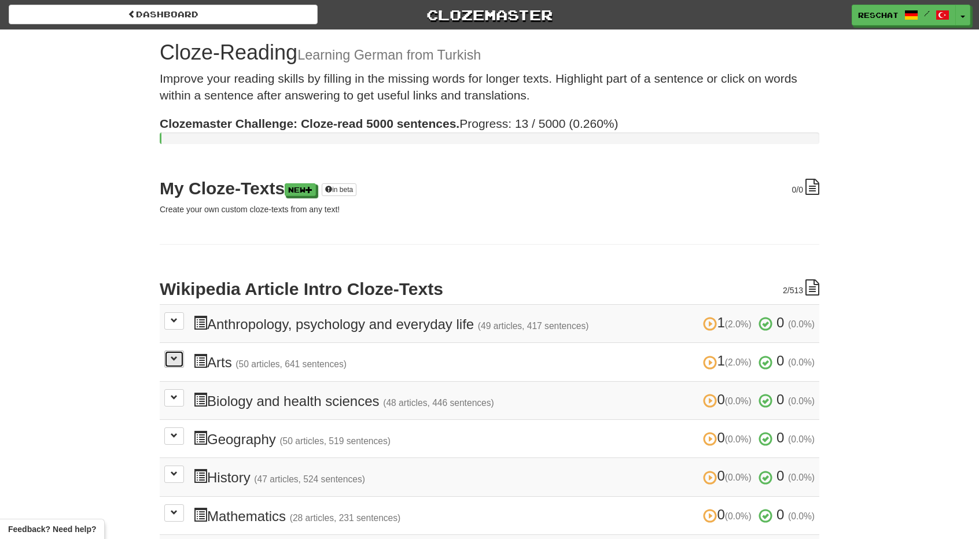
click at [169, 355] on button at bounding box center [174, 358] width 20 height 17
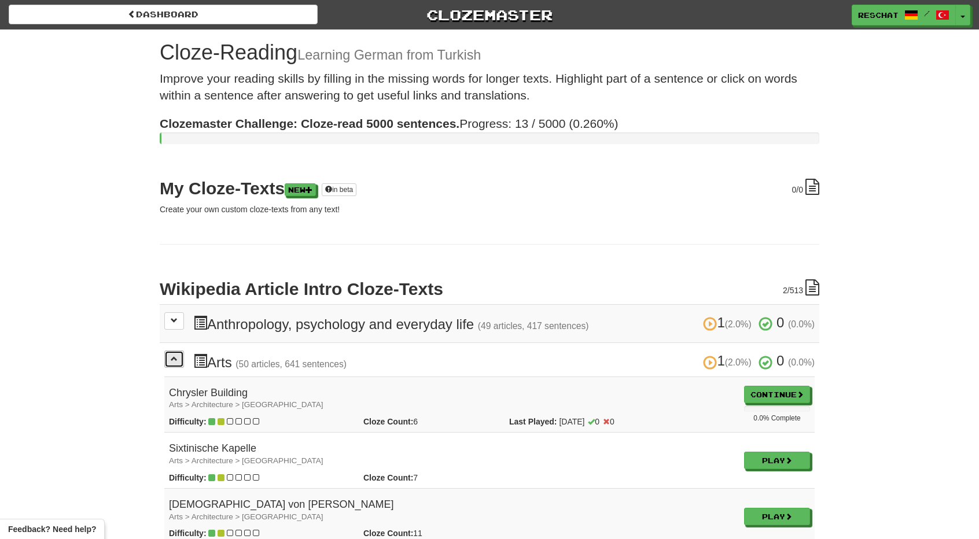
click at [169, 355] on button at bounding box center [174, 358] width 20 height 17
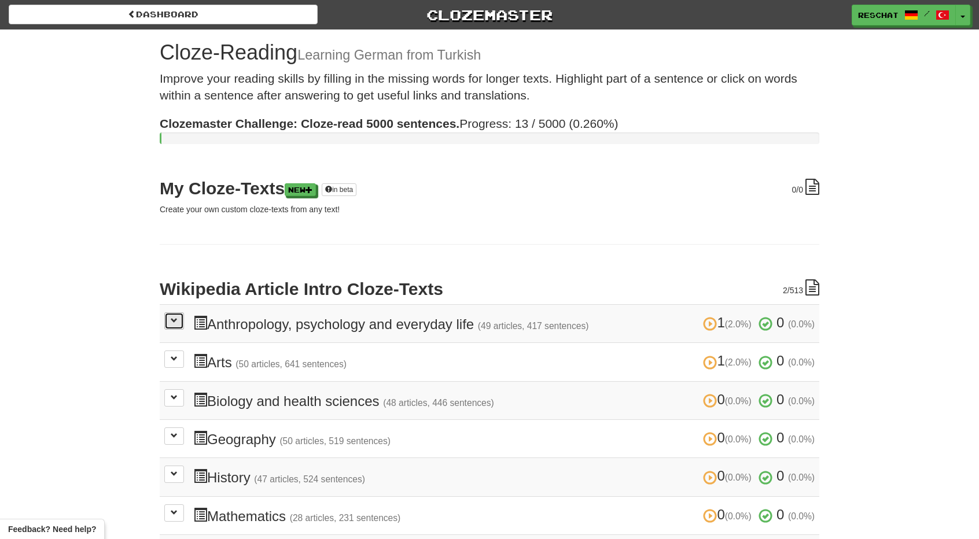
click at [176, 328] on button at bounding box center [174, 320] width 20 height 17
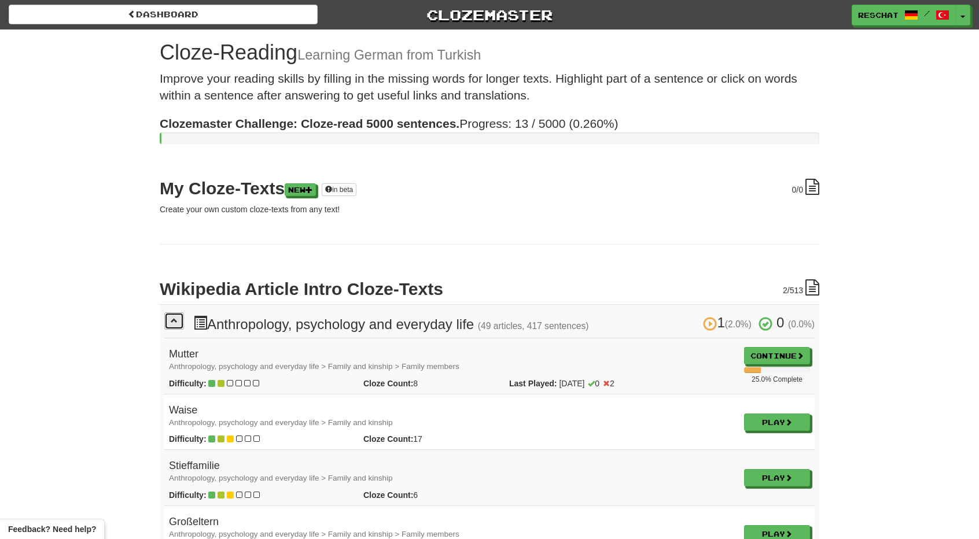
click at [176, 327] on button at bounding box center [174, 320] width 20 height 17
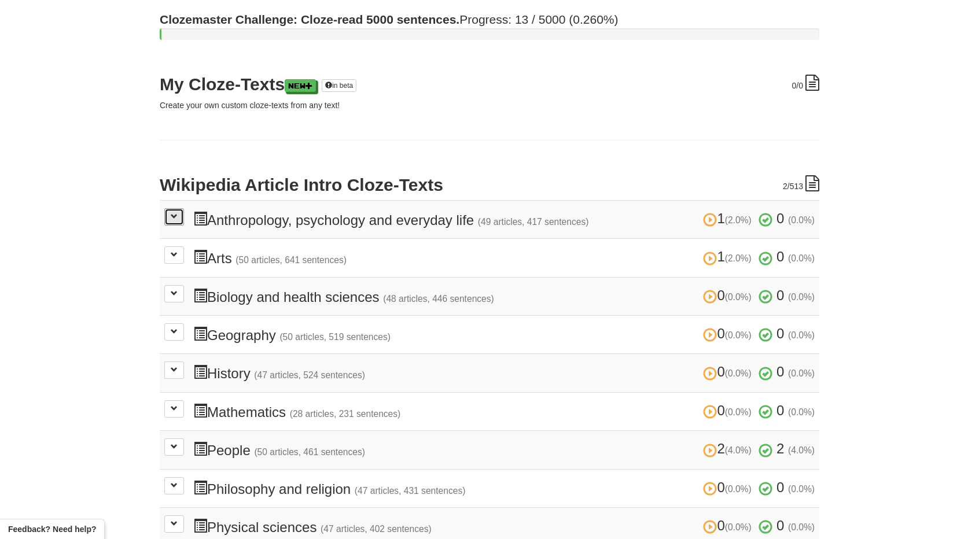
scroll to position [116, 0]
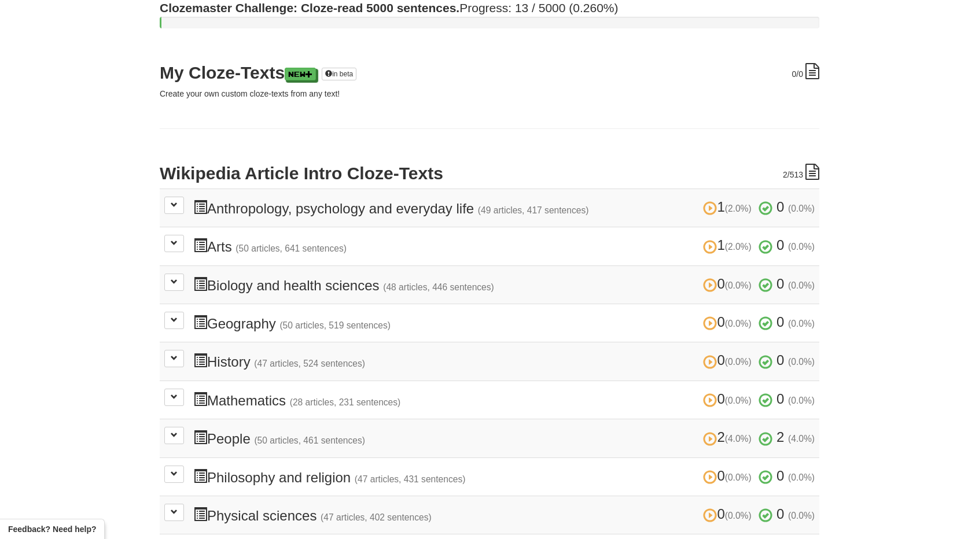
click at [184, 325] on td "0 (0.0%) 0 (0.0%) Geography (50 articles, 519 sentences) 0 (0.0%) 0 (0.0%) Load…" at bounding box center [489, 323] width 659 height 38
click at [183, 323] on button at bounding box center [174, 320] width 20 height 17
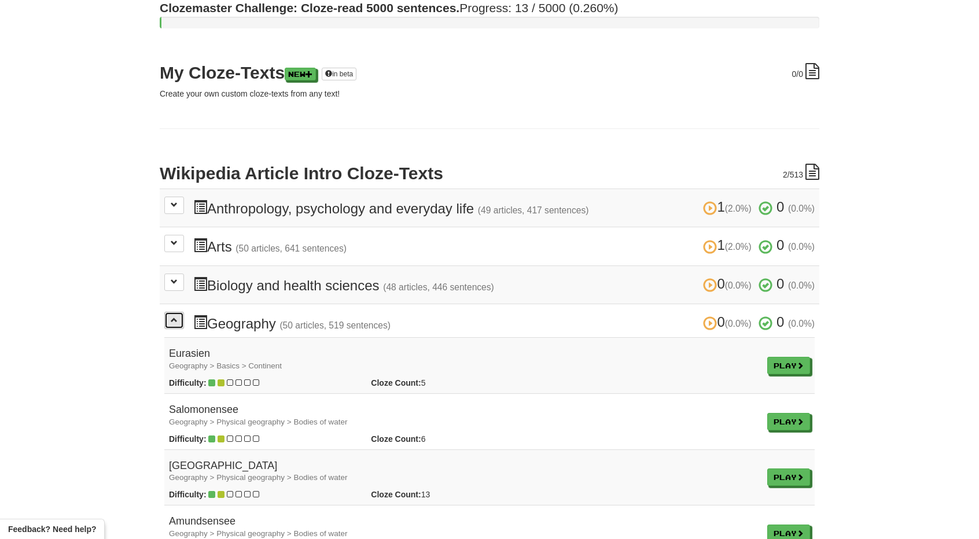
click at [183, 323] on button at bounding box center [174, 320] width 20 height 17
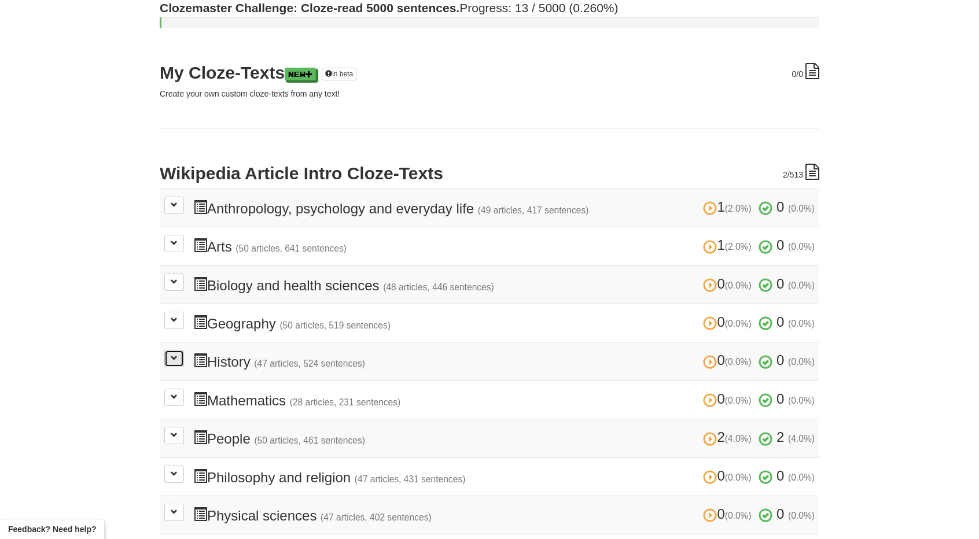
click at [179, 357] on button at bounding box center [174, 358] width 20 height 17
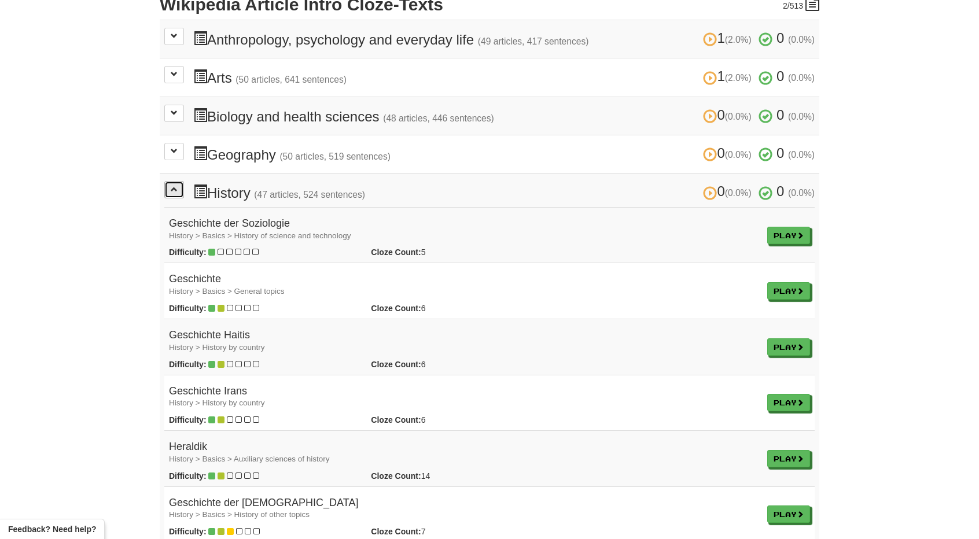
scroll to position [289, 0]
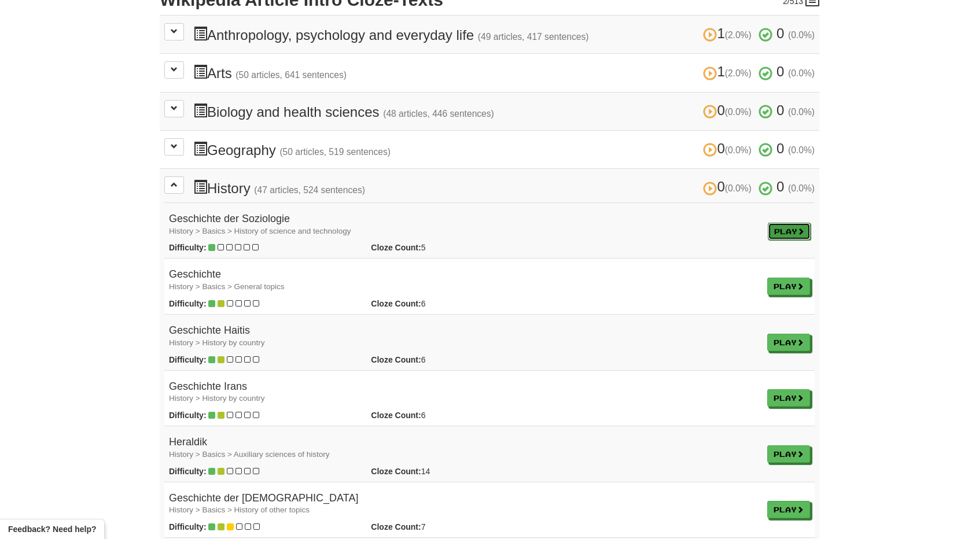
click at [769, 227] on link "Play" at bounding box center [788, 231] width 43 height 17
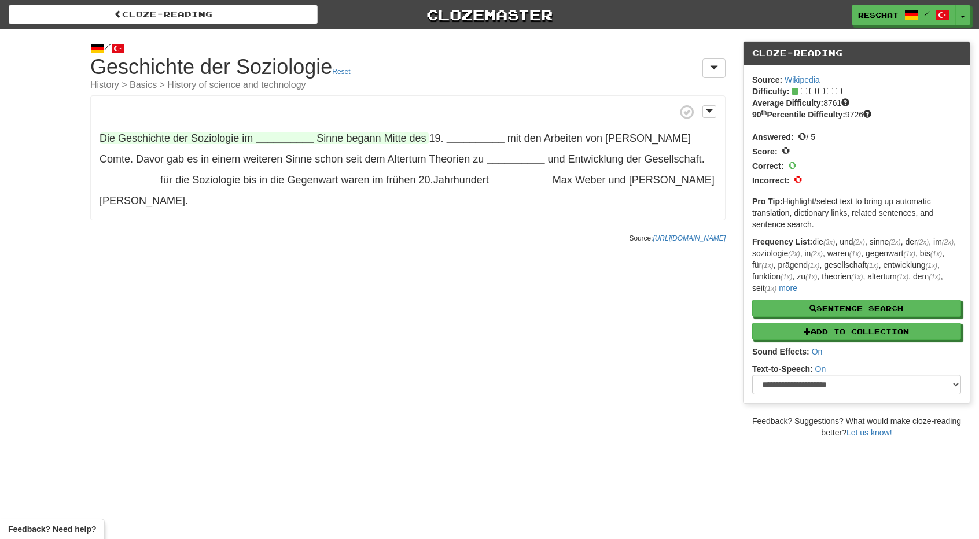
click at [289, 134] on strong "__________" at bounding box center [285, 138] width 58 height 12
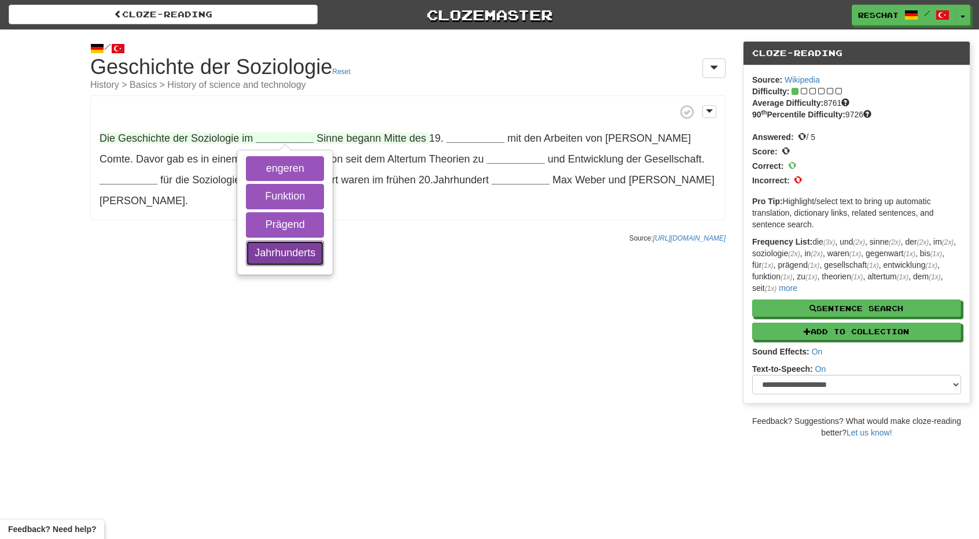
click at [304, 259] on button "Jahrhunderts" at bounding box center [285, 253] width 78 height 25
click at [301, 175] on button "engeren" at bounding box center [285, 168] width 78 height 25
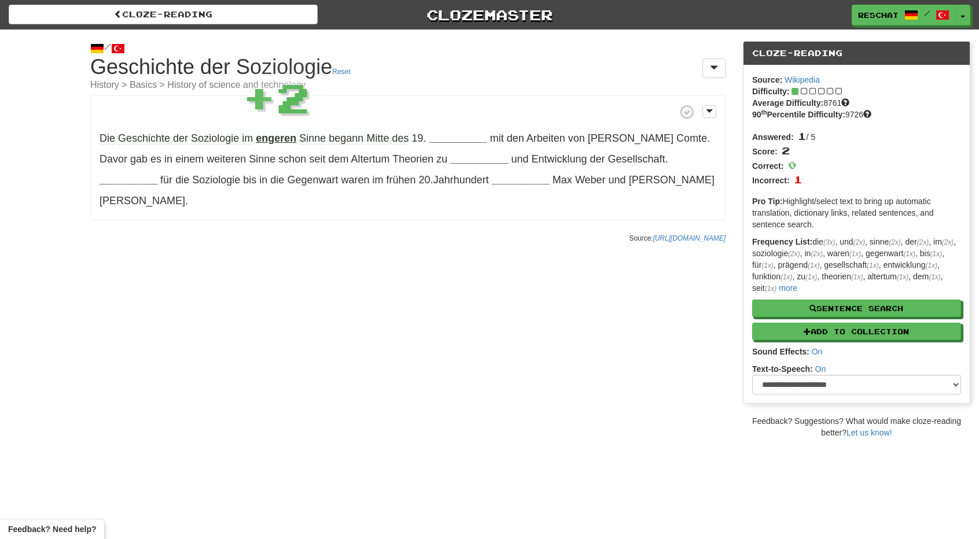
click at [279, 134] on strong "engeren" at bounding box center [276, 138] width 40 height 12
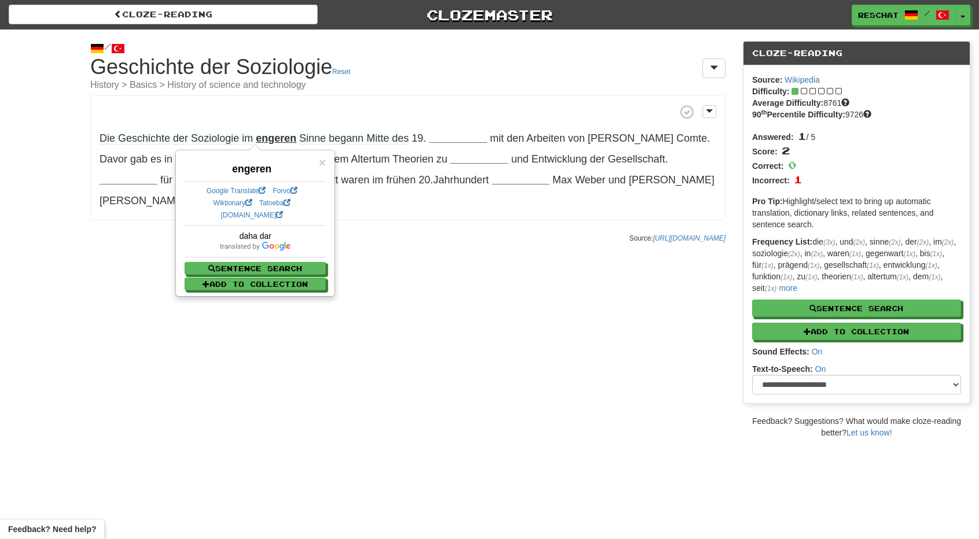
click at [363, 238] on div "/ Cloze-[GEOGRAPHIC_DATA] Geschichte der Soziologie Reset History > Basics > Hi…" at bounding box center [489, 233] width 979 height 409
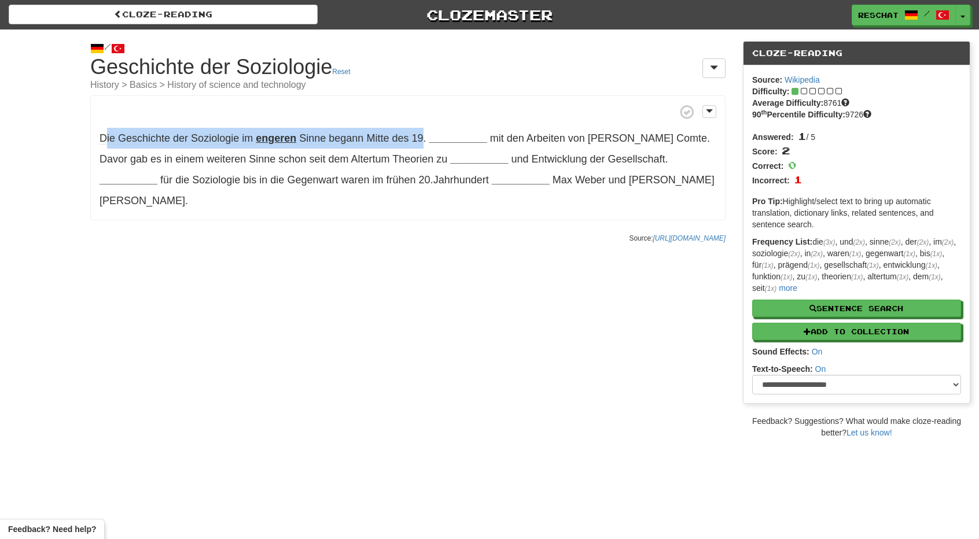
drag, startPoint x: 420, startPoint y: 137, endPoint x: 106, endPoint y: 141, distance: 314.1
click at [106, 141] on p "Die Geschichte der Soziologie im engeren Sinne begann Mitte des 19 . __________…" at bounding box center [407, 157] width 635 height 125
click at [116, 139] on span "Die Geschichte der Soziologie im" at bounding box center [177, 138] width 156 height 12
drag, startPoint x: 108, startPoint y: 138, endPoint x: 370, endPoint y: 138, distance: 262.6
click at [370, 138] on span "Die Geschichte der Soziologie im engeren Sinne begann Mitte des" at bounding box center [255, 138] width 312 height 12
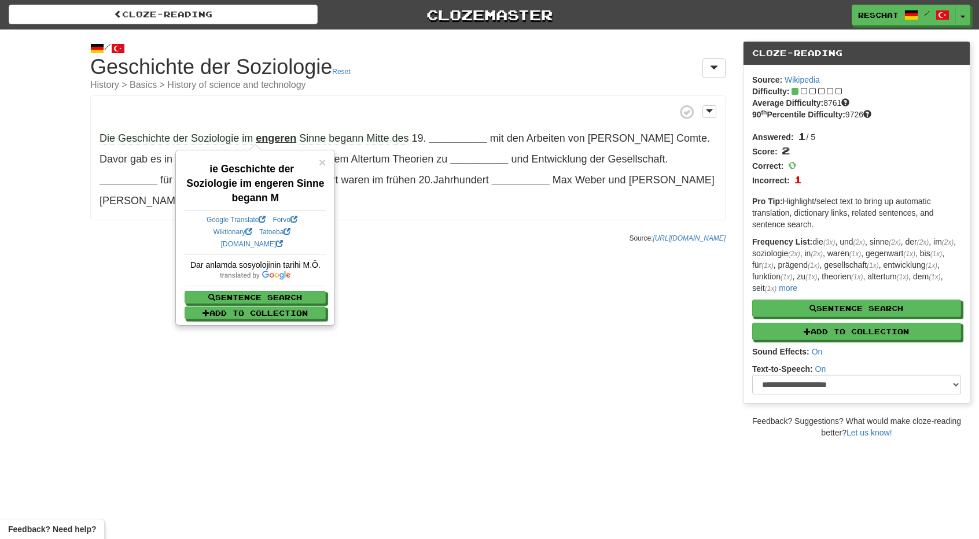
click at [379, 227] on div "/ Cloze-Reading Geschichte der Soziologie Reset History > Basics > History of s…" at bounding box center [408, 139] width 652 height 220
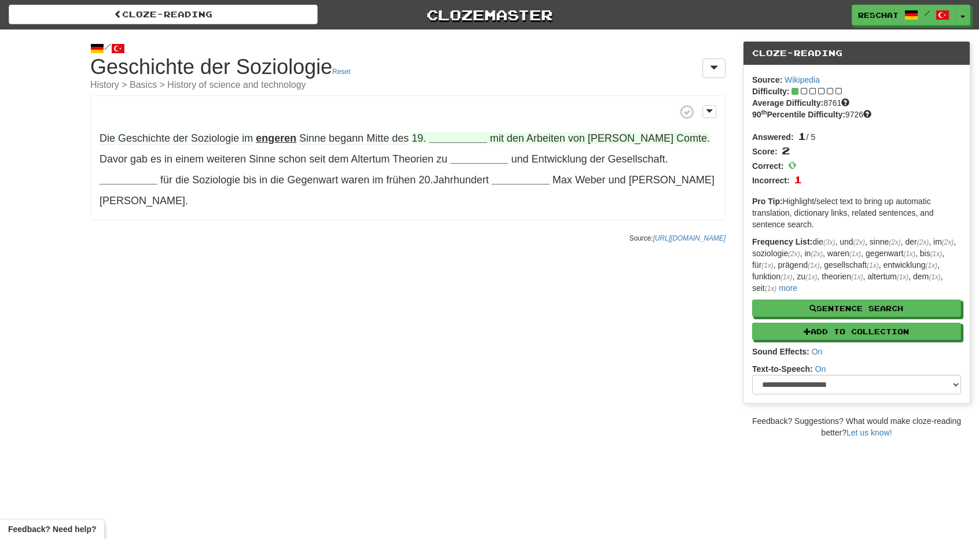
click at [444, 136] on strong "__________" at bounding box center [458, 138] width 58 height 12
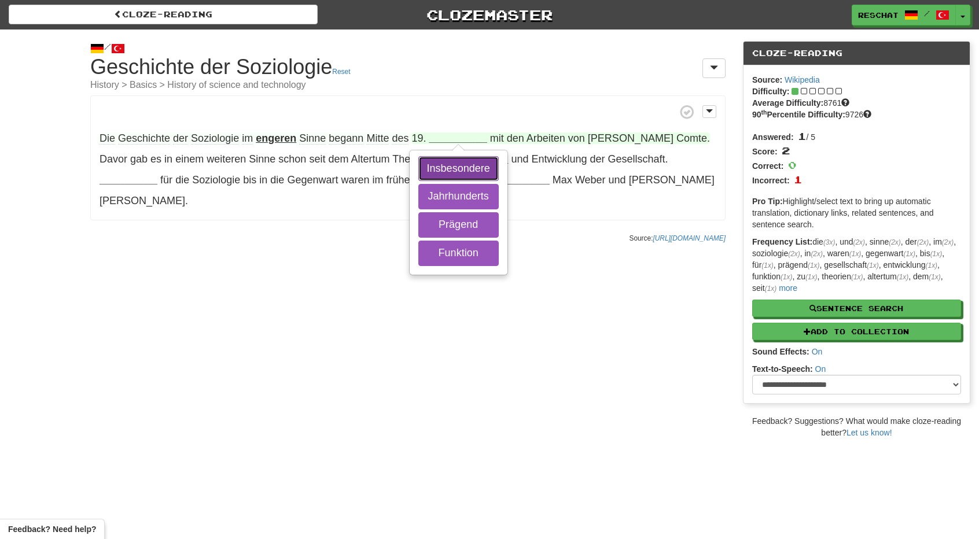
click at [451, 167] on button "Insbesondere" at bounding box center [458, 168] width 80 height 25
click at [451, 191] on button "Jahrhunderts" at bounding box center [458, 196] width 80 height 25
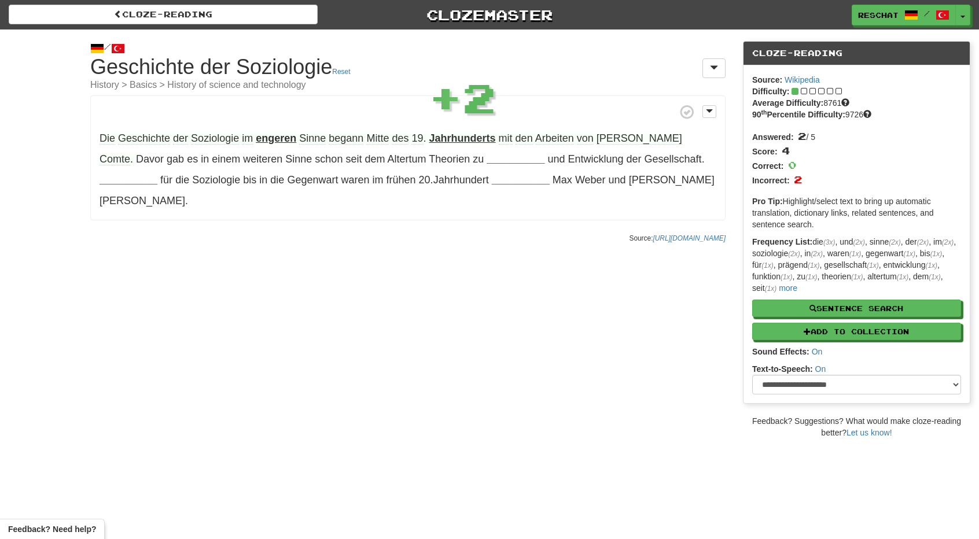
click at [453, 138] on strong "Jahrhunderts" at bounding box center [462, 138] width 67 height 12
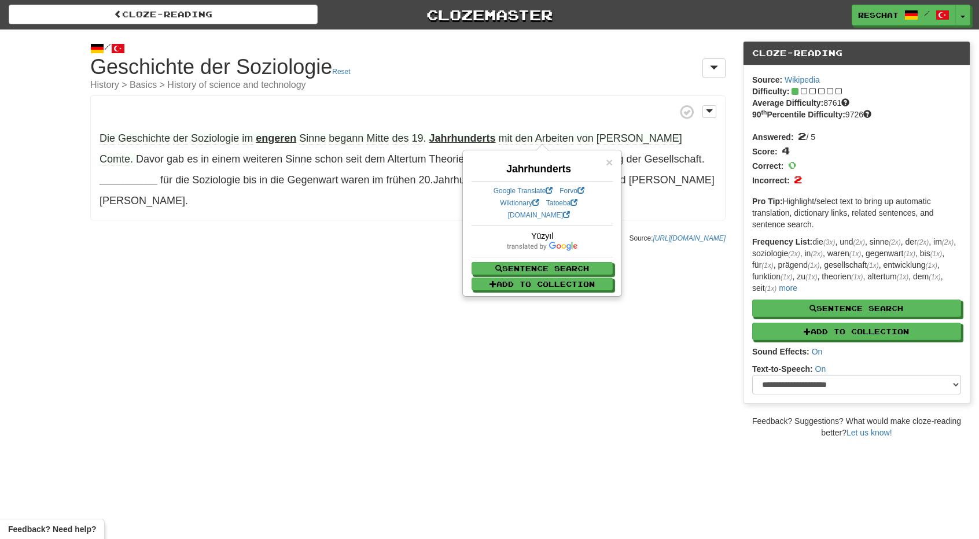
click at [418, 238] on div "/ Cloze-Reading Geschichte der Soziologie Reset History > Basics > History of s…" at bounding box center [489, 233] width 979 height 409
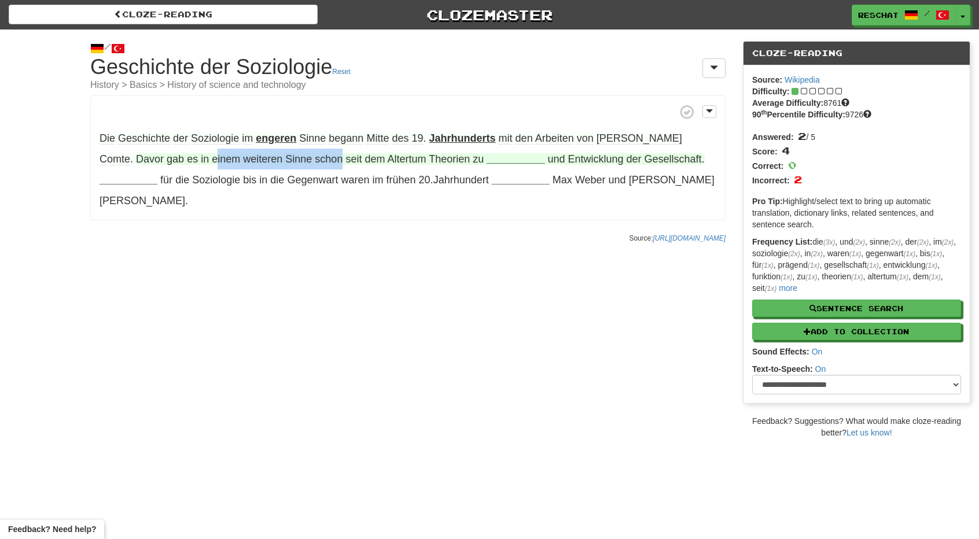
drag, startPoint x: 275, startPoint y: 154, endPoint x: 148, endPoint y: 163, distance: 127.5
click at [148, 163] on span "Davor gab es in einem weiteren Sinne schon seit dem Altertum Theorien zu" at bounding box center [311, 159] width 350 height 12
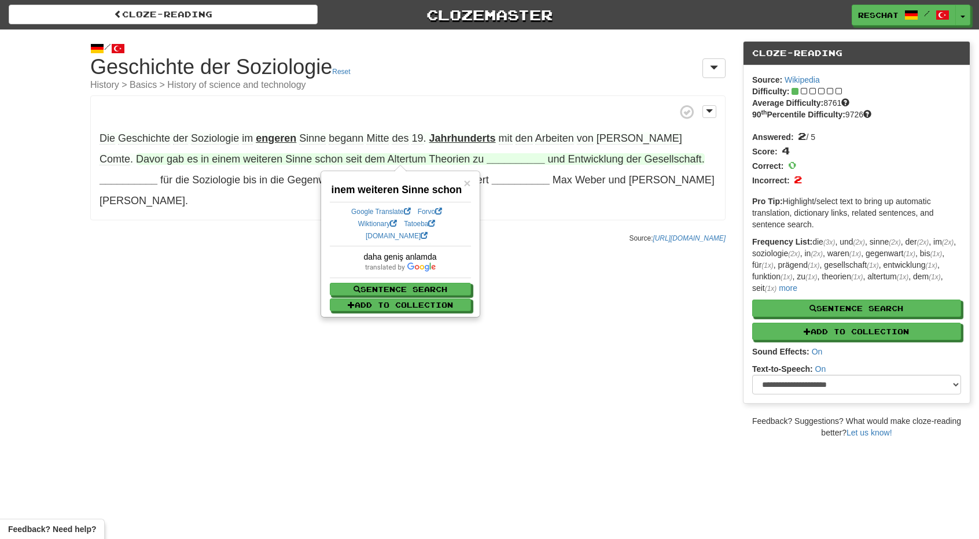
click at [157, 245] on div "/ Cloze-Reading Geschichte der Soziologie Reset History > Basics > History of s…" at bounding box center [489, 233] width 979 height 409
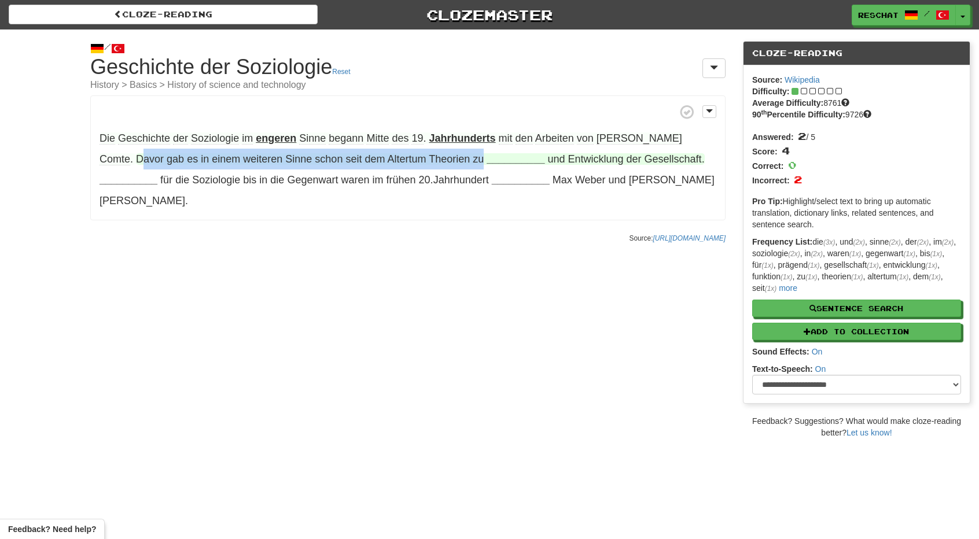
drag, startPoint x: 400, startPoint y: 157, endPoint x: 680, endPoint y: 139, distance: 280.5
click at [486, 153] on span "Davor gab es in einem weiteren Sinne schon seit dem Altertum Theorien zu" at bounding box center [311, 159] width 350 height 12
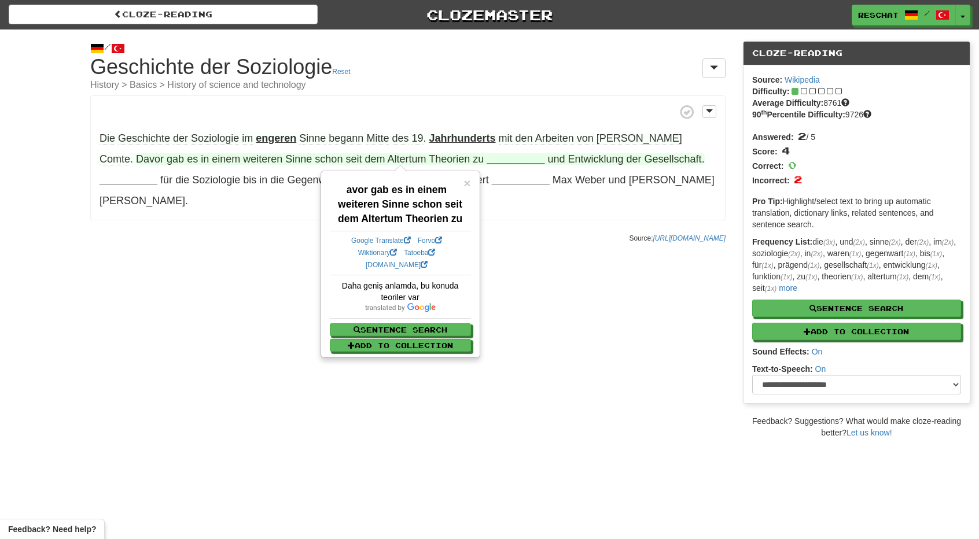
click at [547, 280] on div "/ Cloze-Reading Geschichte der Soziologie Reset History > Basics > History of s…" at bounding box center [489, 233] width 979 height 409
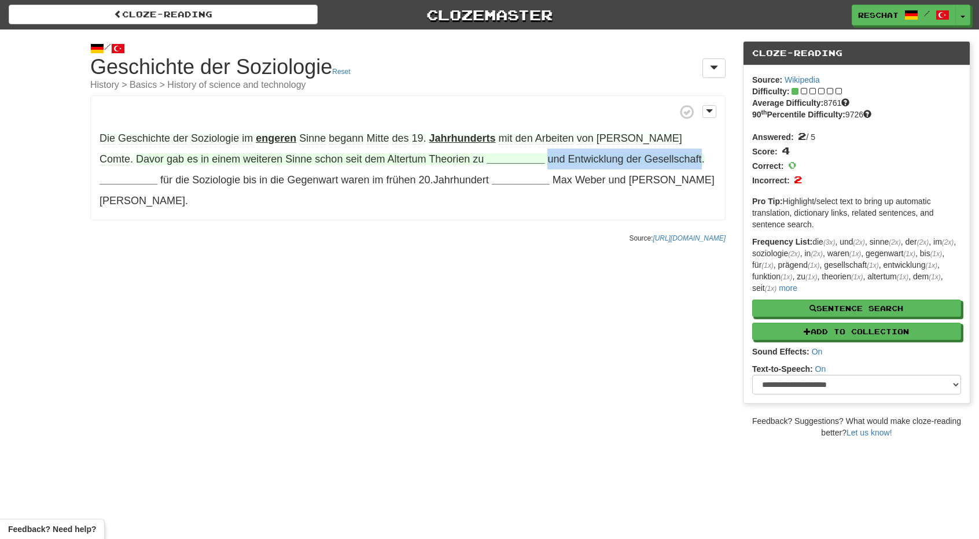
drag, startPoint x: 633, startPoint y: 156, endPoint x: 482, endPoint y: 156, distance: 150.4
click at [547, 156] on span "und Entwicklung der Gesellschaft ." at bounding box center [625, 159] width 157 height 12
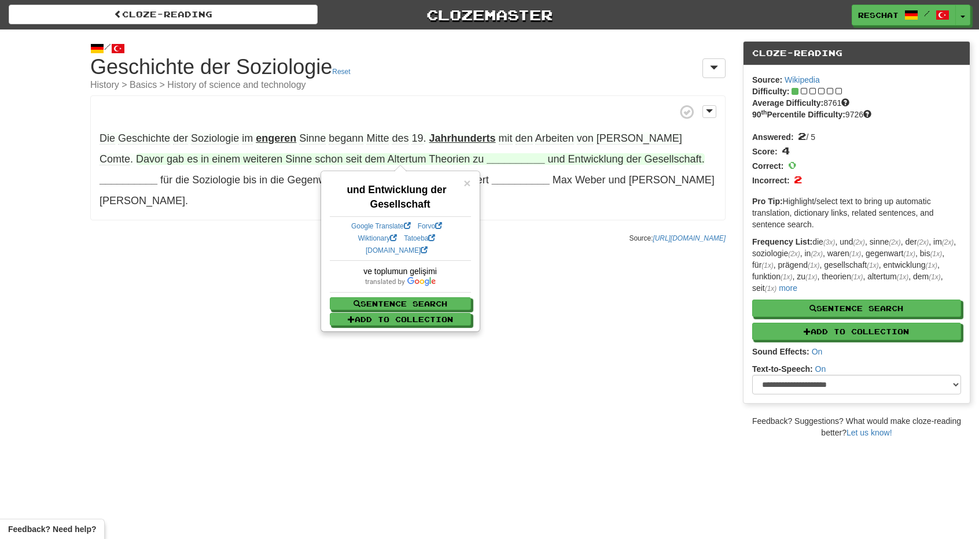
click at [548, 318] on div "/ Cloze-Reading Geschichte der Soziologie Reset History > Basics > History of s…" at bounding box center [489, 233] width 979 height 409
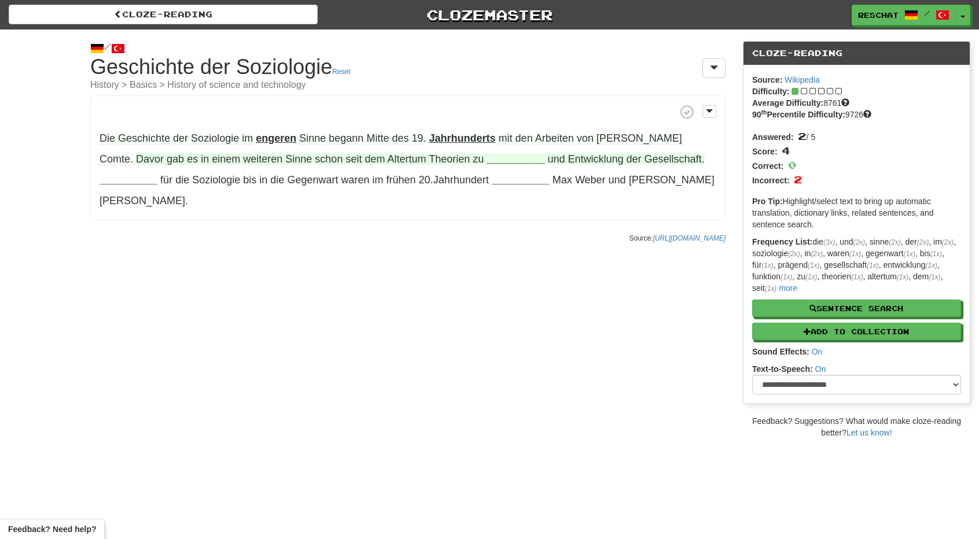
click at [486, 163] on strong "__________" at bounding box center [515, 159] width 58 height 12
click at [545, 225] on div "/ Cloze-Reading Geschichte der Soziologie Reset History > Basics > History of s…" at bounding box center [408, 139] width 652 height 220
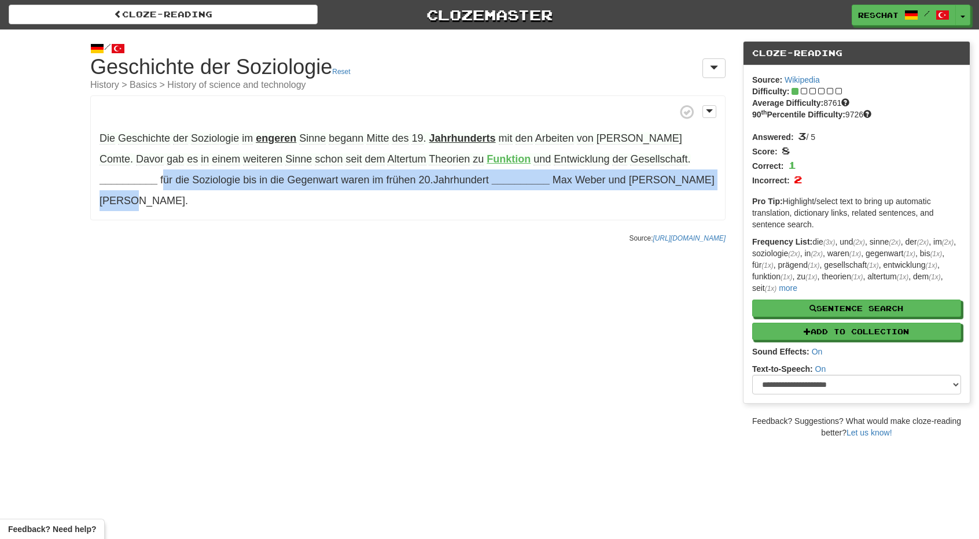
drag, startPoint x: 691, startPoint y: 157, endPoint x: 600, endPoint y: 188, distance: 96.0
click at [600, 188] on p "Die Geschichte der Soziologie im engeren Sinne begann Mitte des 19 . Jahrhunder…" at bounding box center [407, 157] width 635 height 125
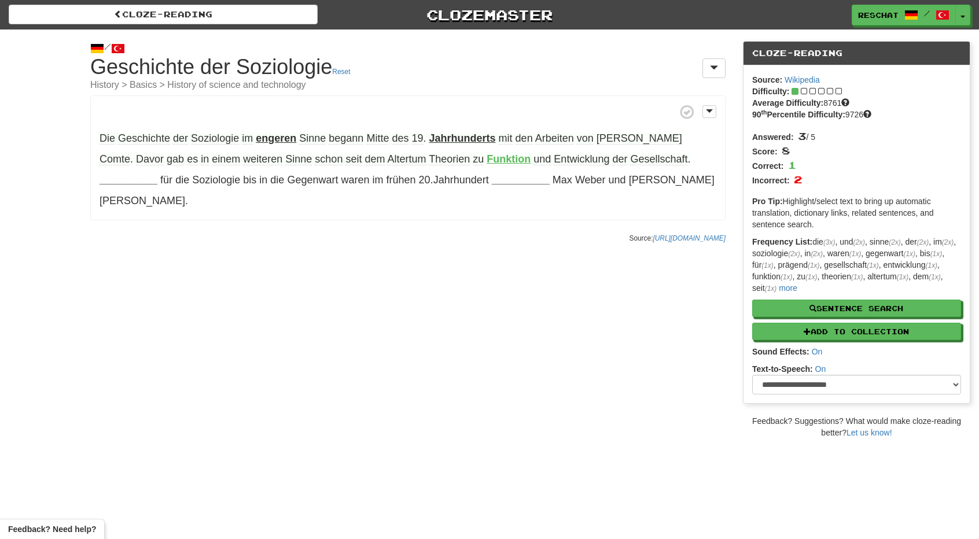
click at [370, 250] on div "/ Cloze-Reading Geschichte der Soziologie Reset History > Basics > History of s…" at bounding box center [489, 233] width 979 height 409
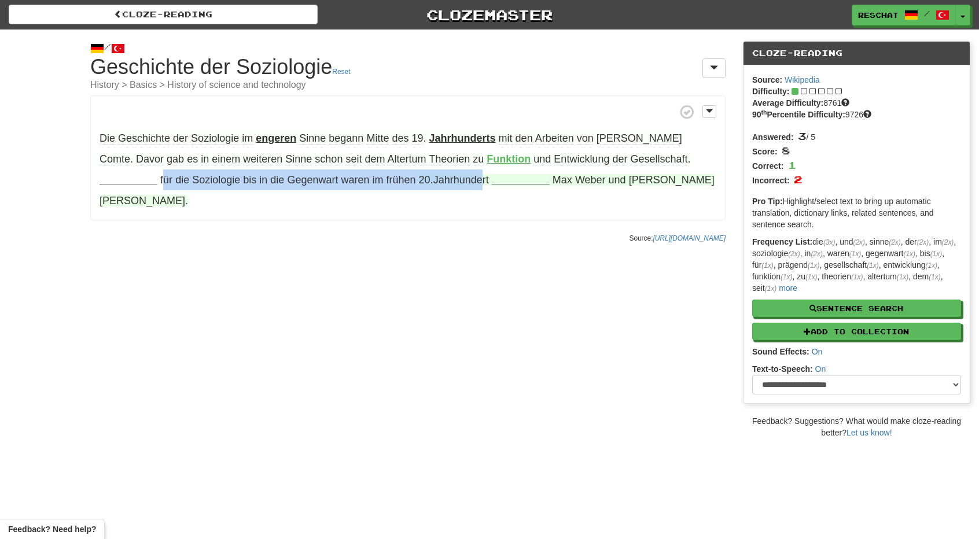
drag, startPoint x: 689, startPoint y: 157, endPoint x: 391, endPoint y: 182, distance: 299.5
click at [391, 182] on p "Die Geschichte der Soziologie im engeren Sinne begann Mitte des 19 . Jahrhunder…" at bounding box center [407, 157] width 635 height 125
click at [433, 180] on span "Jahrhundert" at bounding box center [461, 180] width 56 height 12
drag, startPoint x: 392, startPoint y: 179, endPoint x: 116, endPoint y: 180, distance: 276.5
click at [116, 180] on p "Die Geschichte der Soziologie im engeren Sinne begann Mitte des 19 . Jahrhunder…" at bounding box center [407, 157] width 635 height 125
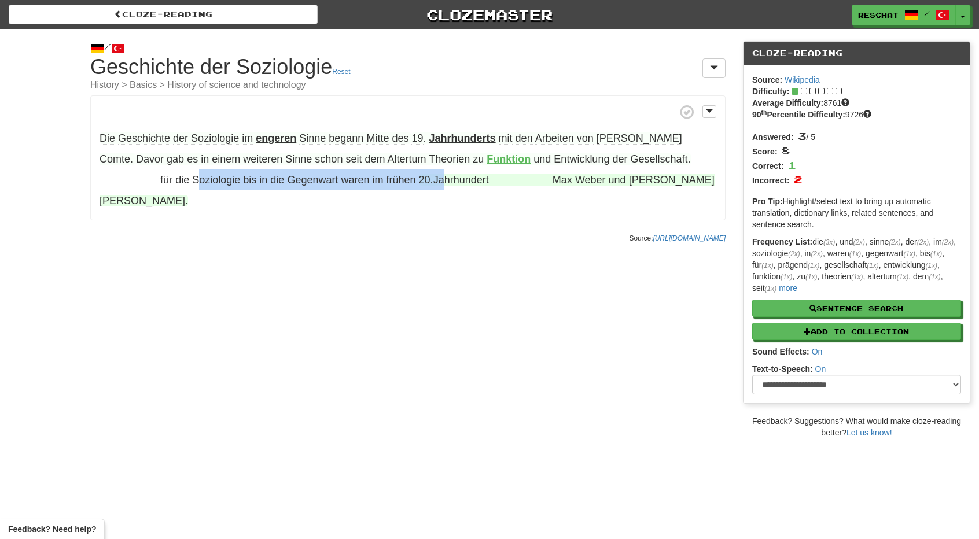
drag, startPoint x: 107, startPoint y: 182, endPoint x: 354, endPoint y: 180, distance: 247.0
click at [354, 180] on p "Die Geschichte der Soziologie im engeren Sinne begann Mitte des 19 . Jahrhunder…" at bounding box center [407, 157] width 635 height 125
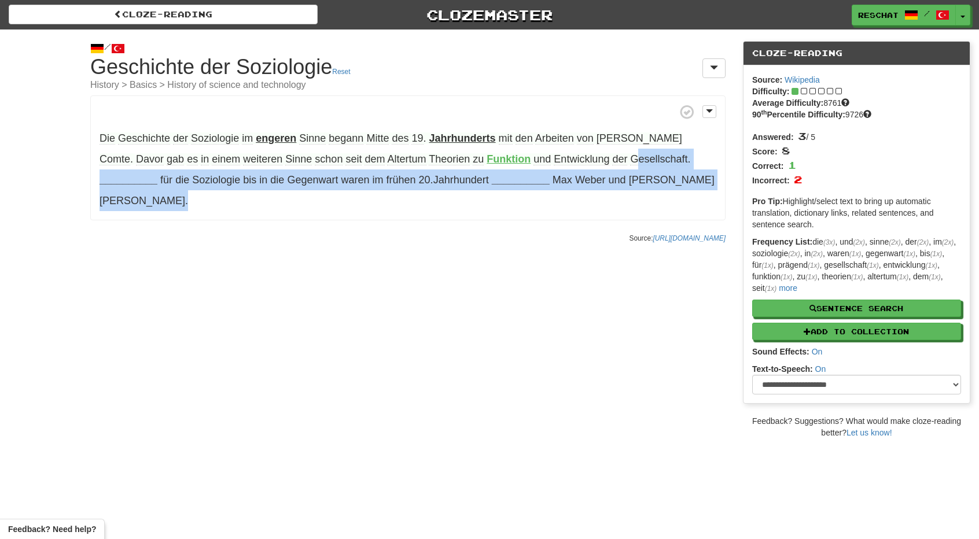
drag, startPoint x: 567, startPoint y: 156, endPoint x: 725, endPoint y: 179, distance: 160.1
click at [730, 179] on div "/ Cloze-Reading Geschichte der Soziologie Reset History > Basics > History of s…" at bounding box center [408, 139] width 652 height 220
click at [666, 188] on p "Die Geschichte der Soziologie im engeren Sinne begann Mitte des 19 . Jahrhunder…" at bounding box center [407, 157] width 635 height 125
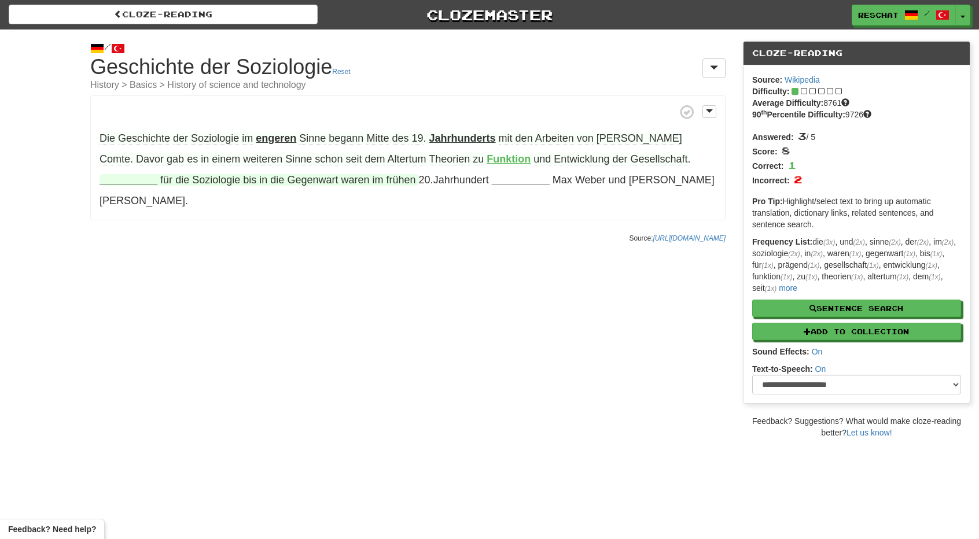
click at [157, 174] on strong "__________" at bounding box center [128, 180] width 58 height 12
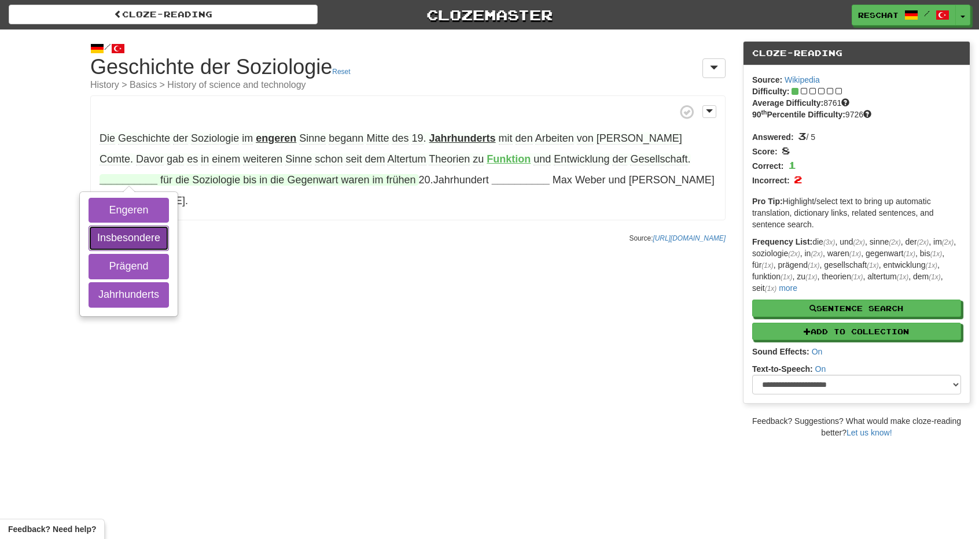
click at [169, 226] on button "Insbesondere" at bounding box center [128, 238] width 80 height 25
click at [169, 254] on button "Prägend" at bounding box center [128, 266] width 80 height 25
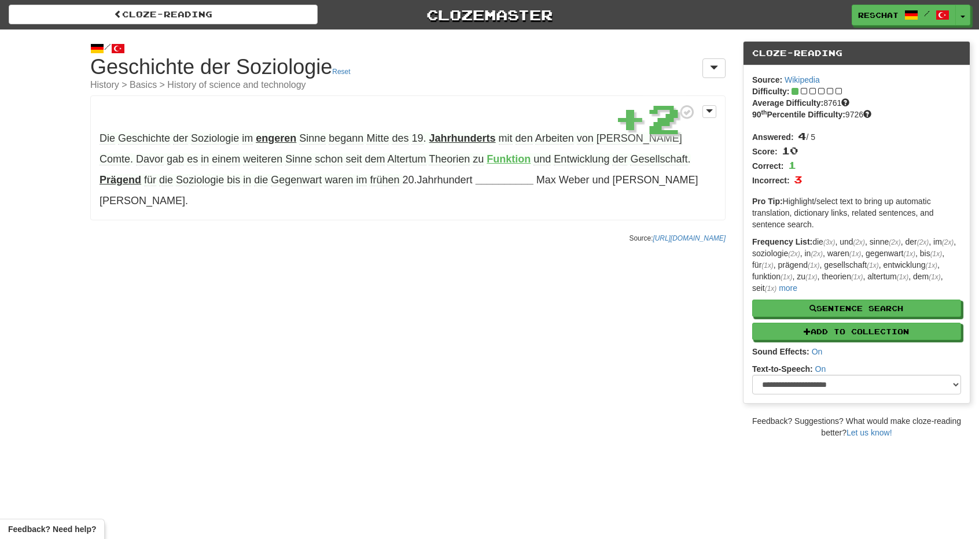
click at [141, 174] on strong "Prägend" at bounding box center [120, 180] width 42 height 12
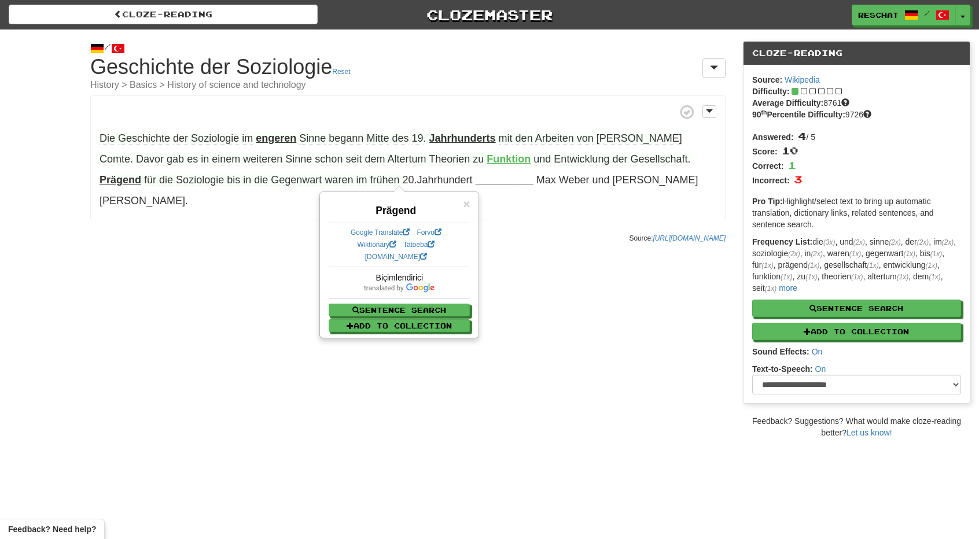
click at [242, 232] on p "Source: https://de.wikipedia.org/wiki/Geschichte_der_Soziologie" at bounding box center [407, 238] width 635 height 12
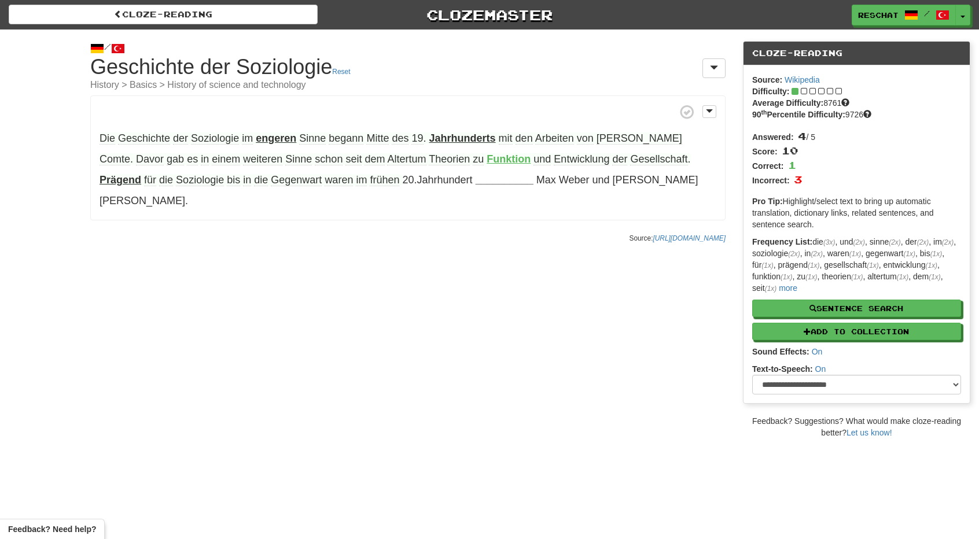
click at [271, 179] on span "Gegenwart" at bounding box center [296, 180] width 51 height 12
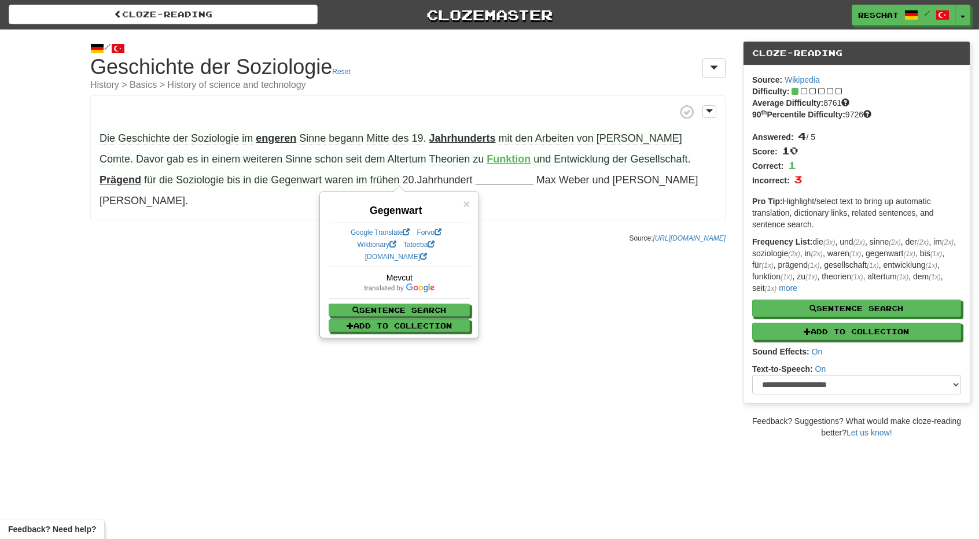
click at [212, 205] on div "/ Cloze-Reading Geschichte der Soziologie Reset History > Basics > History of s…" at bounding box center [408, 139] width 652 height 220
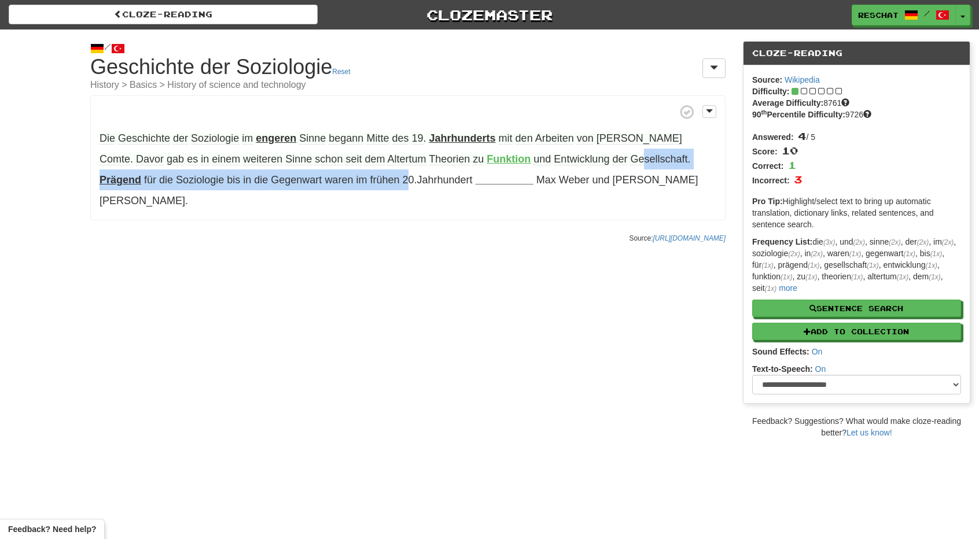
drag, startPoint x: 331, startPoint y: 179, endPoint x: 573, endPoint y: 168, distance: 242.0
click at [577, 160] on p "Die Geschichte der Soziologie im engeren Sinne begann Mitte des 19 . Jahrhunder…" at bounding box center [407, 157] width 635 height 125
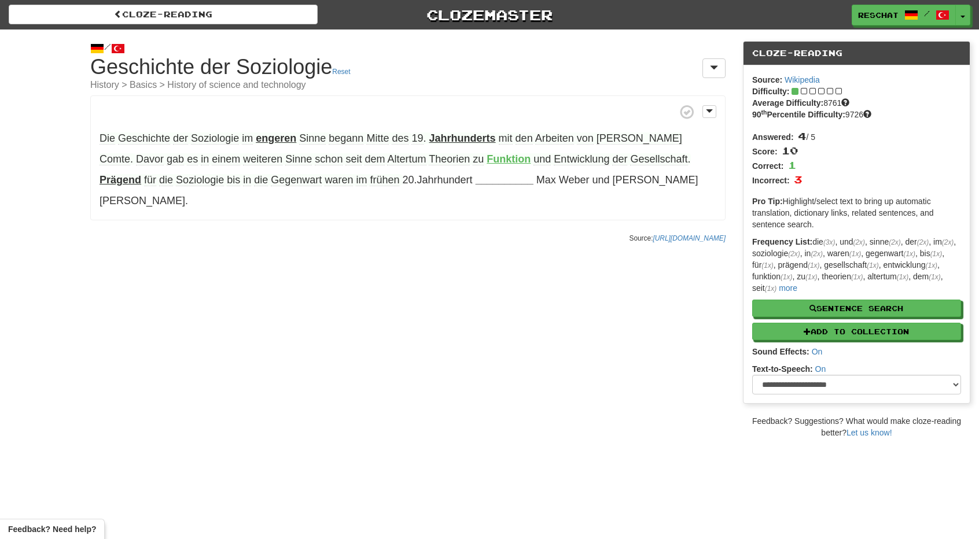
click at [630, 157] on span "Gesellschaft" at bounding box center [658, 159] width 57 height 12
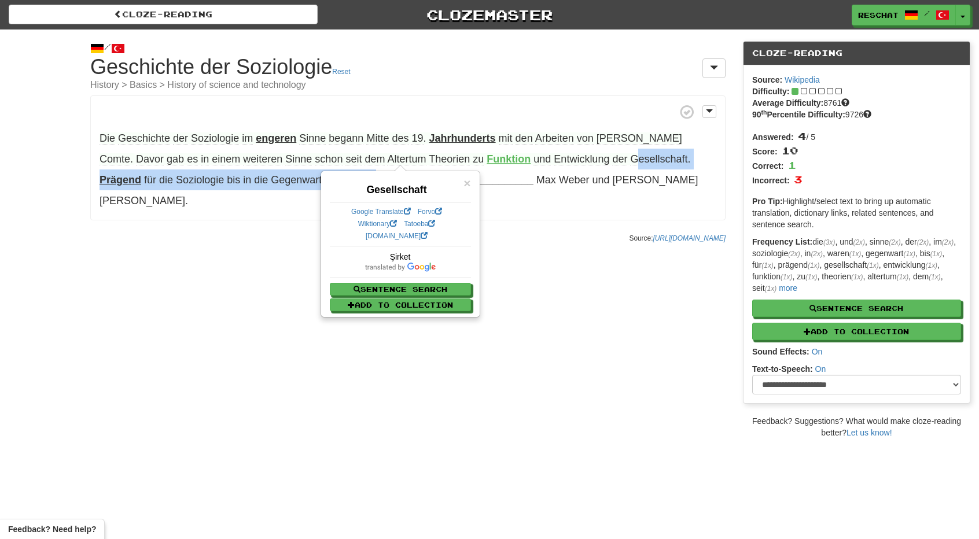
drag, startPoint x: 569, startPoint y: 156, endPoint x: 310, endPoint y: 184, distance: 260.1
click at [307, 182] on p "Die Geschichte der Soziologie im engeren Sinne begann Mitte des 19 . Jahrhunder…" at bounding box center [407, 157] width 635 height 125
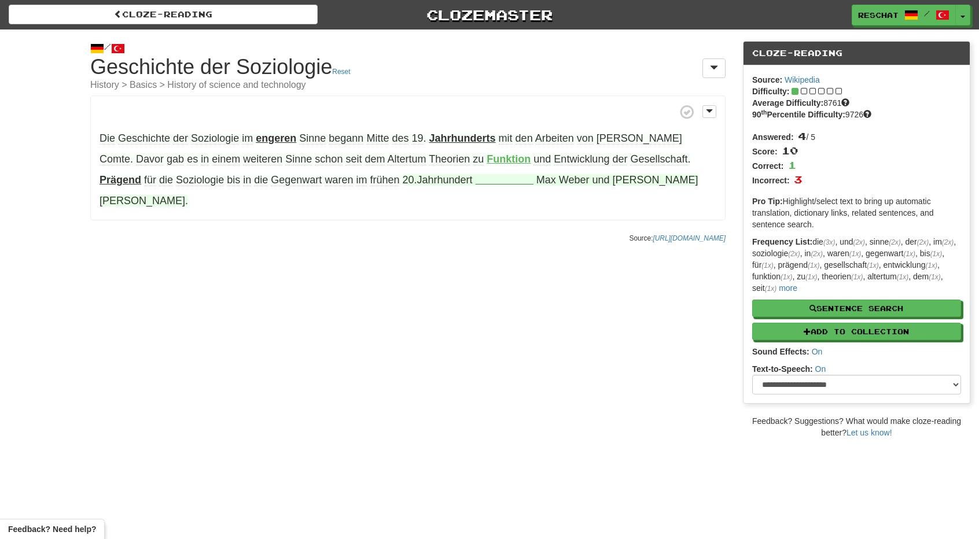
drag, startPoint x: 332, startPoint y: 182, endPoint x: 344, endPoint y: 180, distance: 11.6
click at [403, 182] on span "20" at bounding box center [409, 180] width 12 height 12
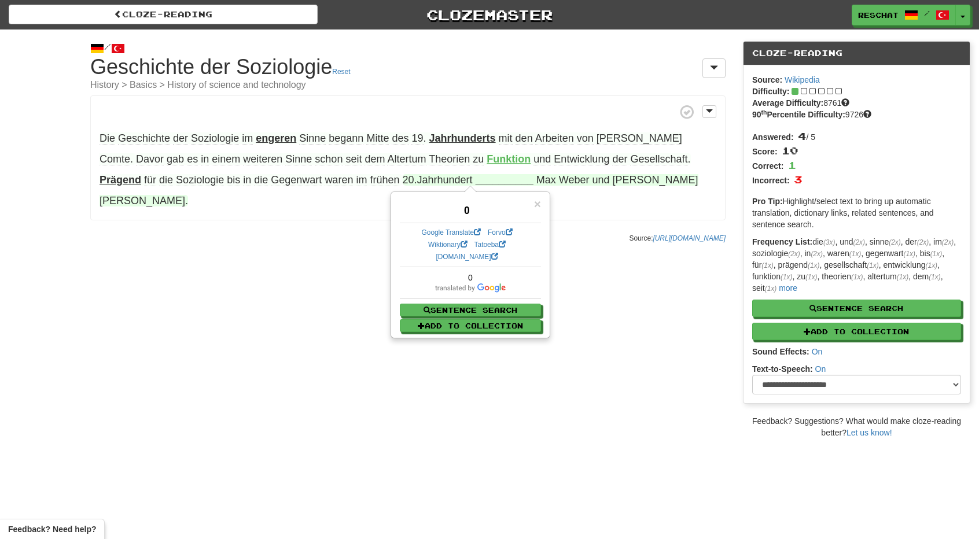
click at [417, 180] on span "Jahrhundert" at bounding box center [445, 180] width 56 height 12
click at [342, 202] on div "/ Cloze-Reading Geschichte der Soziologie Reset History > Basics > History of s…" at bounding box center [408, 139] width 652 height 220
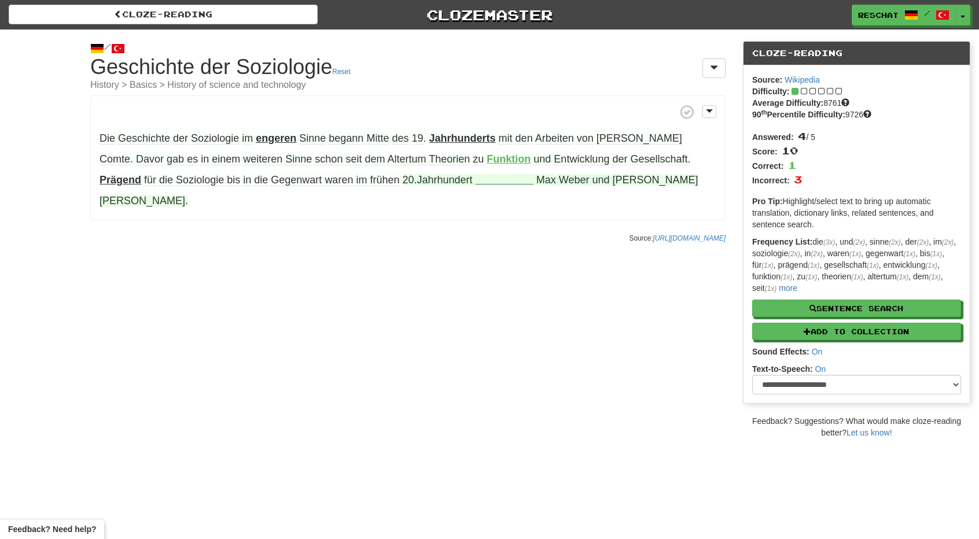
click at [475, 182] on strong "__________" at bounding box center [504, 180] width 58 height 12
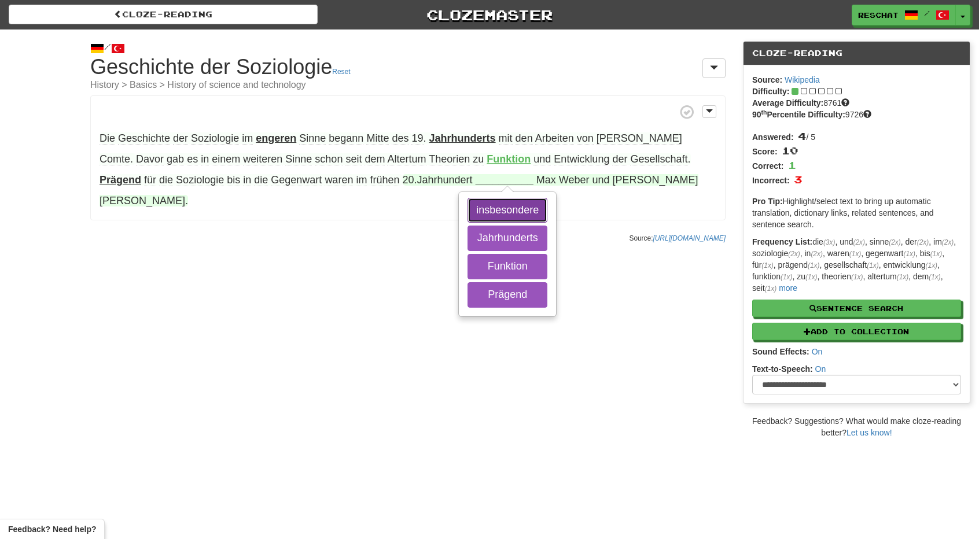
click at [467, 211] on button "insbesondere" at bounding box center [507, 210] width 80 height 25
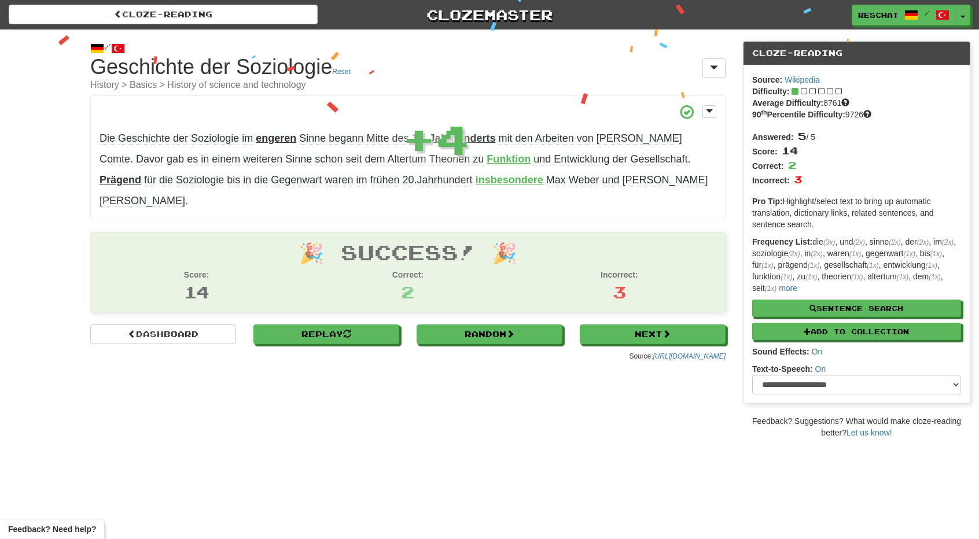
click at [475, 178] on strong "insbesondere" at bounding box center [509, 180] width 68 height 12
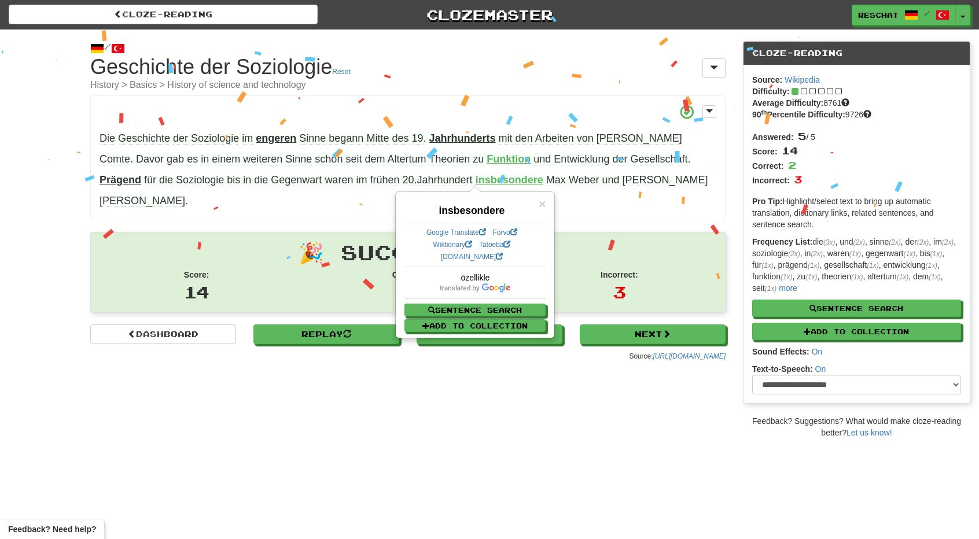
click at [313, 364] on div "/ Cloze-Reading Geschichte der Soziologie Reset History > Basics > History of s…" at bounding box center [489, 233] width 979 height 409
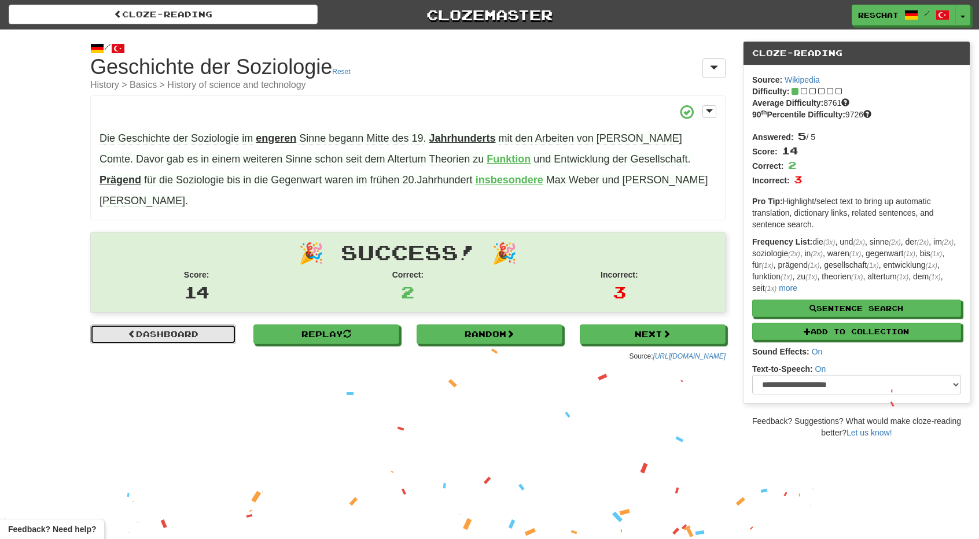
click at [200, 324] on link "Dashboard" at bounding box center [163, 334] width 146 height 20
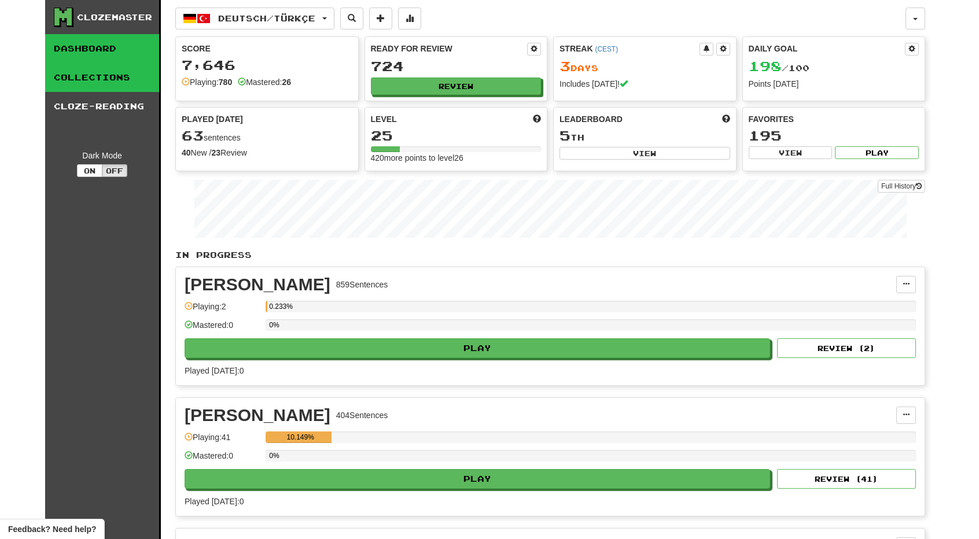
click at [119, 81] on link "Collections" at bounding box center [102, 77] width 114 height 29
